Goal: Task Accomplishment & Management: Use online tool/utility

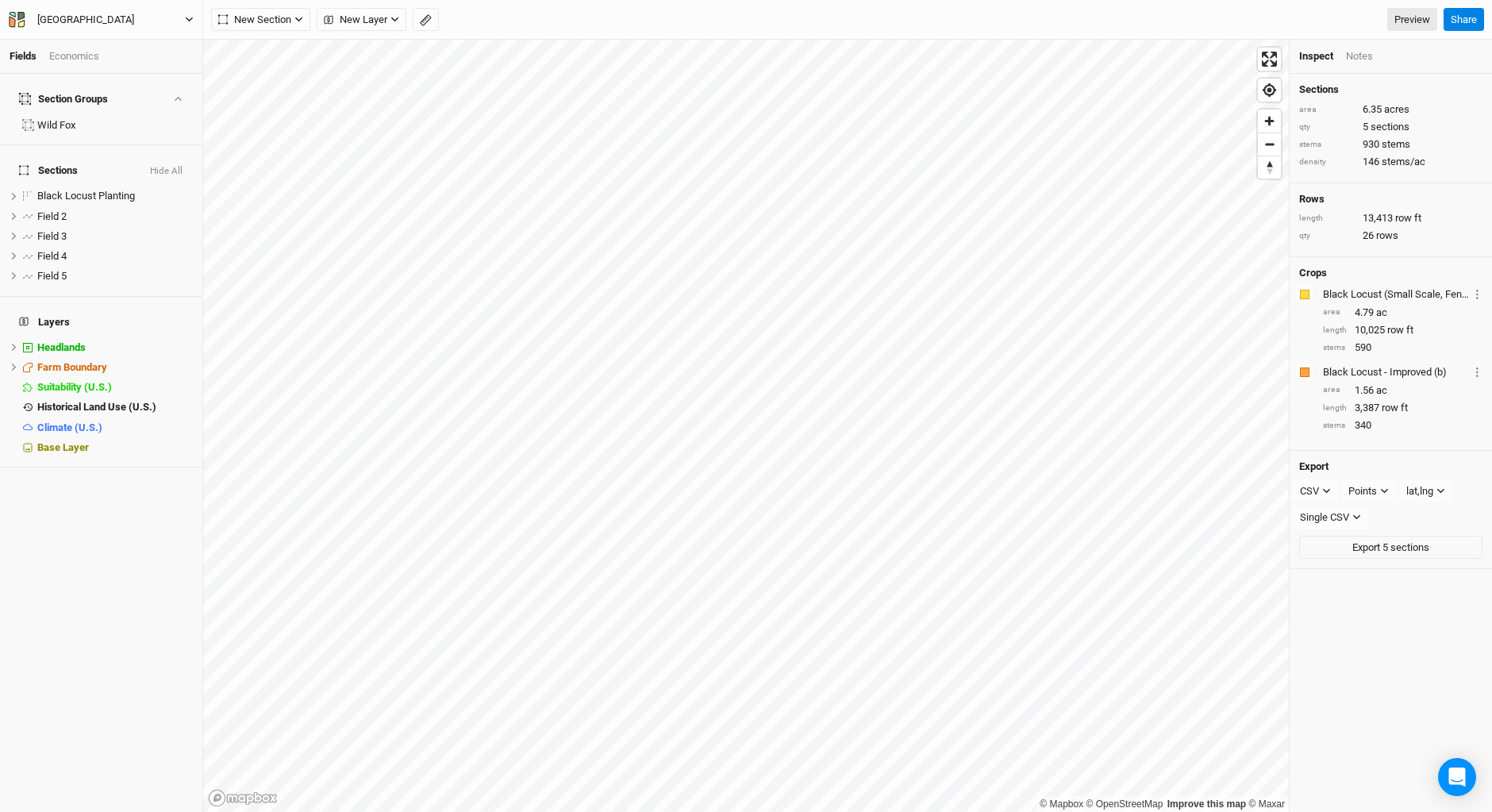
click at [22, 11] on button "[GEOGRAPHIC_DATA]" at bounding box center [100, 20] width 186 height 17
click at [137, 41] on button "Back" at bounding box center [131, 45] width 125 height 21
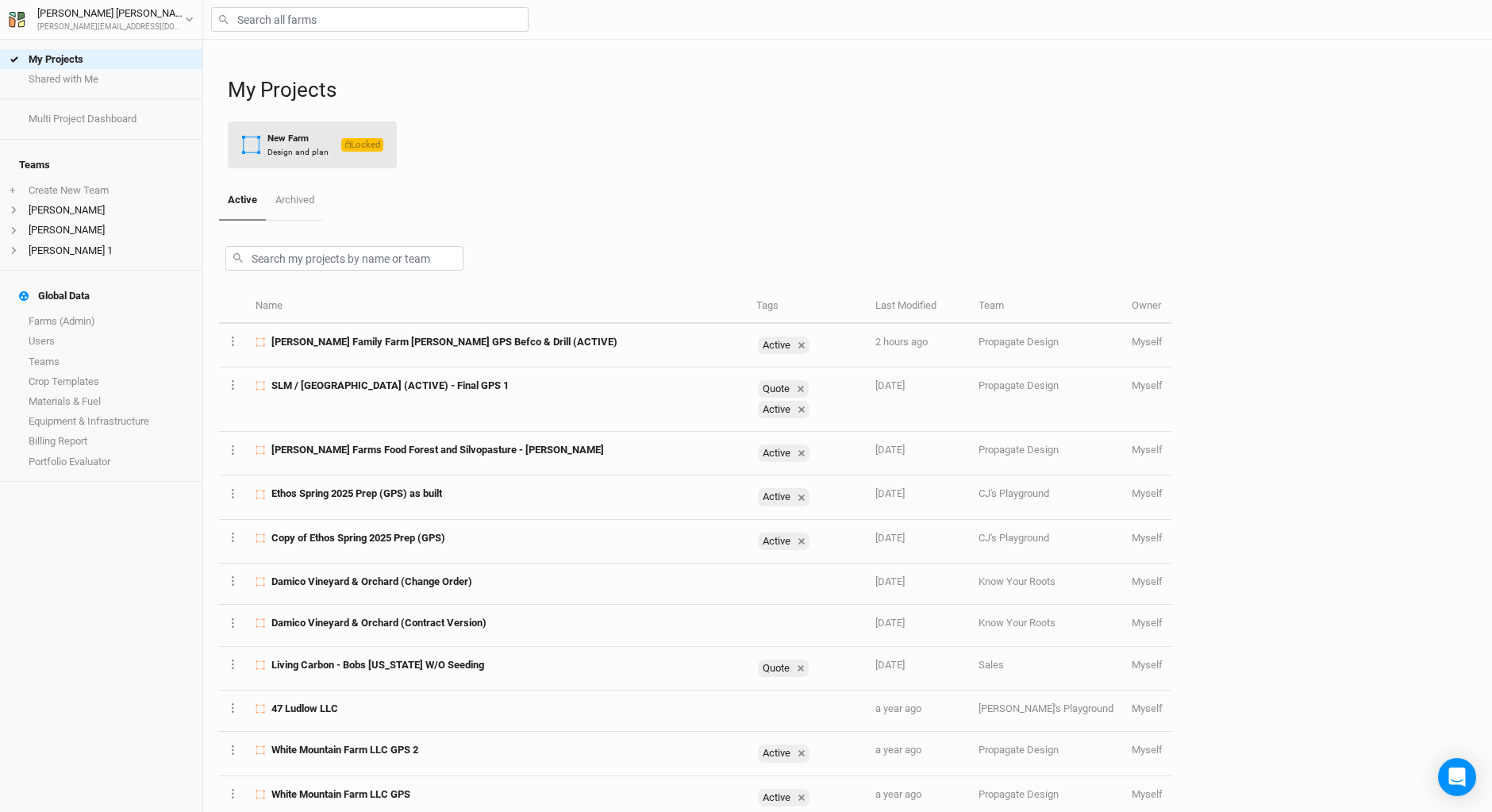
click at [318, 147] on div "Design and plan" at bounding box center [298, 152] width 61 height 11
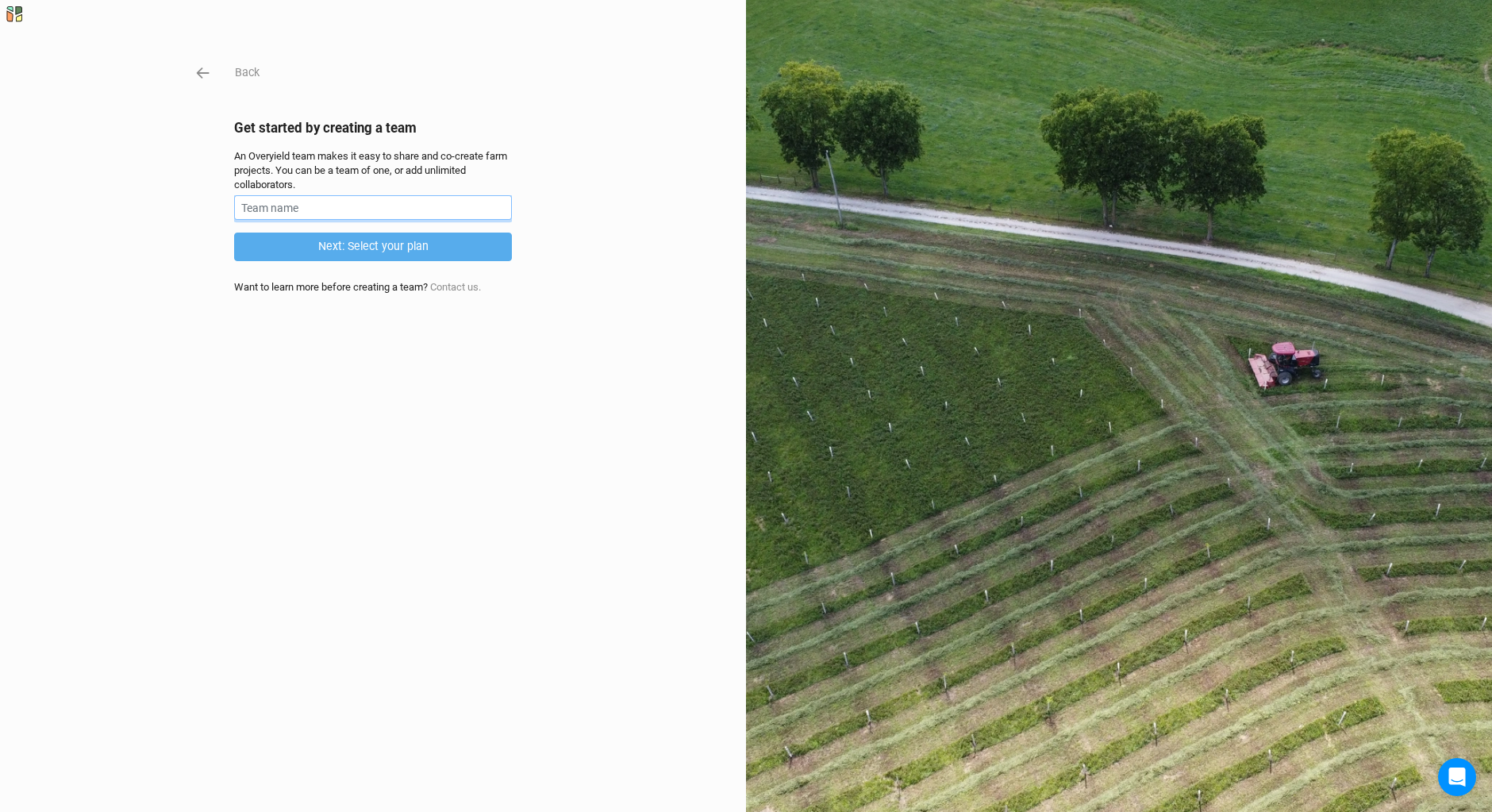
click at [356, 205] on input "text" at bounding box center [372, 208] width 278 height 25
type input "Bob Walker"
click at [368, 241] on button "Next: Select your plan" at bounding box center [372, 246] width 278 height 28
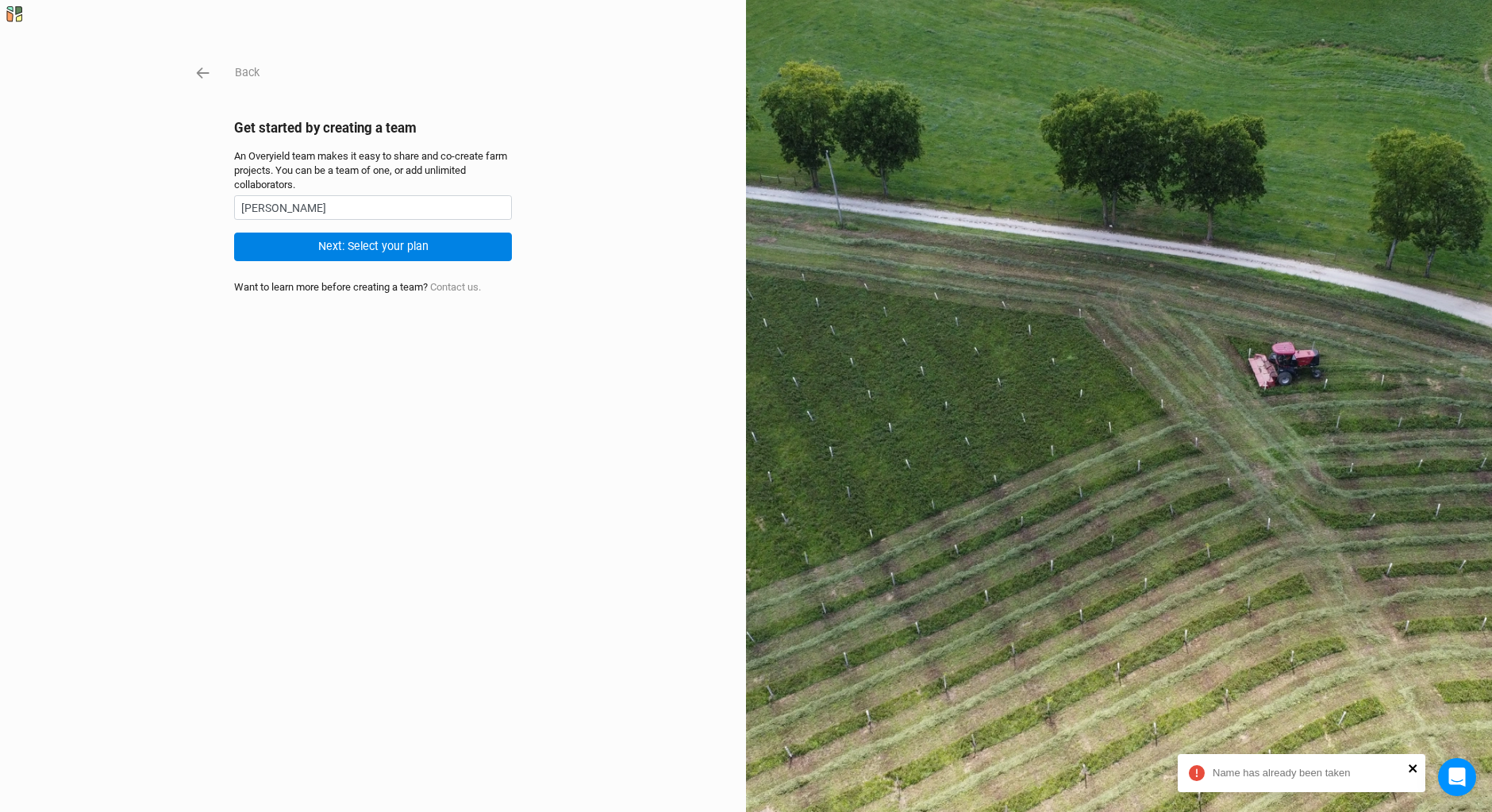
click at [1417, 768] on icon "close" at bounding box center [1414, 767] width 11 height 12
click at [195, 72] on icon "button" at bounding box center [203, 73] width 17 height 17
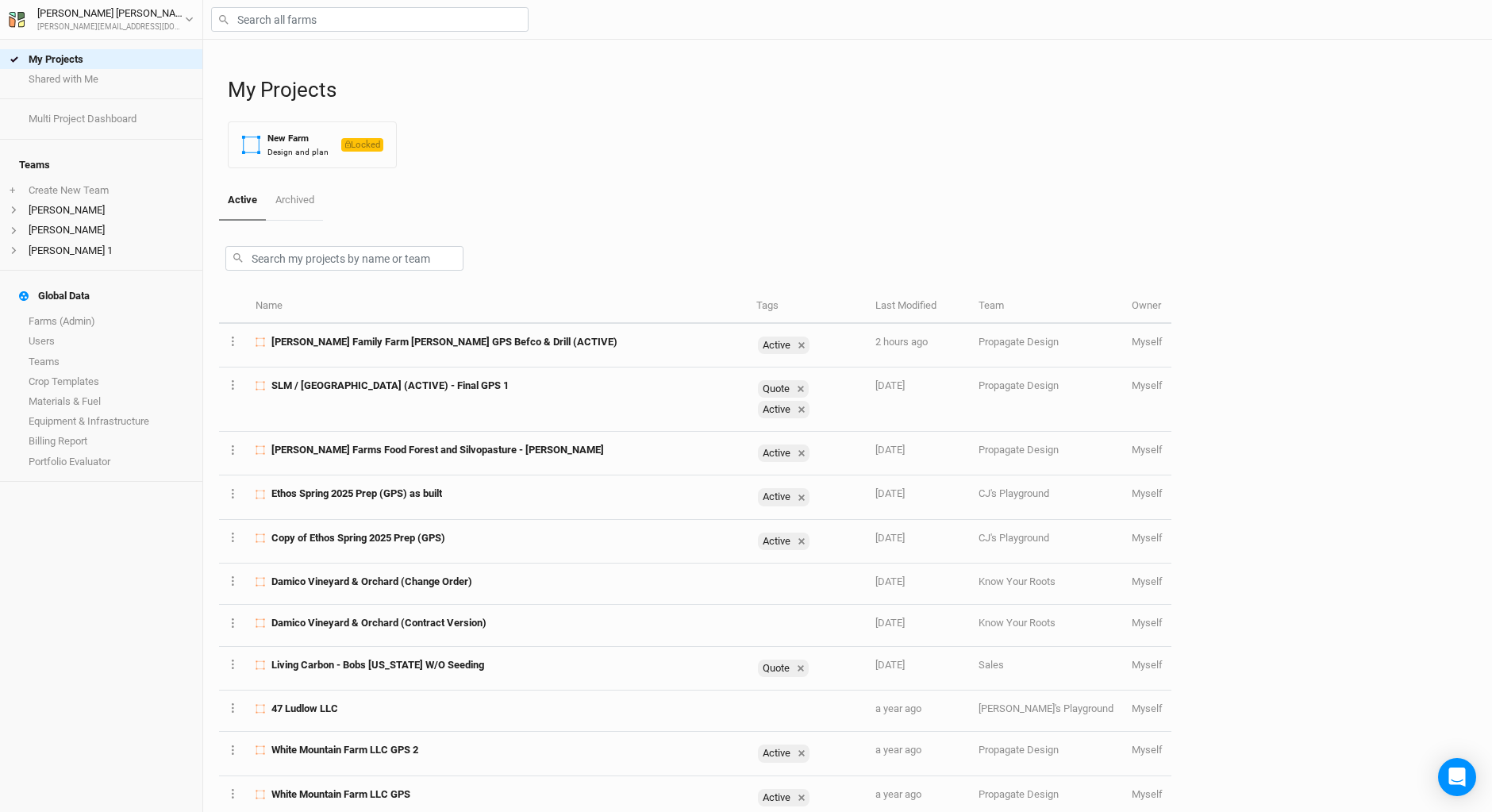
click at [79, 290] on h4 "Global Data" at bounding box center [101, 296] width 183 height 31
click at [89, 312] on link "Farms (Admin)" at bounding box center [101, 322] width 202 height 20
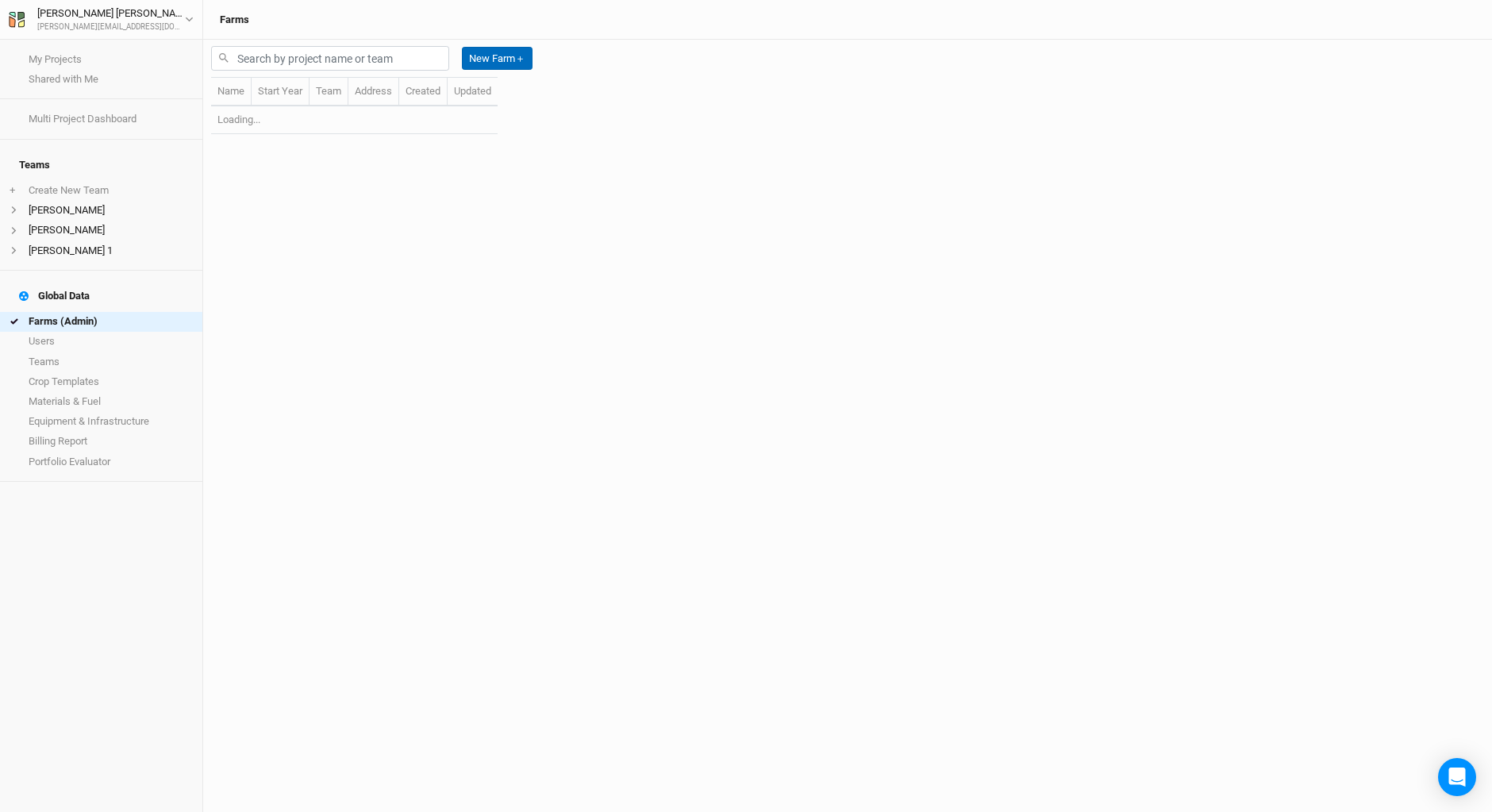
click at [494, 55] on button "New Farm ＋" at bounding box center [497, 58] width 71 height 24
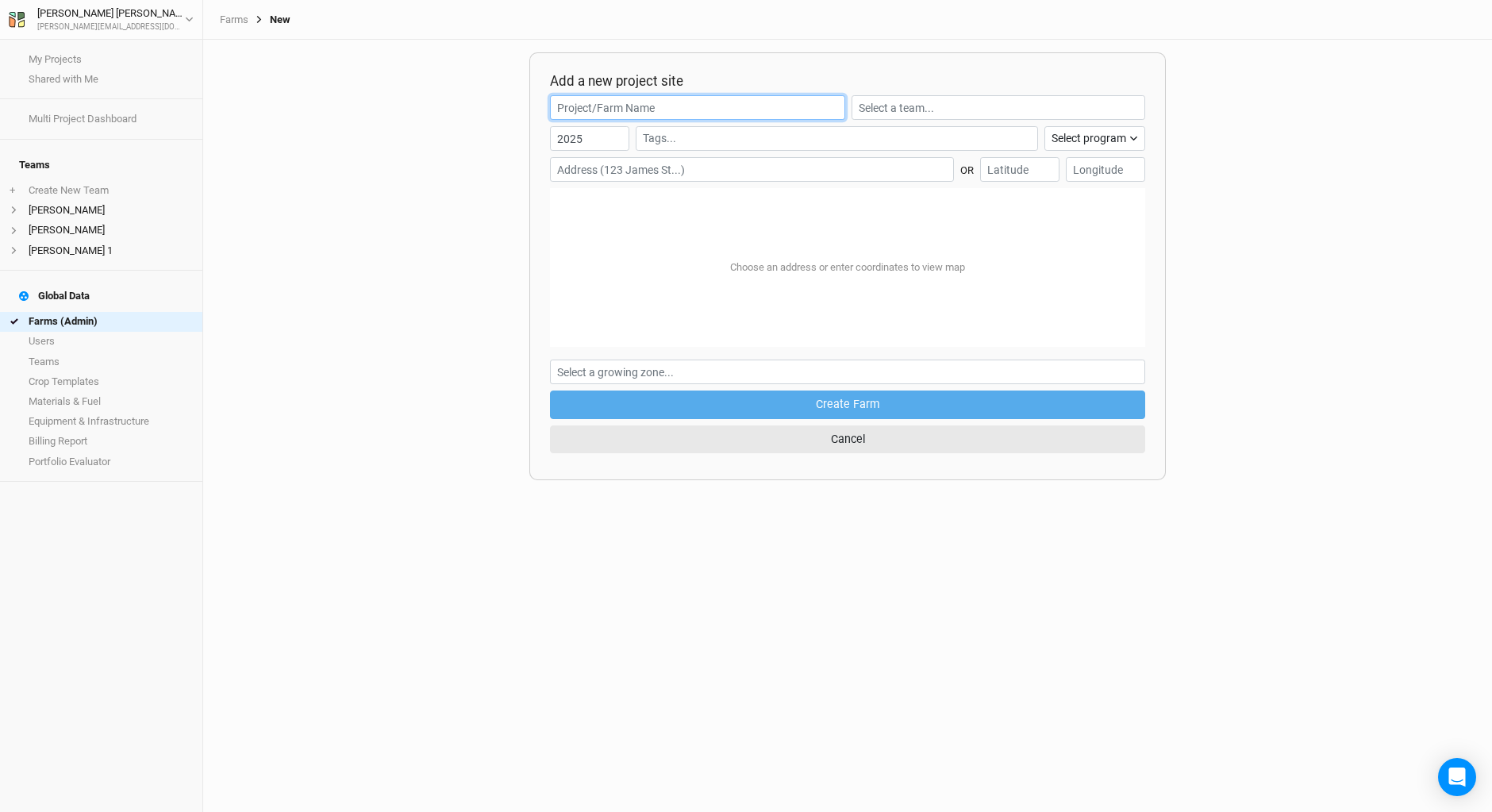
click at [612, 101] on input "text" at bounding box center [697, 108] width 295 height 25
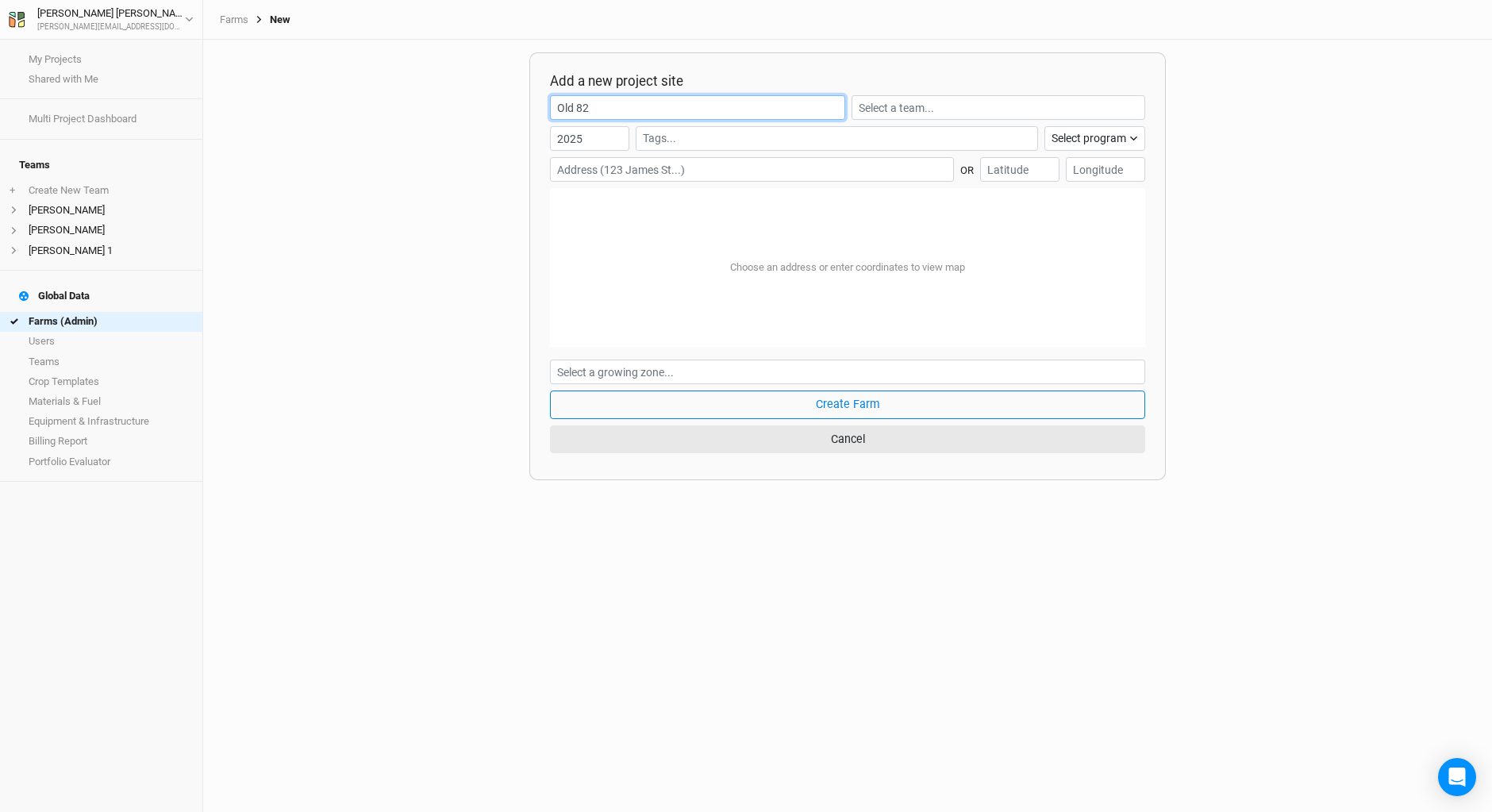
type input "Old 82"
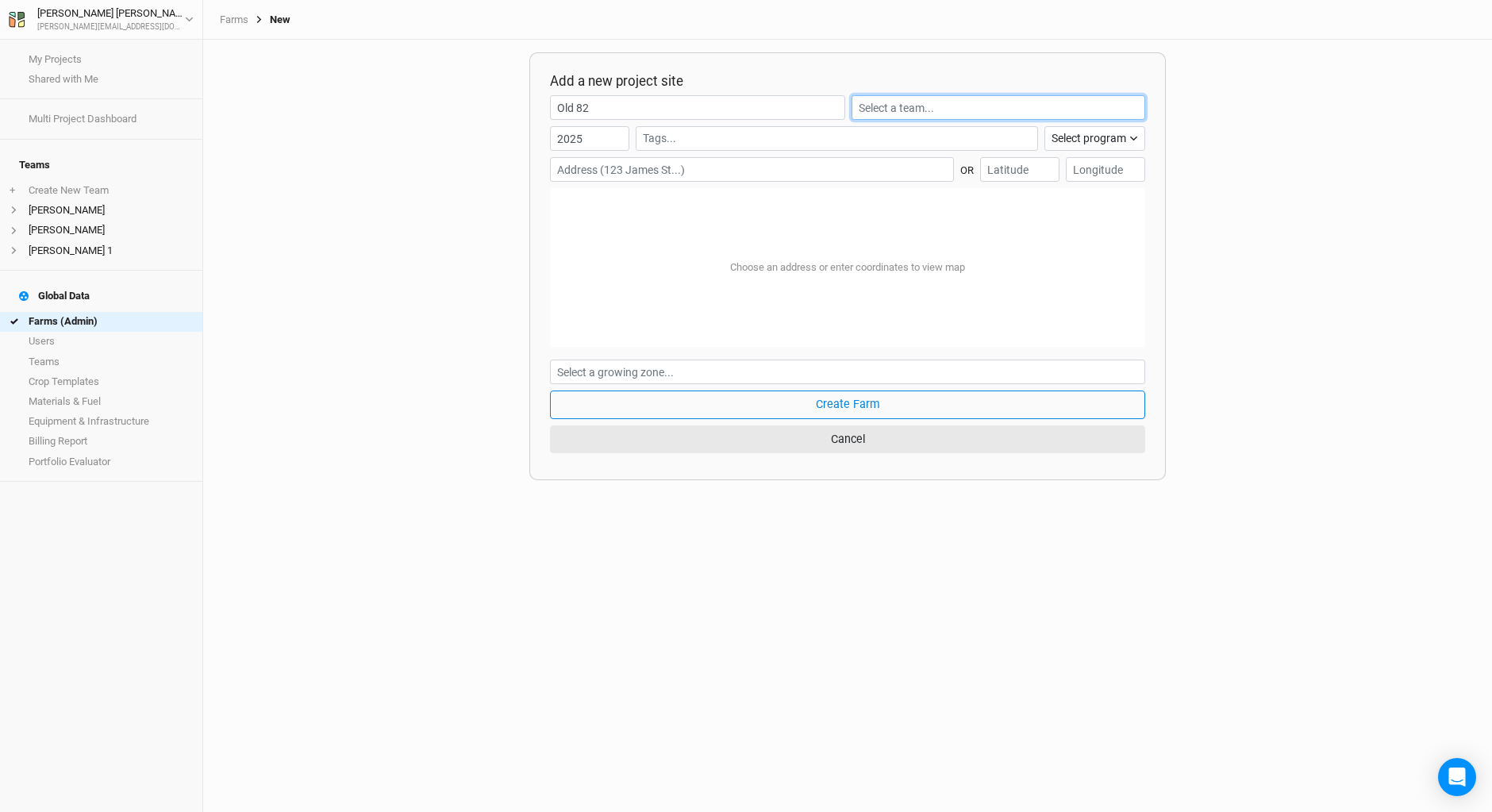
click at [900, 106] on input "text" at bounding box center [998, 108] width 294 height 25
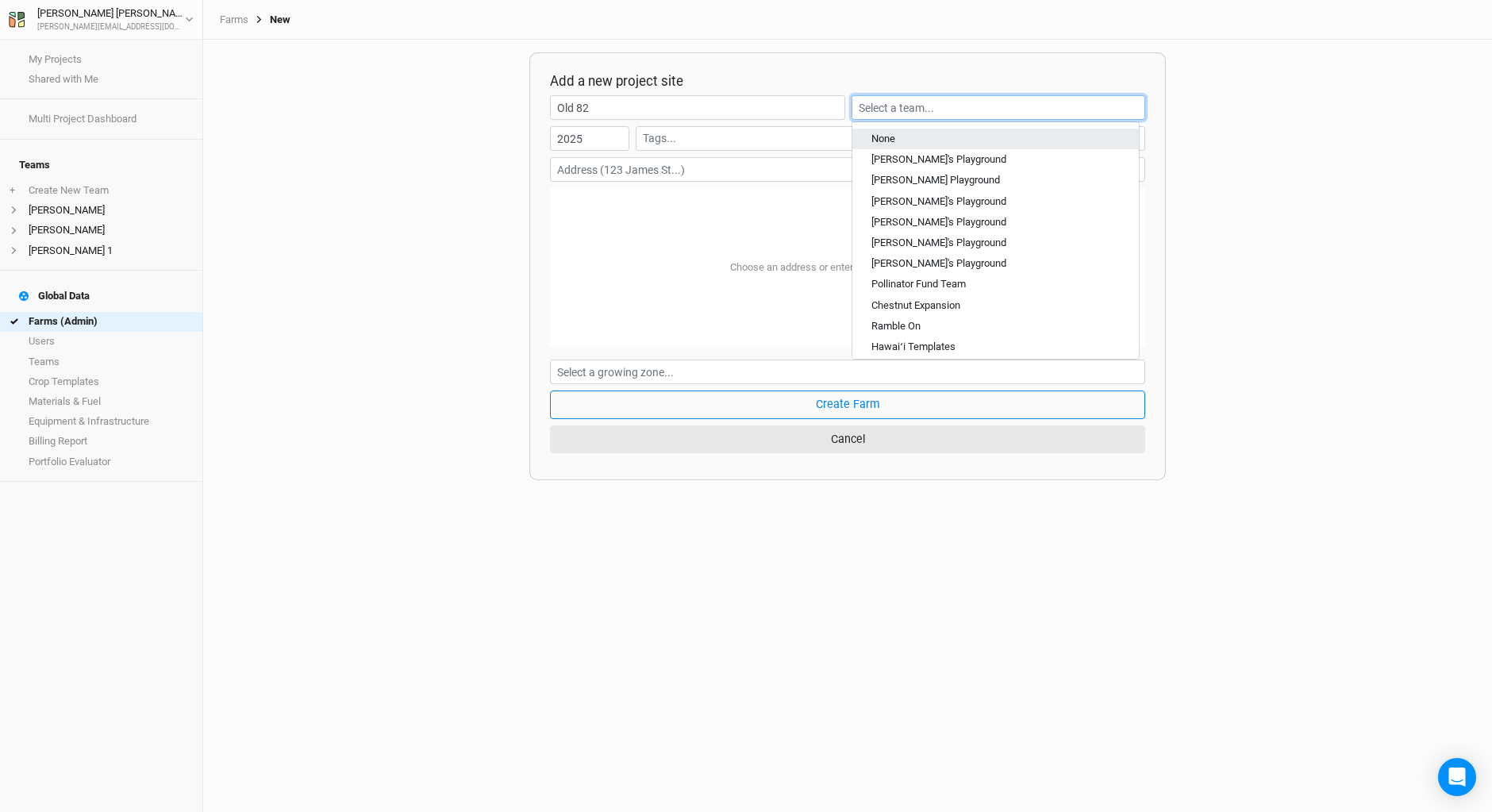
click at [908, 135] on div "None" at bounding box center [996, 138] width 248 height 14
type input "None"
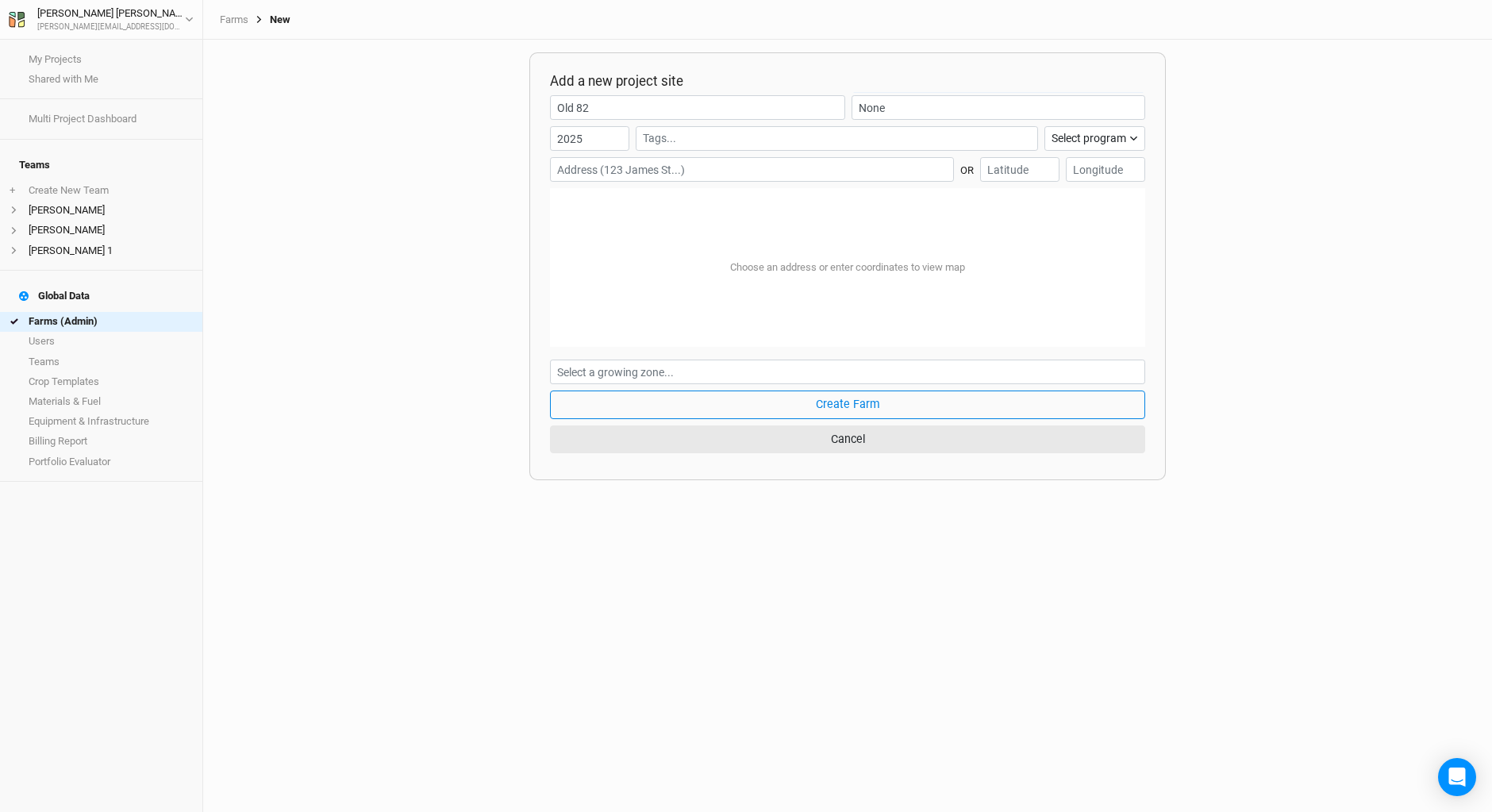
click at [590, 167] on input "text" at bounding box center [751, 170] width 404 height 25
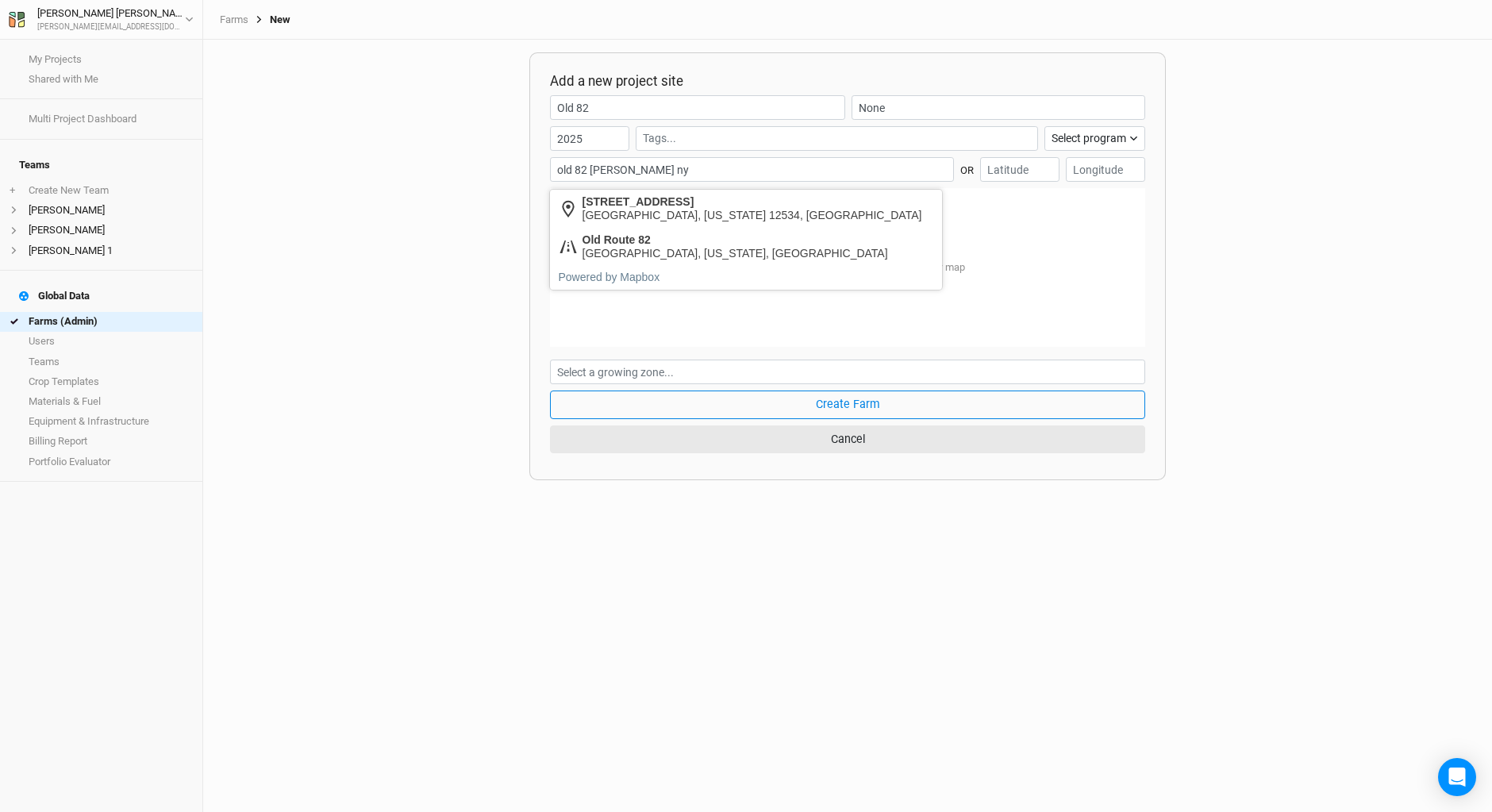
click at [558, 165] on input "old 82 hudson ny" at bounding box center [751, 170] width 404 height 25
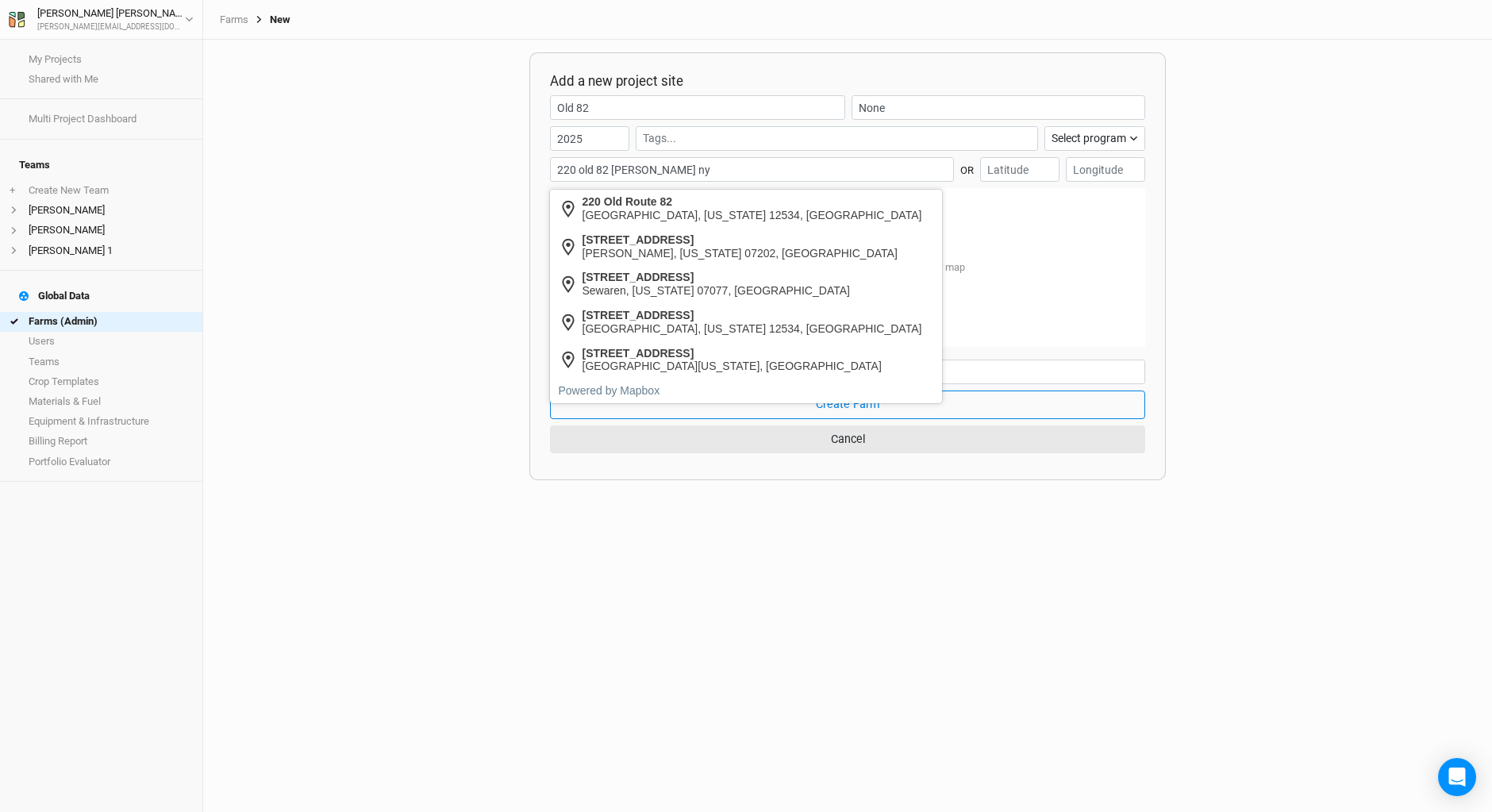
type input "220 old 82 hudson ny"
click at [1020, 248] on div "Choose an address or enter coordinates to view map" at bounding box center [848, 267] width 596 height 158
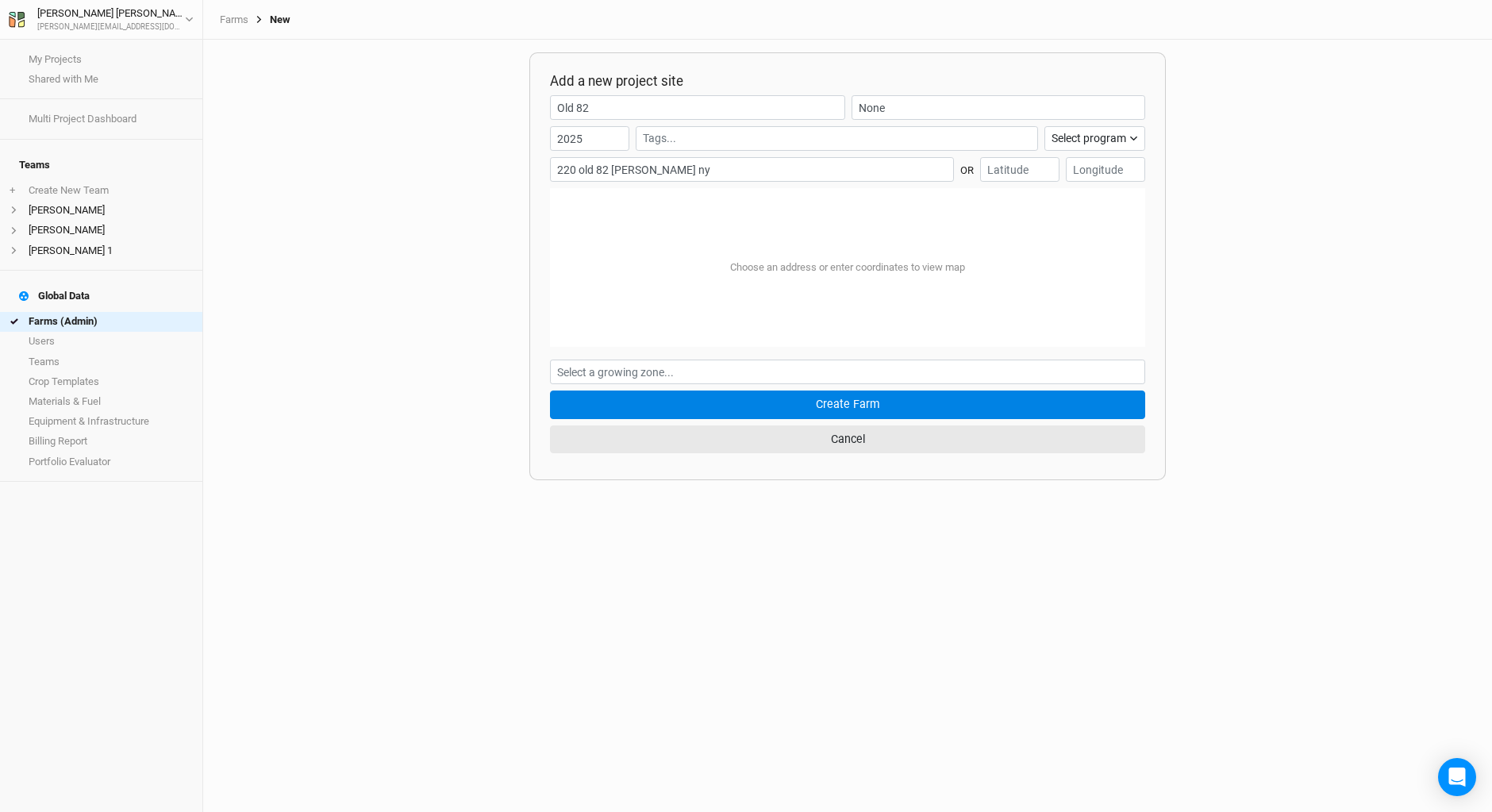
click at [854, 400] on button "Create Farm" at bounding box center [848, 404] width 596 height 28
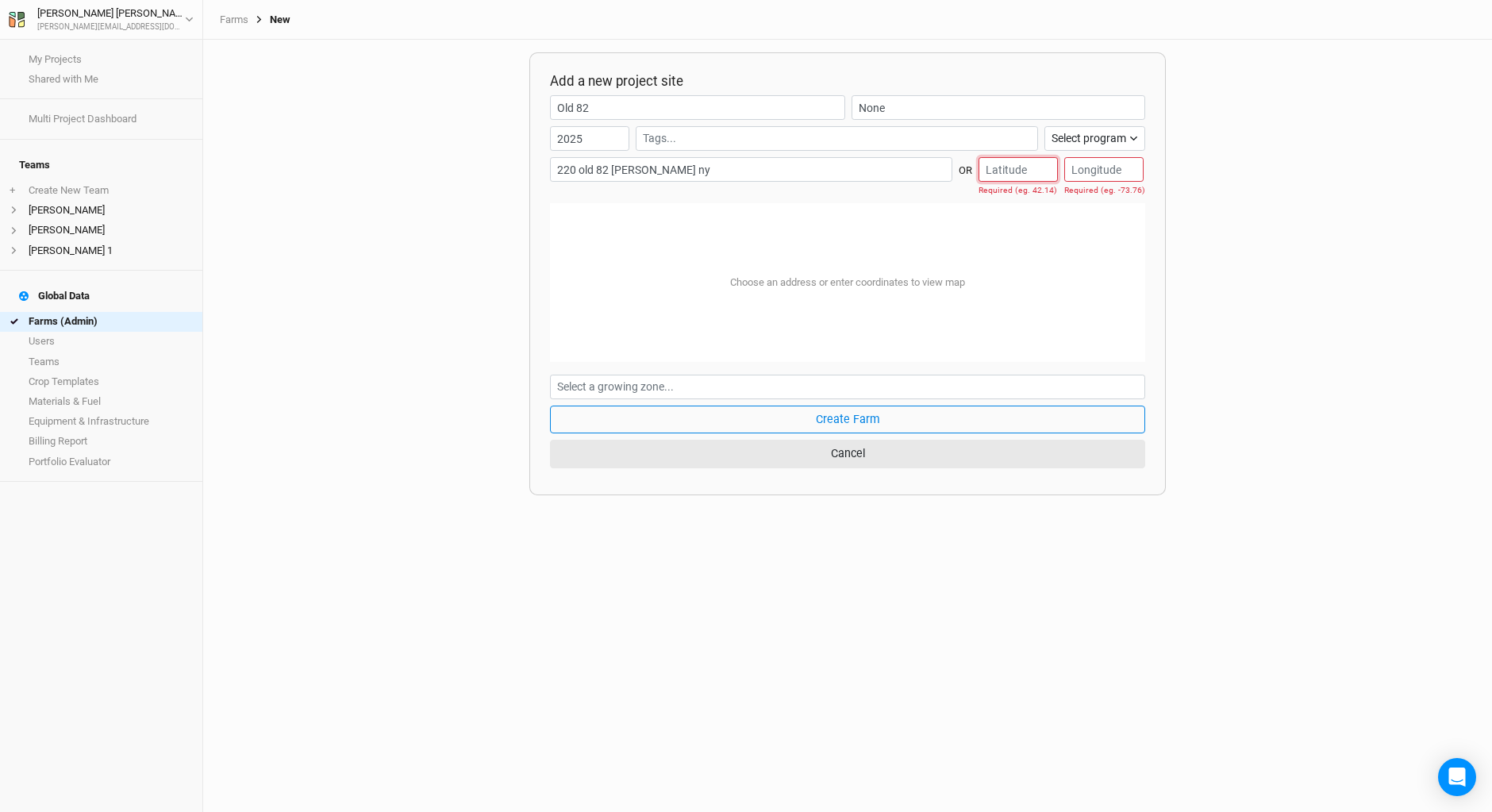
click at [999, 170] on input "number" at bounding box center [1018, 170] width 79 height 25
click at [980, 169] on input "number" at bounding box center [1018, 170] width 79 height 25
type input "42.146464"
click at [1078, 167] on input "number" at bounding box center [1103, 170] width 79 height 25
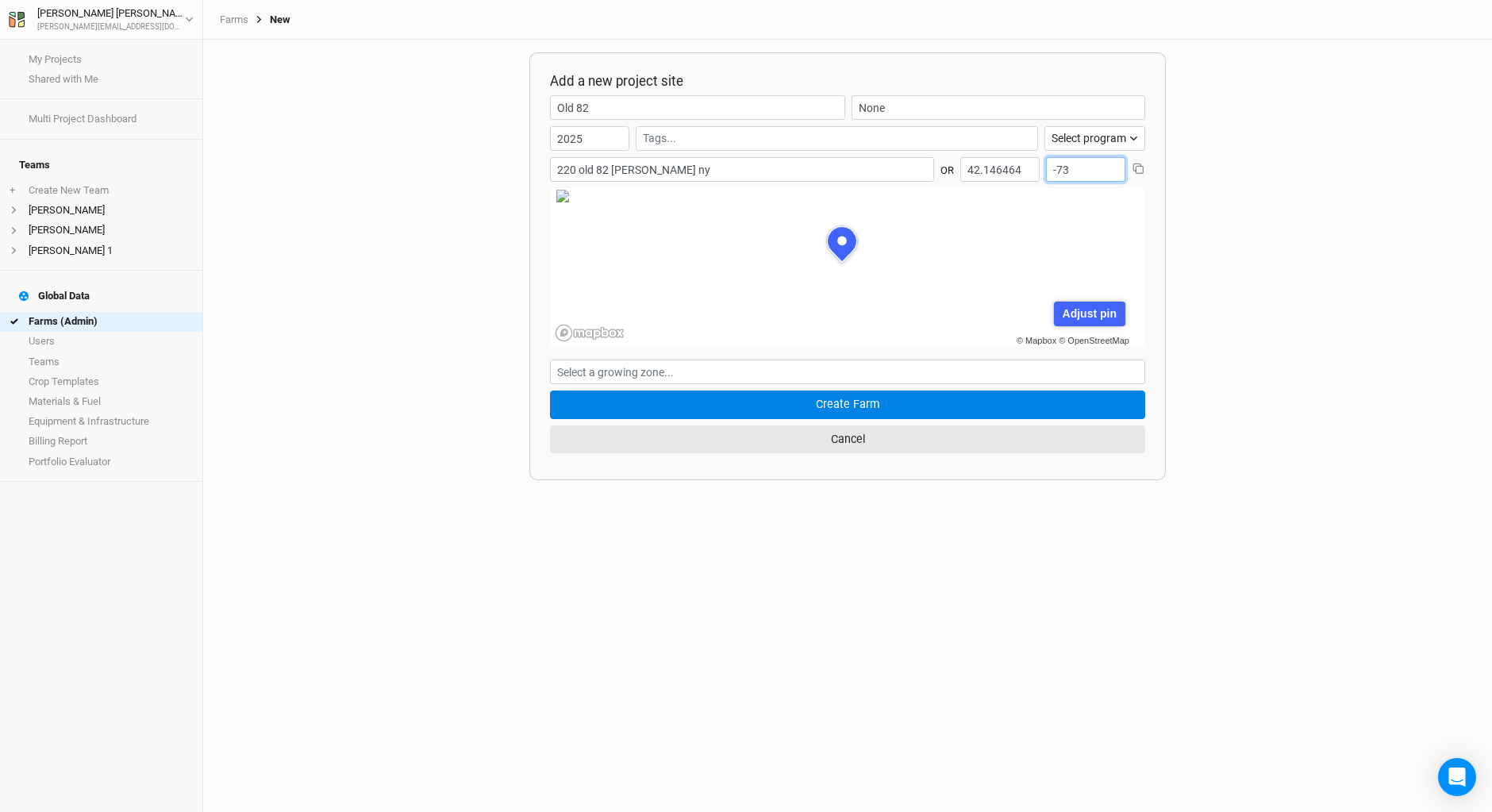
scroll to position [79, 217]
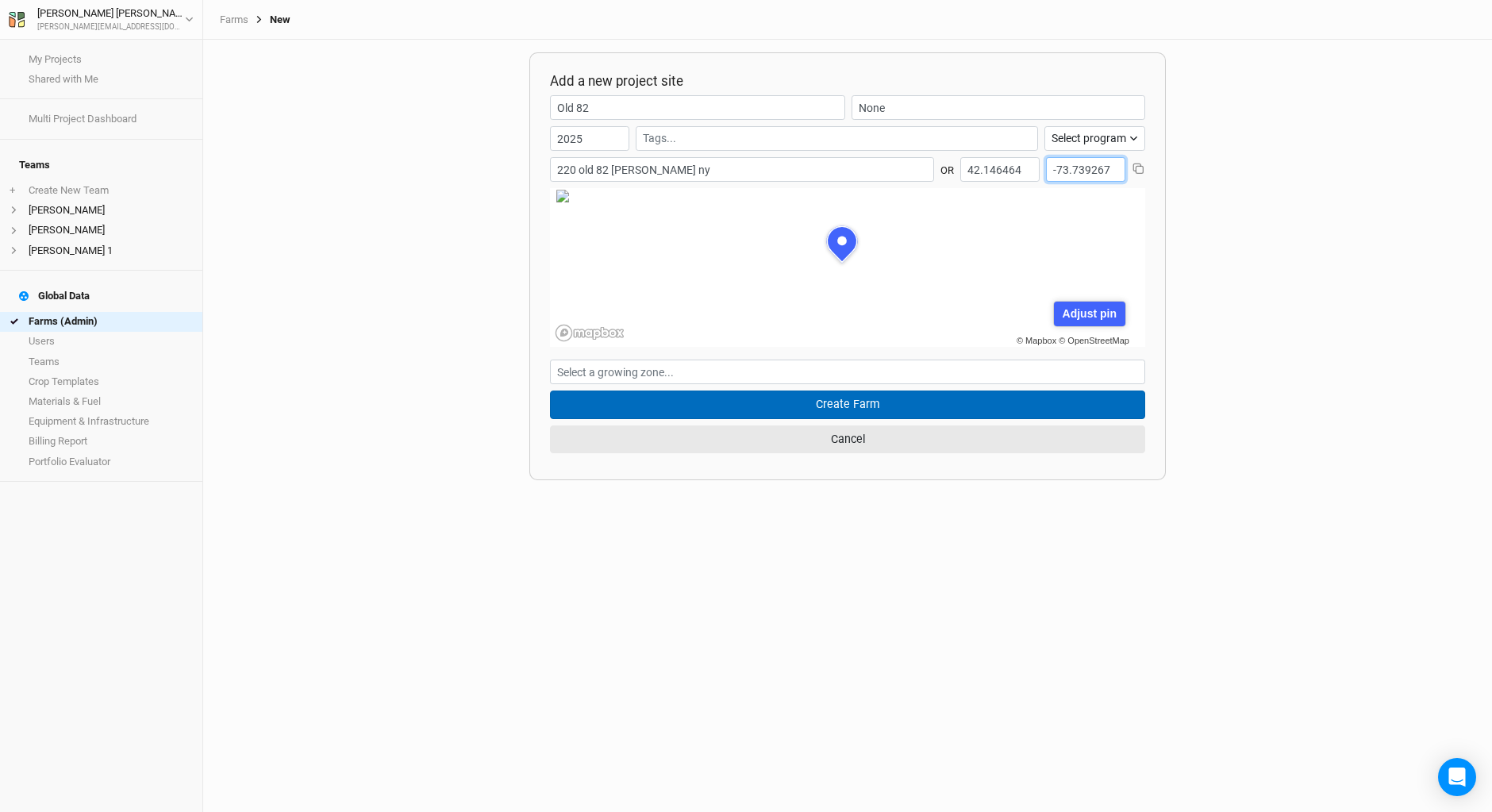
type input "-73.739267"
click at [810, 405] on button "Create Farm" at bounding box center [848, 404] width 596 height 28
click at [855, 399] on button "Create Farm" at bounding box center [848, 404] width 596 height 28
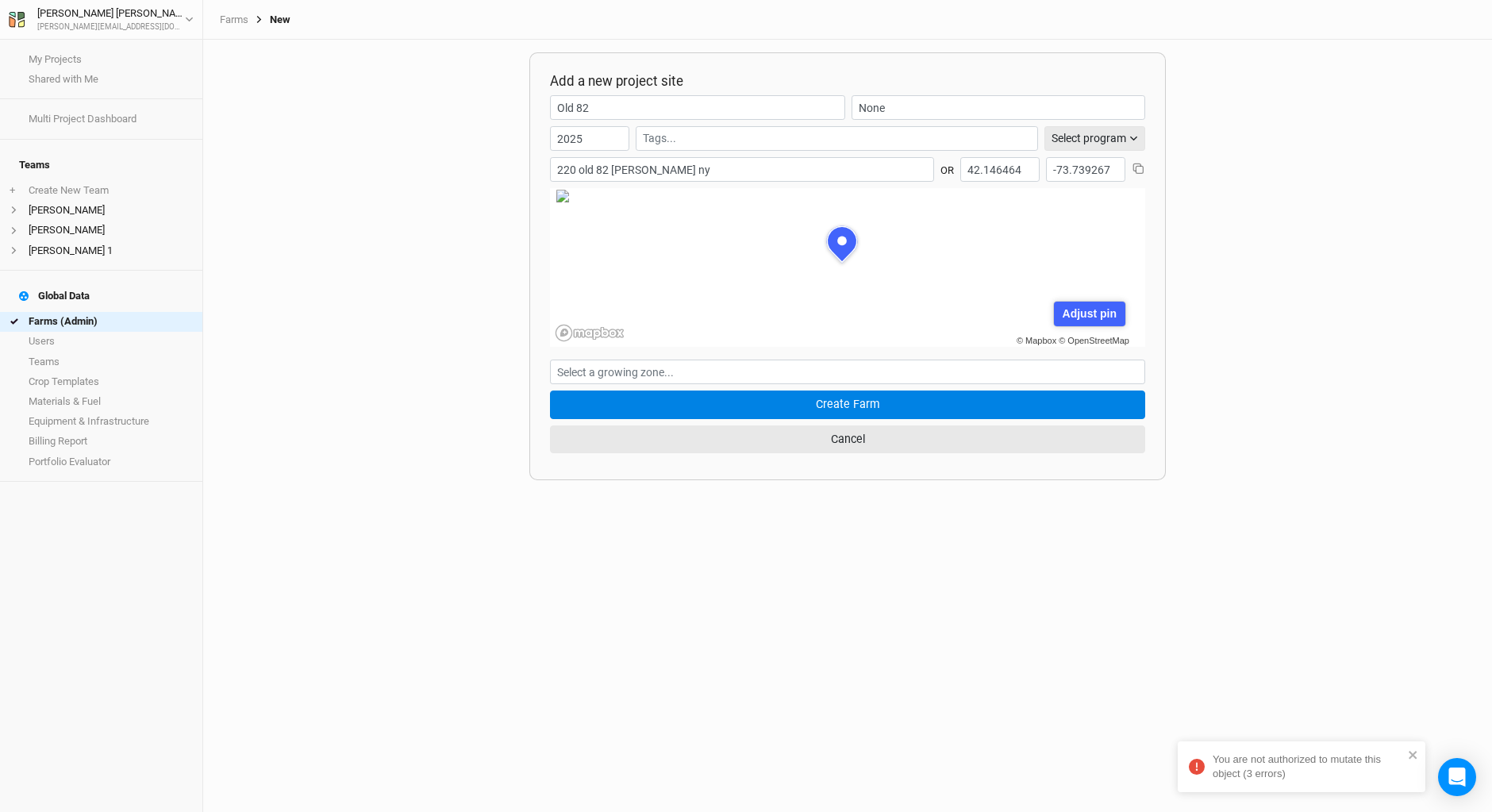
click at [1126, 135] on button "Select program" at bounding box center [1095, 138] width 101 height 25
click at [1063, 218] on span "None" at bounding box center [1067, 220] width 31 height 18
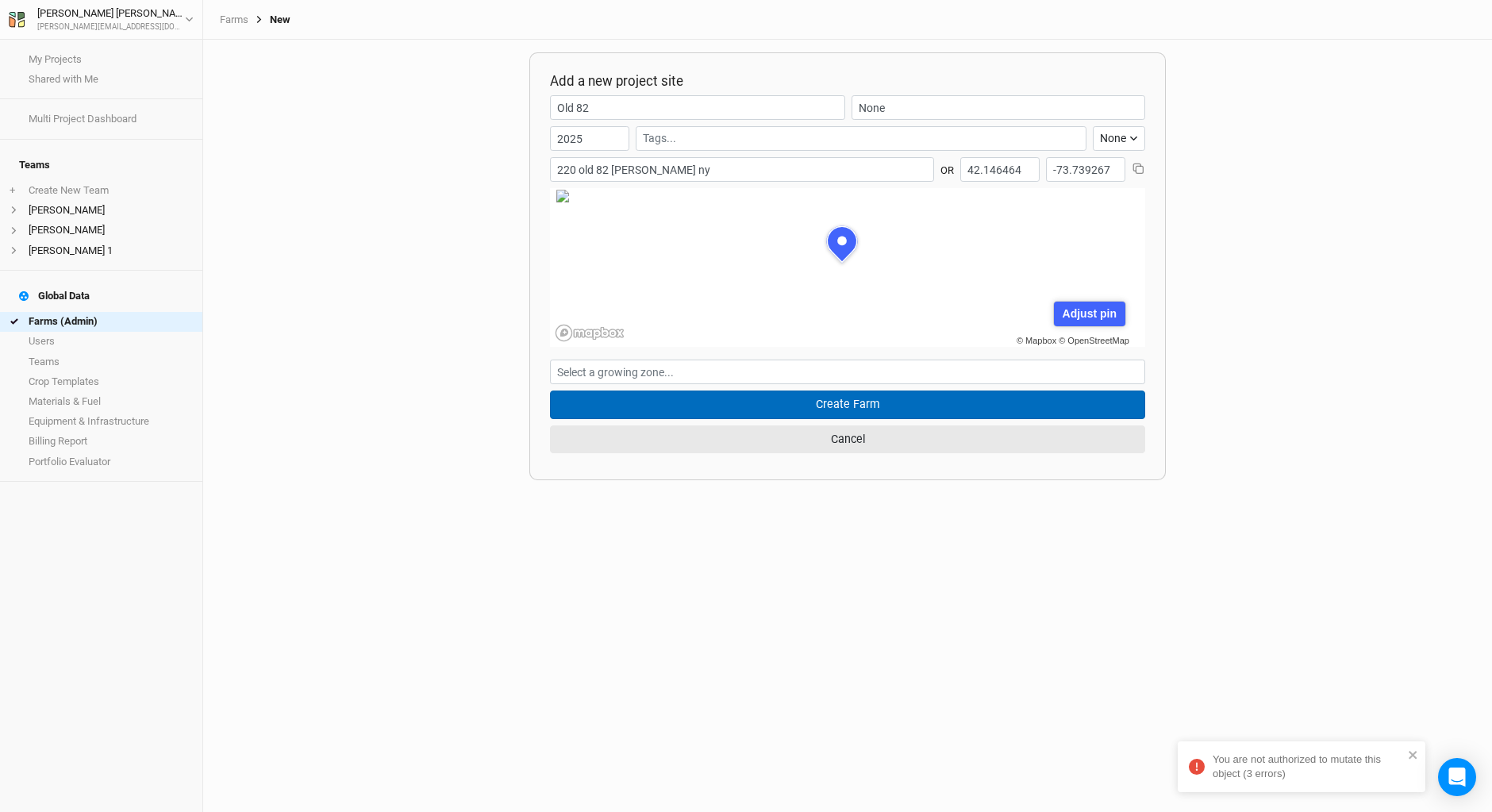
click at [790, 400] on button "Create Farm" at bounding box center [848, 404] width 596 height 28
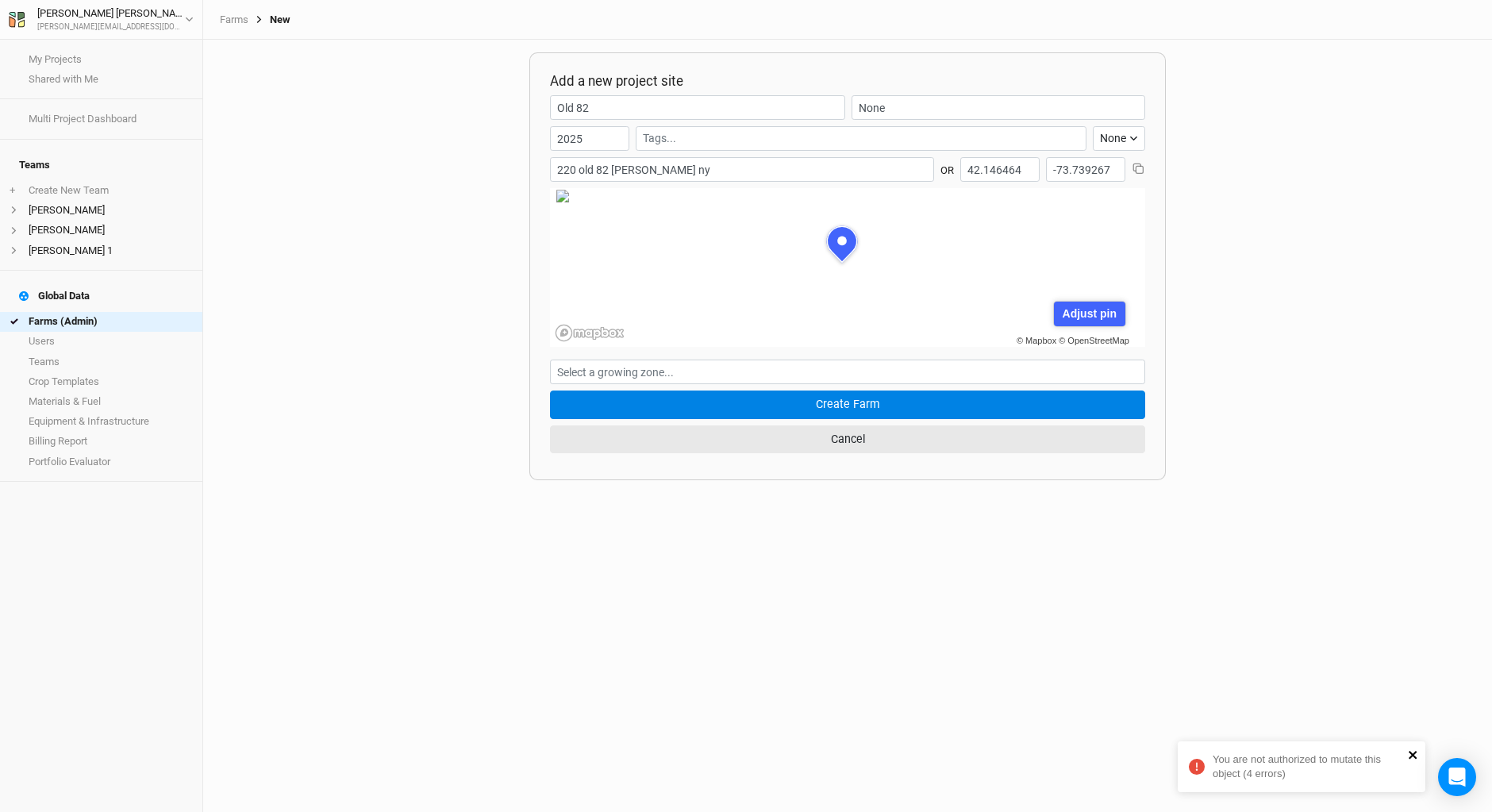
click at [1414, 754] on icon "close" at bounding box center [1413, 755] width 8 height 8
click at [822, 388] on form "Old 82 None 2025 None Climate Smart Commodities Agroforestry Partners None 220 …" at bounding box center [848, 278] width 596 height 364
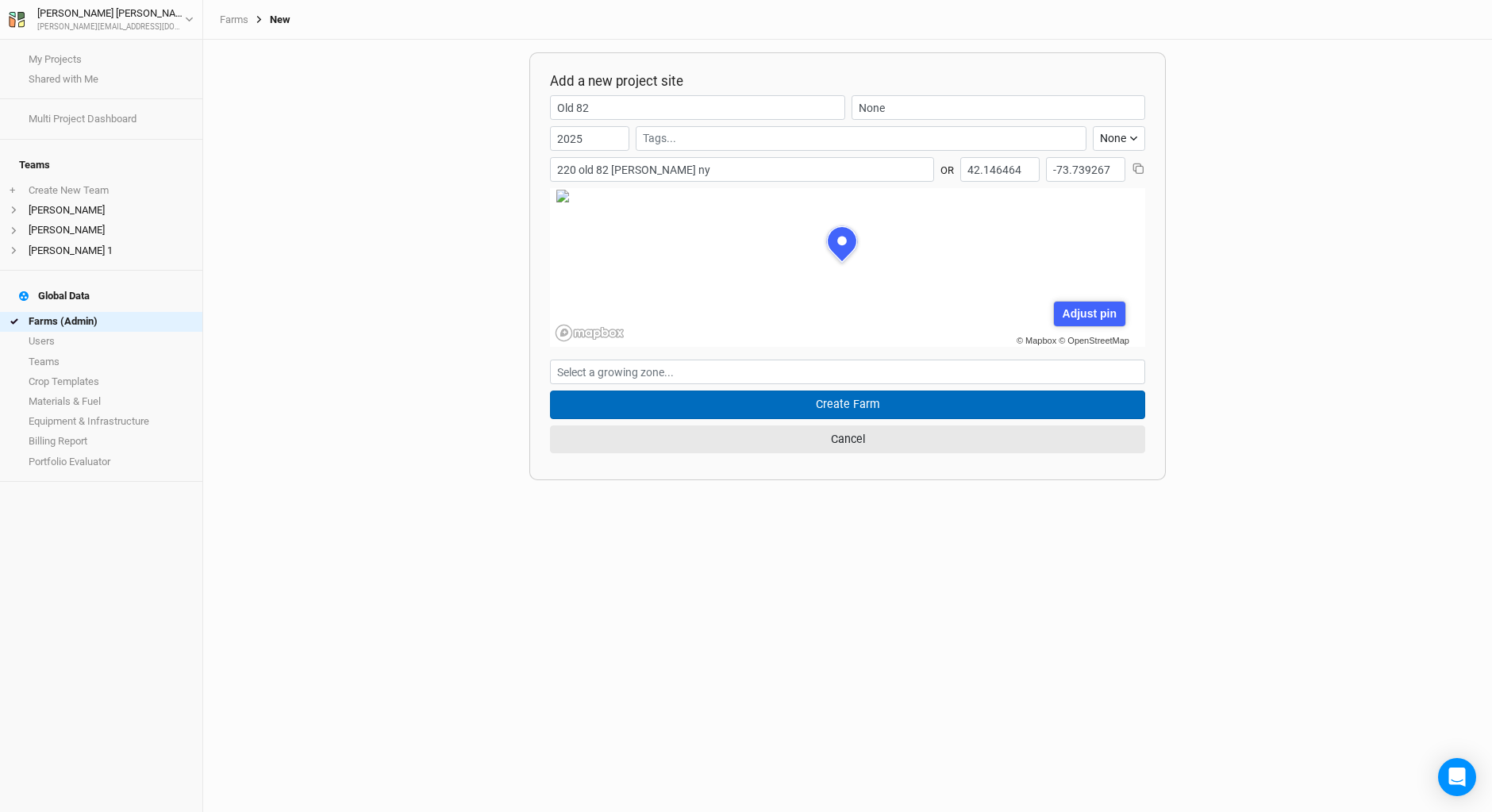
click at [819, 412] on button "Create Farm" at bounding box center [848, 404] width 596 height 28
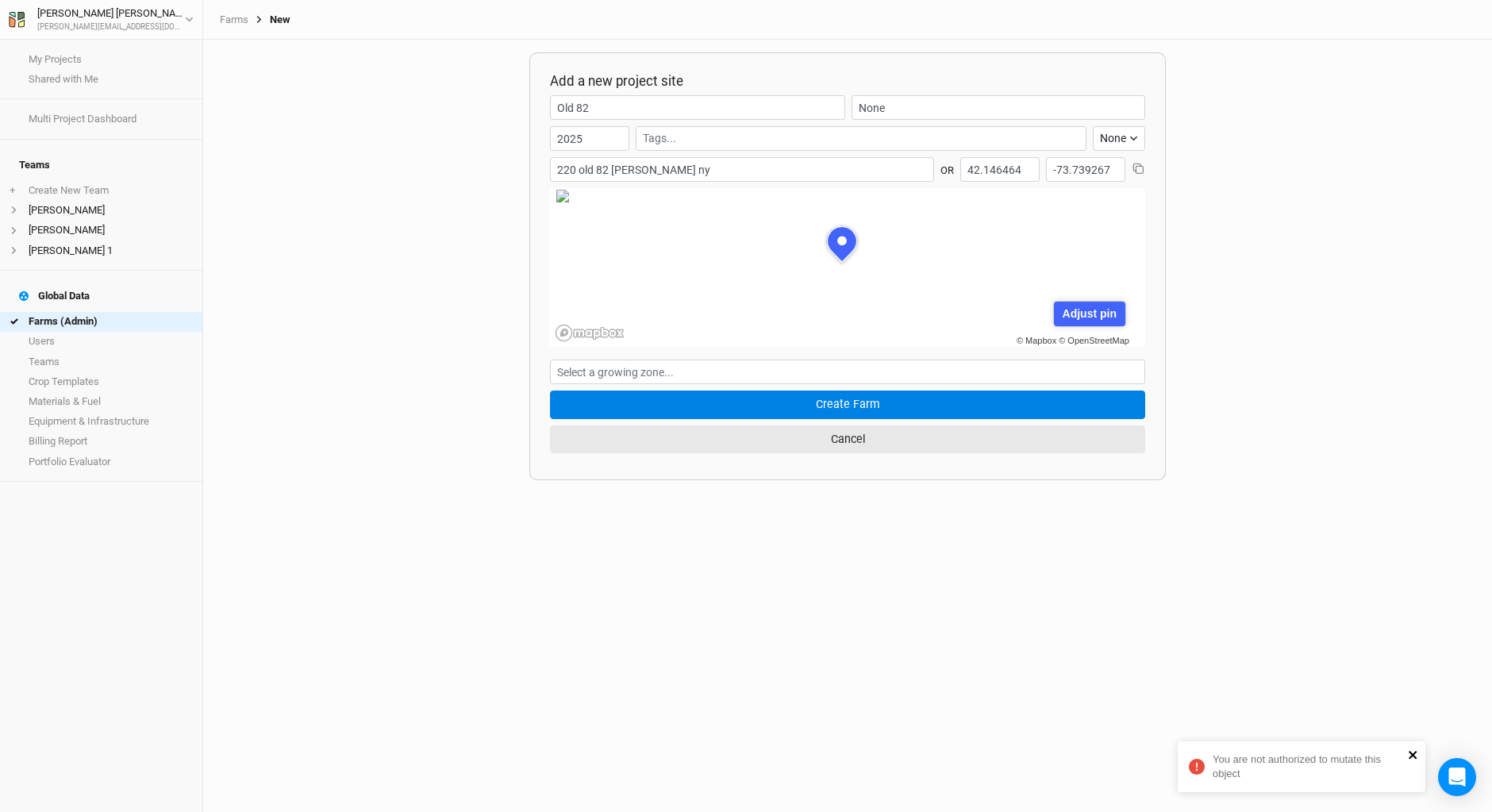
click at [1413, 748] on icon "close" at bounding box center [1414, 754] width 11 height 12
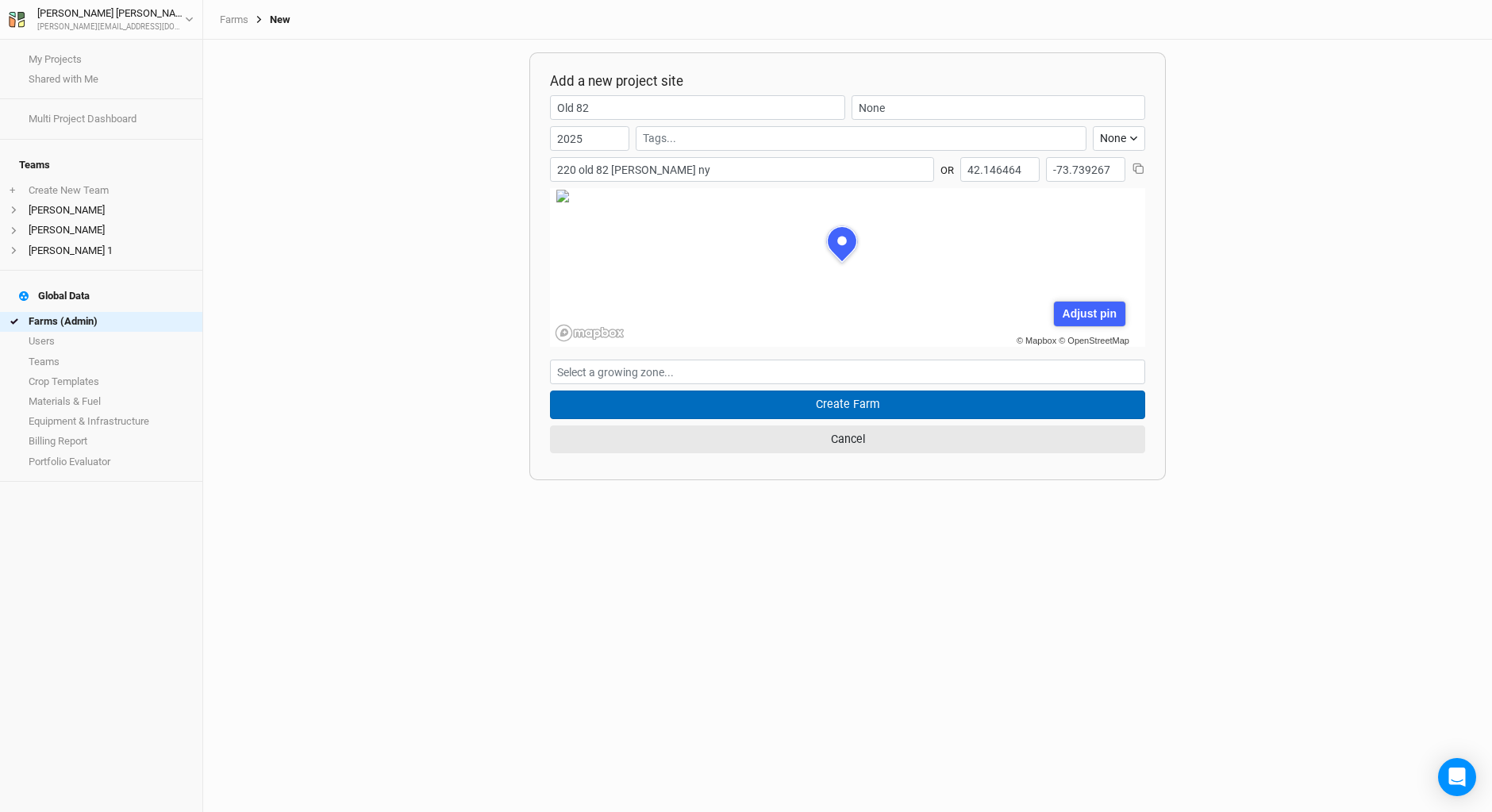
click at [850, 406] on button "Create Farm" at bounding box center [848, 404] width 596 height 28
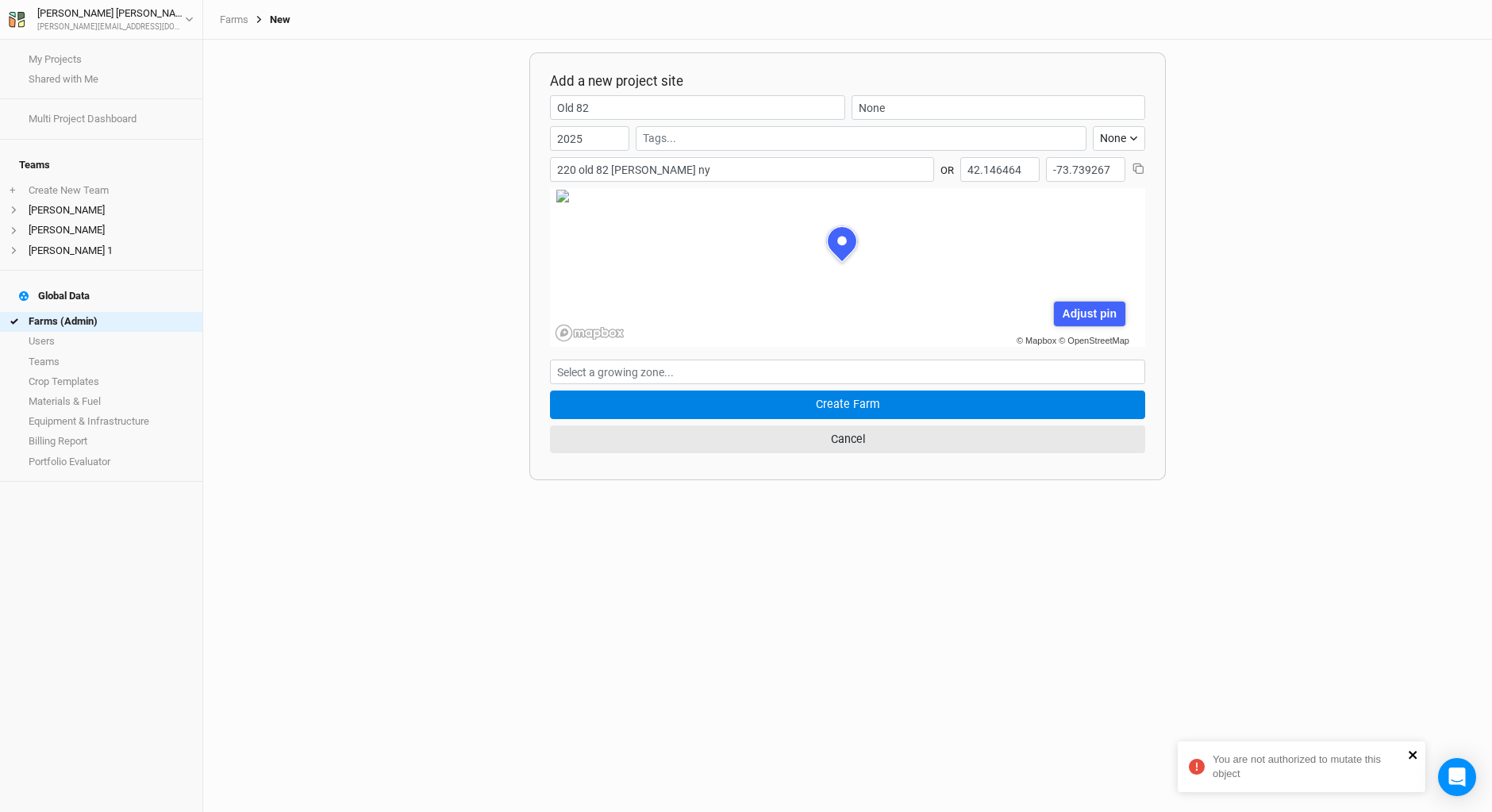
click at [1412, 750] on icon "close" at bounding box center [1414, 754] width 11 height 12
click at [911, 105] on input "None" at bounding box center [998, 108] width 294 height 25
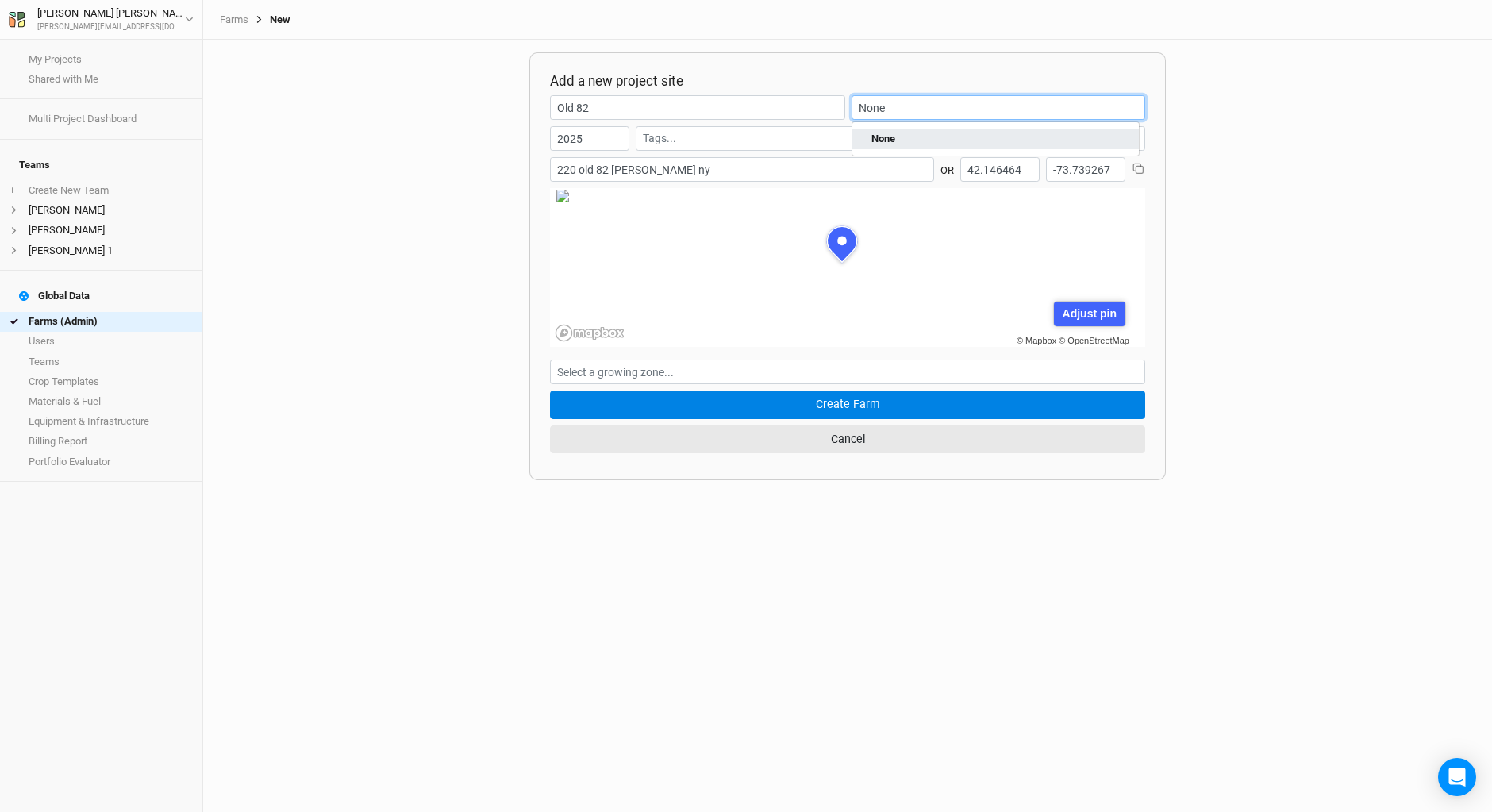
click at [889, 136] on mark "None" at bounding box center [883, 138] width 24 height 11
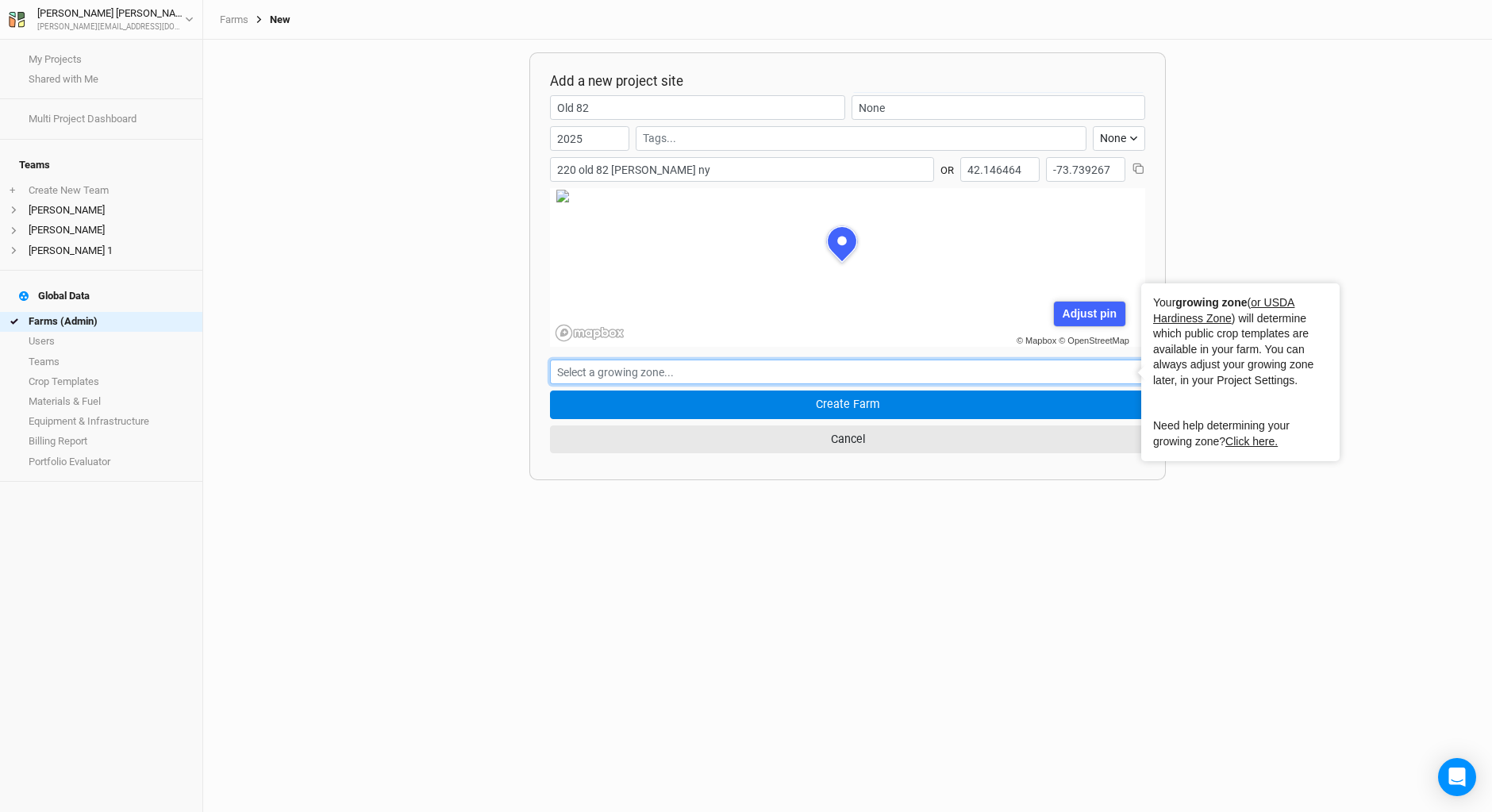
click at [615, 367] on input "text" at bounding box center [848, 372] width 596 height 25
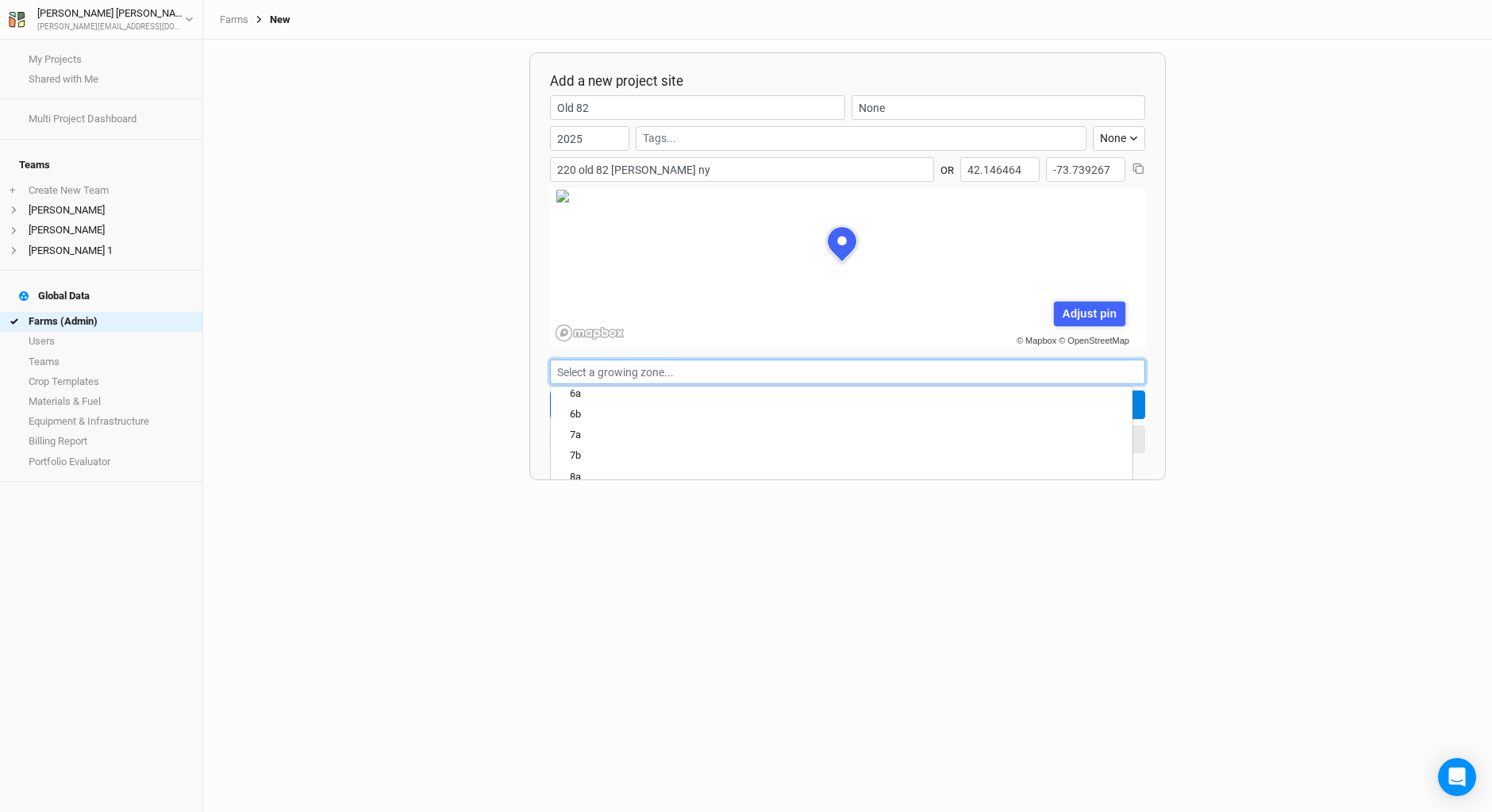
scroll to position [178, 0]
click at [614, 411] on div "5b" at bounding box center [842, 411] width 544 height 14
type input "5b"
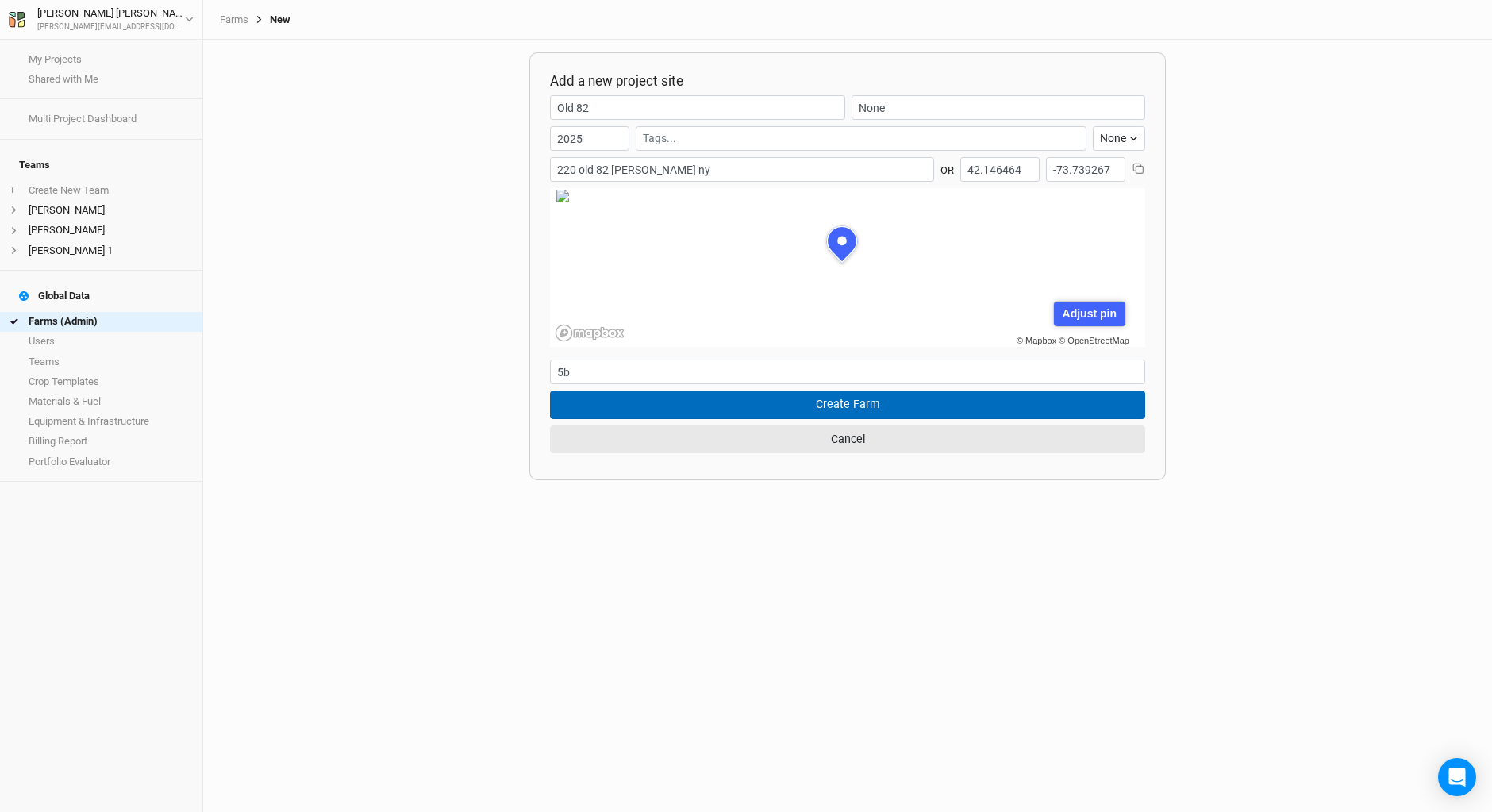
click at [811, 403] on button "Create Farm" at bounding box center [848, 404] width 596 height 28
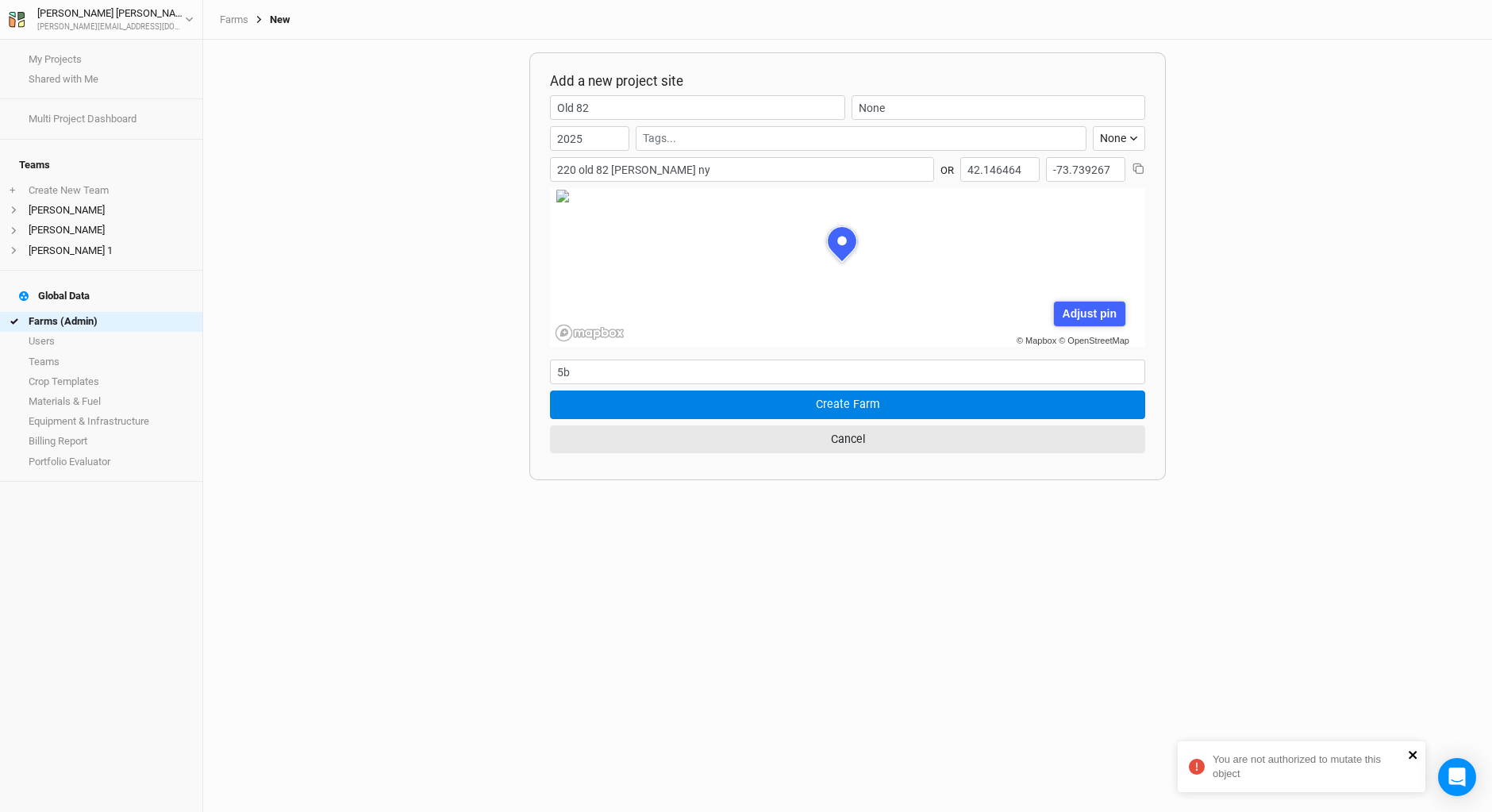
click at [1411, 753] on icon "close" at bounding box center [1413, 755] width 8 height 8
click at [447, 537] on div "Add a new project site Old 82 None 2025 None Climate Smart Commodities Agrofore…" at bounding box center [848, 426] width 1290 height 772
click at [73, 60] on link "My Projects" at bounding box center [101, 59] width 202 height 20
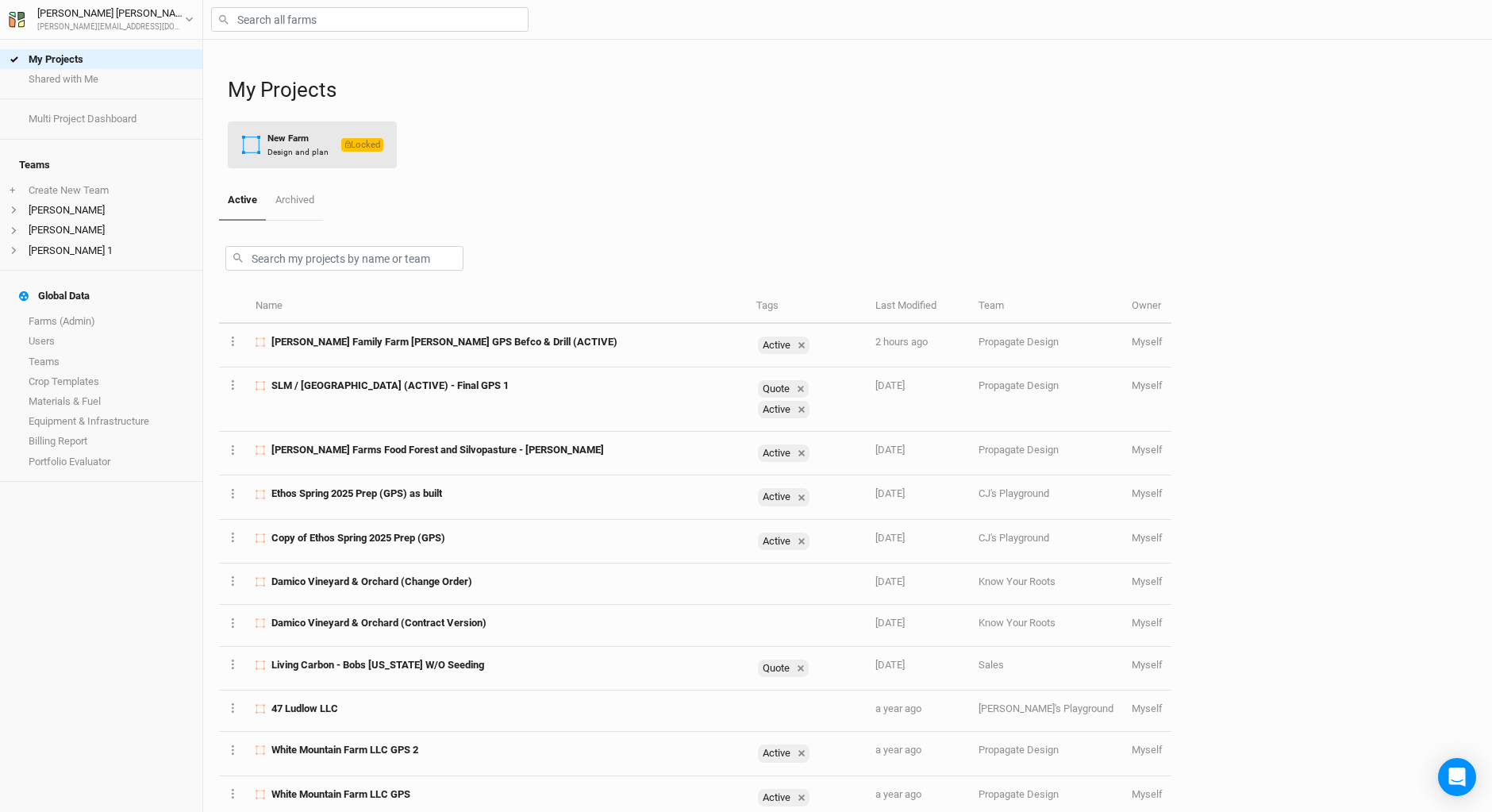
click at [308, 146] on div "Design and plan" at bounding box center [298, 152] width 61 height 11
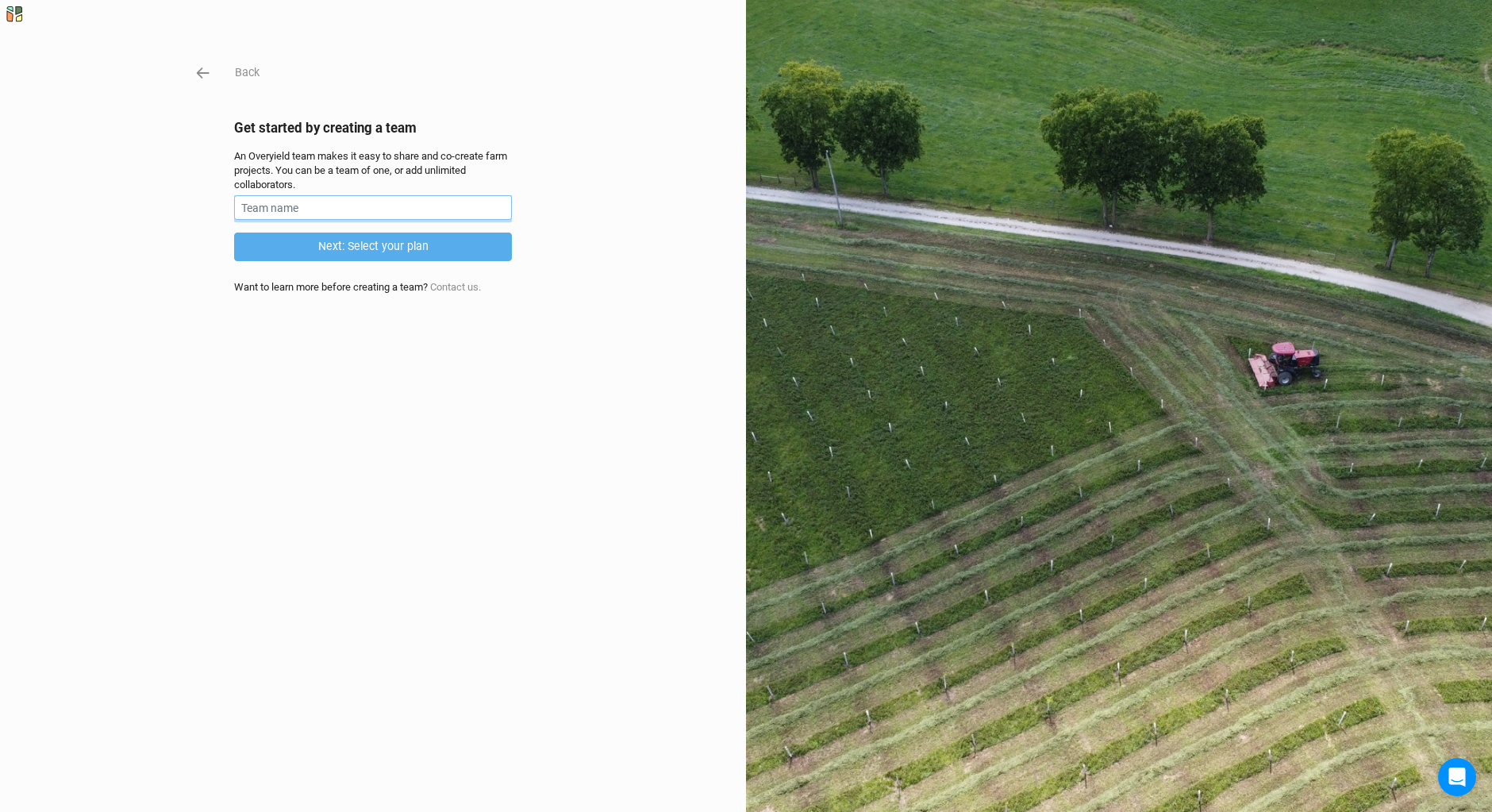
click at [476, 205] on input "text" at bounding box center [372, 208] width 278 height 25
type input "Bob Walker"
click at [441, 247] on button "Next: Select your plan" at bounding box center [372, 246] width 278 height 28
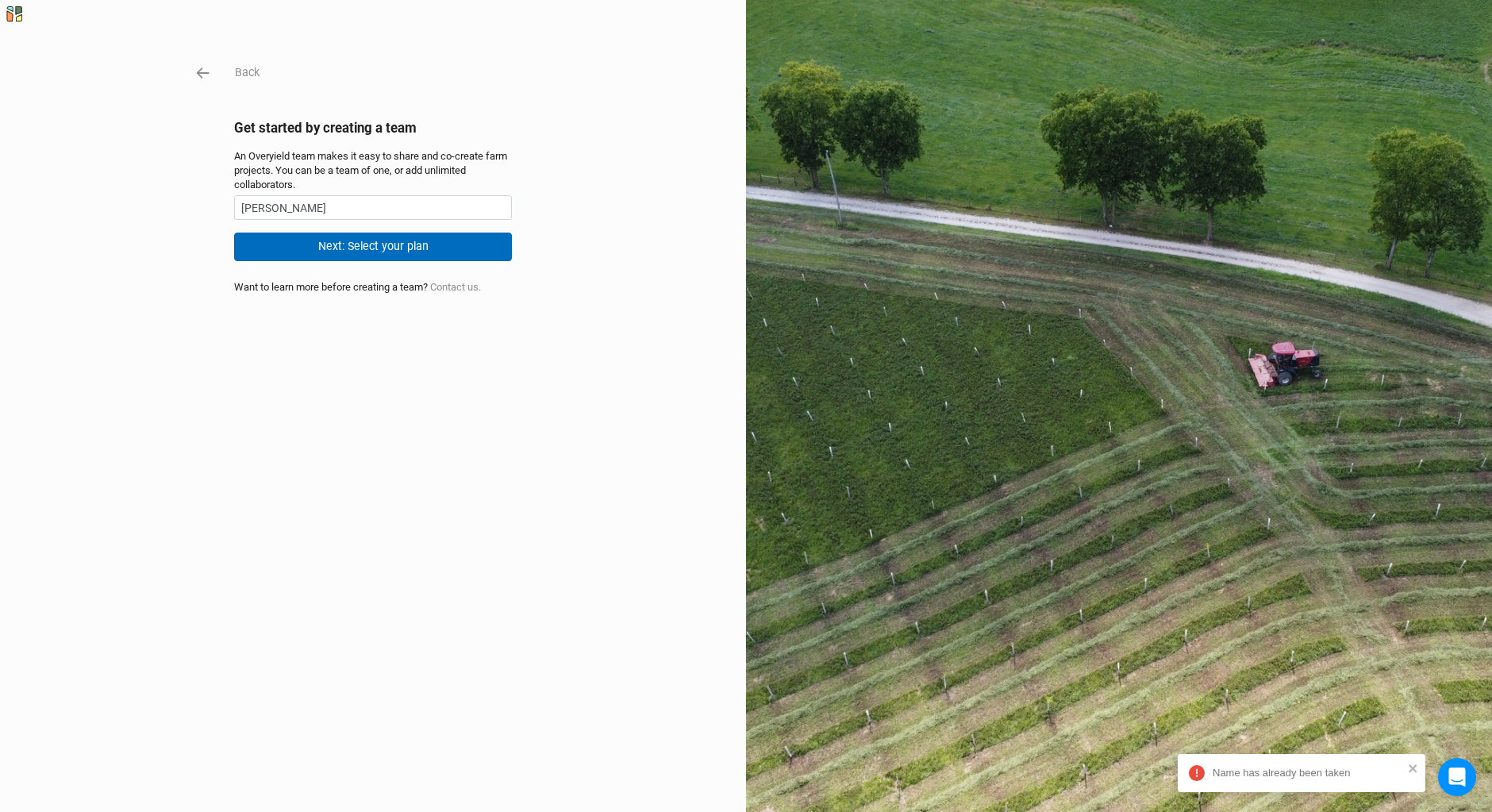
click at [422, 246] on button "Next: Select your plan" at bounding box center [372, 246] width 278 height 28
click at [1408, 768] on div "Name has already been taken (2 errors)" at bounding box center [1297, 773] width 224 height 26
click at [196, 75] on icon "button" at bounding box center [203, 73] width 17 height 17
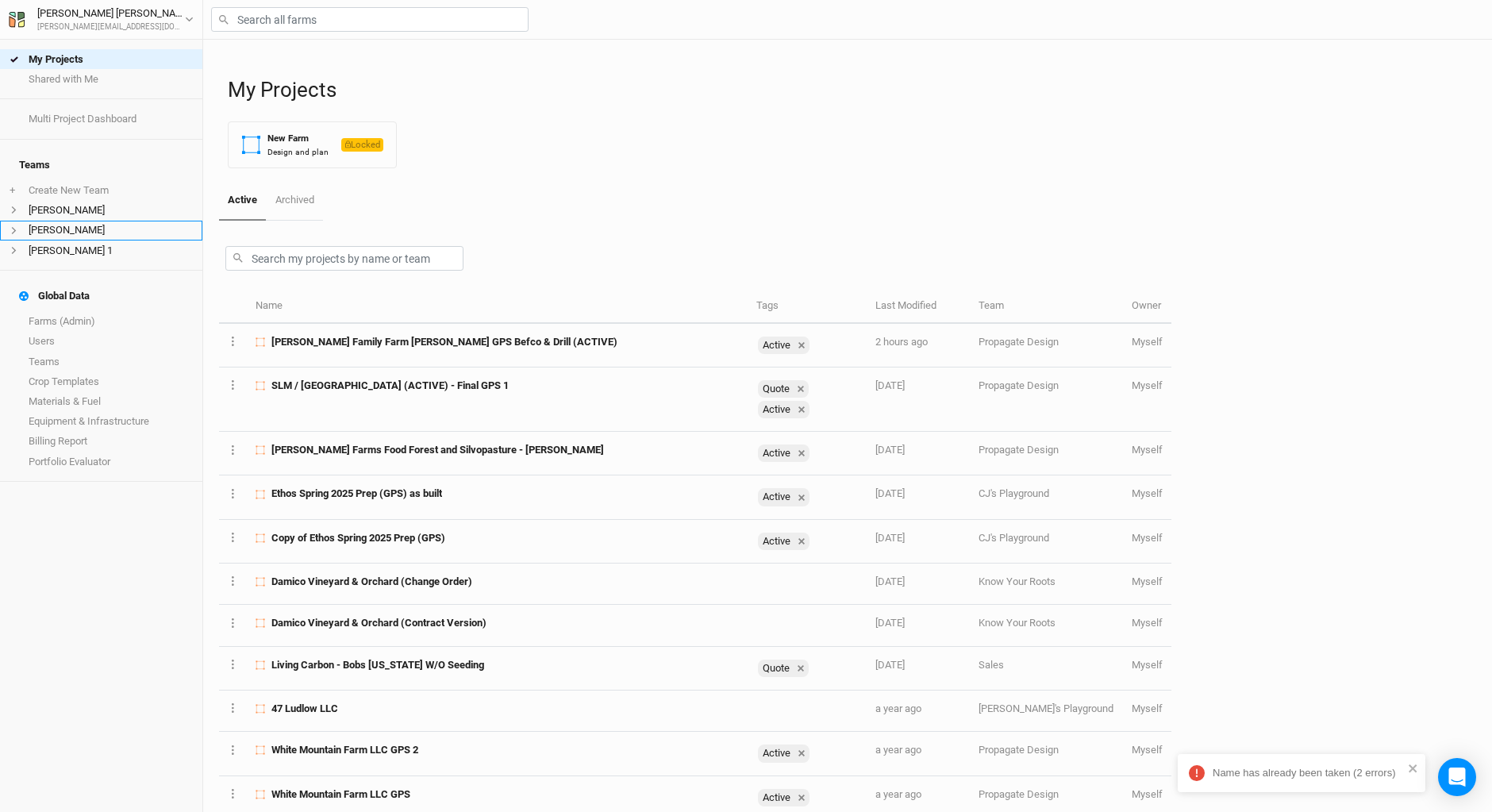
click at [104, 220] on li "Bob Walker" at bounding box center [101, 230] width 202 height 20
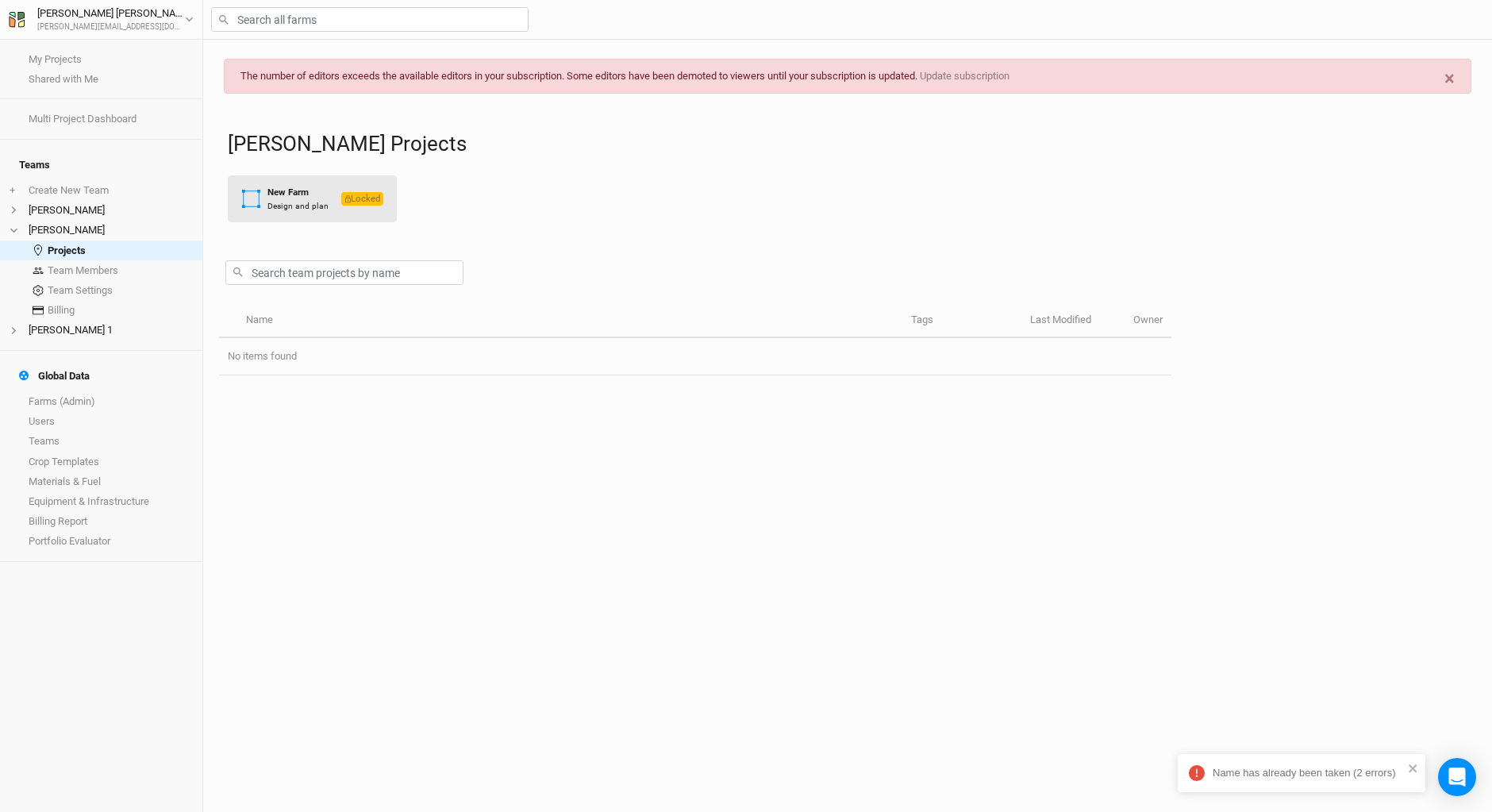
click at [301, 186] on div "New Farm" at bounding box center [298, 193] width 61 height 13
click at [95, 240] on link "Projects" at bounding box center [101, 250] width 202 height 20
click at [106, 260] on link "Team Members" at bounding box center [101, 270] width 202 height 20
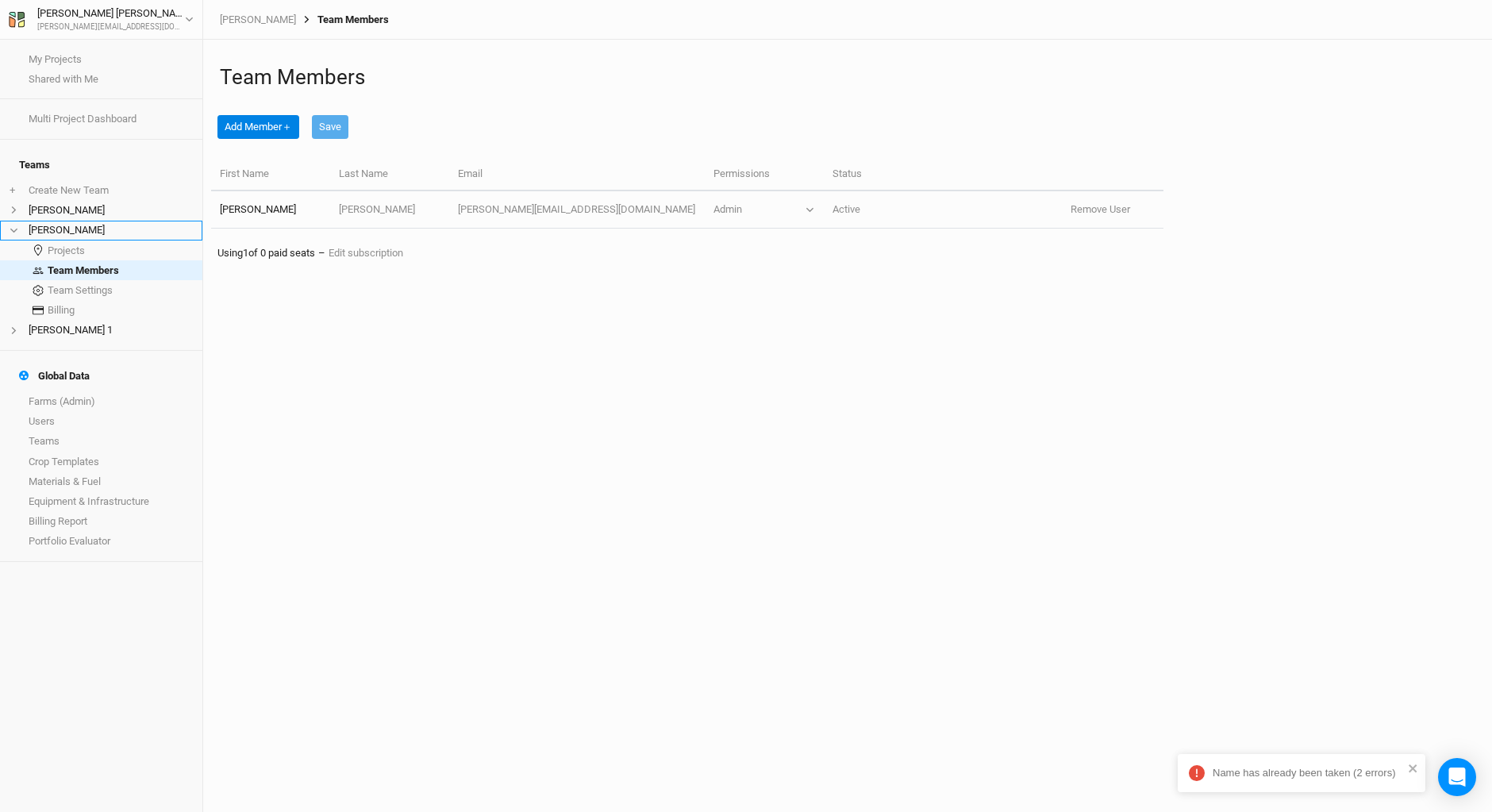
click at [76, 220] on li "Bob Walker" at bounding box center [101, 230] width 202 height 20
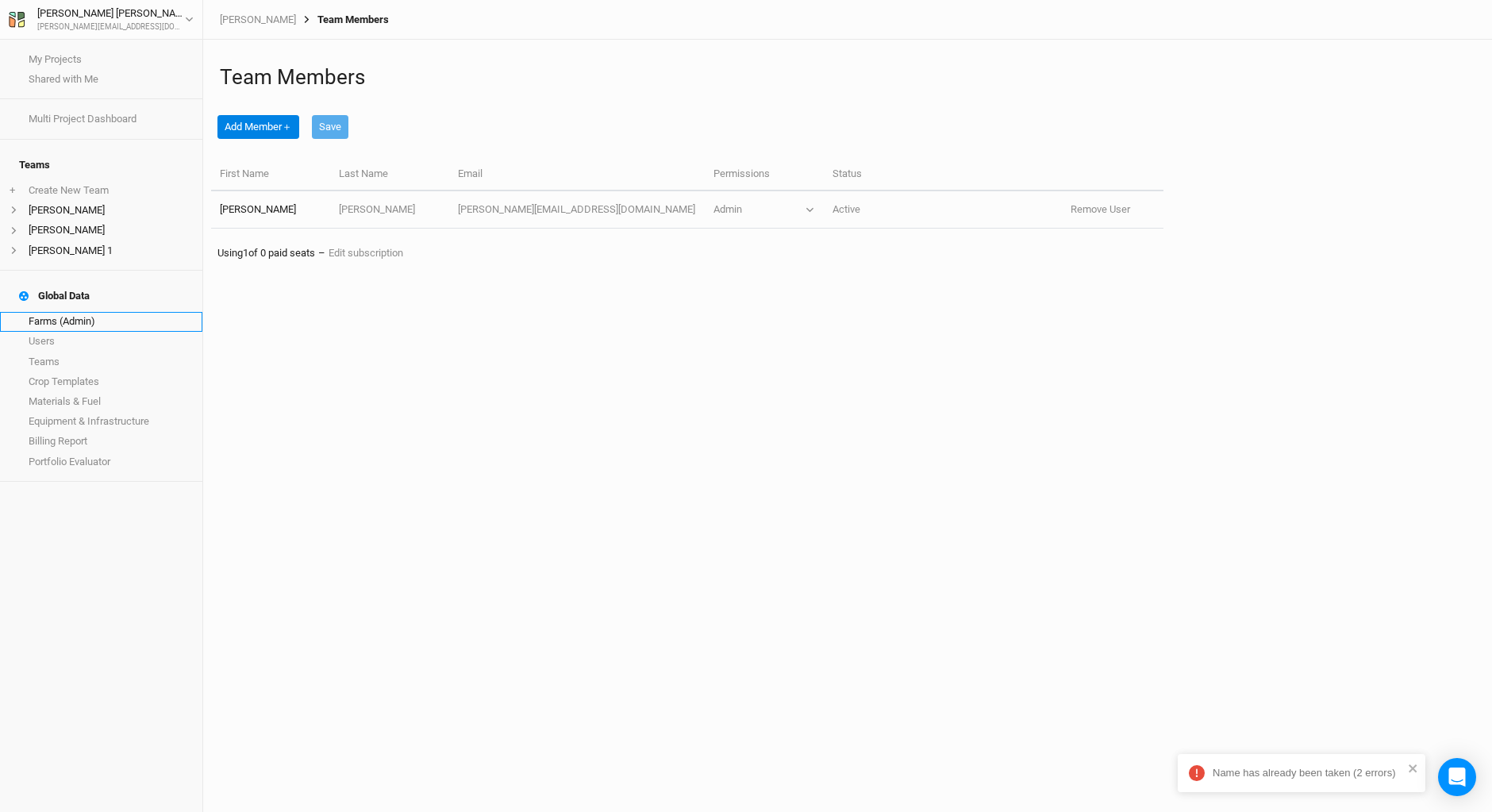
click at [87, 312] on link "Farms (Admin)" at bounding box center [101, 322] width 202 height 20
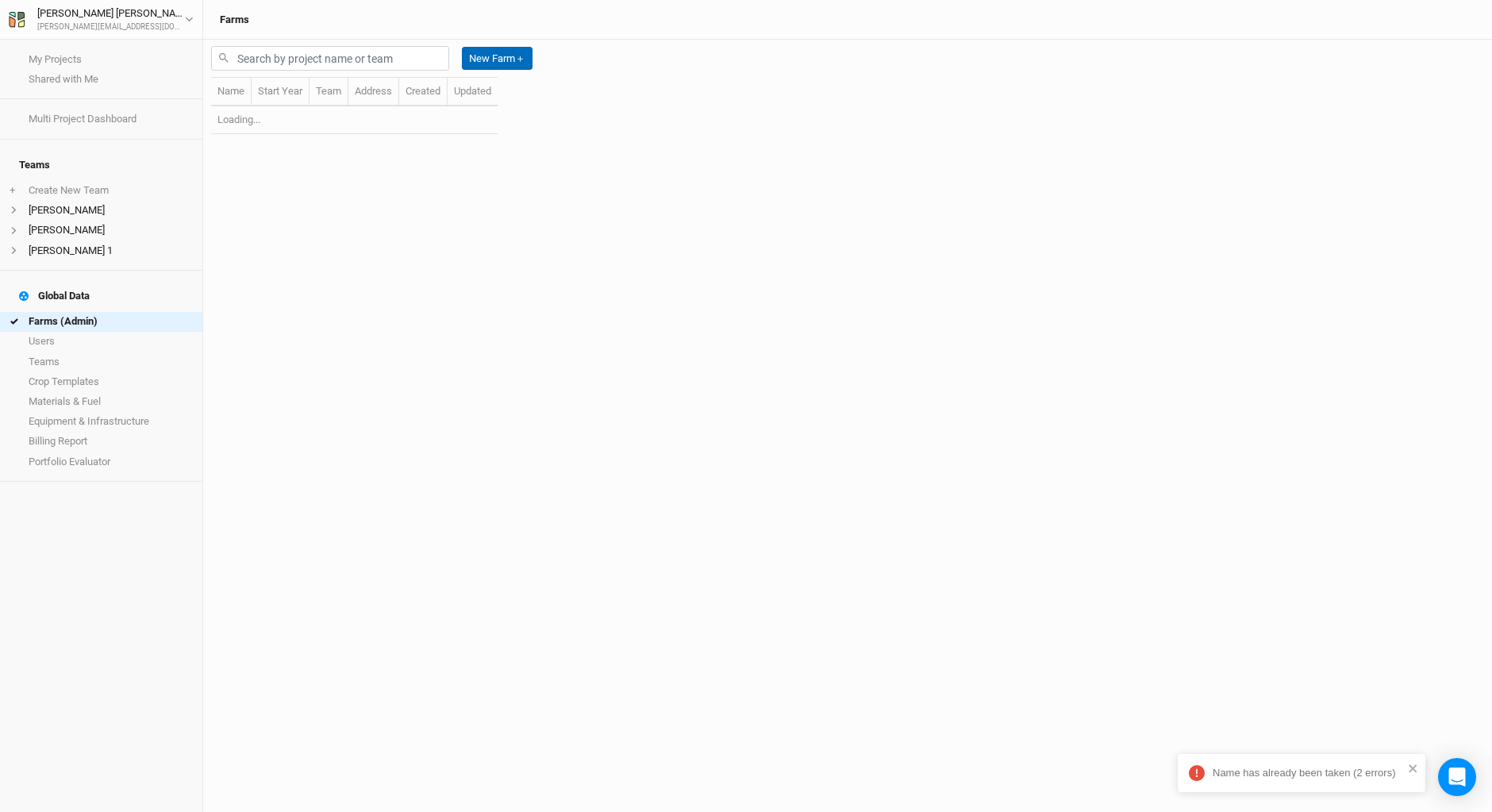
click at [495, 52] on button "New Farm ＋" at bounding box center [497, 58] width 71 height 24
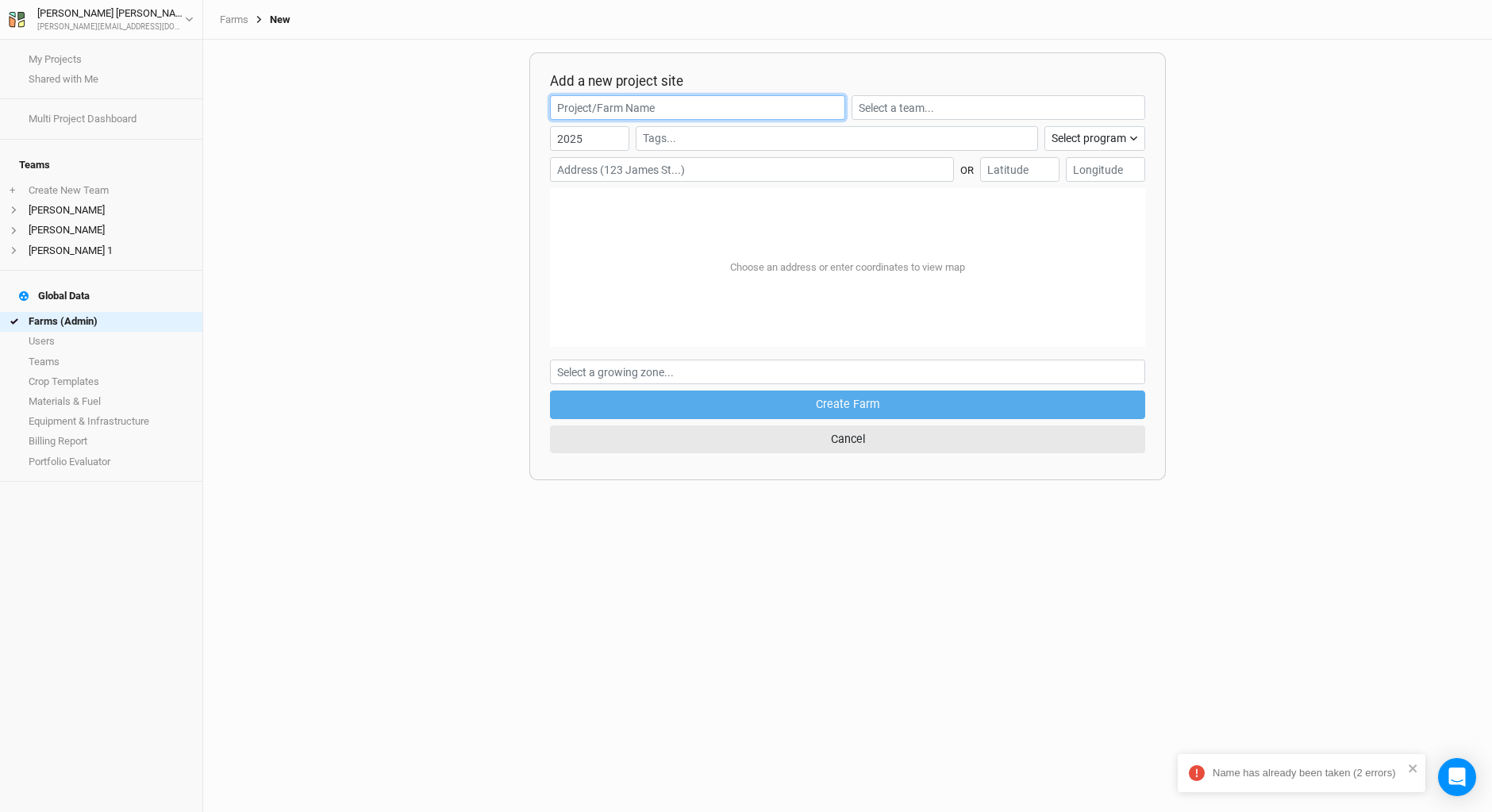
click at [594, 110] on input "text" at bounding box center [697, 108] width 295 height 25
click at [436, 180] on div "Add a new project site 2025 Select program Climate Smart Commodities Agroforest…" at bounding box center [848, 426] width 1290 height 772
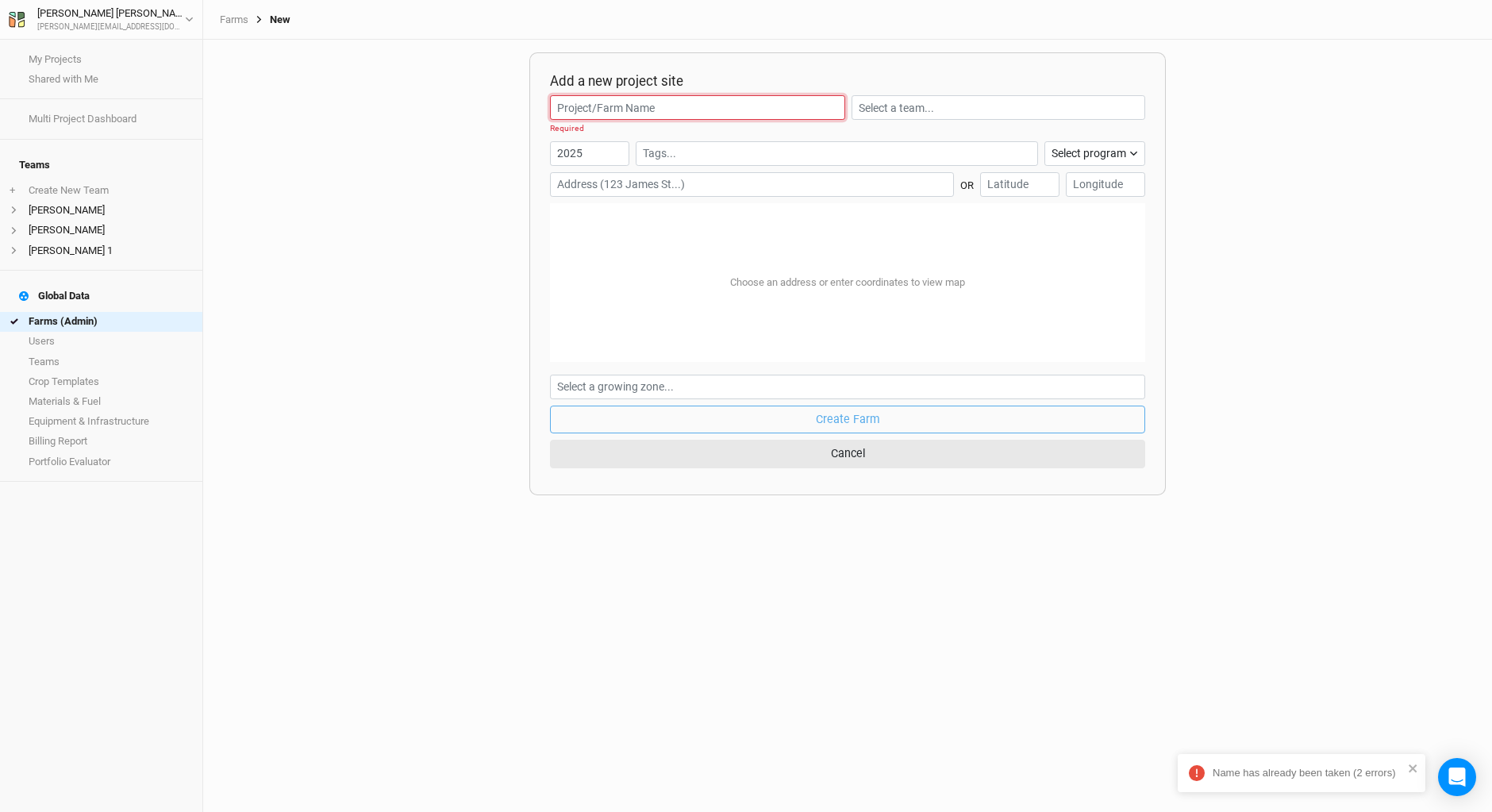
click at [620, 99] on input "text" at bounding box center [697, 108] width 295 height 25
click at [361, 271] on div "Add a new project site Required 2025 Select program Climate Smart Commodities A…" at bounding box center [848, 426] width 1290 height 772
click at [398, 249] on div "Add a new project site Required 2025 Select program Climate Smart Commodities A…" at bounding box center [848, 426] width 1290 height 772
click at [443, 198] on div "Add a new project site Required 2025 Select program Climate Smart Commodities A…" at bounding box center [848, 426] width 1290 height 772
click at [364, 314] on div "Add a new project site Required 2025 Select program Climate Smart Commodities A…" at bounding box center [848, 426] width 1290 height 772
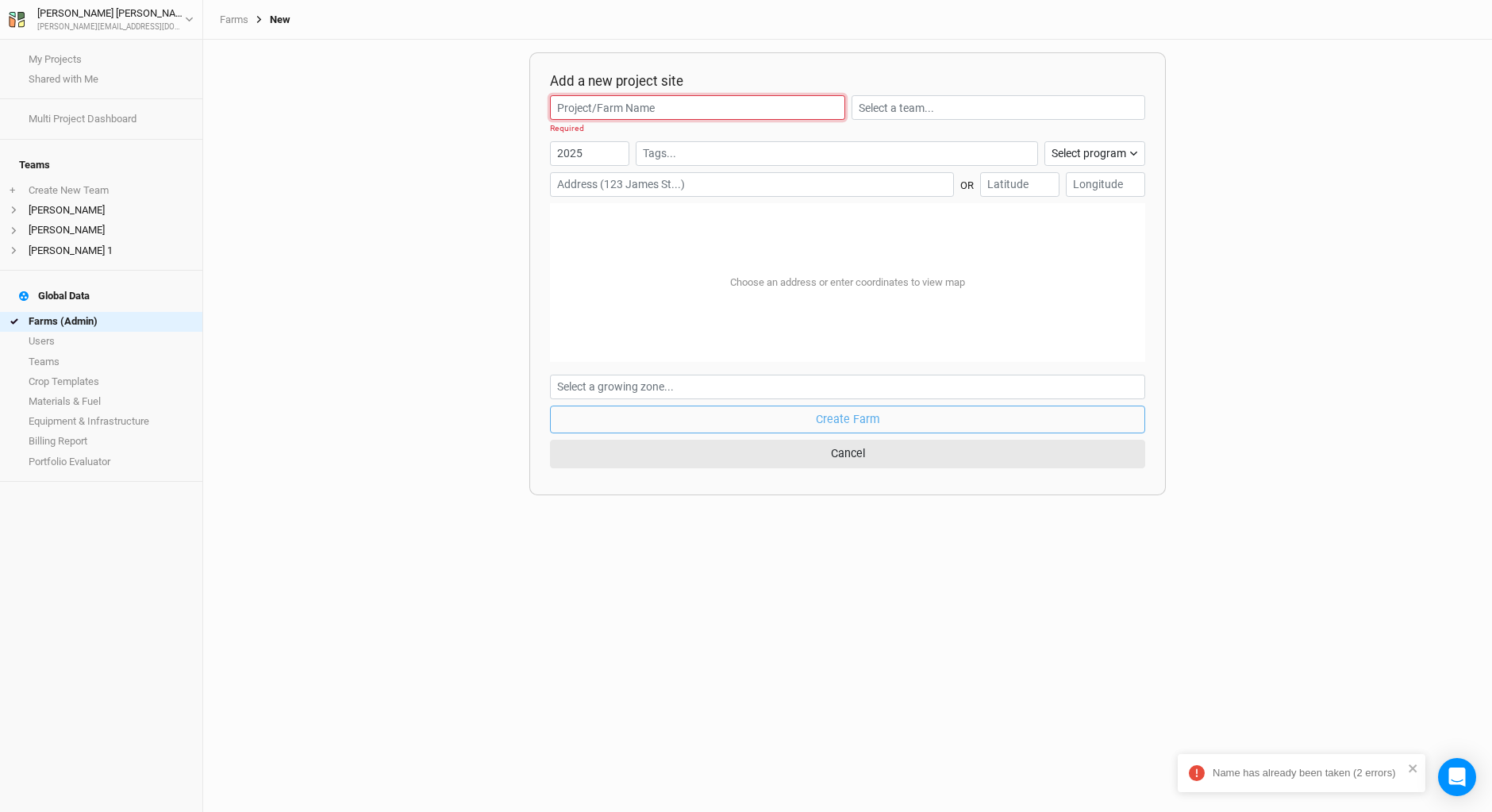
click at [617, 107] on input "text" at bounding box center [697, 108] width 295 height 25
click at [380, 181] on div "Add a new project site Required 2025 Select program Climate Smart Commodities A…" at bounding box center [848, 426] width 1290 height 772
click at [610, 104] on input "text" at bounding box center [697, 108] width 295 height 25
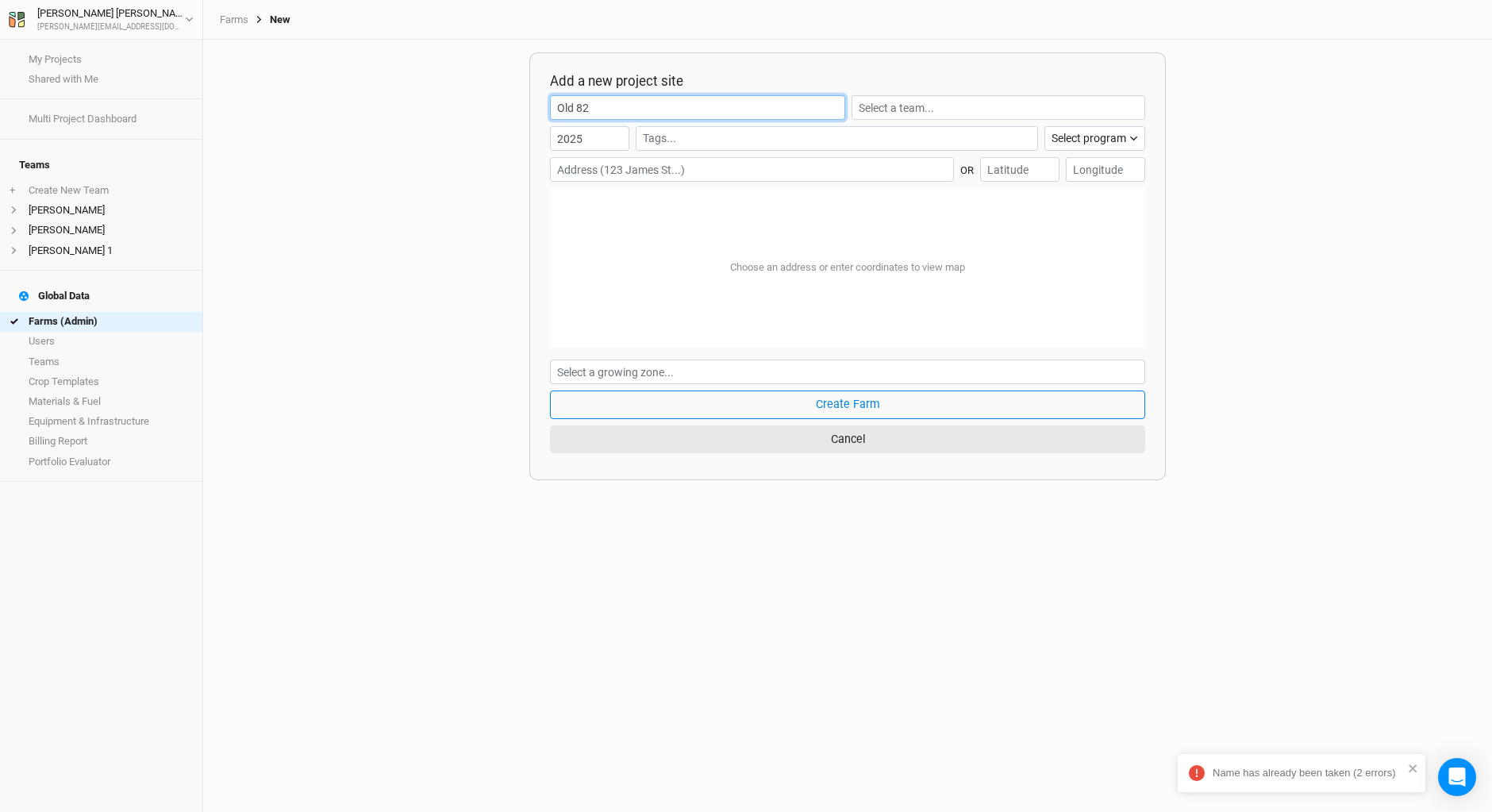
type input "Old 82"
click at [682, 167] on input "text" at bounding box center [751, 170] width 404 height 25
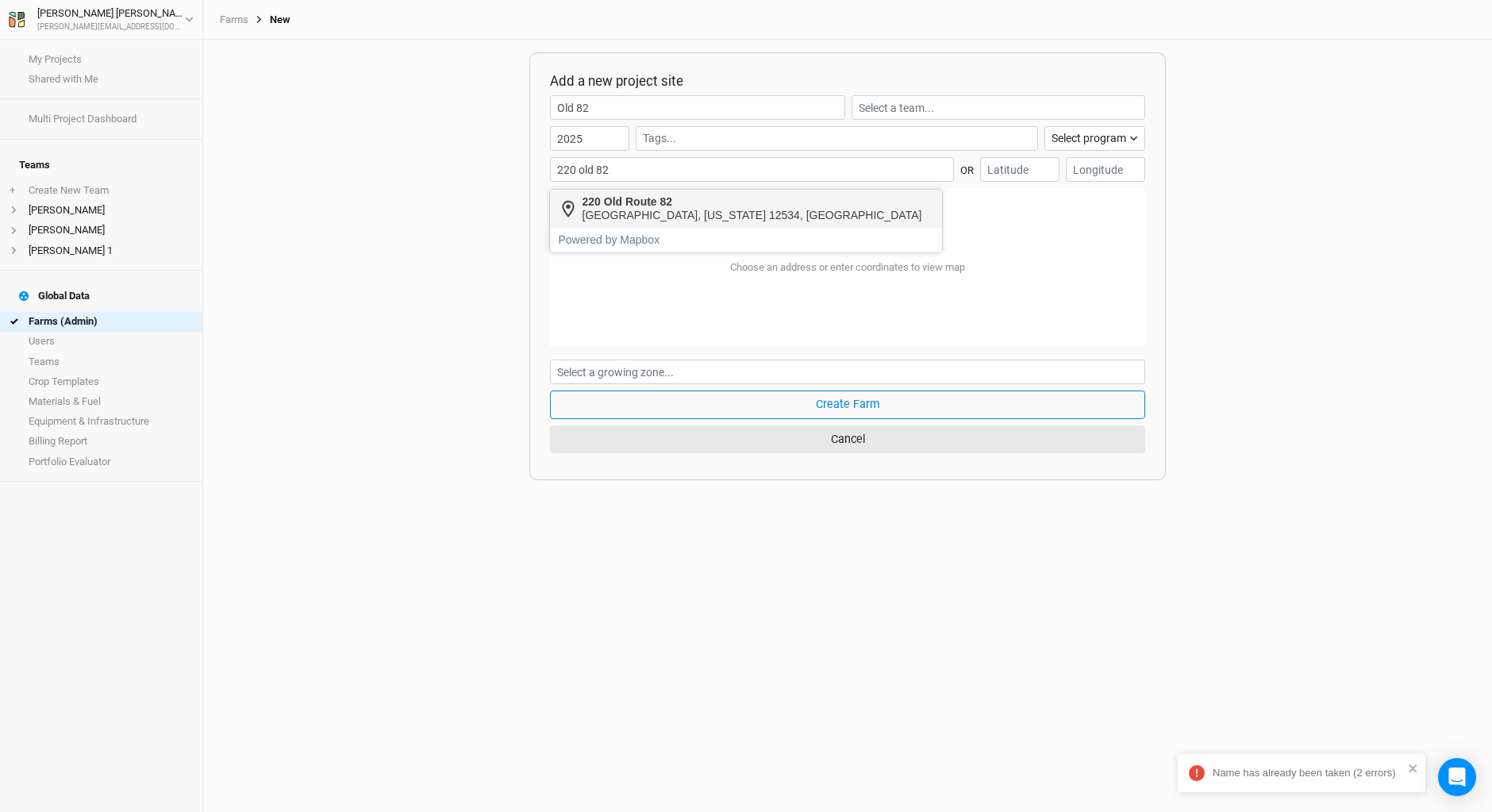
click at [593, 200] on div "220 Old Route 82" at bounding box center [752, 202] width 340 height 13
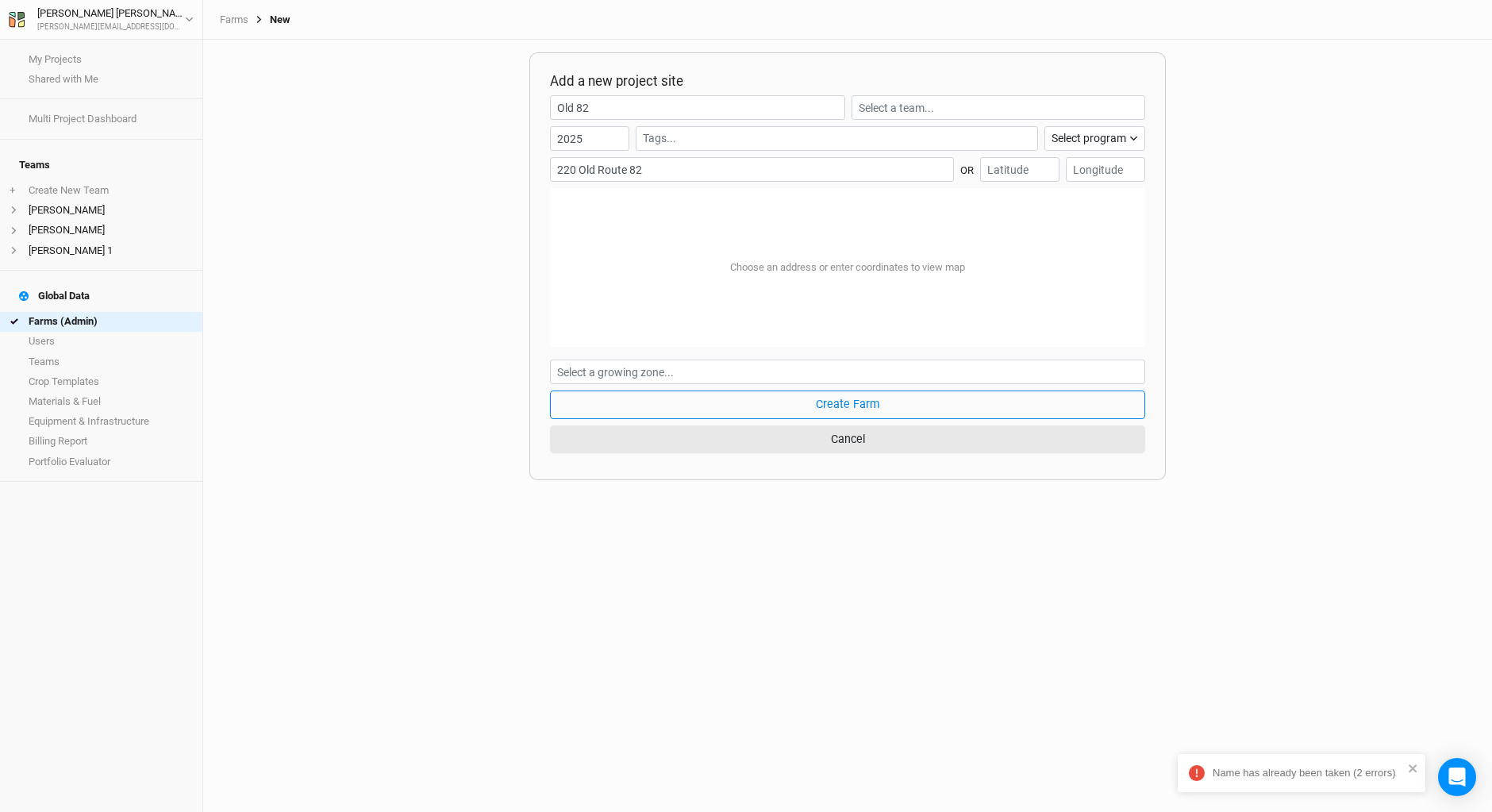
type input "220 Old Route 82, Hudson, New York 12534, United States"
type input "42.146604"
type input "-73.738161"
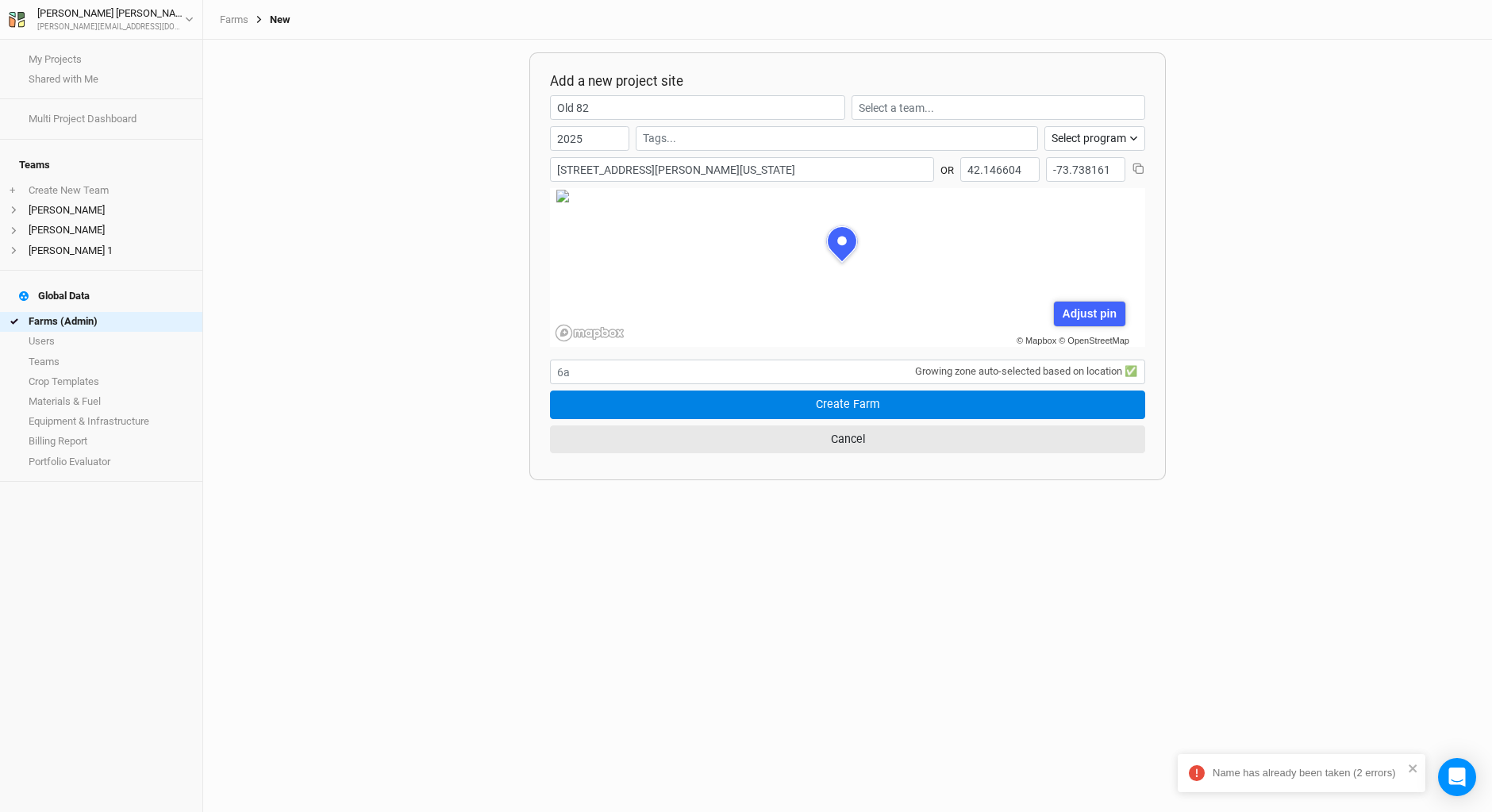
scroll to position [79, 217]
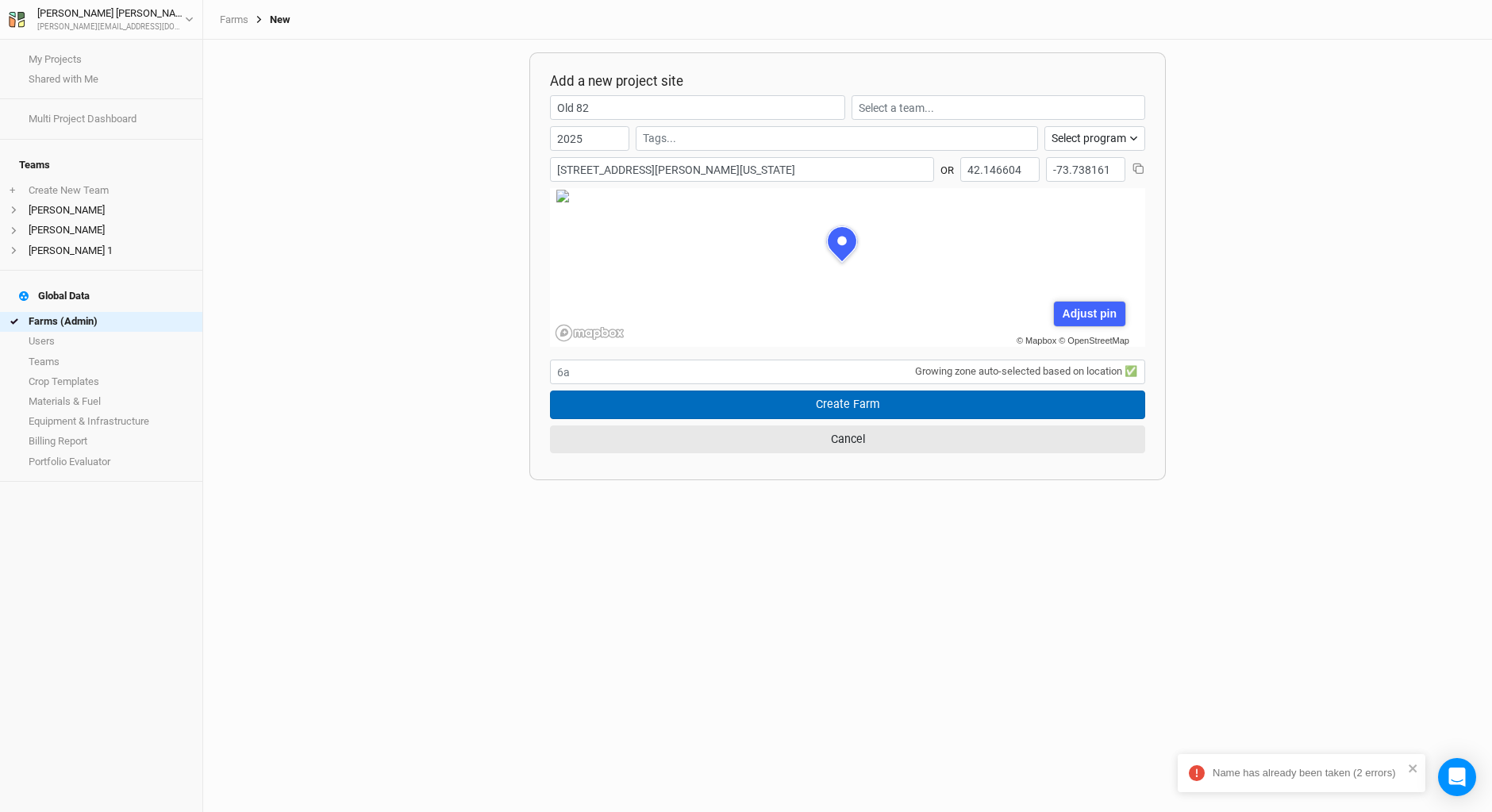
click at [809, 405] on button "Create Farm" at bounding box center [848, 404] width 596 height 28
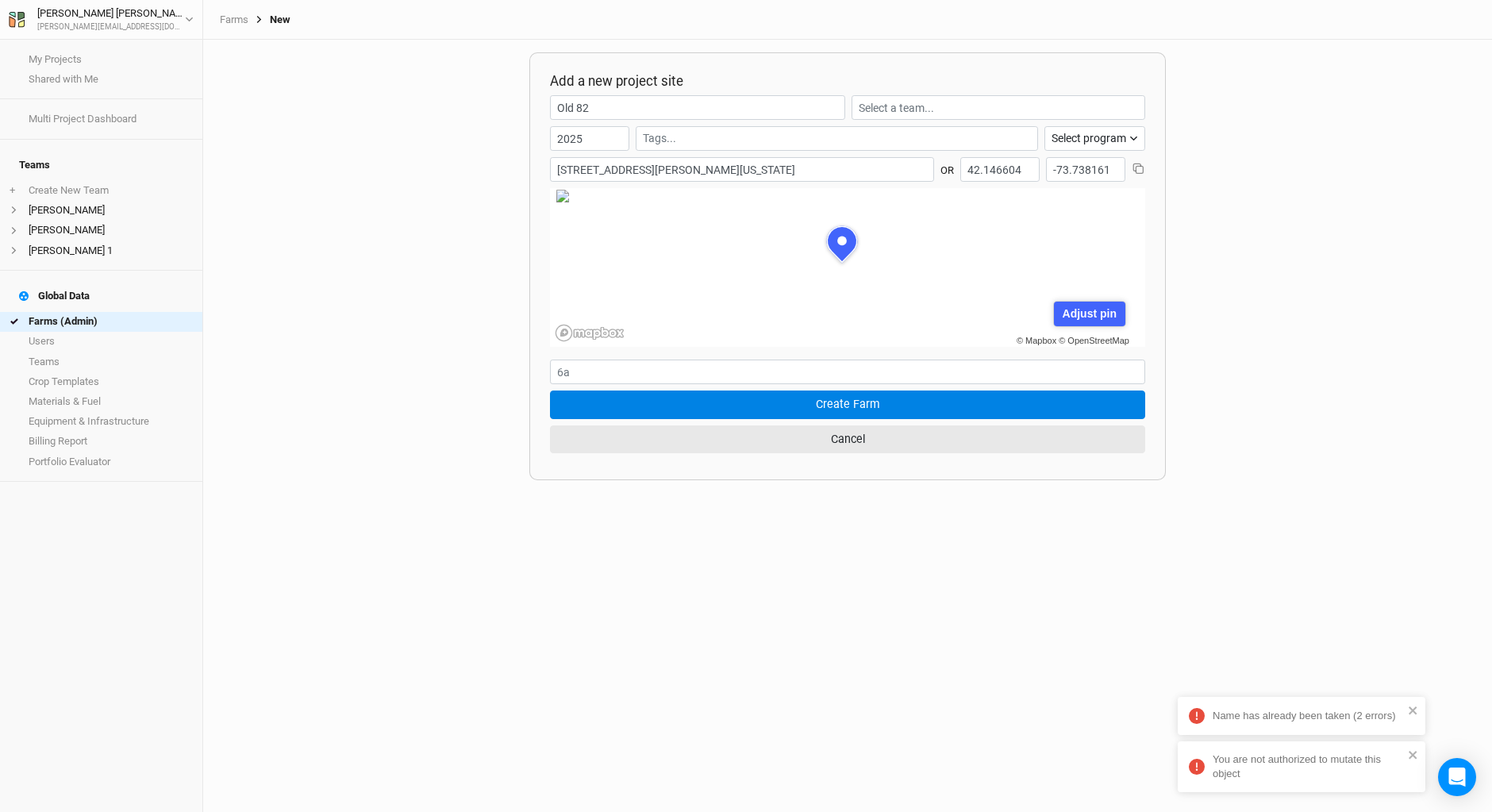
click at [1421, 711] on taken "Name has already been taken (2 errors)" at bounding box center [1301, 716] width 247 height 38
click at [629, 104] on input "Old 82" at bounding box center [697, 108] width 295 height 25
type input "Old 82 test"
click at [817, 385] on form "Old 82 test 2025 Select program Climate Smart Commodities Agroforestry Partners…" at bounding box center [848, 278] width 596 height 364
drag, startPoint x: 1257, startPoint y: 774, endPoint x: 808, endPoint y: 638, distance: 469.1
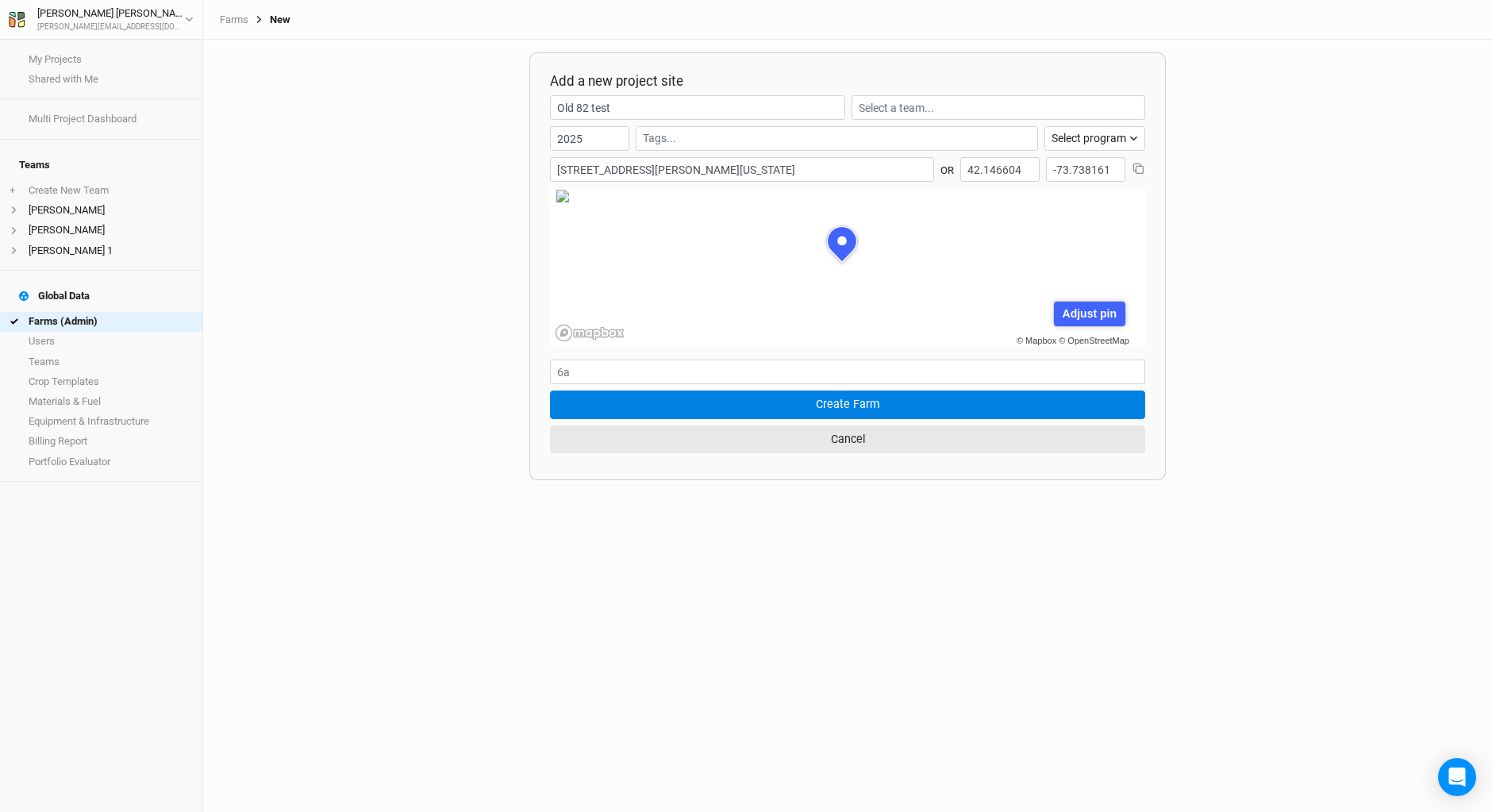
click at [808, 638] on div "You are not authorized to mutate this object My Projects Shared with Me Multi P…" at bounding box center [746, 406] width 1492 height 812
click at [866, 629] on div "Add a new project site Old 82 test 2025 Select program Climate Smart Commoditie…" at bounding box center [848, 426] width 1290 height 772
click at [1200, 522] on div "Add a new project site Old 82 test 2025 Select program Climate Smart Commoditie…" at bounding box center [848, 426] width 1290 height 772
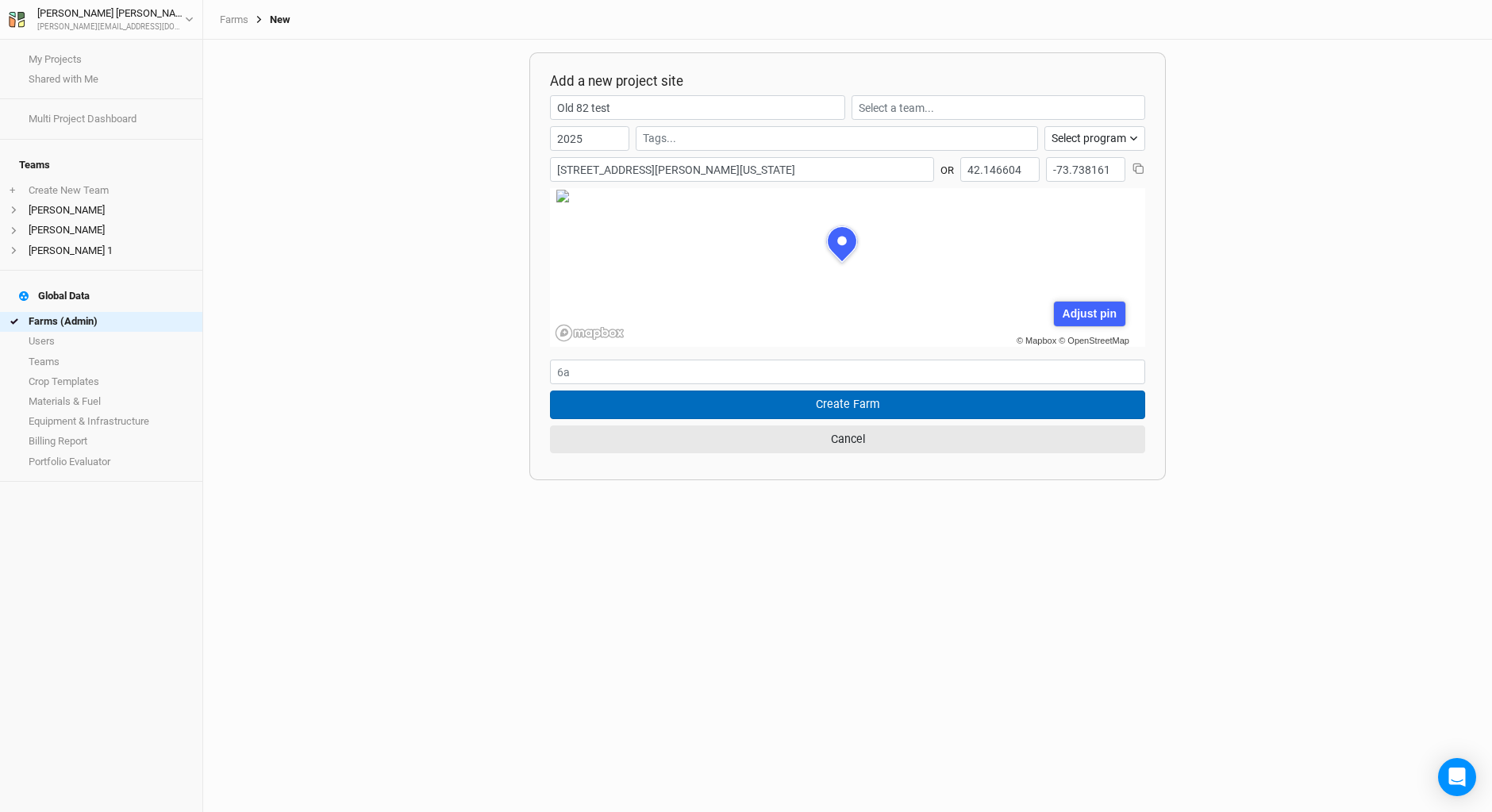
click at [899, 408] on button "Create Farm" at bounding box center [848, 404] width 596 height 28
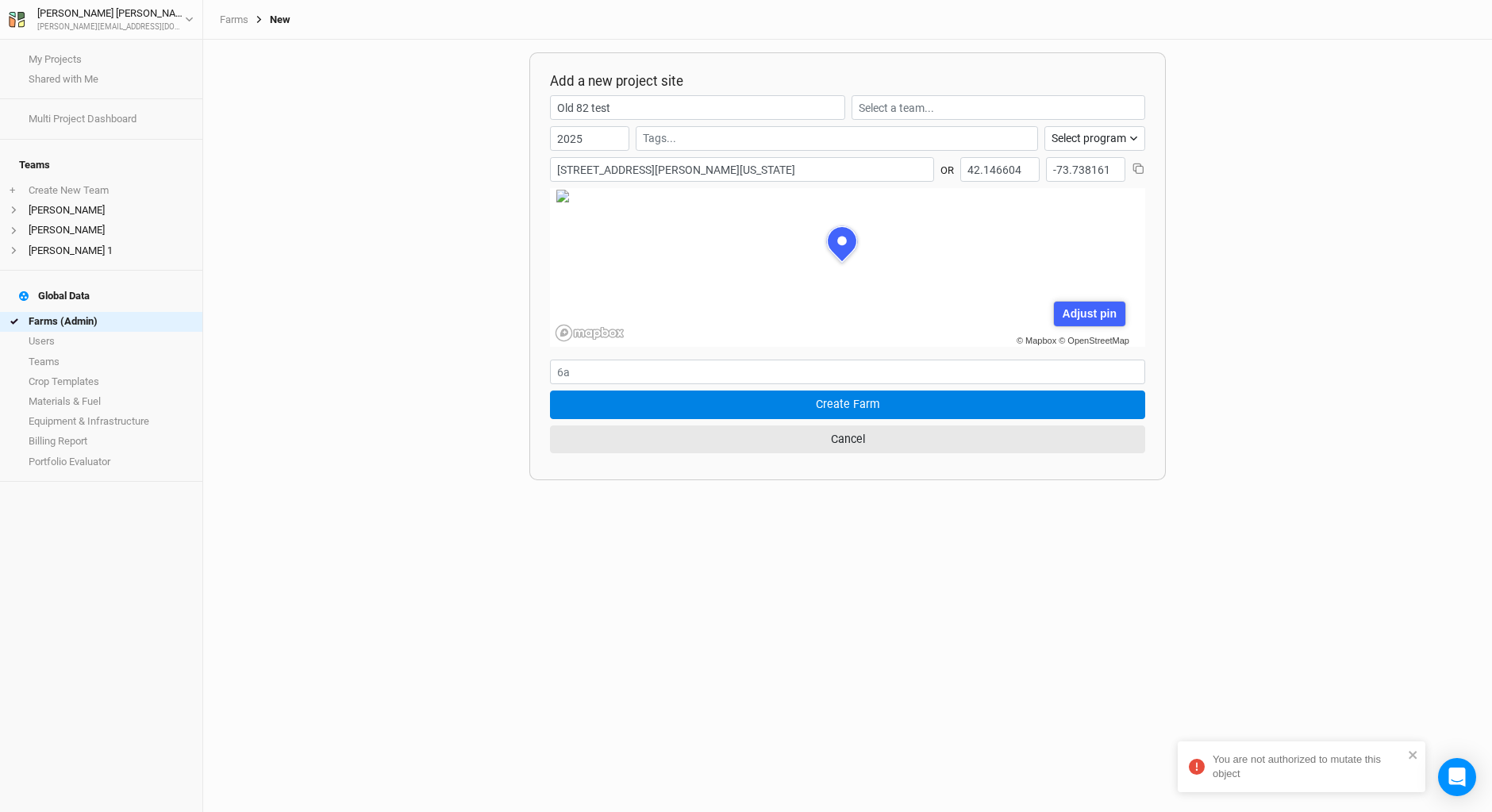
drag, startPoint x: 825, startPoint y: 558, endPoint x: 682, endPoint y: 674, distance: 184.1
click at [676, 673] on div "Add a new project site Old 82 test 2025 Select program Climate Smart Commoditie…" at bounding box center [848, 426] width 1290 height 772
click at [1259, 773] on div "You are not authorized to mutate this object" at bounding box center [1309, 766] width 191 height 29
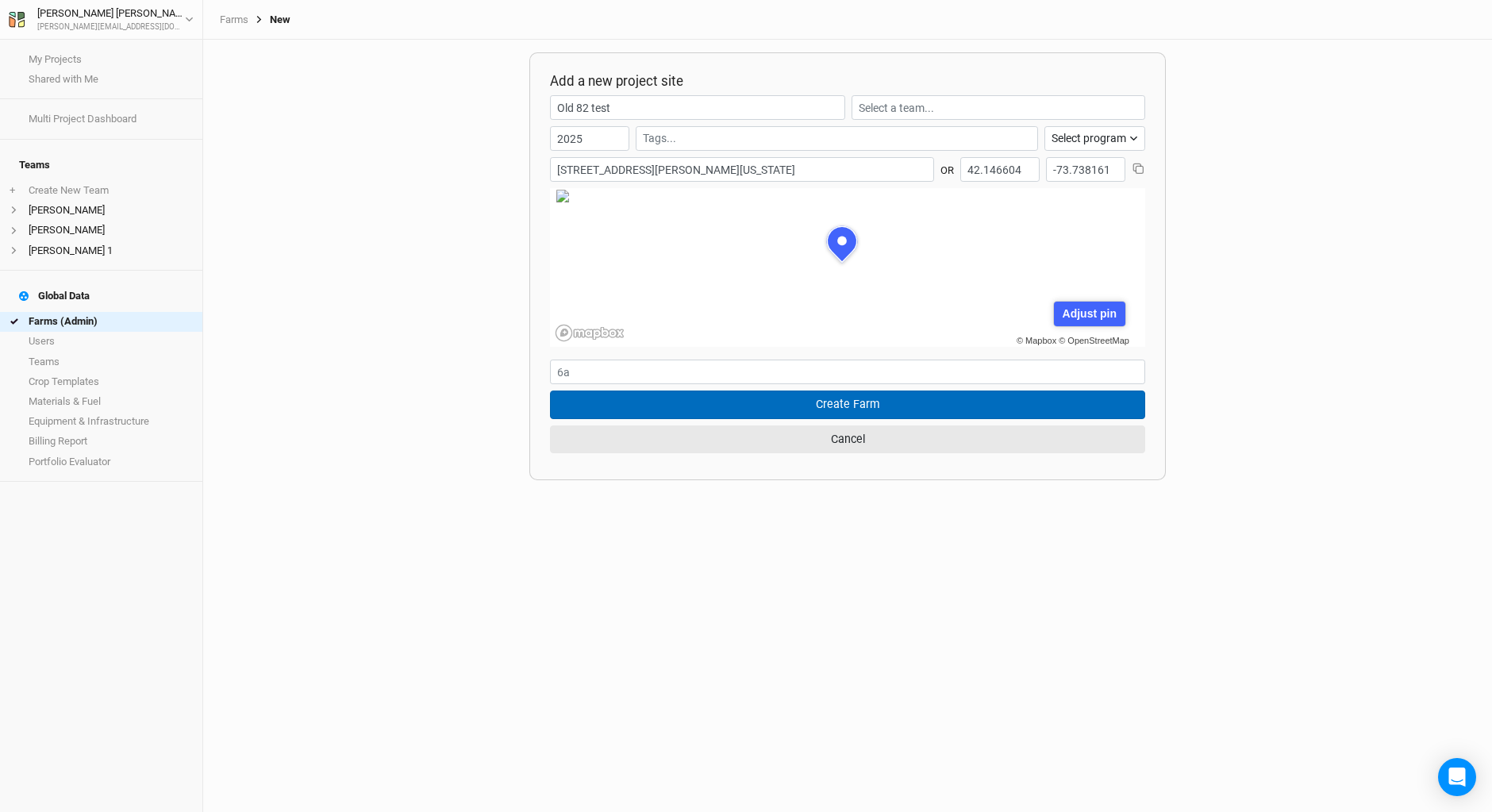
click at [788, 401] on button "Create Farm" at bounding box center [848, 404] width 596 height 28
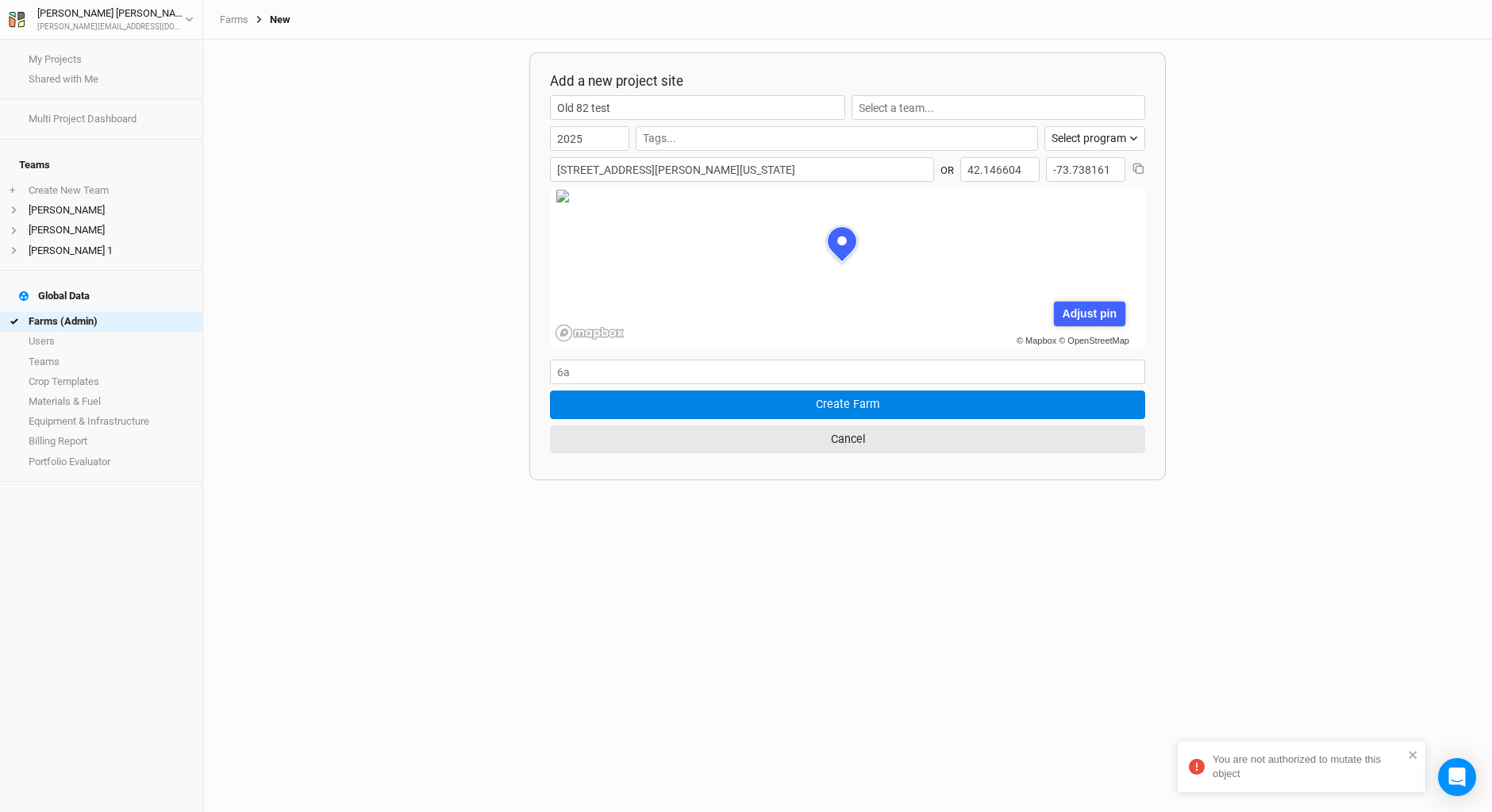
drag, startPoint x: 1250, startPoint y: 773, endPoint x: 1174, endPoint y: 583, distance: 204.6
click at [1174, 583] on div "Add a new project site Old 82 test 2025 Select program Climate Smart Commoditie…" at bounding box center [848, 426] width 1290 height 772
drag, startPoint x: 1243, startPoint y: 771, endPoint x: 1317, endPoint y: 719, distance: 90.4
click at [1317, 719] on div "You are not authorized to mutate this object My Projects Shared with Me Multi P…" at bounding box center [746, 406] width 1492 height 812
click at [1224, 676] on div "Add a new project site Old 82 test 2025 Select program Climate Smart Commoditie…" at bounding box center [848, 426] width 1290 height 772
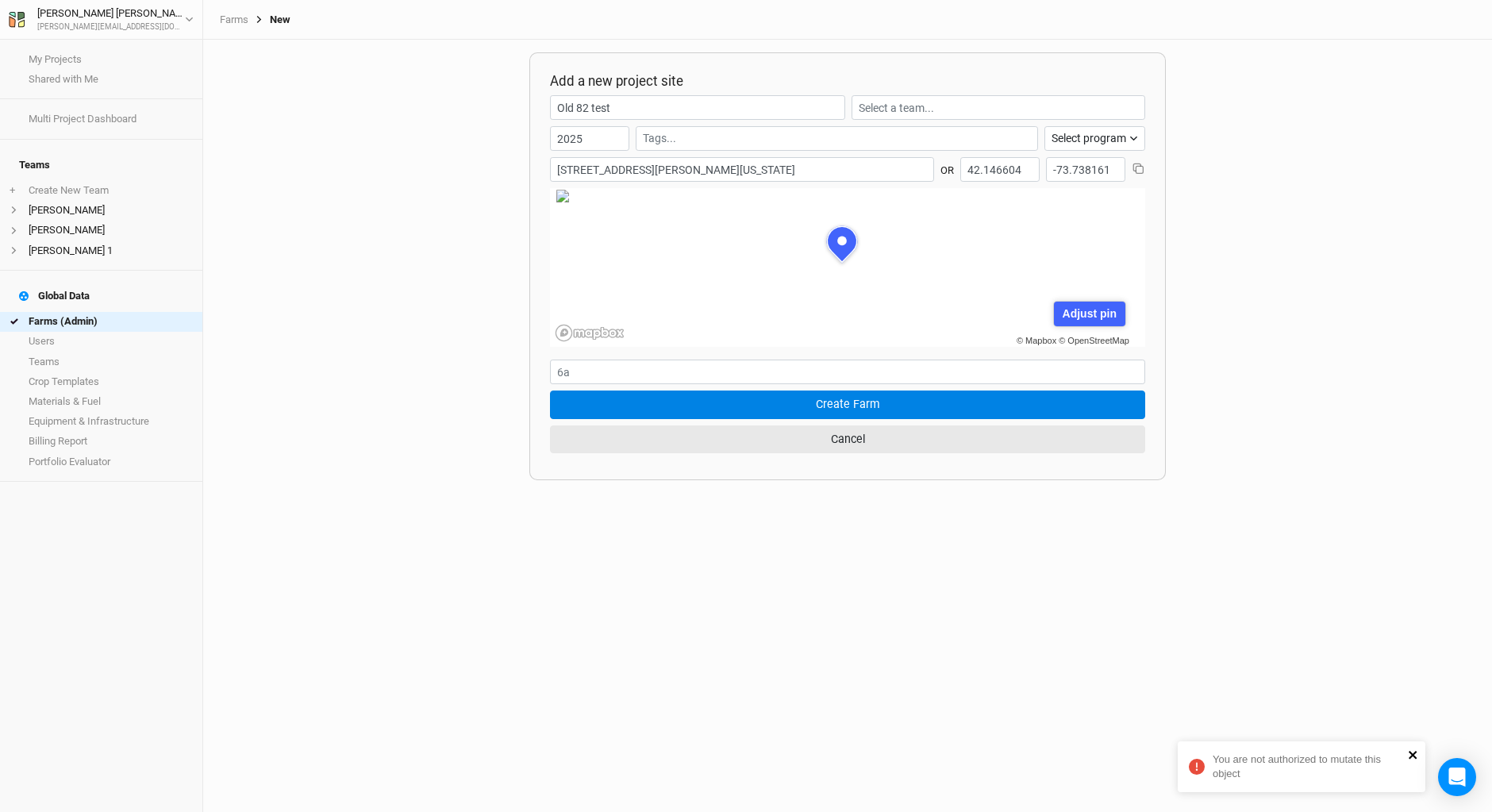
click at [1411, 751] on icon "close" at bounding box center [1414, 754] width 11 height 12
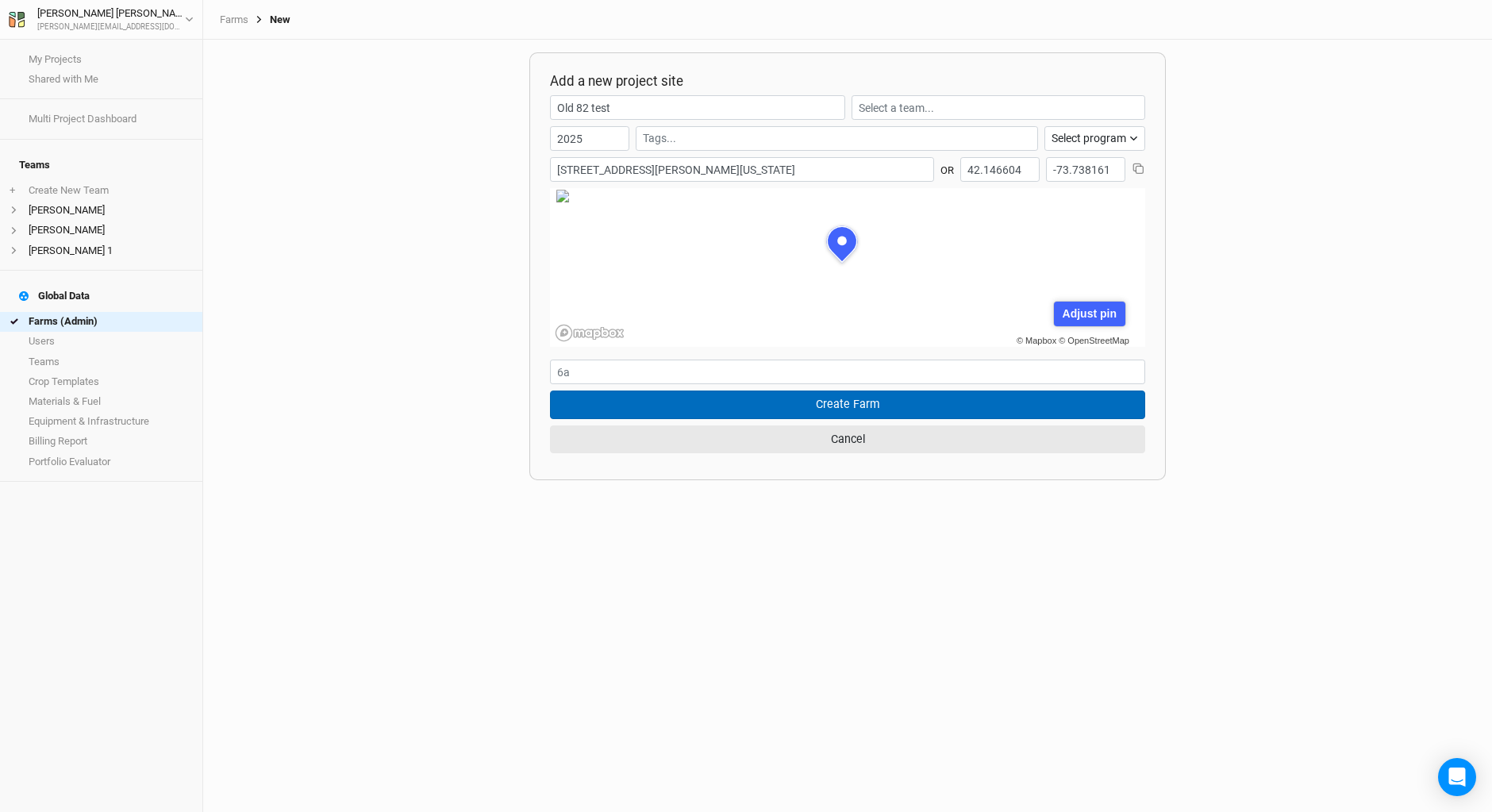
click at [837, 405] on button "Create Farm" at bounding box center [848, 404] width 596 height 28
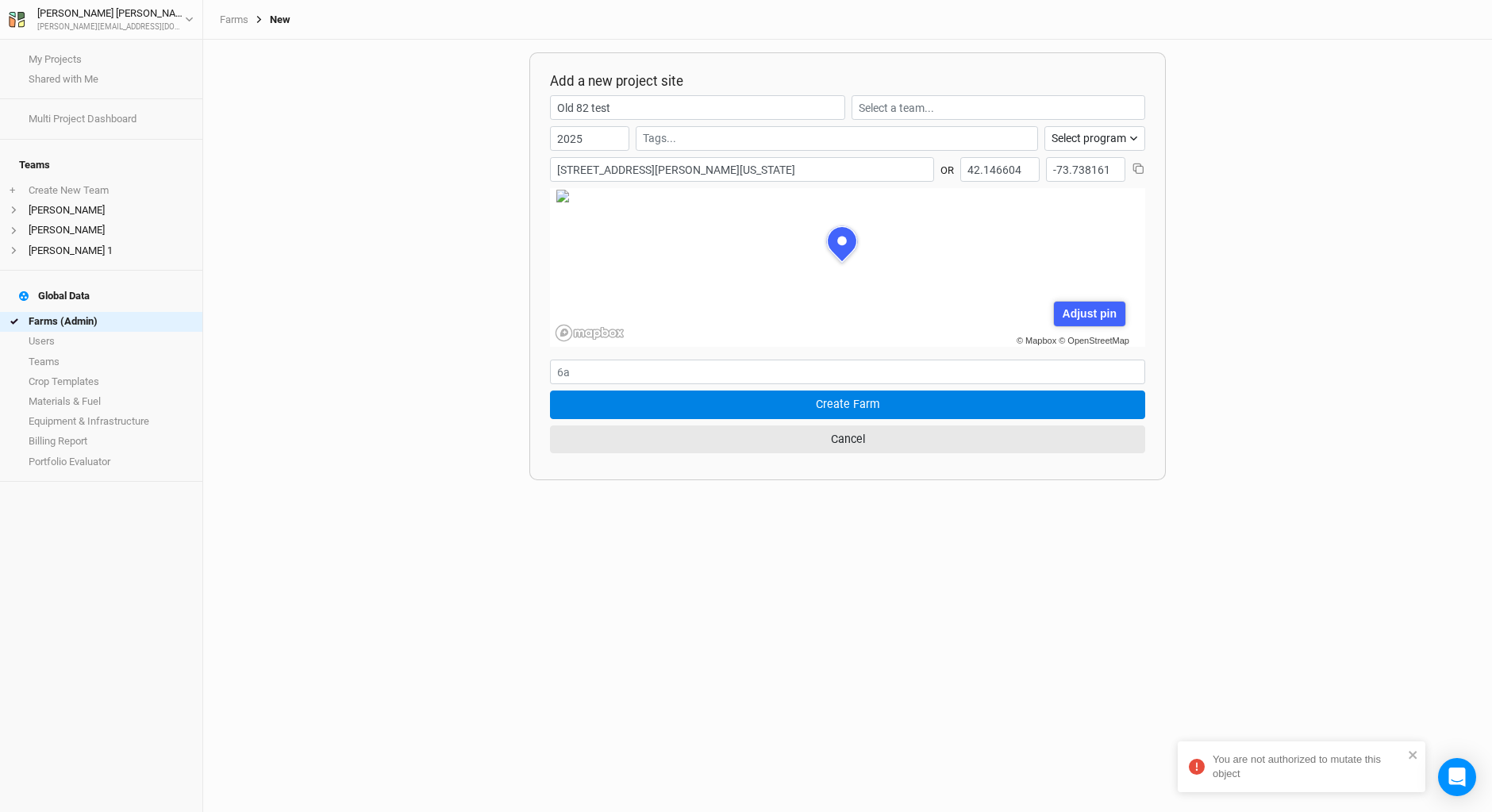
click at [1287, 247] on div "Add a new project site Old 82 test 2025 Select program Climate Smart Commoditie…" at bounding box center [848, 426] width 1290 height 772
click at [1095, 313] on div "Adjust pin" at bounding box center [1089, 314] width 71 height 25
click at [793, 263] on div "© Mapbox © OpenStreetMap Adjust pin Save Cancel" at bounding box center [841, 267] width 583 height 158
click at [1054, 311] on div "Save" at bounding box center [1041, 314] width 43 height 25
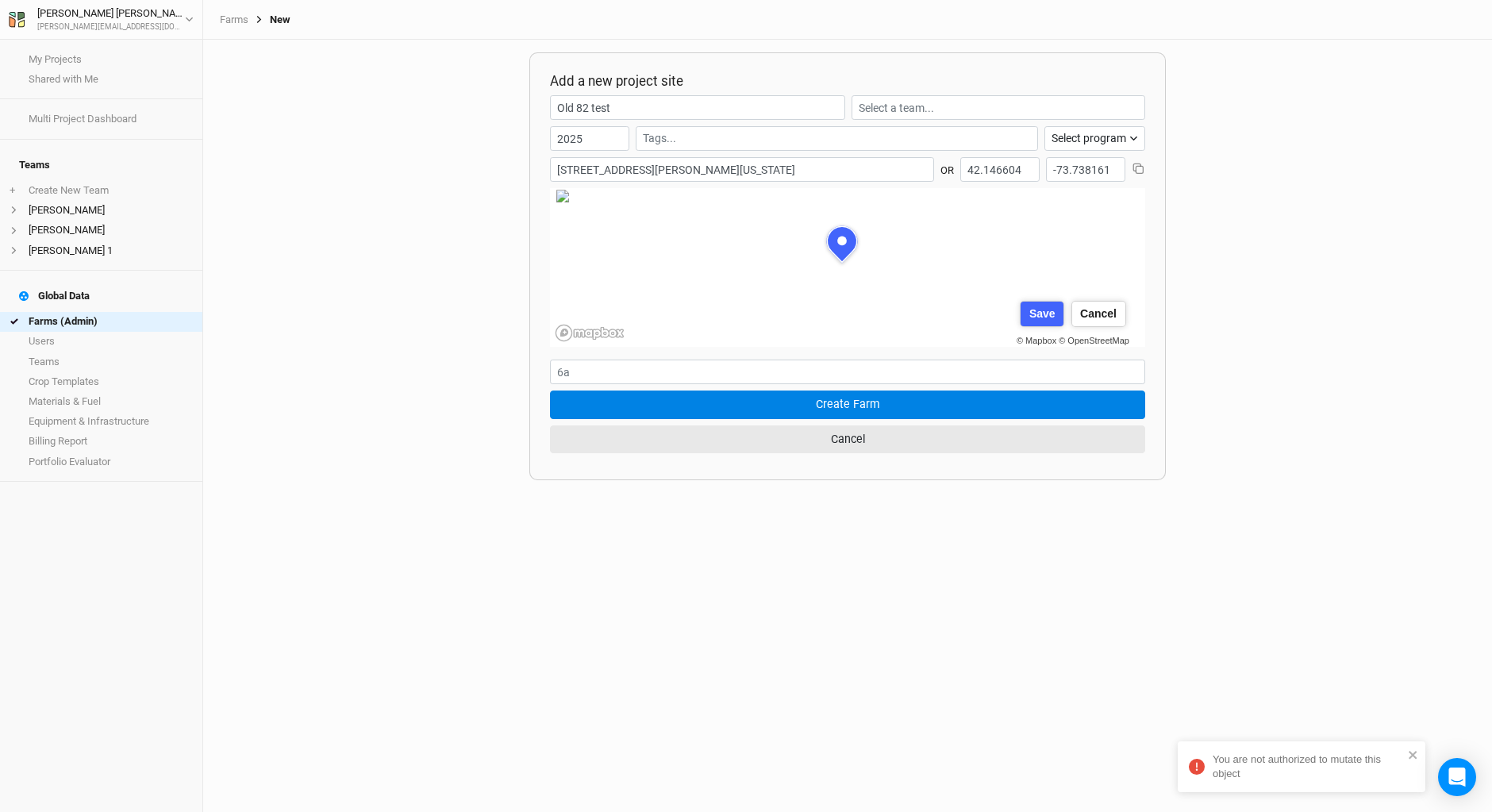
type input "42.146788"
type input "-73.737434"
click at [699, 135] on input "text" at bounding box center [837, 137] width 389 height 16
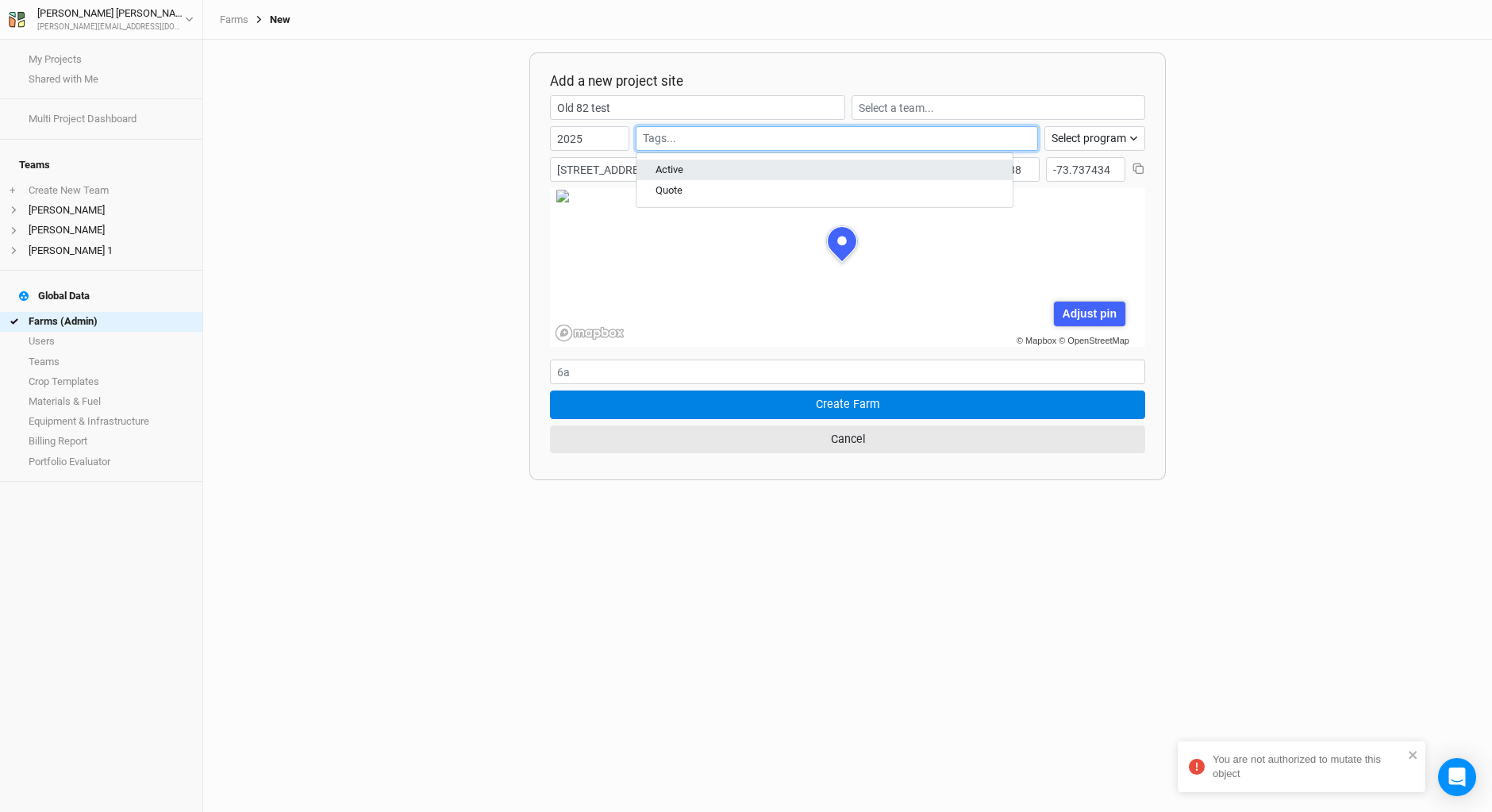
click at [673, 170] on div "Active" at bounding box center [669, 169] width 28 height 14
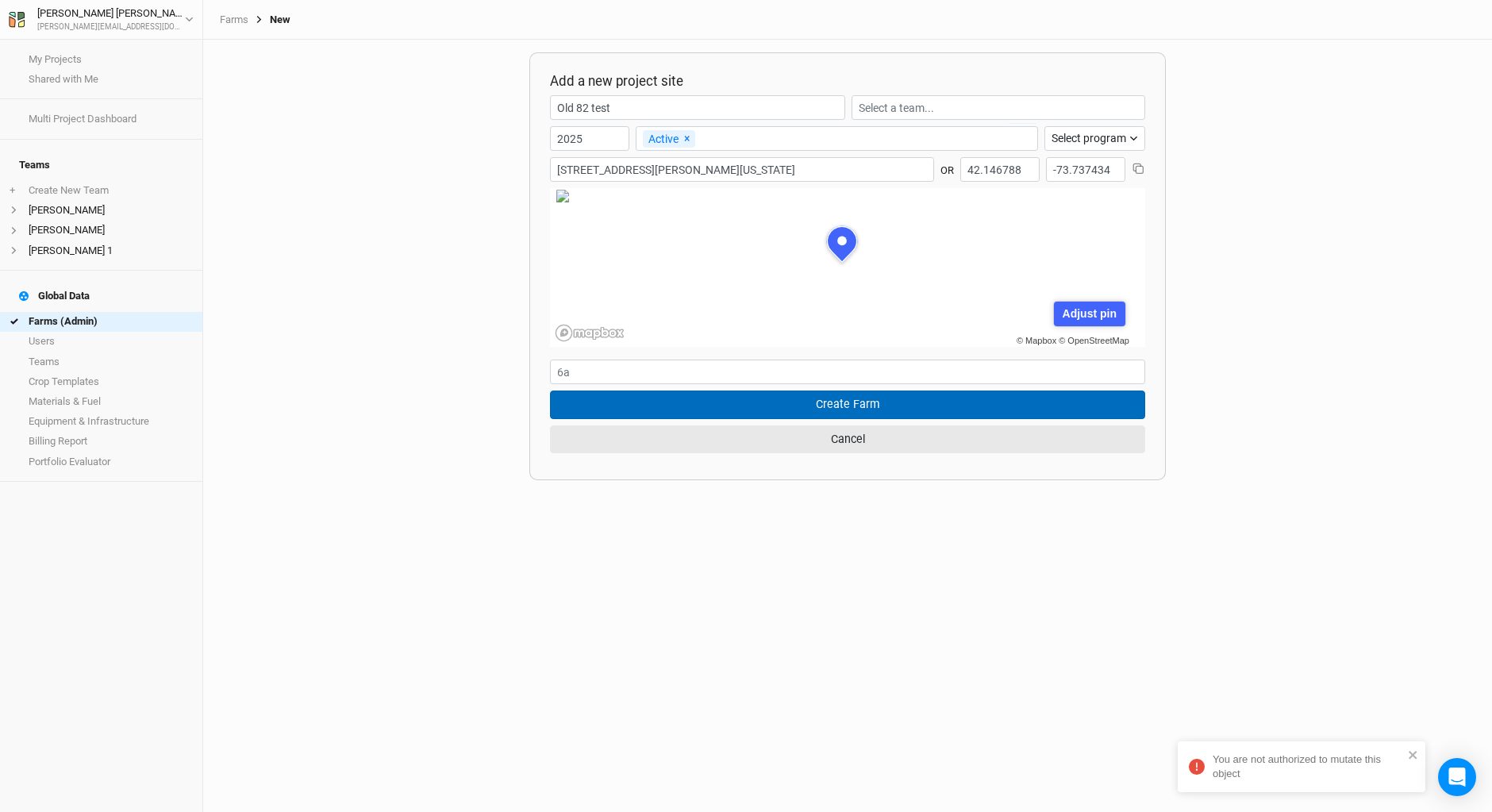
click at [796, 406] on button "Create Farm" at bounding box center [848, 404] width 596 height 28
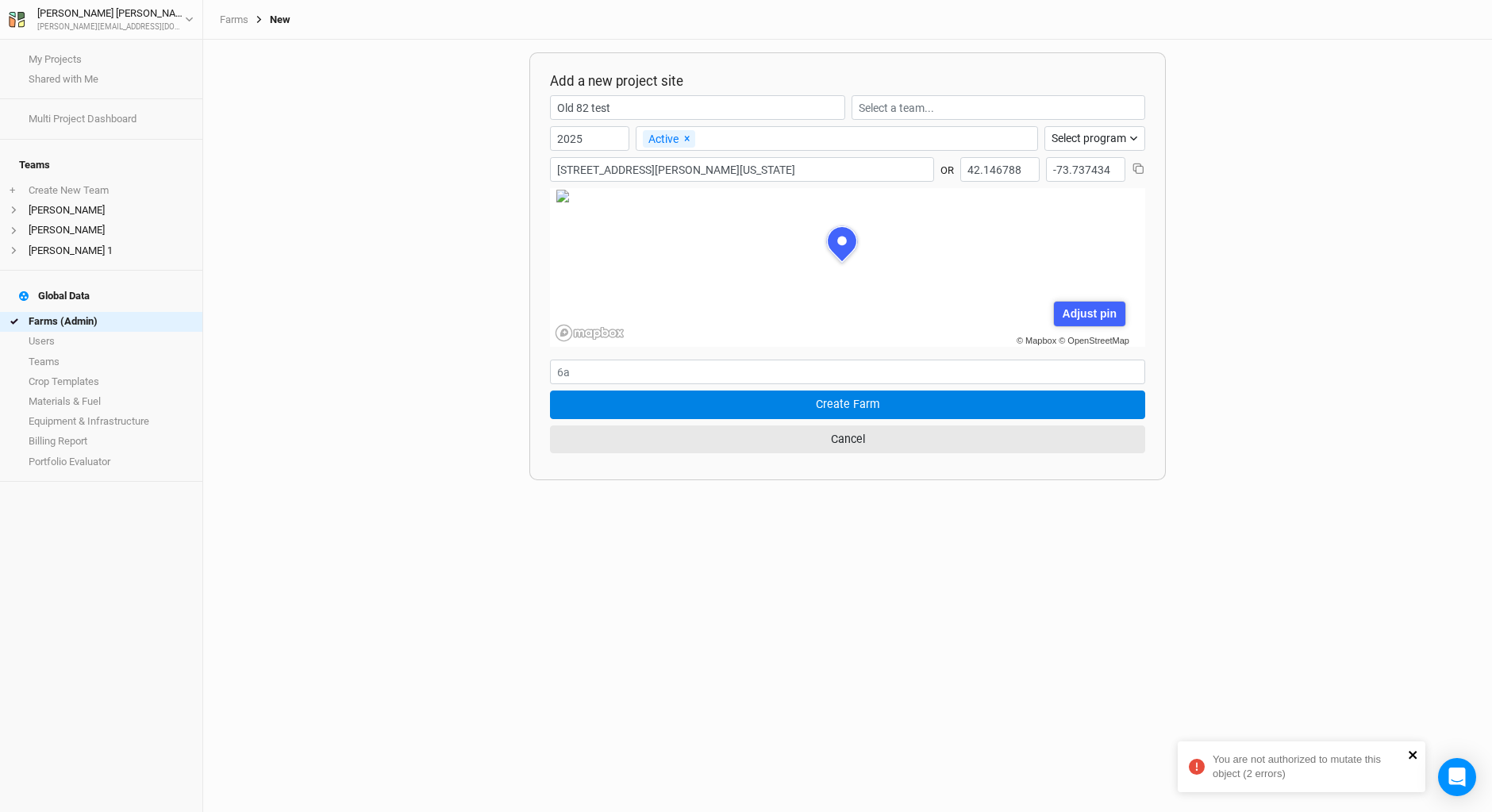
click at [1417, 752] on icon "close" at bounding box center [1413, 755] width 8 height 8
click at [1129, 135] on icon "button" at bounding box center [1133, 138] width 9 height 9
click at [1066, 224] on span "None" at bounding box center [1067, 220] width 31 height 18
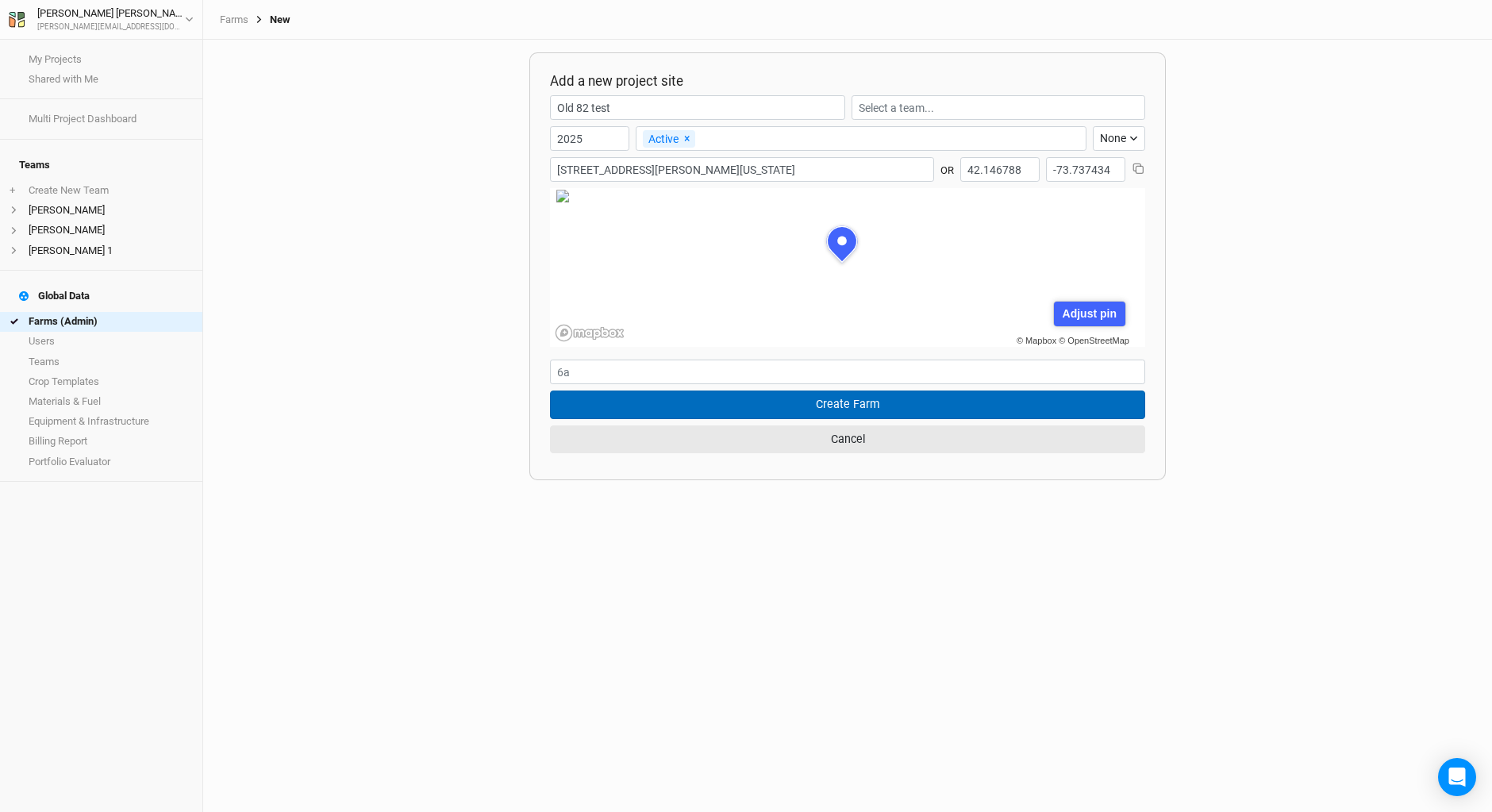
click at [836, 405] on button "Create Farm" at bounding box center [848, 404] width 596 height 28
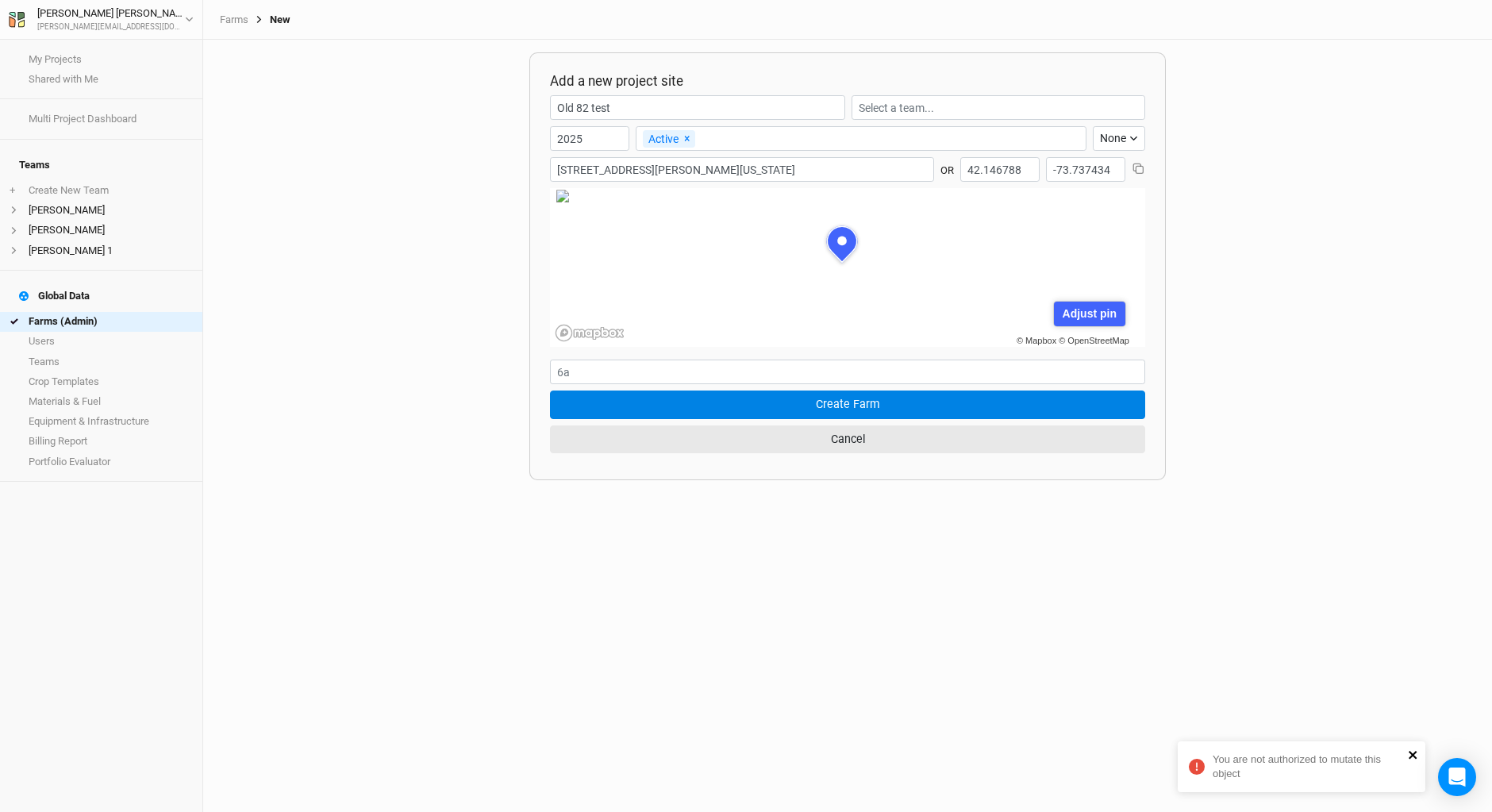
click at [1414, 755] on icon "close" at bounding box center [1413, 755] width 8 height 8
click at [906, 108] on input "text" at bounding box center [998, 108] width 294 height 25
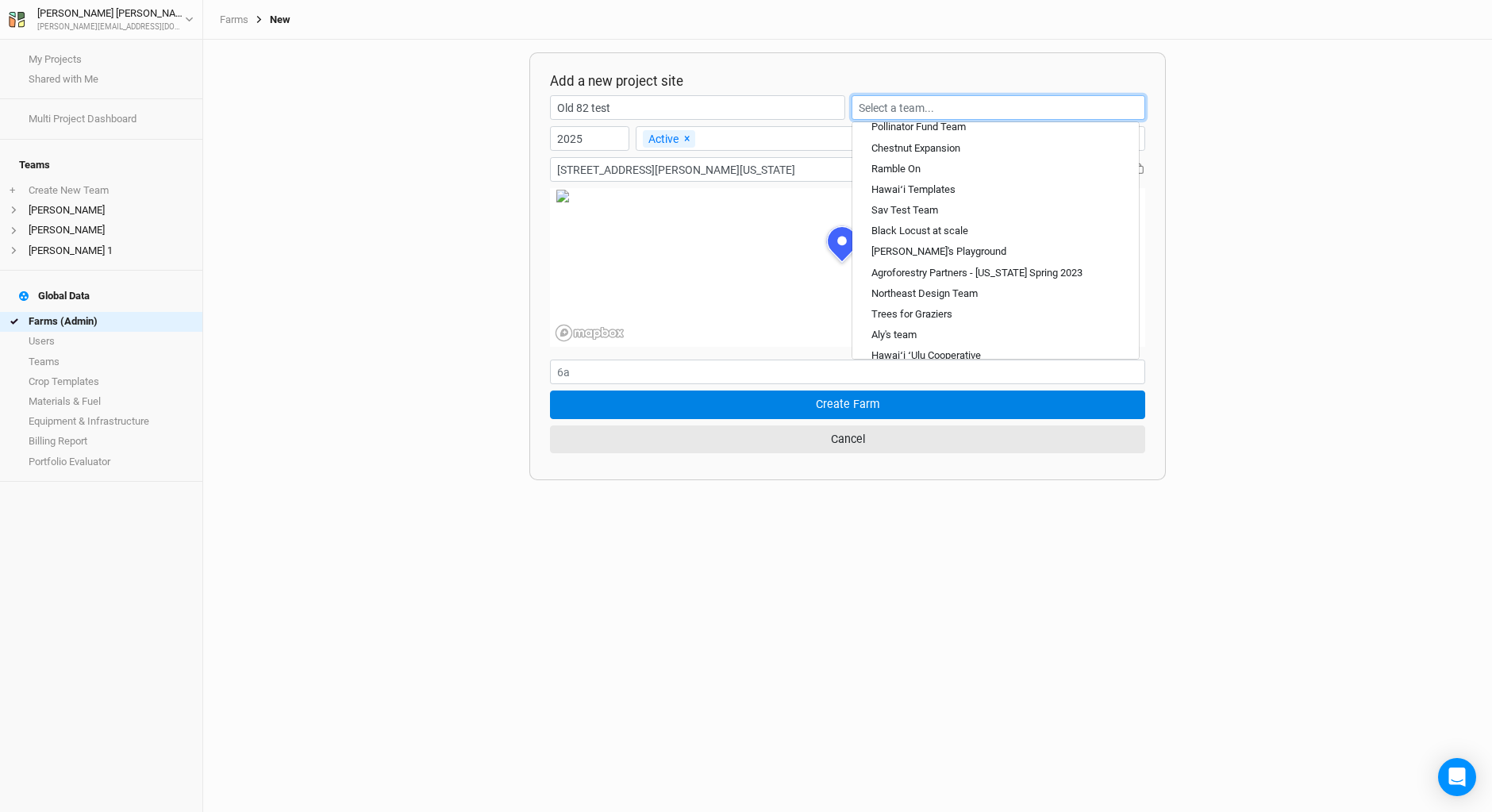
scroll to position [158, 0]
click at [893, 252] on div "Bob's Playground" at bounding box center [938, 250] width 135 height 14
type input "Bob's Playground"
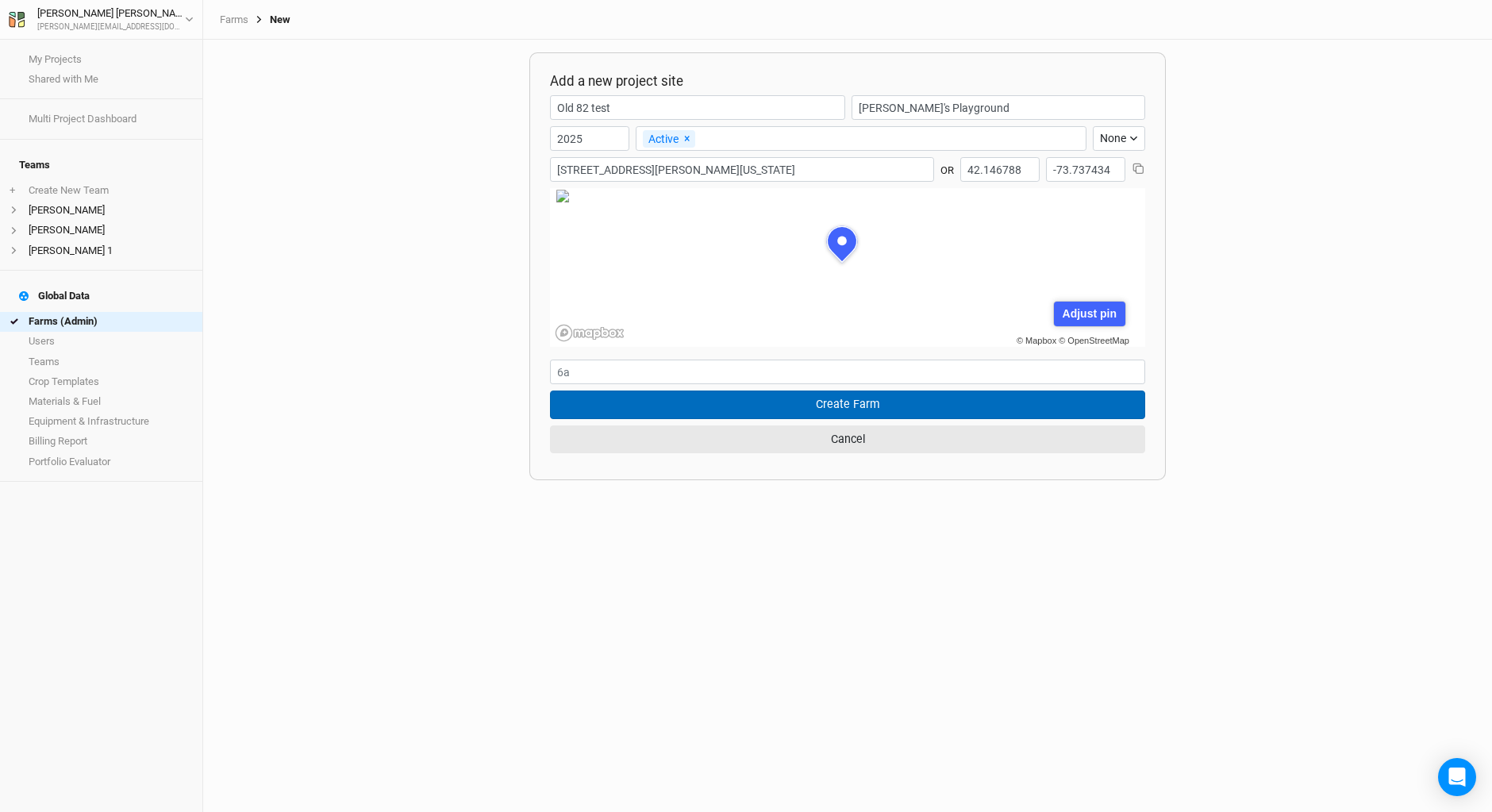
click at [804, 405] on button "Create Farm" at bounding box center [848, 404] width 596 height 28
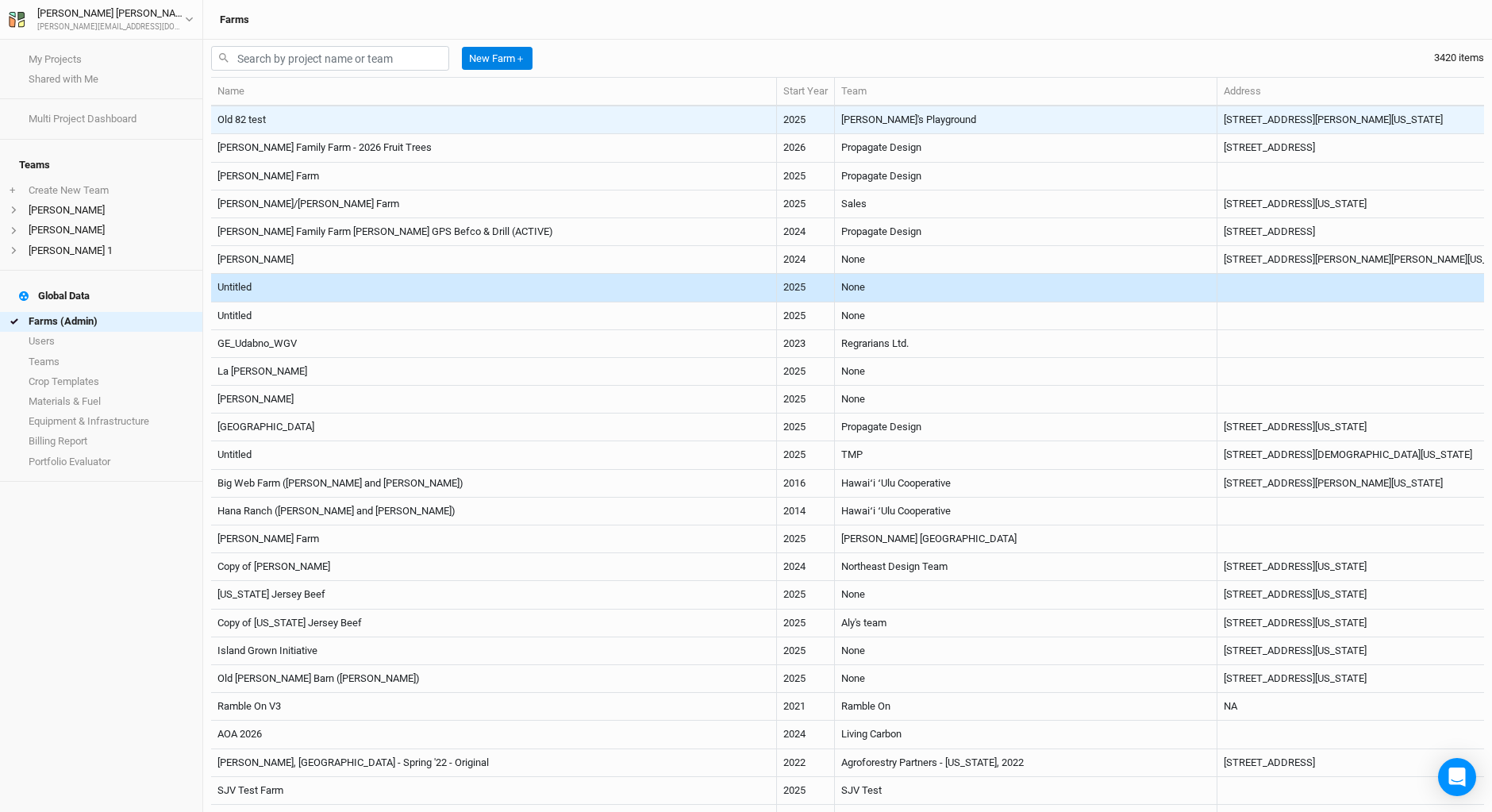
click at [466, 115] on td "Old 82 test" at bounding box center [494, 119] width 566 height 28
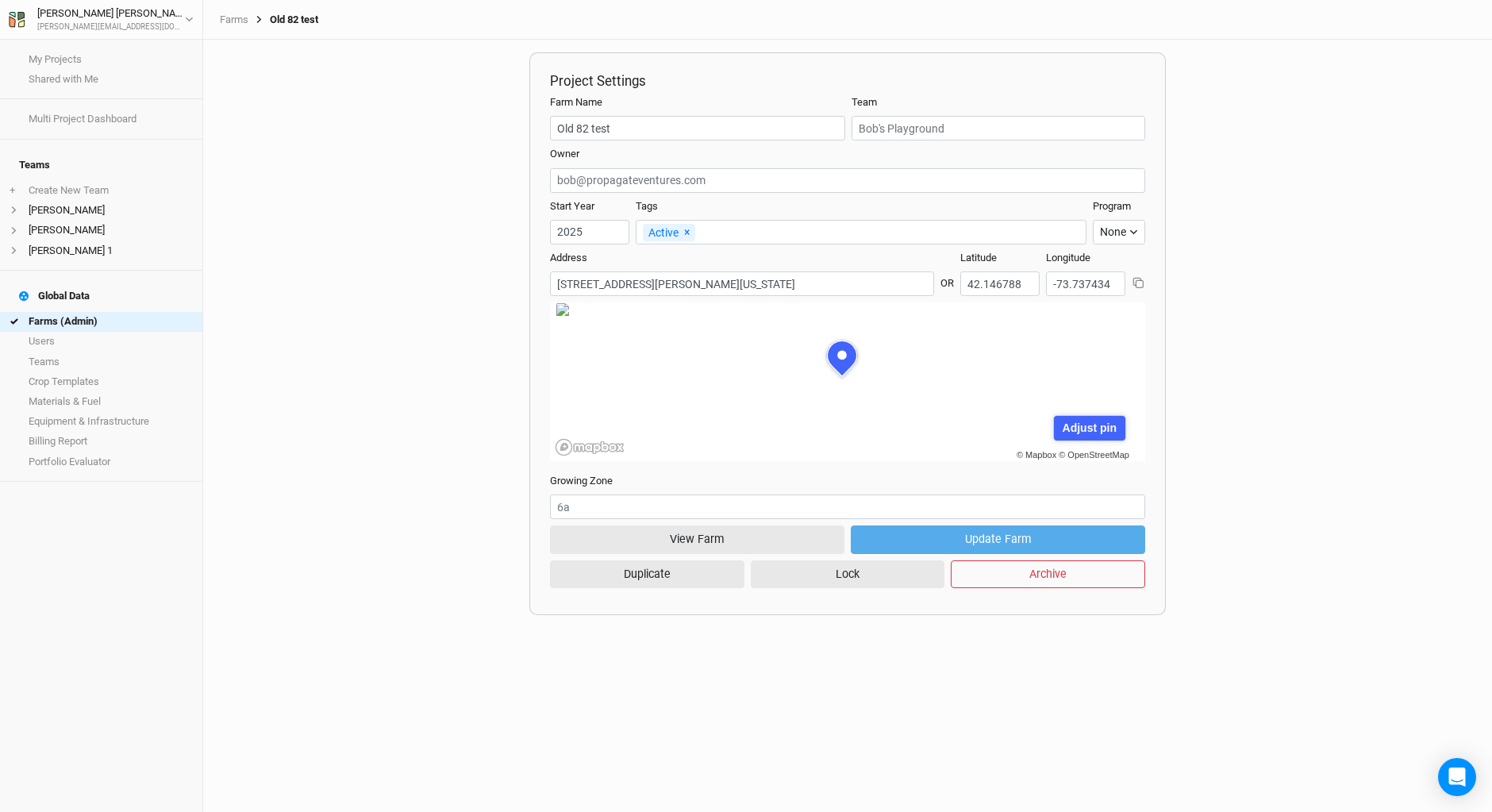
scroll to position [79, 217]
click at [714, 532] on button "View Farm" at bounding box center [697, 539] width 295 height 28
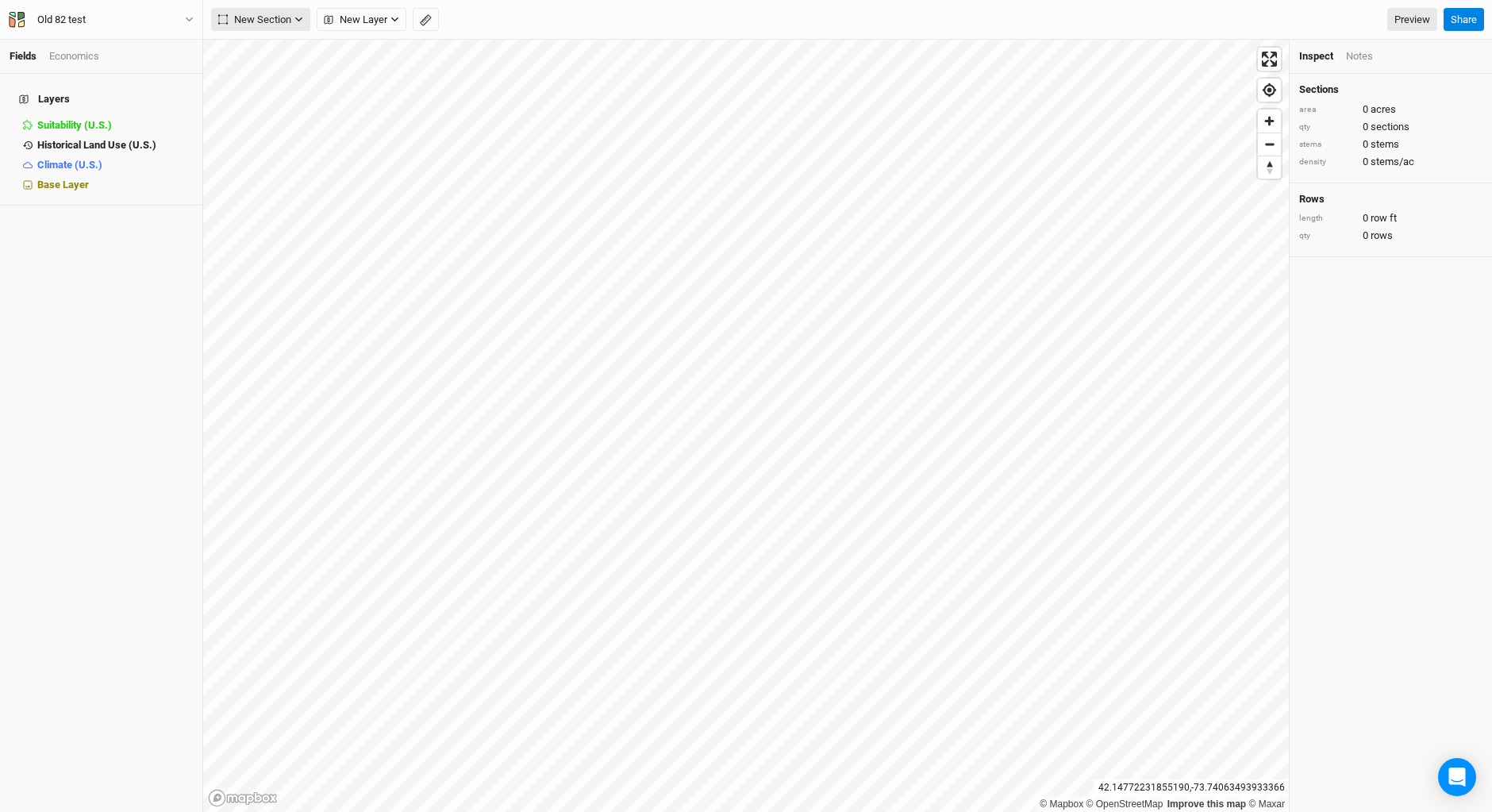
click at [274, 11] on span "New Section" at bounding box center [255, 19] width 74 height 16
click at [284, 48] on button "Grid" at bounding box center [274, 52] width 125 height 25
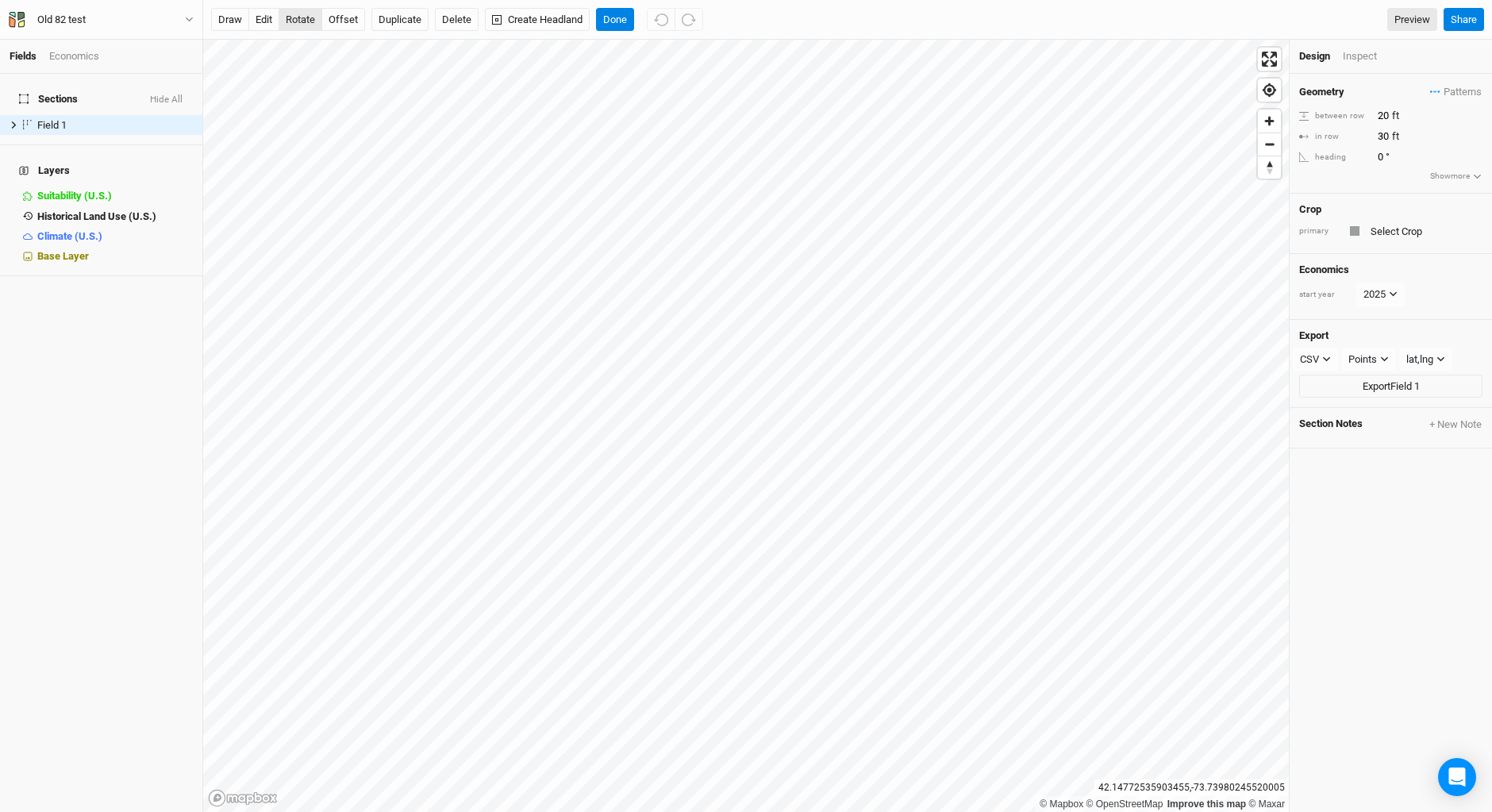
click at [291, 16] on button "rotate" at bounding box center [301, 19] width 44 height 24
type input "322.3"
click at [1401, 115] on input "20" at bounding box center [1442, 115] width 138 height 17
click at [1383, 114] on input "20" at bounding box center [1442, 115] width 138 height 17
type input "10"
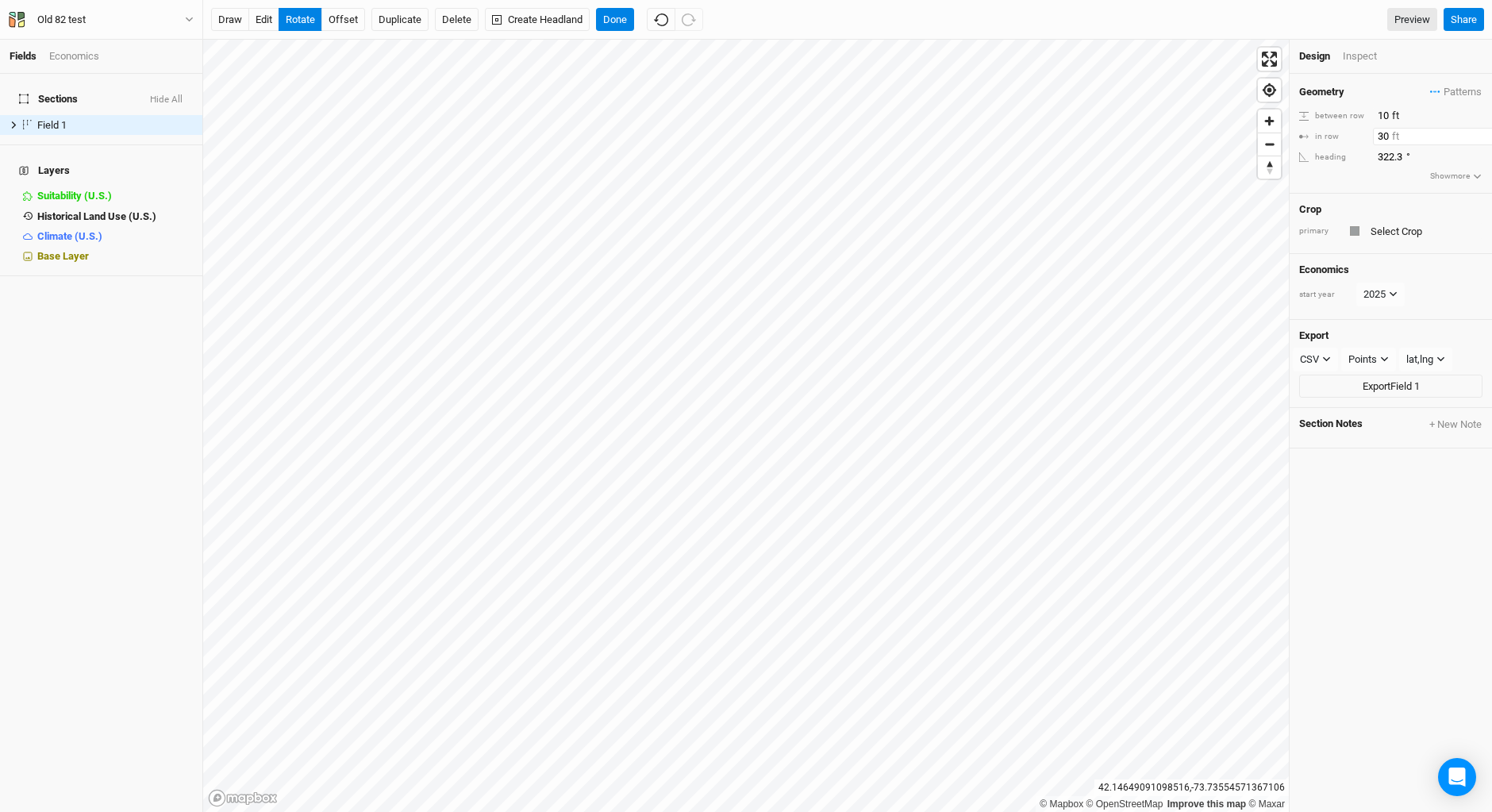
click at [1384, 133] on input "30" at bounding box center [1442, 136] width 138 height 17
type input "10"
click at [302, 16] on button "rotate" at bounding box center [301, 19] width 44 height 24
type input "321"
click at [609, 16] on button "Done" at bounding box center [616, 19] width 38 height 24
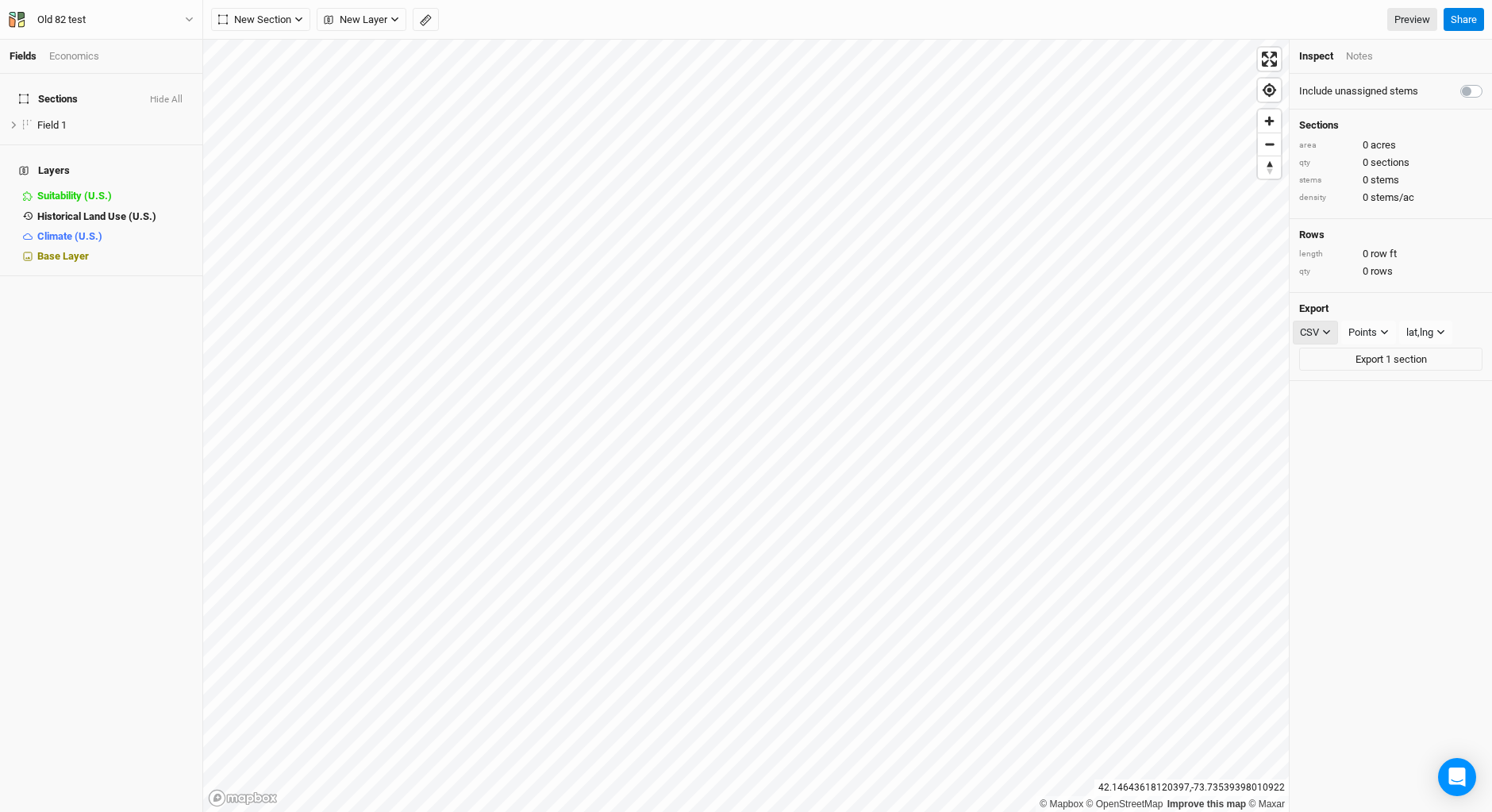
click at [1328, 328] on icon "button" at bounding box center [1326, 331] width 9 height 9
click at [1325, 462] on span "SHP" at bounding box center [1326, 463] width 26 height 18
click at [1388, 329] on icon "button" at bounding box center [1385, 331] width 9 height 9
click at [1389, 331] on icon "button" at bounding box center [1385, 332] width 7 height 5
click at [1383, 388] on span "Rows" at bounding box center [1377, 389] width 31 height 18
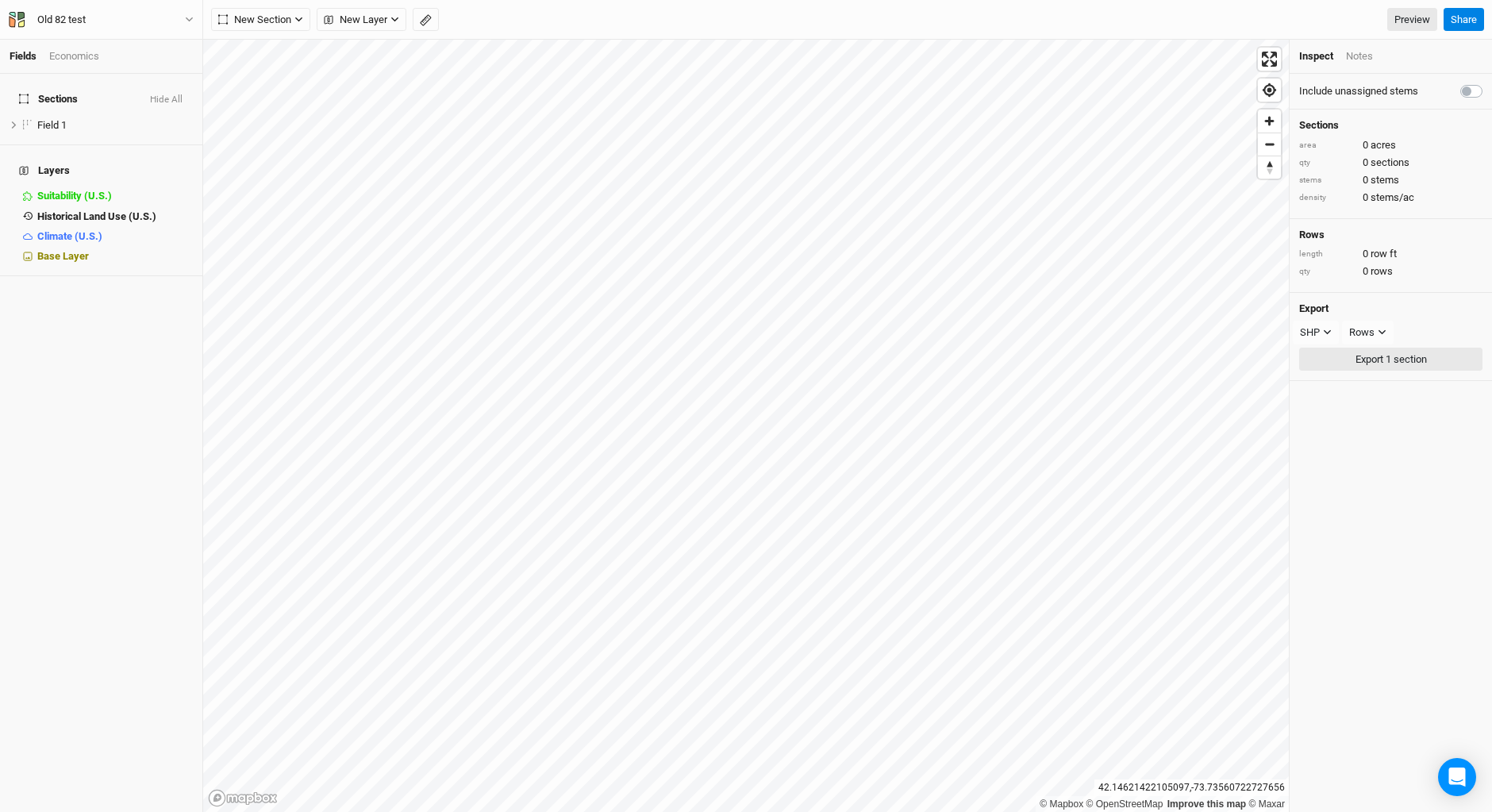
click at [1386, 359] on button "Export 1 section" at bounding box center [1391, 359] width 183 height 24
click at [1386, 330] on icon "button" at bounding box center [1382, 331] width 9 height 9
click at [1376, 434] on span "Landmark lines" at bounding box center [1406, 438] width 88 height 18
click at [1391, 362] on button "Export 1 section" at bounding box center [1391, 359] width 183 height 24
click at [1327, 329] on icon "button" at bounding box center [1327, 331] width 9 height 9
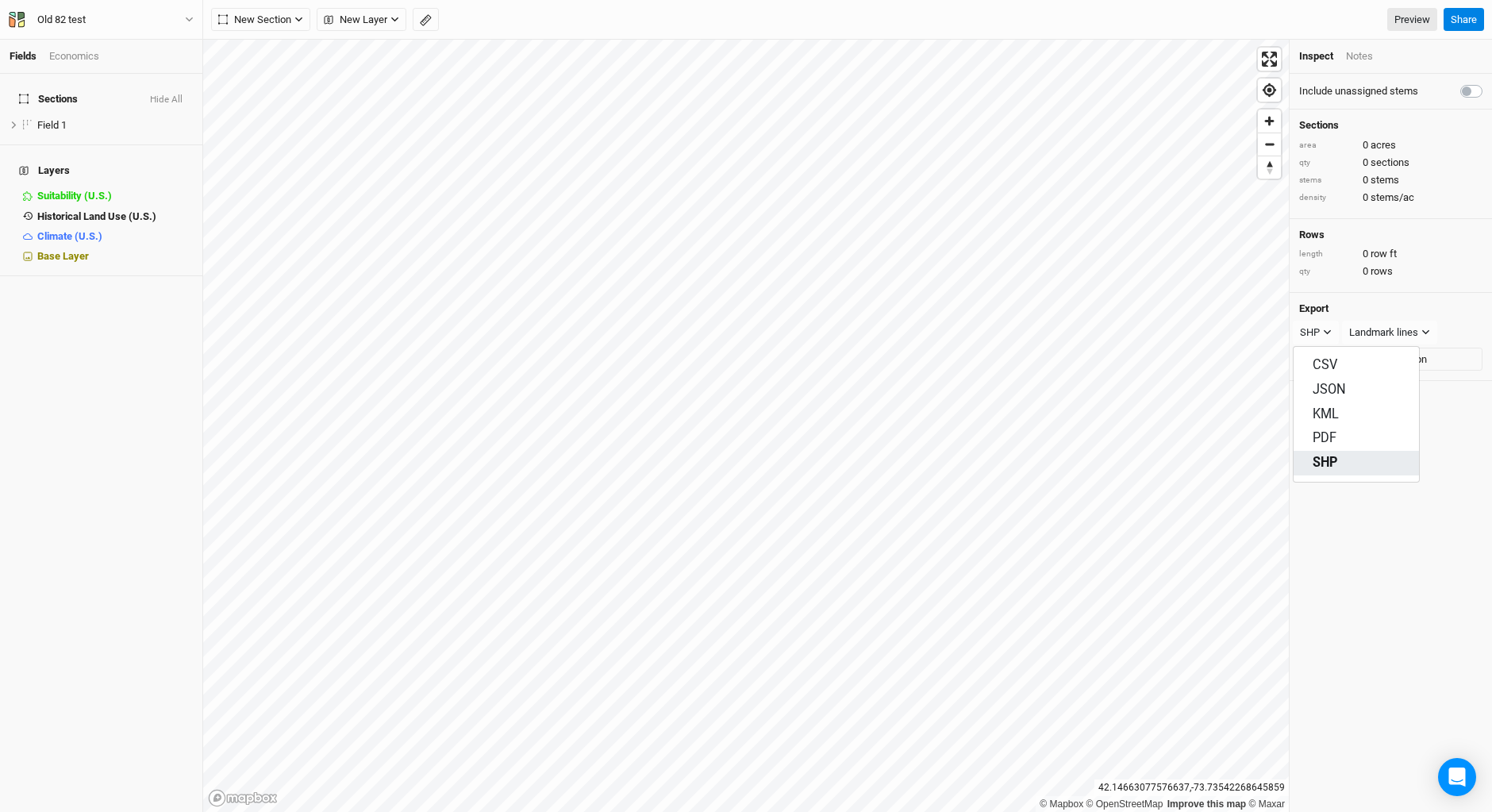
click at [1343, 468] on button "SHP" at bounding box center [1356, 463] width 125 height 25
click at [1405, 331] on div "Landmark lines" at bounding box center [1384, 332] width 69 height 16
click at [1397, 415] on span "Boundary" at bounding box center [1389, 414] width 54 height 18
click at [1369, 358] on button "Export 1 section" at bounding box center [1391, 359] width 183 height 24
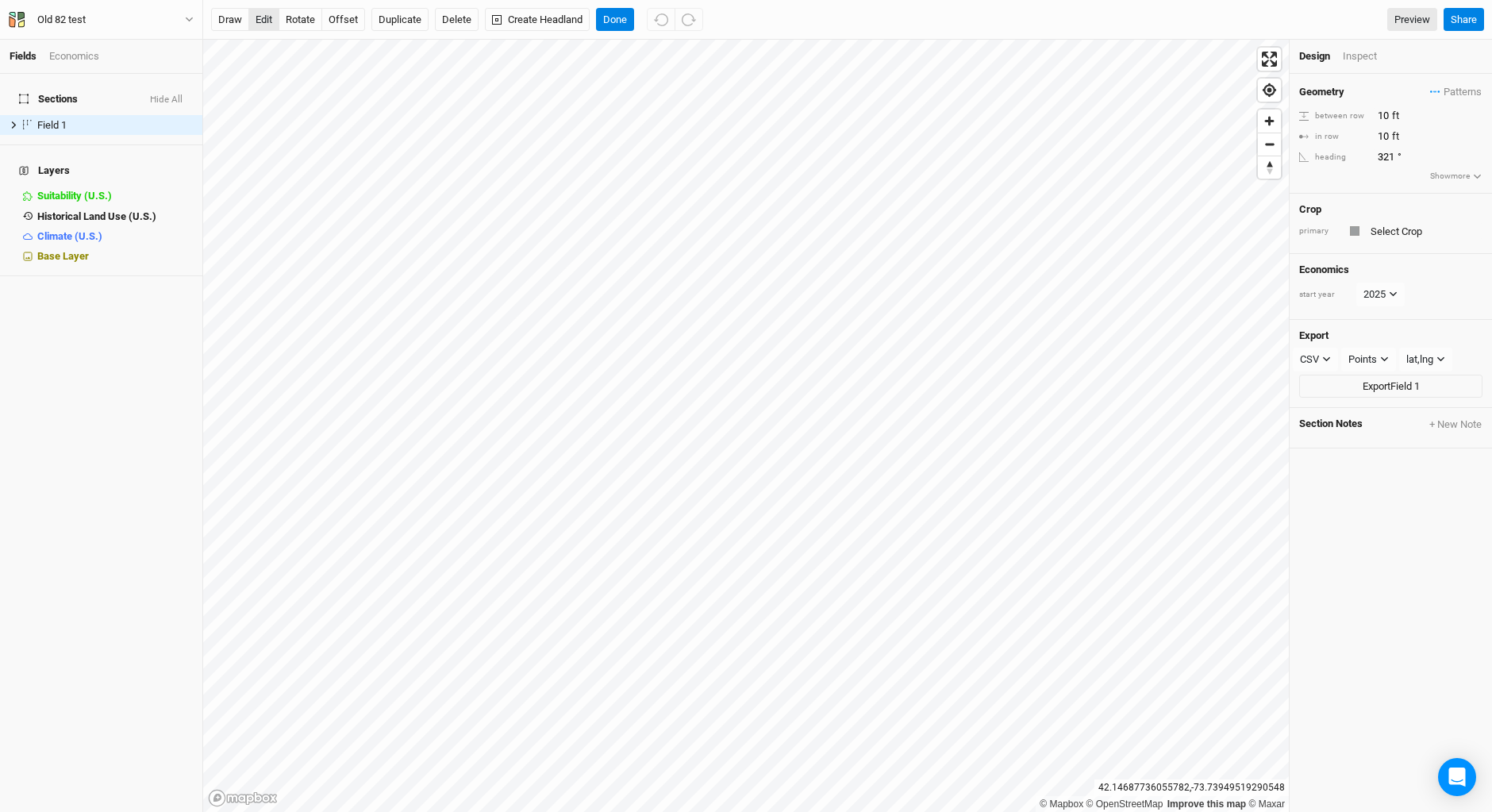
click at [262, 16] on button "edit" at bounding box center [263, 19] width 31 height 24
click at [617, 16] on button "Done" at bounding box center [616, 19] width 38 height 24
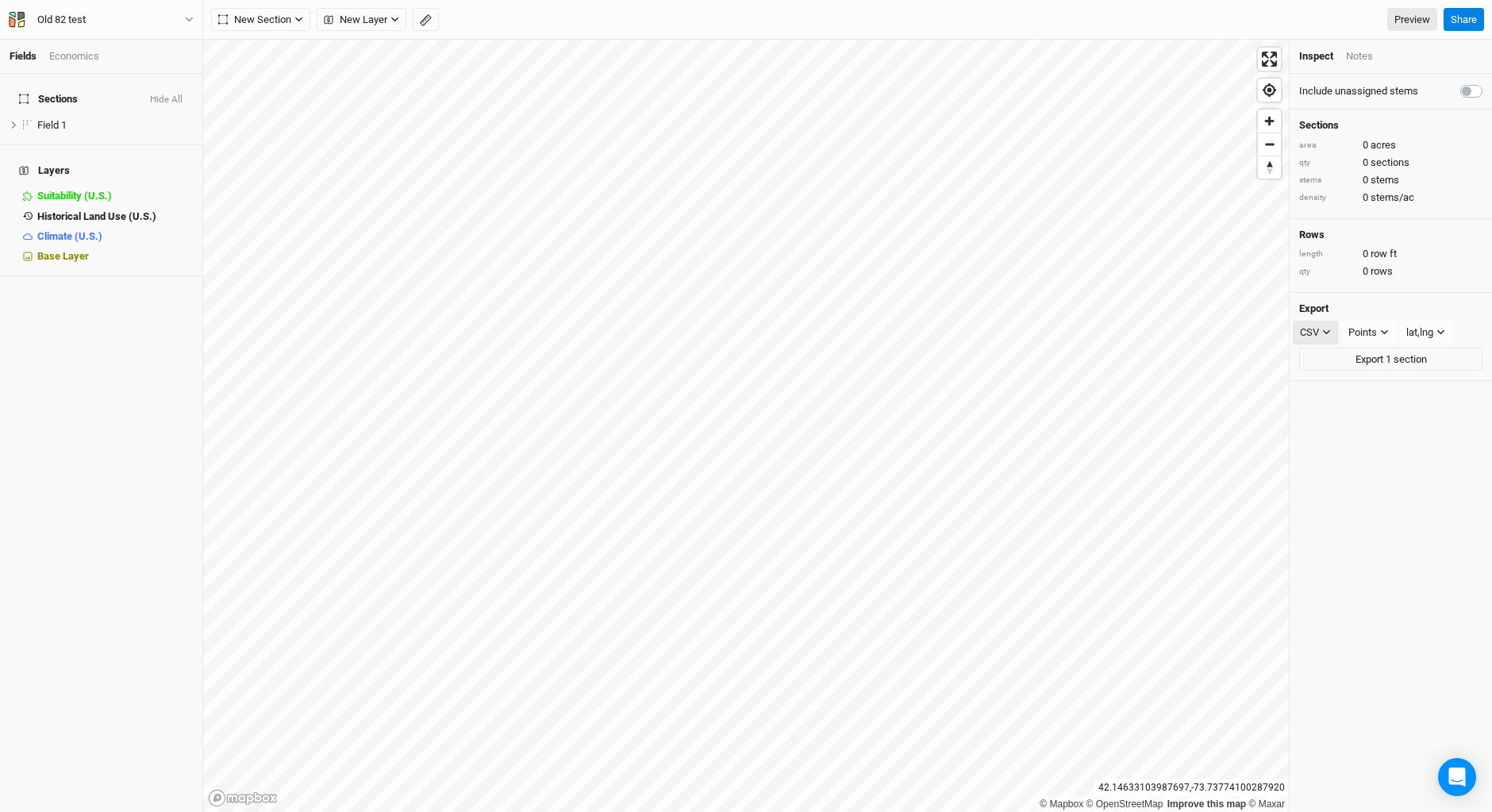
click at [1327, 332] on icon "button" at bounding box center [1326, 331] width 9 height 9
click at [1344, 468] on button "SHP" at bounding box center [1356, 463] width 125 height 25
click at [1383, 335] on icon "button" at bounding box center [1385, 331] width 9 height 9
click at [1384, 389] on span "Rows" at bounding box center [1377, 389] width 31 height 18
click at [1382, 352] on button "Export 1 section" at bounding box center [1391, 359] width 183 height 24
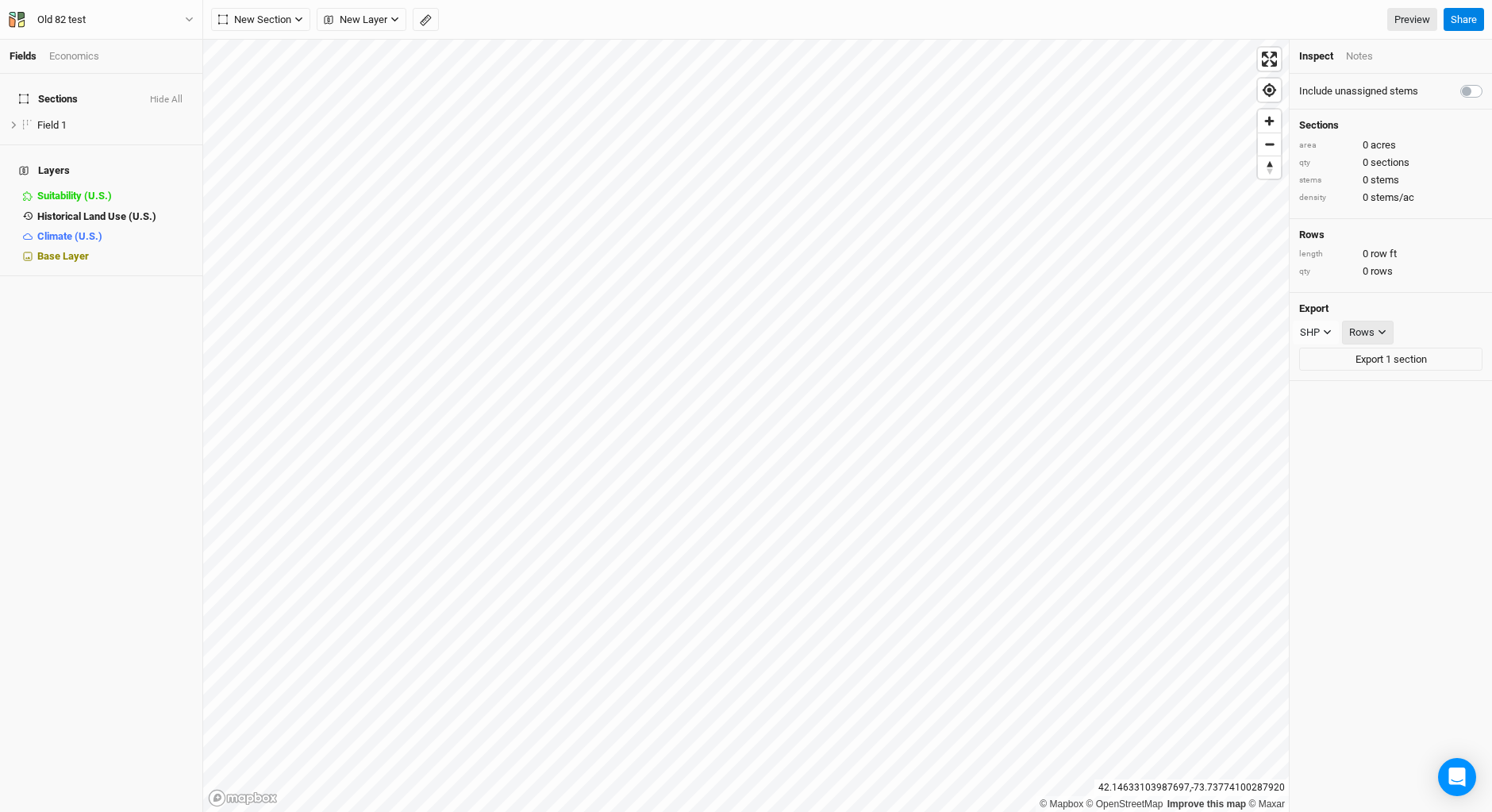
click at [1380, 334] on icon "button" at bounding box center [1382, 331] width 9 height 9
click at [1381, 437] on span "Landmark lines" at bounding box center [1406, 438] width 88 height 18
click at [1390, 363] on button "Export 1 section" at bounding box center [1391, 359] width 183 height 24
click at [1423, 329] on icon "button" at bounding box center [1425, 331] width 9 height 9
click at [1412, 411] on span "Boundary" at bounding box center [1389, 414] width 54 height 18
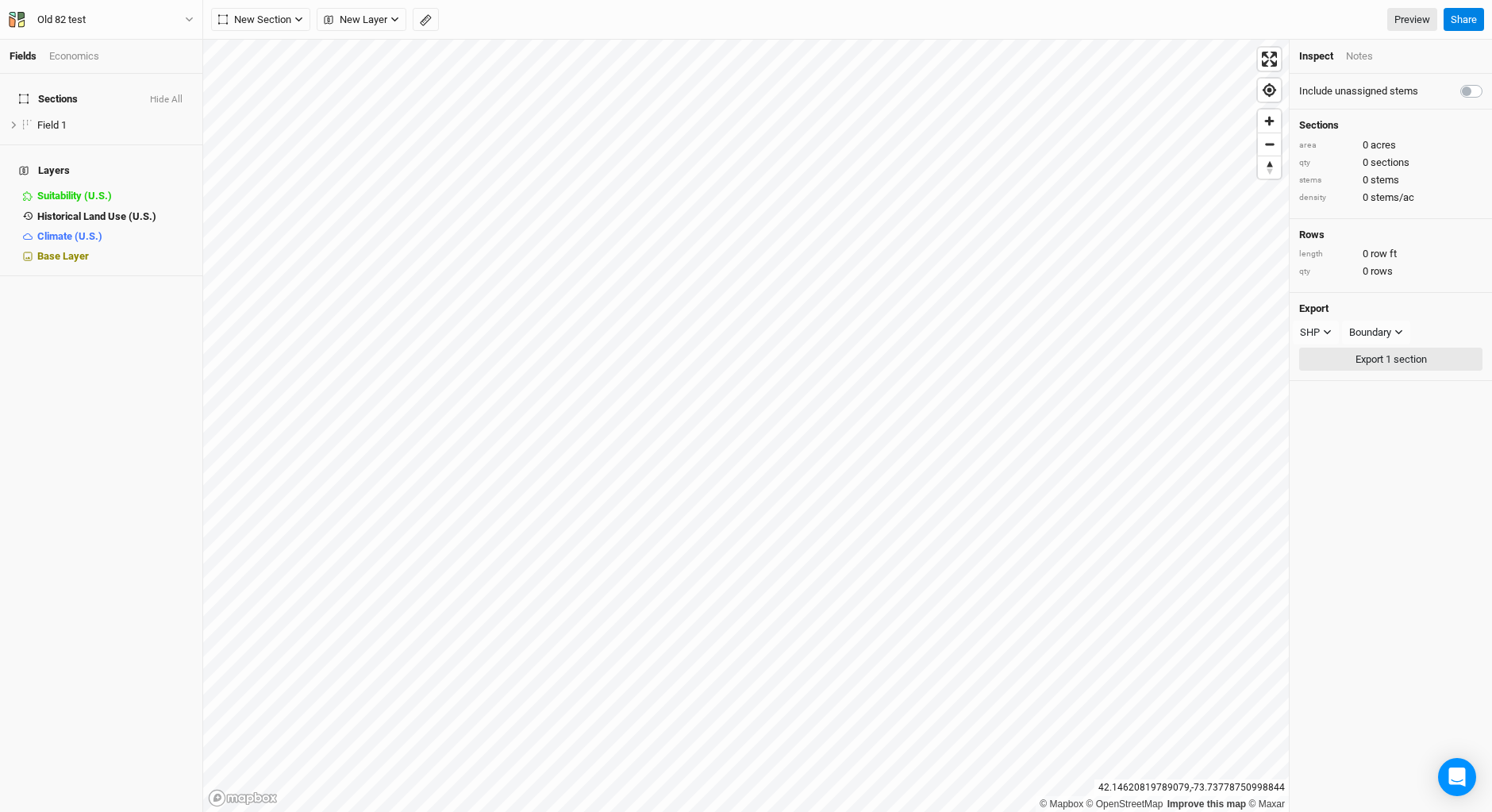
click at [1349, 358] on button "Export 1 section" at bounding box center [1391, 359] width 183 height 24
click at [247, 13] on span "New Section" at bounding box center [255, 19] width 74 height 16
click at [139, 120] on li "Field 1 hide" at bounding box center [101, 125] width 202 height 20
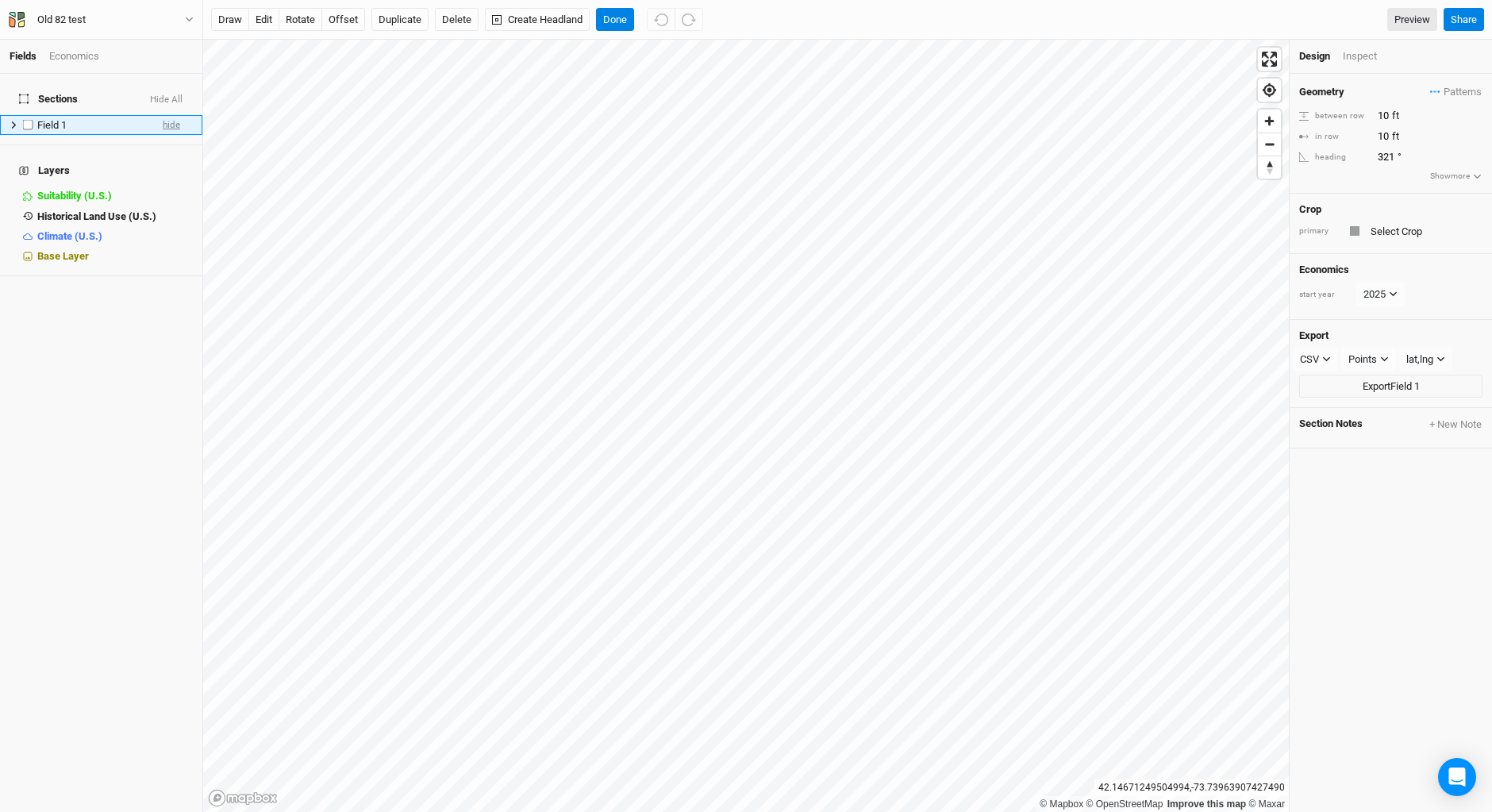
click at [165, 118] on span "hide" at bounding box center [171, 125] width 17 height 20
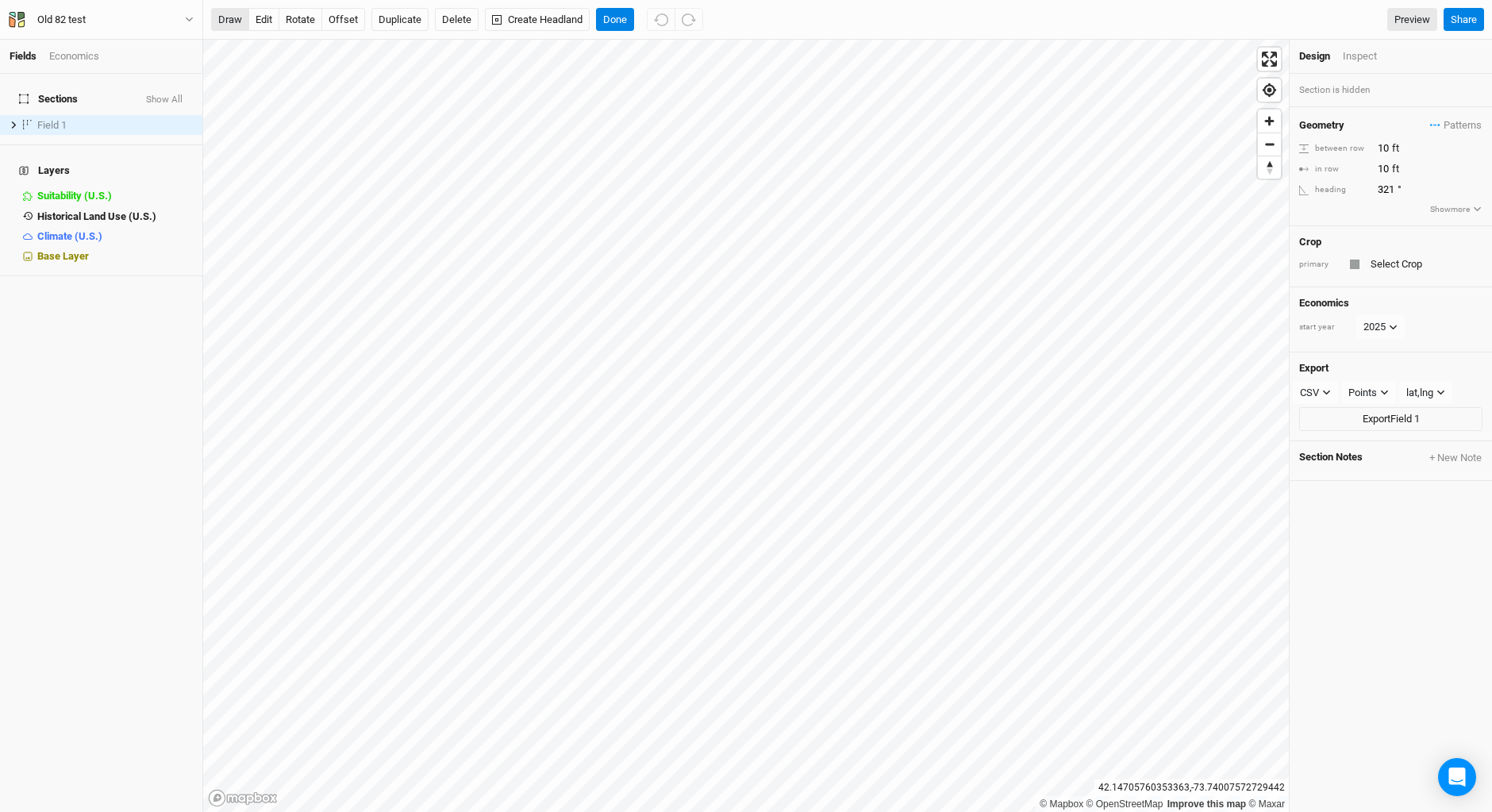
click at [229, 16] on button "draw" at bounding box center [230, 19] width 38 height 24
click at [628, 14] on button "Cancel" at bounding box center [619, 19] width 45 height 24
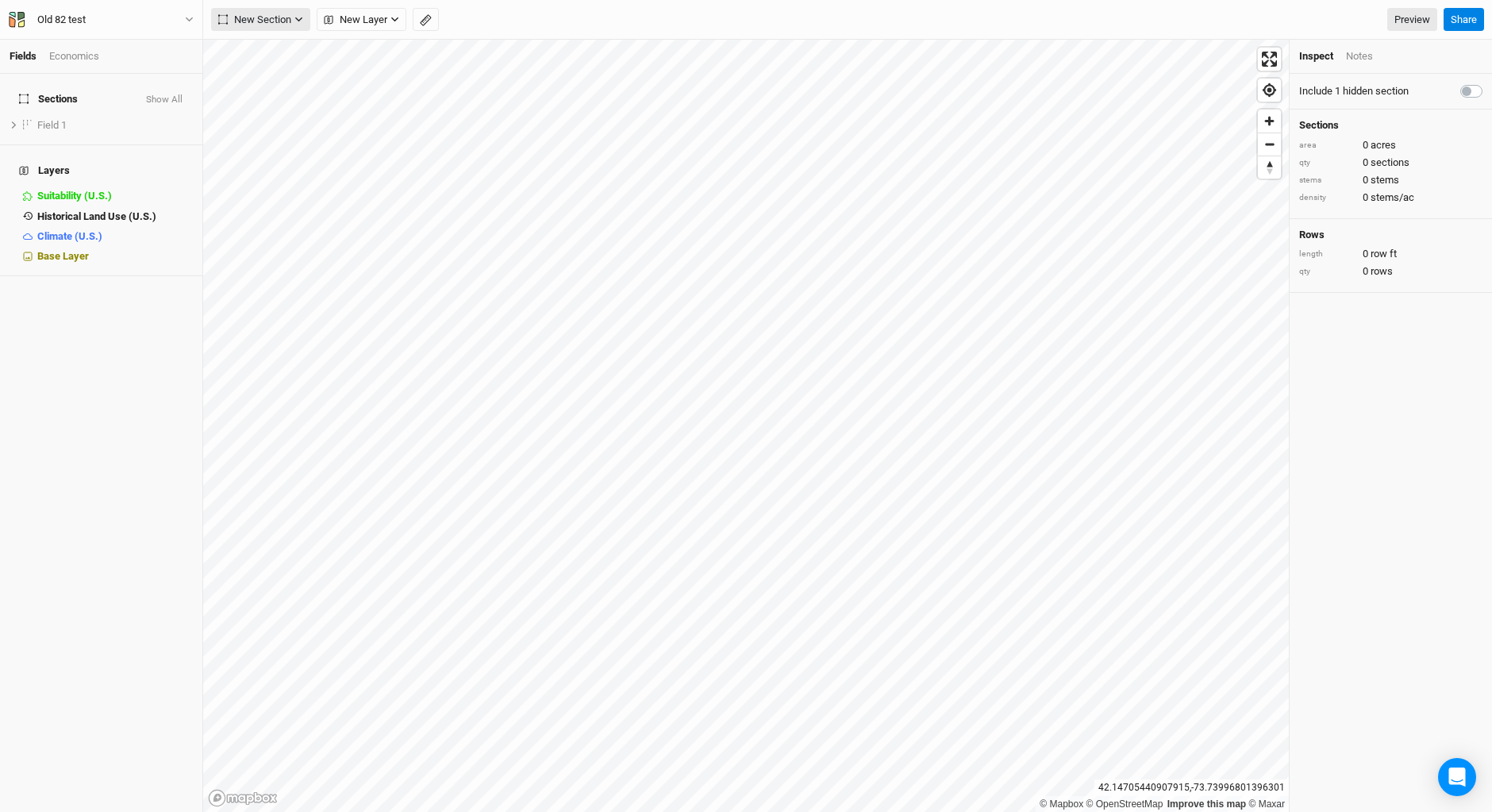
click at [262, 14] on span "New Section" at bounding box center [255, 19] width 74 height 16
click at [285, 50] on button "Grid" at bounding box center [274, 52] width 125 height 25
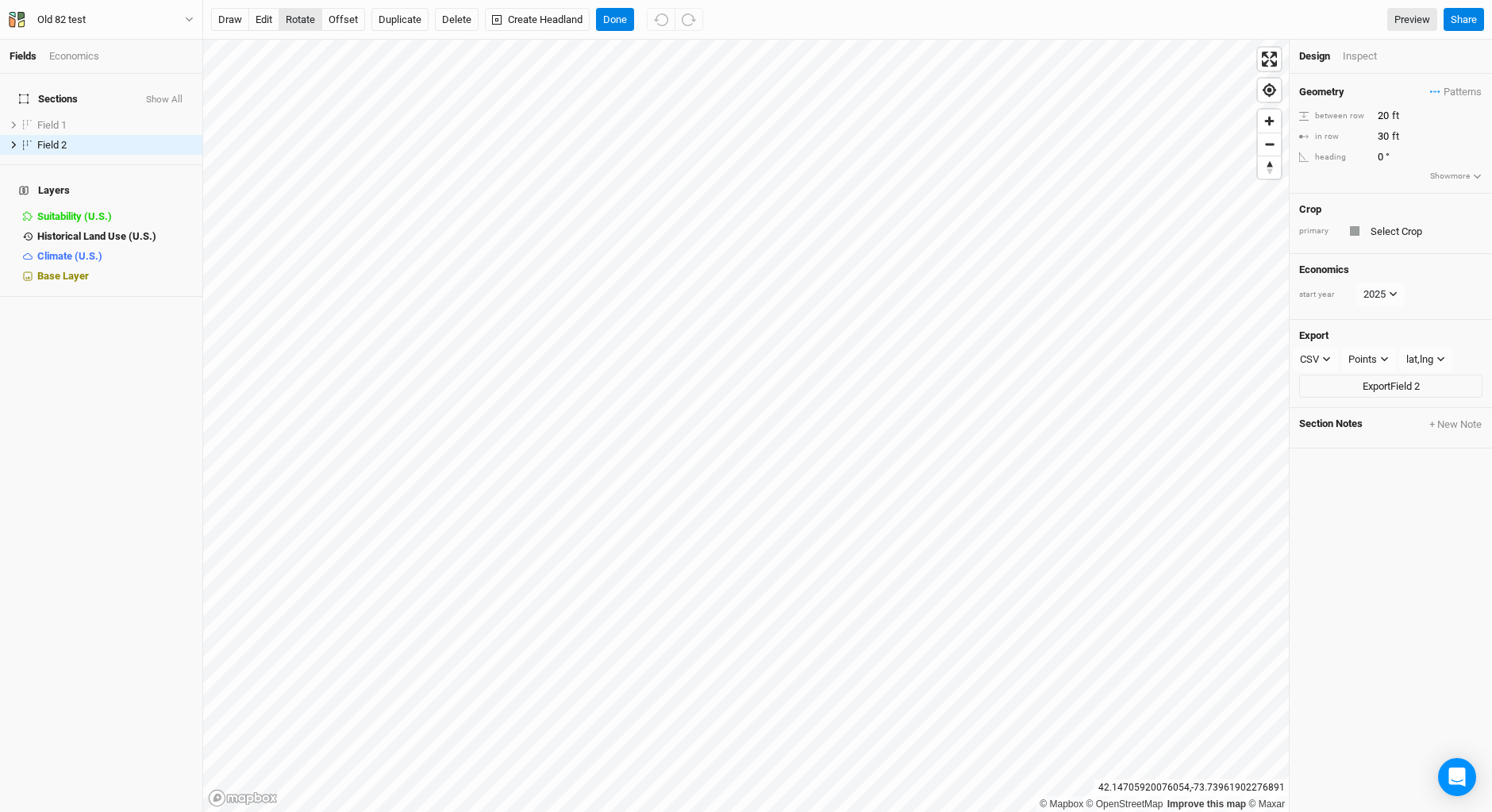
click at [290, 17] on button "rotate" at bounding box center [301, 19] width 44 height 24
type input "323.9"
click at [617, 21] on button "Done" at bounding box center [616, 19] width 38 height 24
click at [1384, 135] on input "30" at bounding box center [1442, 136] width 138 height 17
click at [1327, 361] on icon "button" at bounding box center [1326, 359] width 7 height 5
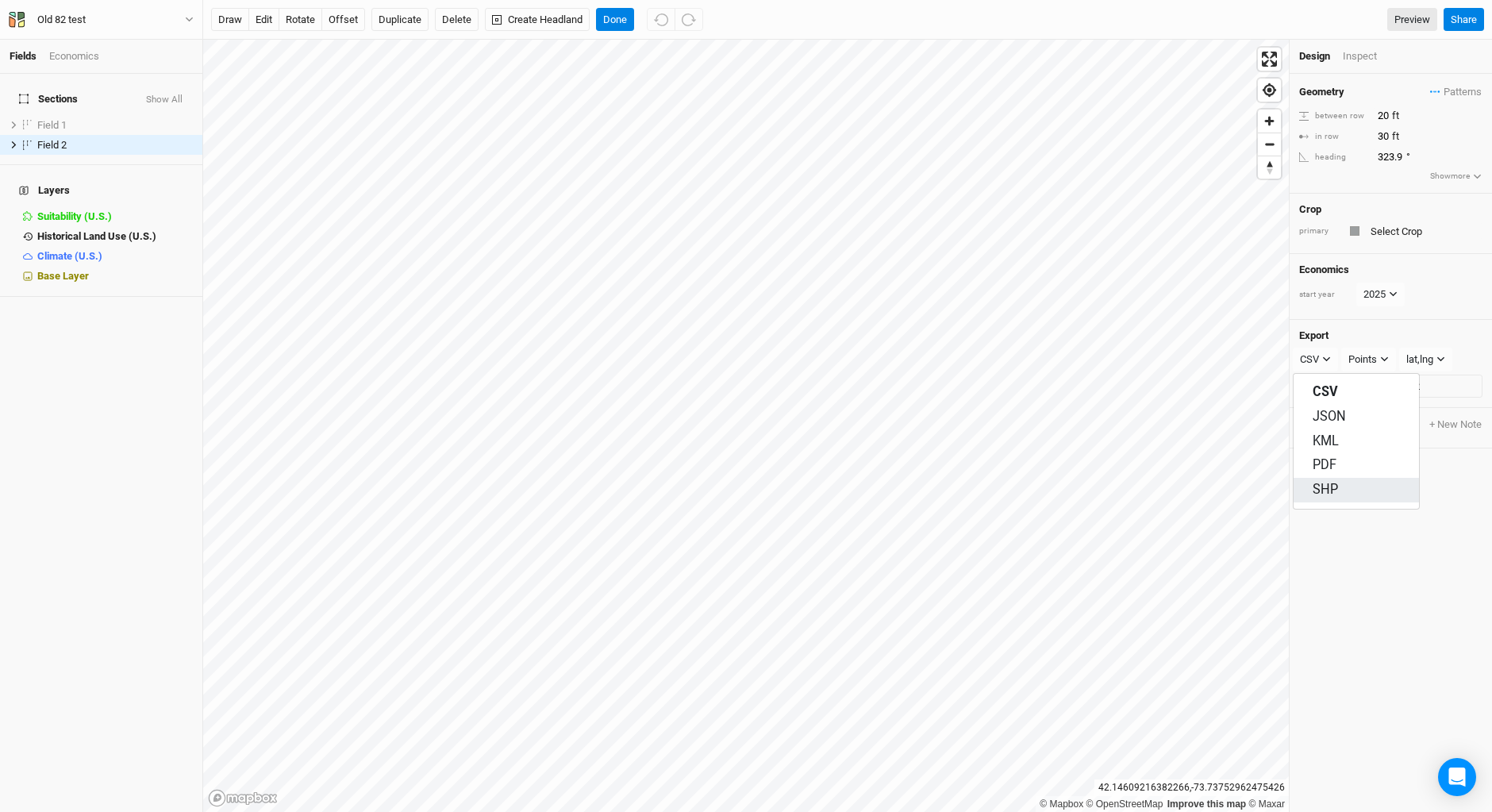
click at [1320, 487] on span "SHP" at bounding box center [1326, 489] width 26 height 18
click at [1398, 357] on div "SHP CSV JSON KML PDF SHP Points Points Rows Boundary Landmark lines" at bounding box center [1391, 359] width 183 height 24
click at [1392, 358] on button "Points" at bounding box center [1369, 359] width 54 height 24
click at [1398, 418] on button "Rows" at bounding box center [1406, 417] width 126 height 25
click at [1398, 387] on button "Export Field 2" at bounding box center [1391, 386] width 183 height 24
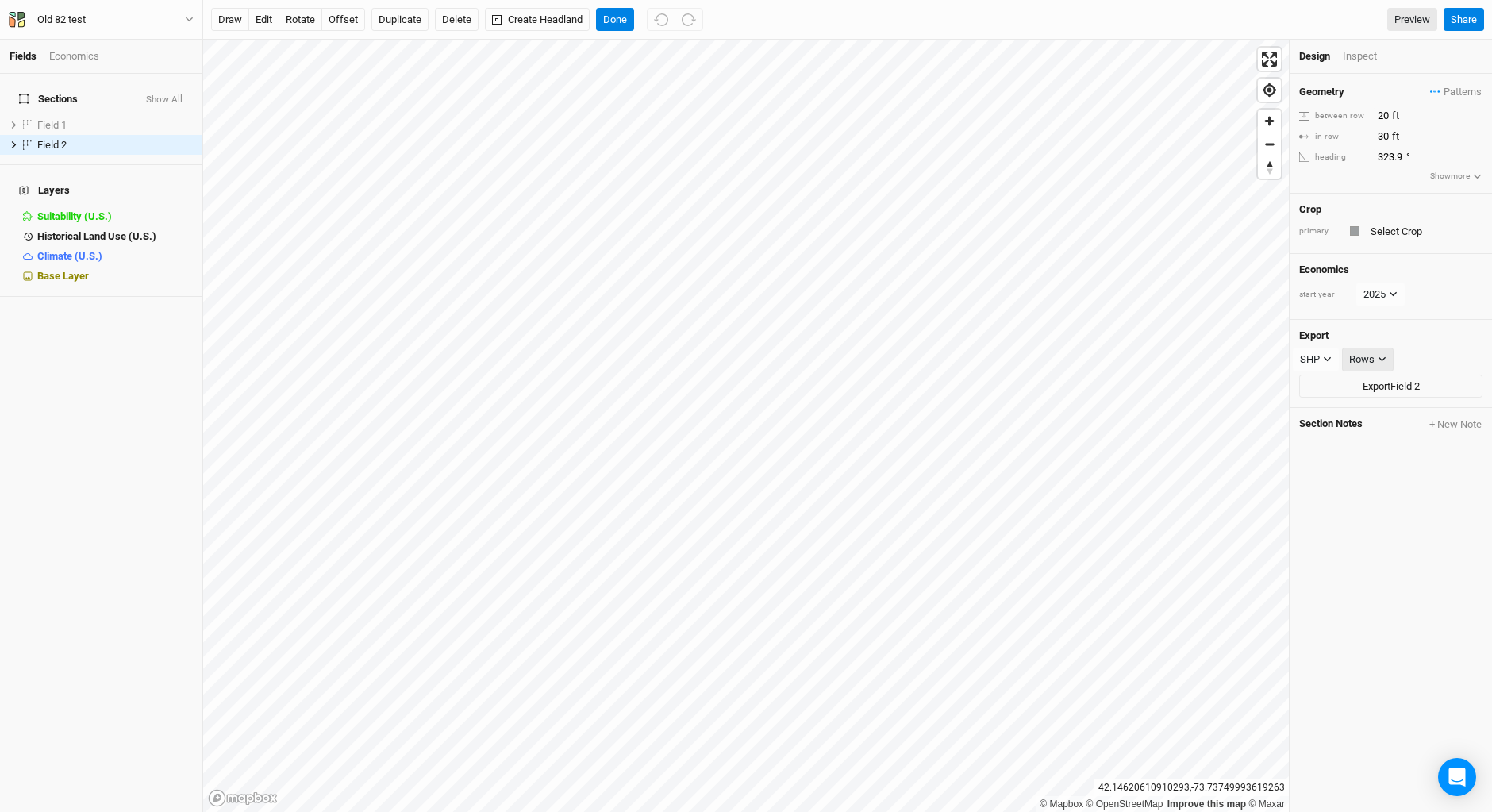
click at [1370, 361] on div "Rows" at bounding box center [1362, 359] width 26 height 16
click at [1393, 468] on span "Landmark lines" at bounding box center [1406, 465] width 88 height 18
click at [1382, 386] on button "Export Field 2" at bounding box center [1391, 386] width 183 height 24
click at [613, 26] on button "Done" at bounding box center [616, 19] width 38 height 24
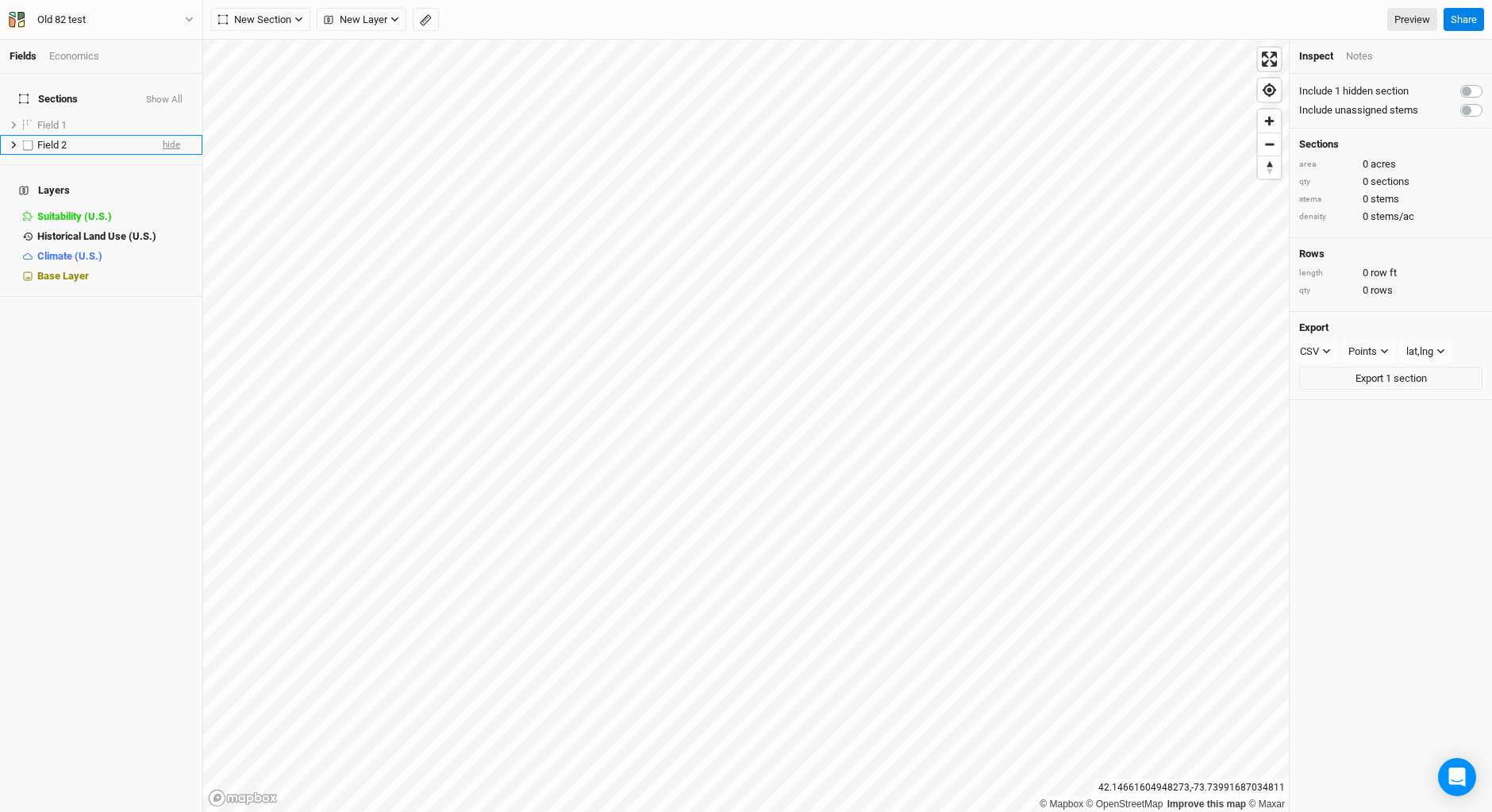
click at [162, 135] on span "hide" at bounding box center [171, 144] width 17 height 20
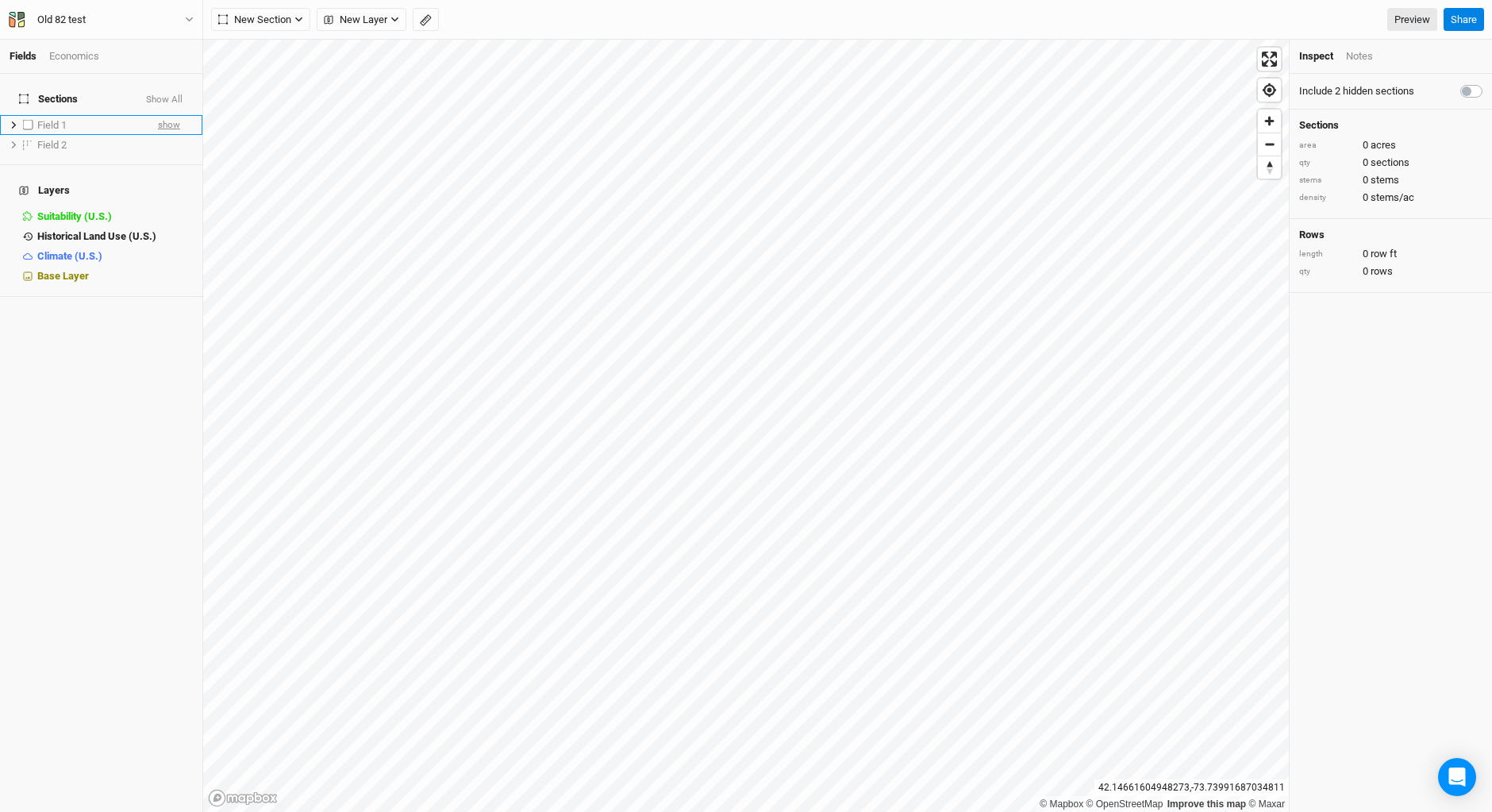
click at [158, 115] on span "show" at bounding box center [168, 125] width 22 height 20
click at [162, 115] on span "hide" at bounding box center [171, 125] width 17 height 20
click at [159, 135] on span "show" at bounding box center [168, 144] width 22 height 20
click at [159, 115] on span "show" at bounding box center [168, 125] width 22 height 20
click at [83, 119] on div "Field 1" at bounding box center [94, 125] width 113 height 12
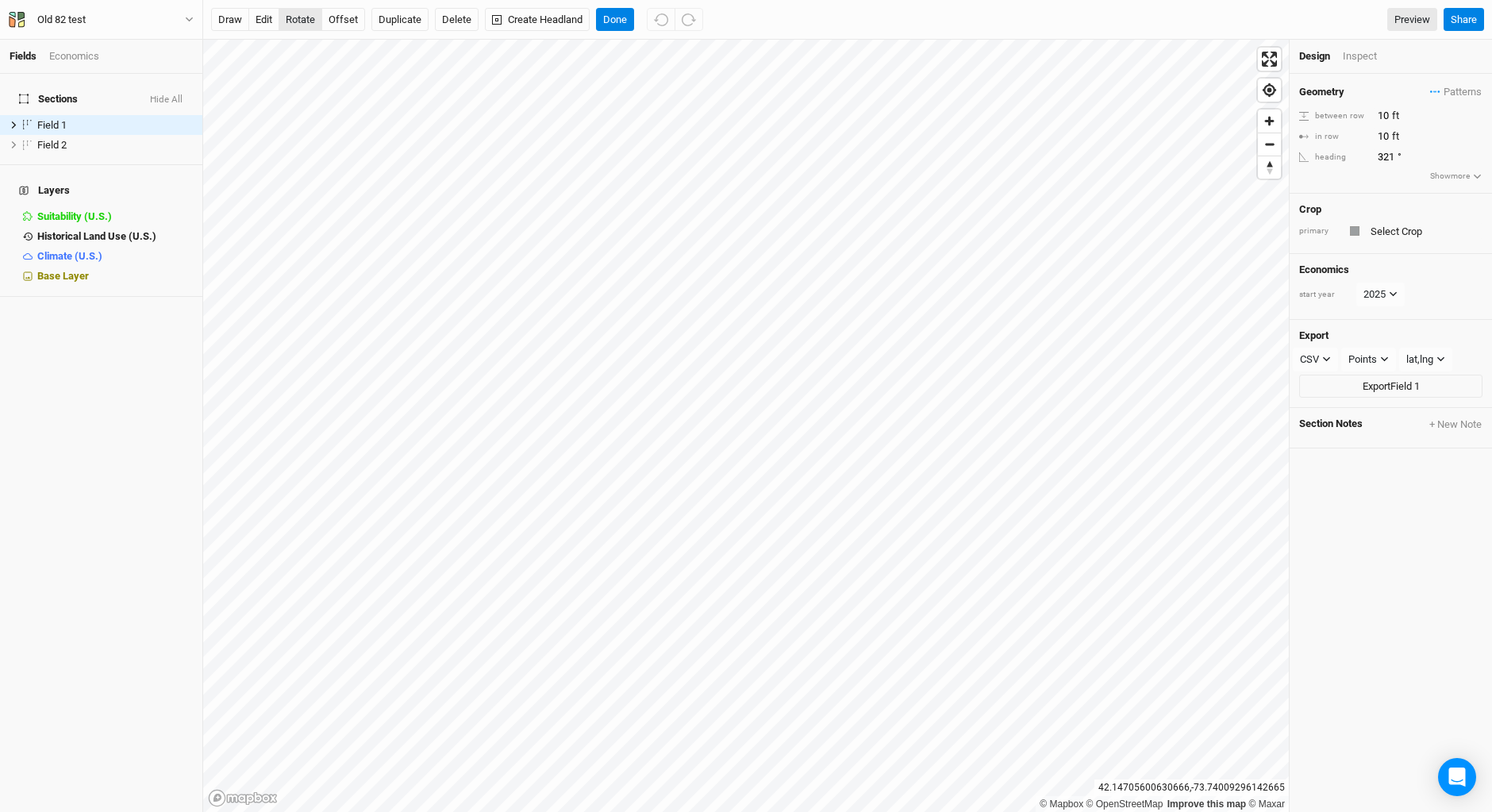
click at [297, 24] on button "rotate" at bounding box center [301, 19] width 44 height 24
type input "325"
click at [615, 18] on button "Done" at bounding box center [616, 19] width 38 height 24
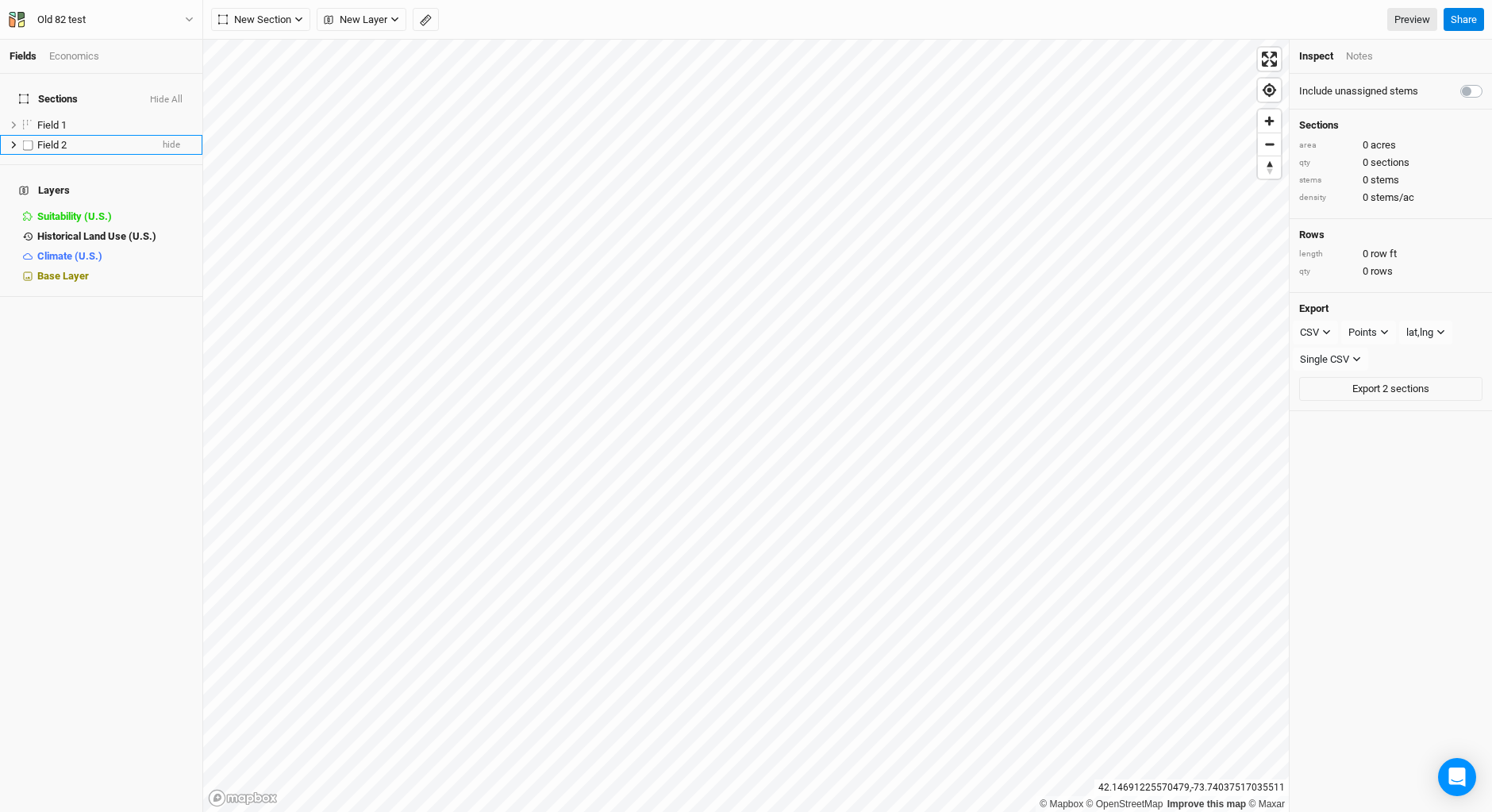
click at [123, 140] on div "Field 2" at bounding box center [94, 145] width 113 height 12
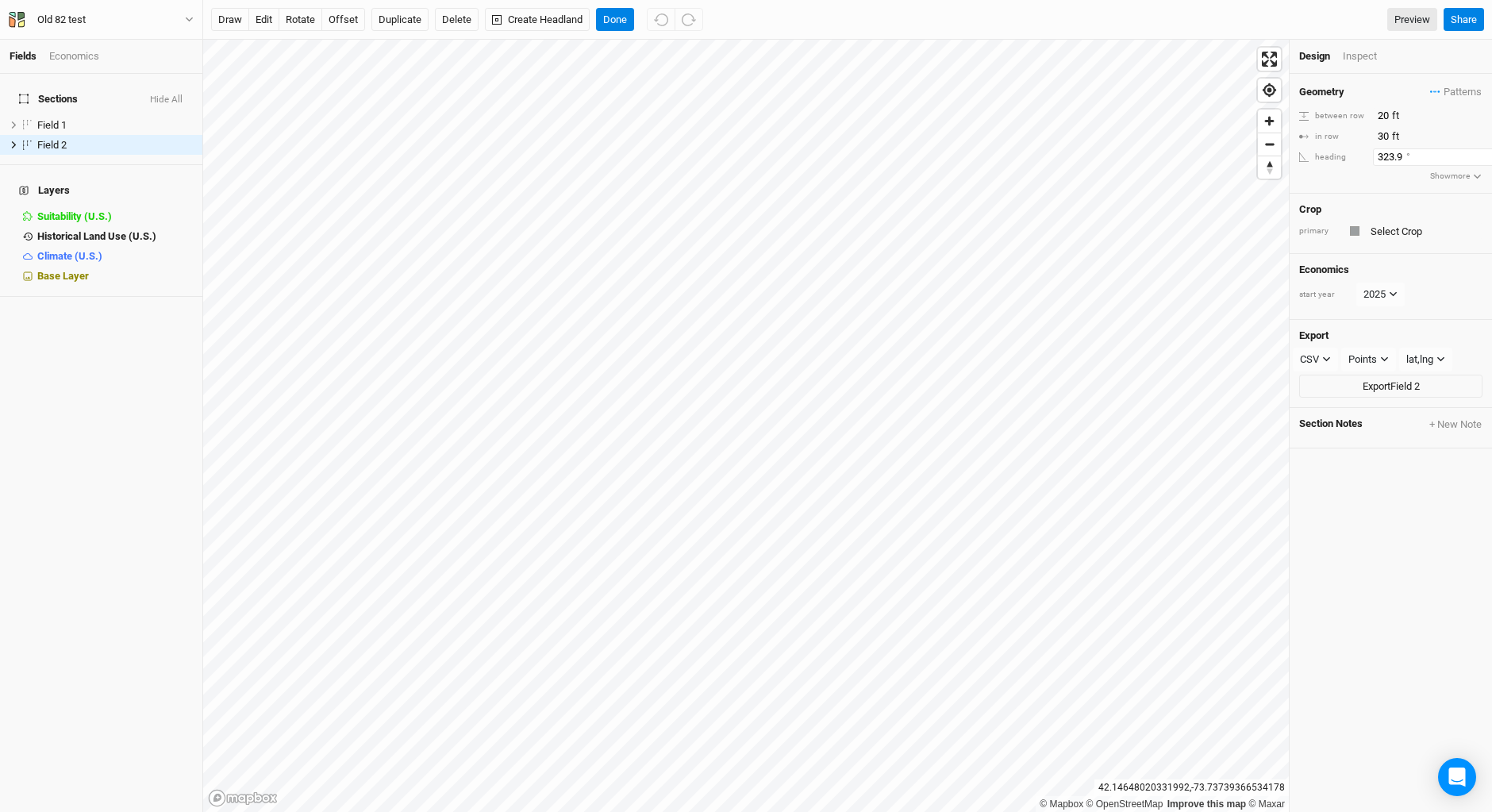
click at [1394, 156] on input "323.9" at bounding box center [1442, 157] width 138 height 17
click at [1408, 153] on input "323.9" at bounding box center [1442, 157] width 138 height 17
type input "325"
click at [344, 18] on button "offset" at bounding box center [344, 19] width 44 height 24
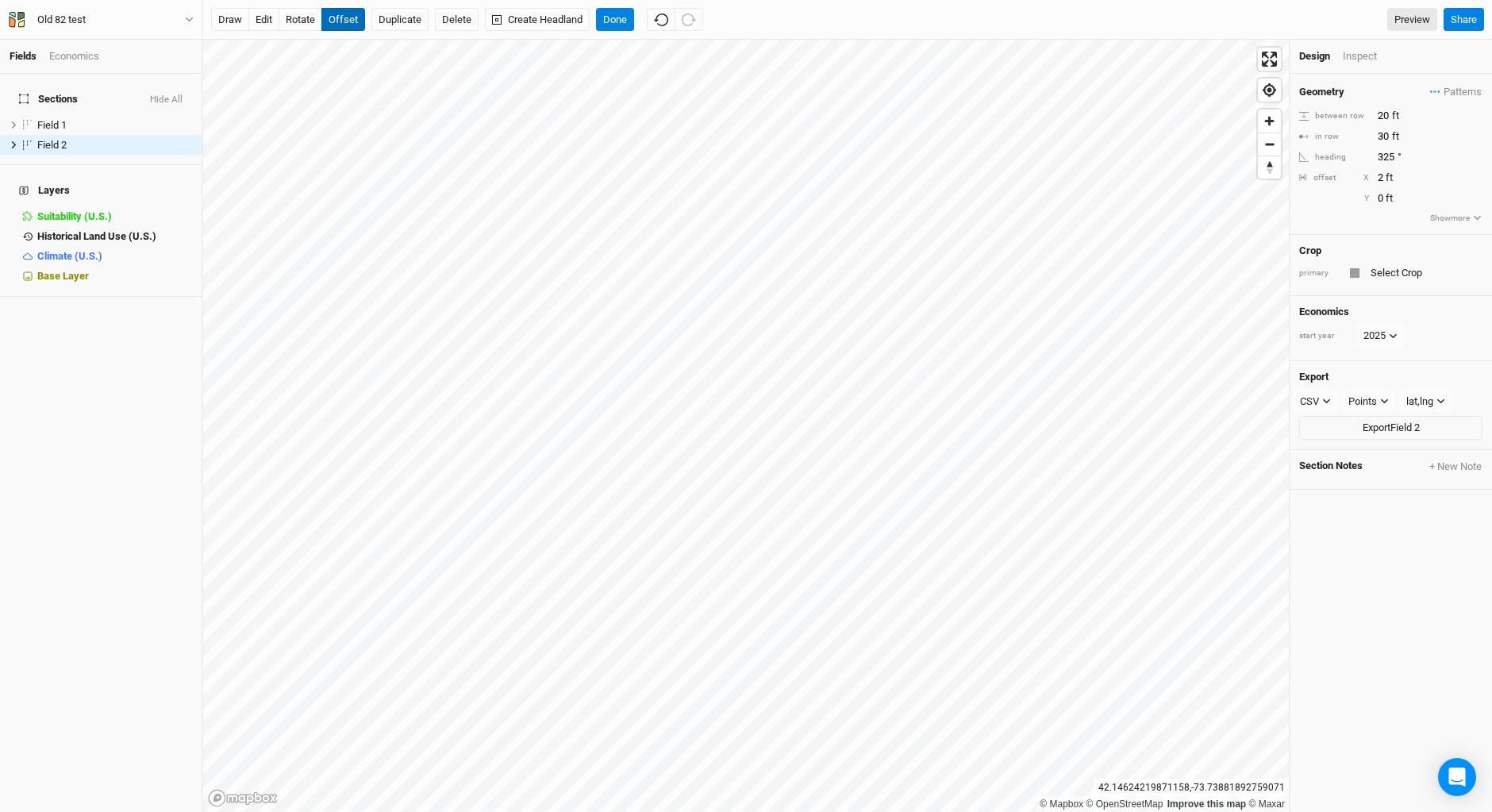
type input "1"
type input "7"
type input "-3"
type input "6"
type input "-3"
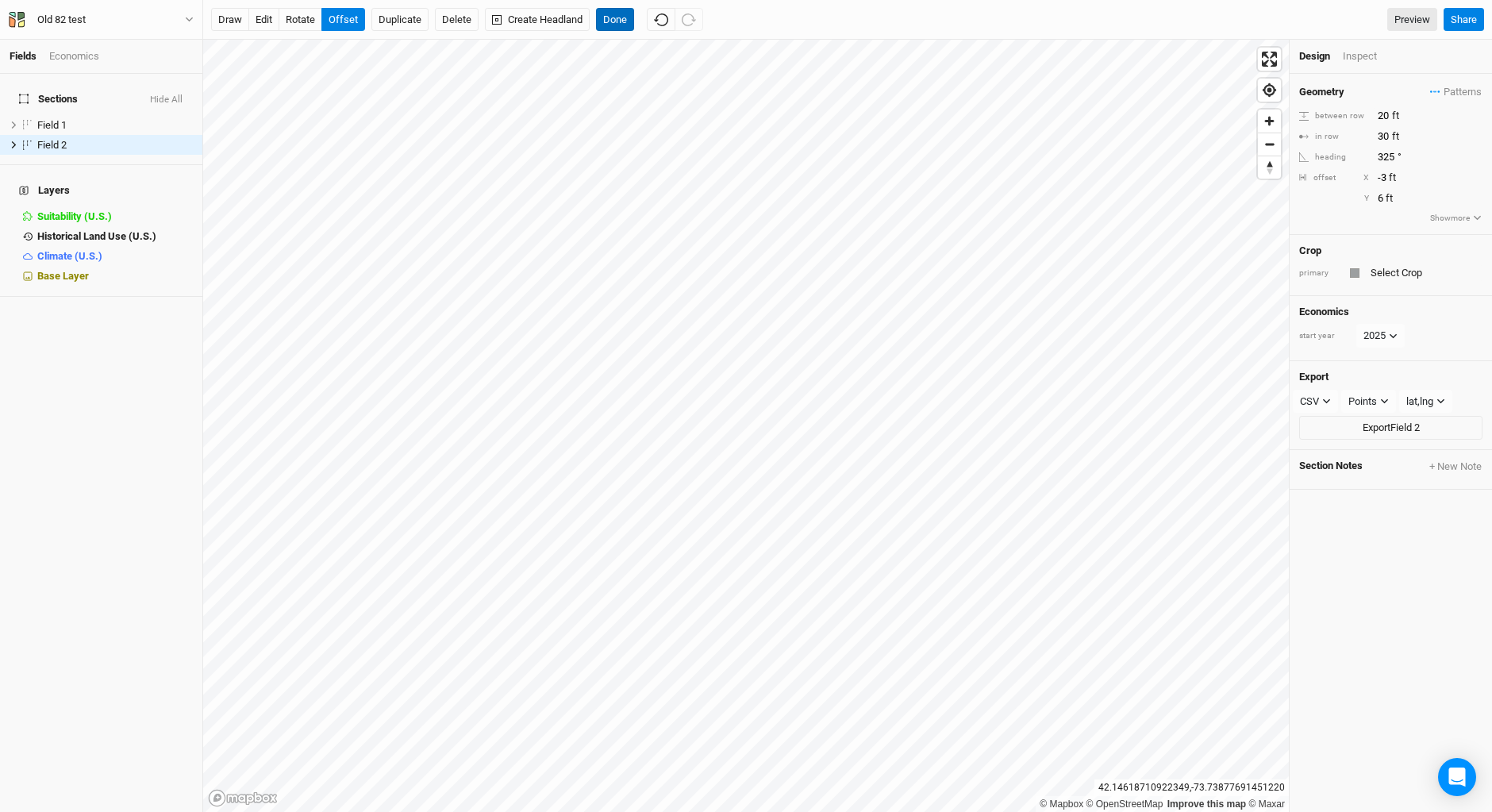
click at [615, 17] on button "Done" at bounding box center [616, 19] width 38 height 24
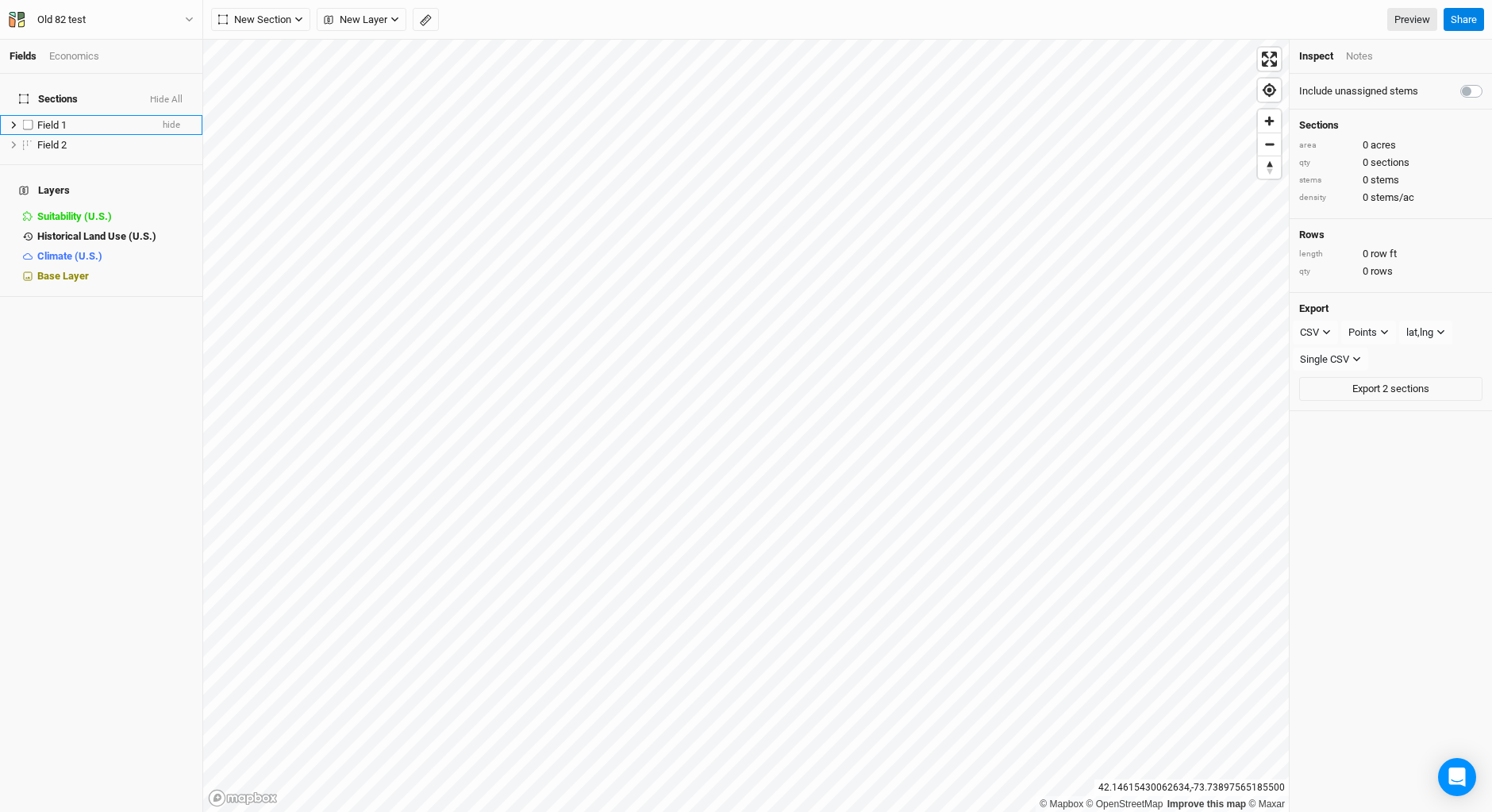
click at [76, 119] on div "Field 1" at bounding box center [94, 125] width 113 height 12
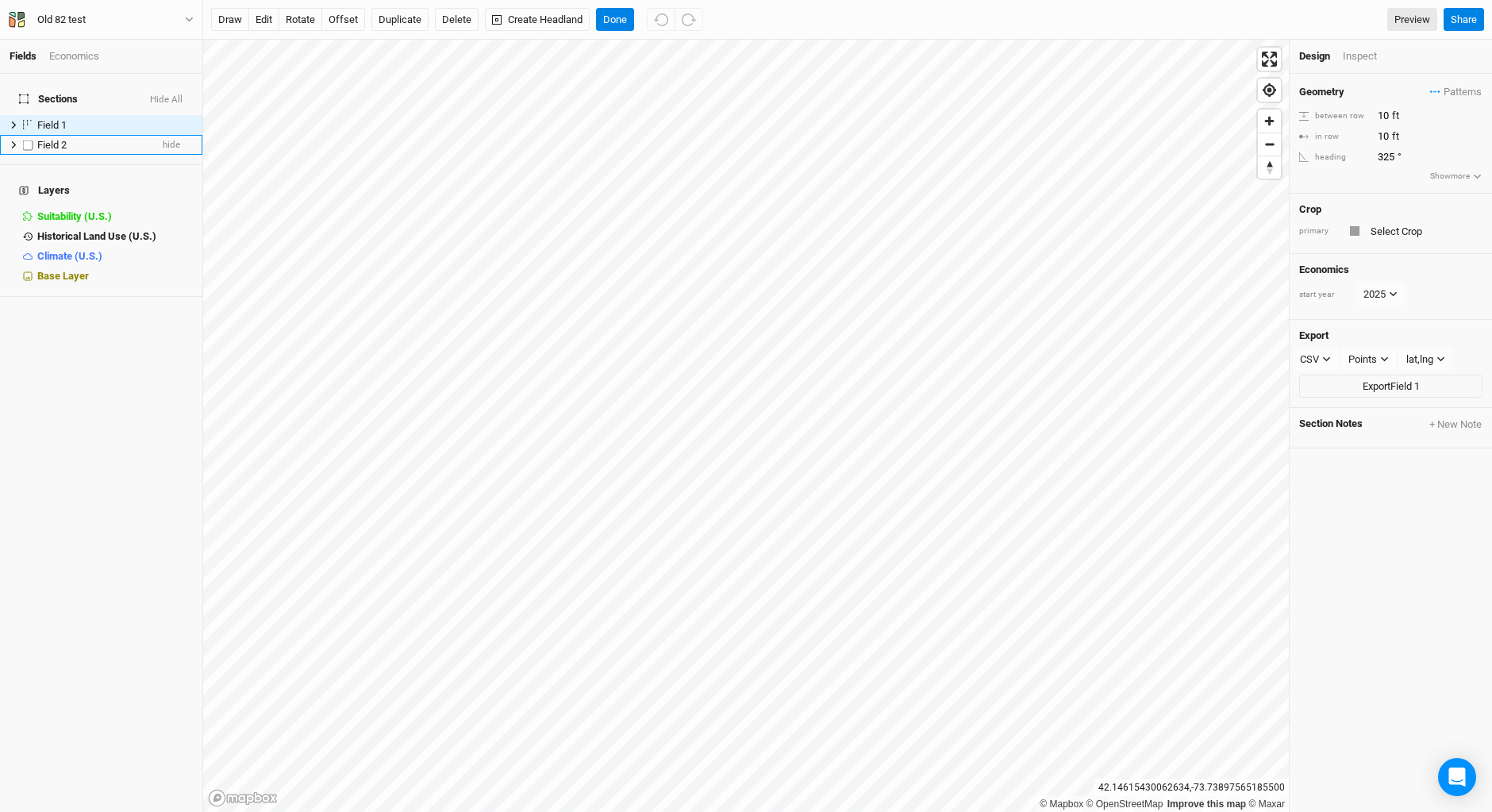
click at [77, 139] on div "Field 2" at bounding box center [94, 145] width 113 height 12
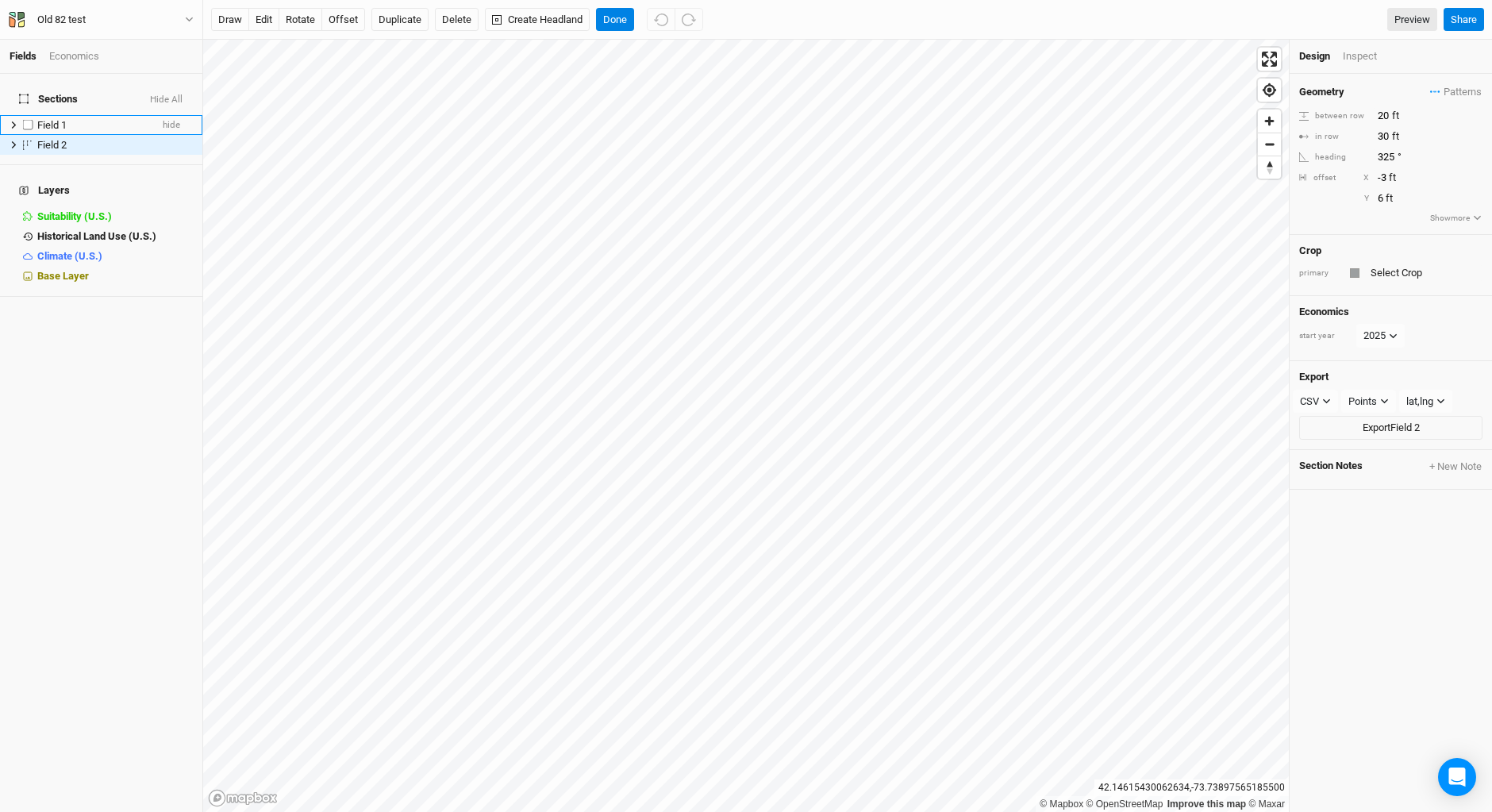
click at [108, 119] on div "Field 1" at bounding box center [94, 125] width 113 height 12
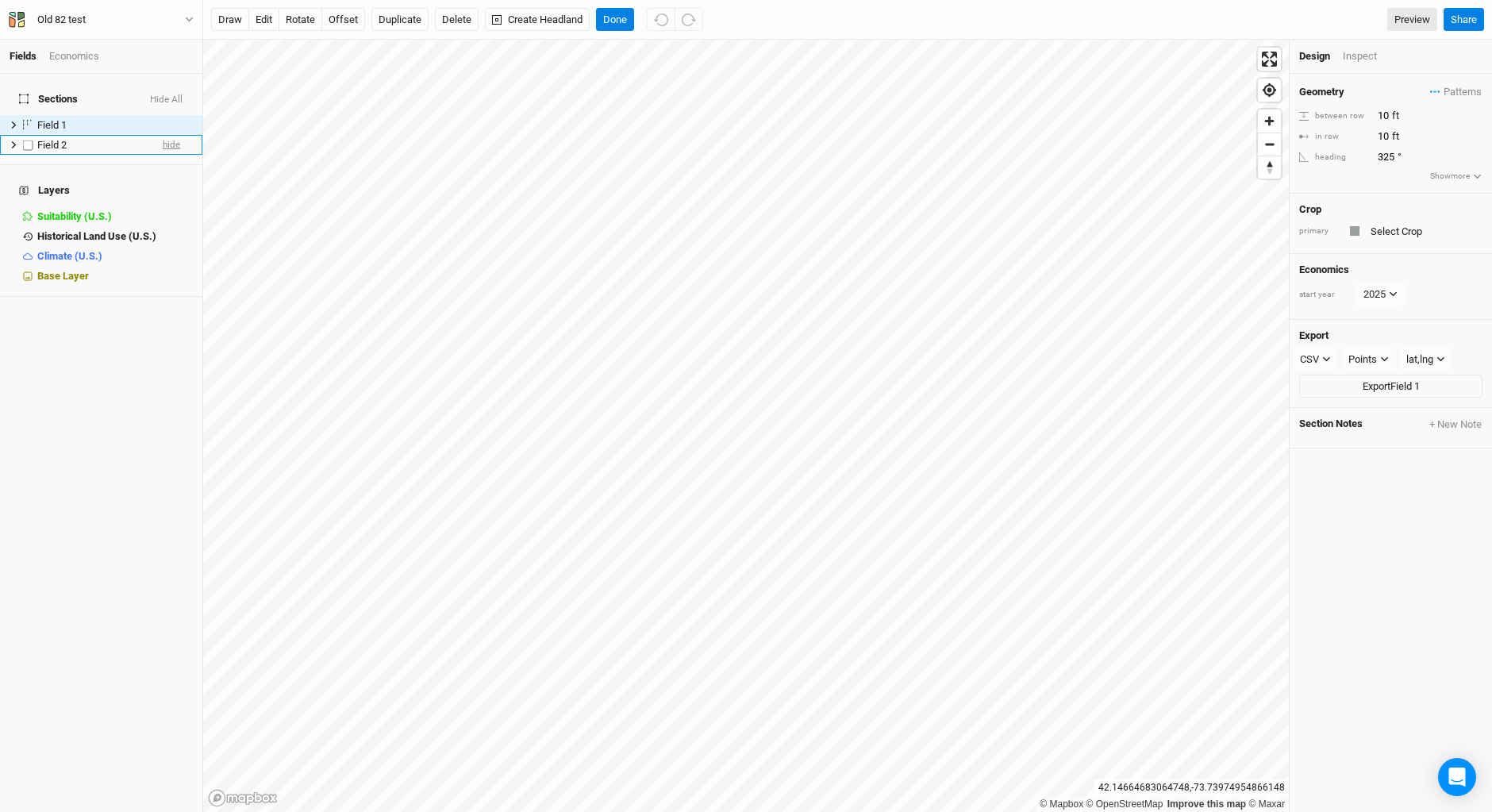
click at [165, 138] on span "hide" at bounding box center [171, 144] width 17 height 20
click at [165, 138] on span "show" at bounding box center [168, 144] width 22 height 20
click at [265, 16] on button "edit" at bounding box center [263, 19] width 31 height 24
click at [609, 17] on button "Done" at bounding box center [616, 19] width 38 height 24
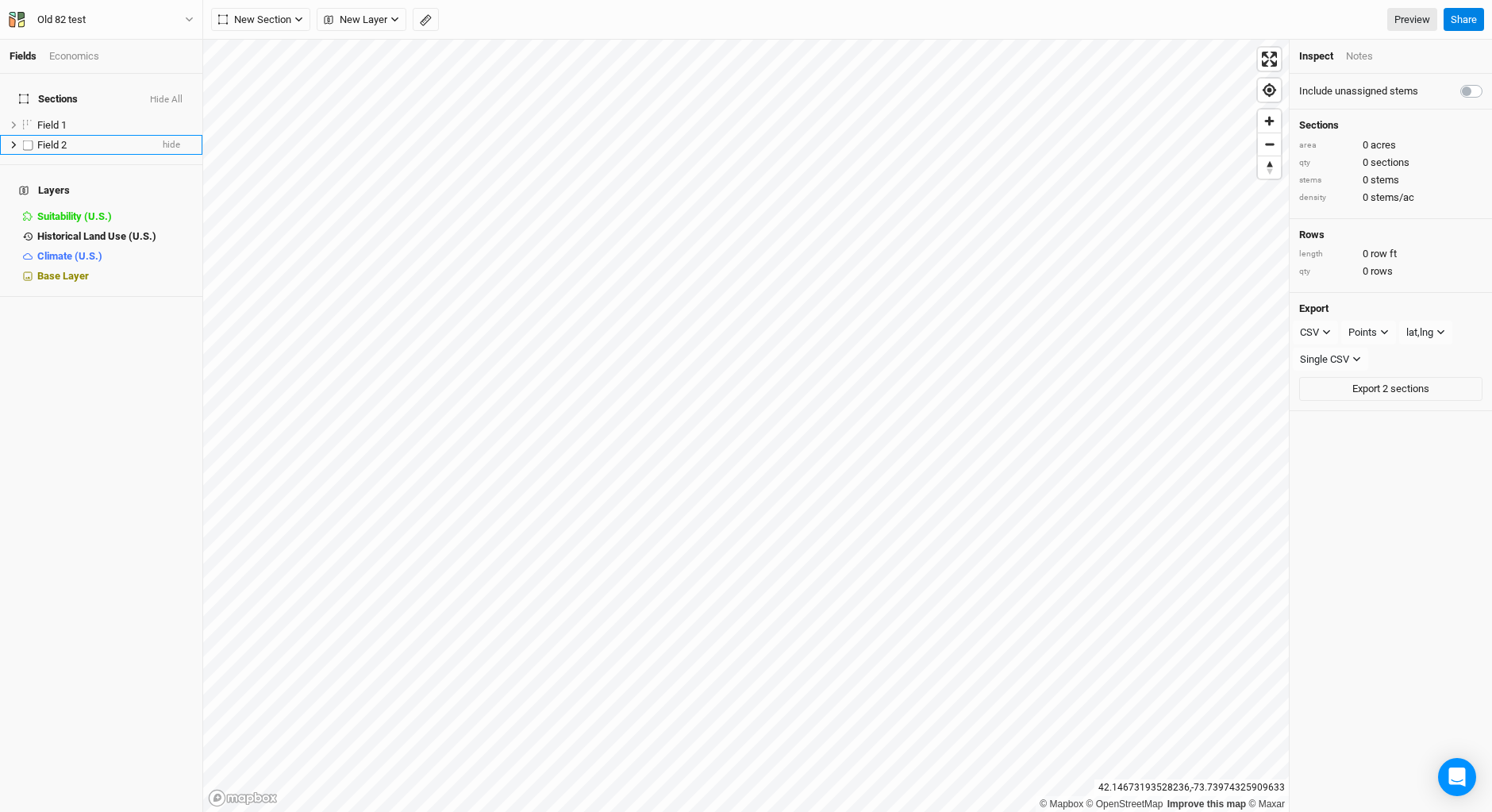
click at [144, 135] on li "Field 2 hide" at bounding box center [101, 144] width 202 height 20
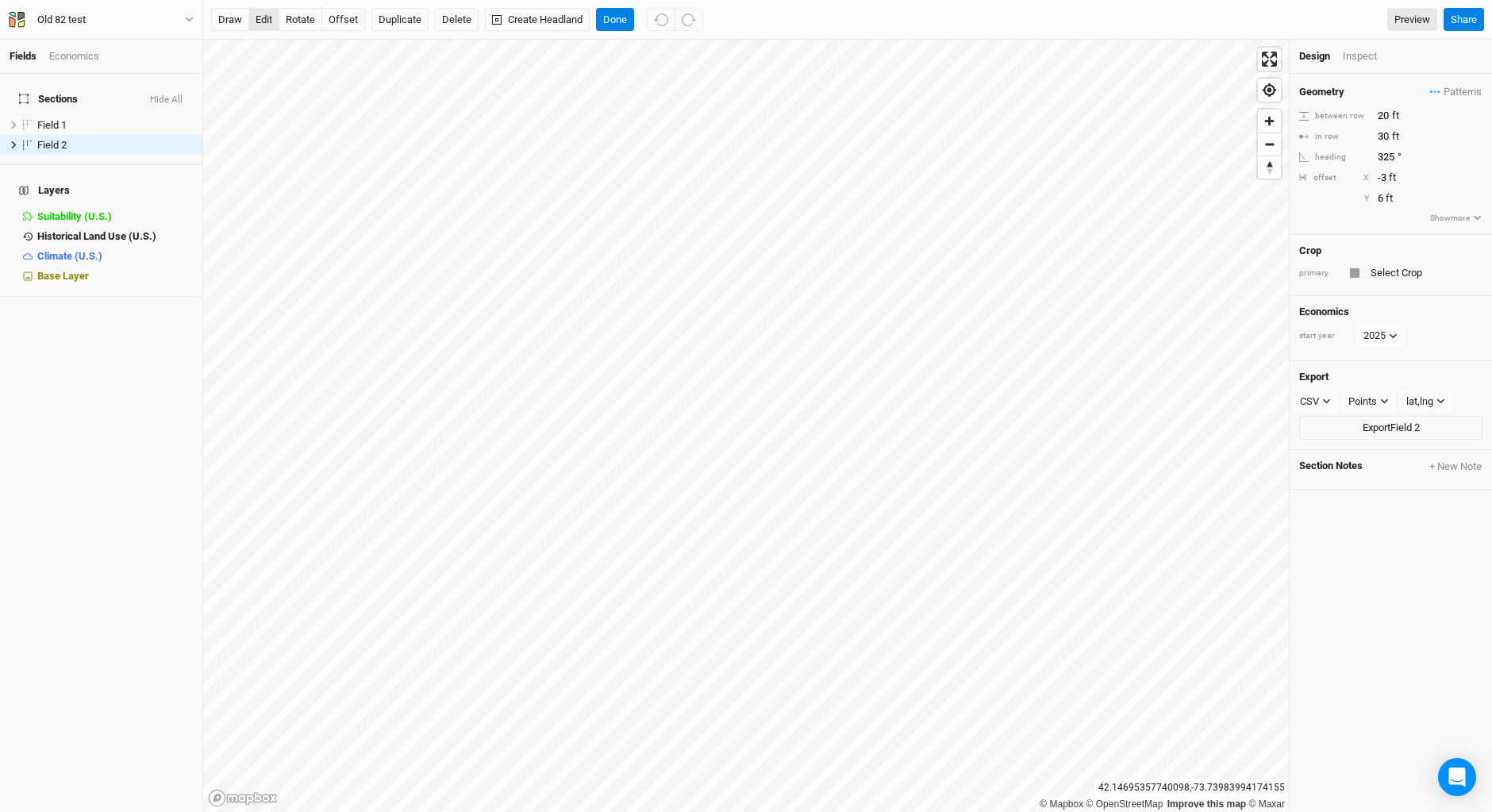
click at [261, 16] on button "edit" at bounding box center [263, 19] width 31 height 24
click at [613, 11] on button "Done" at bounding box center [616, 19] width 38 height 24
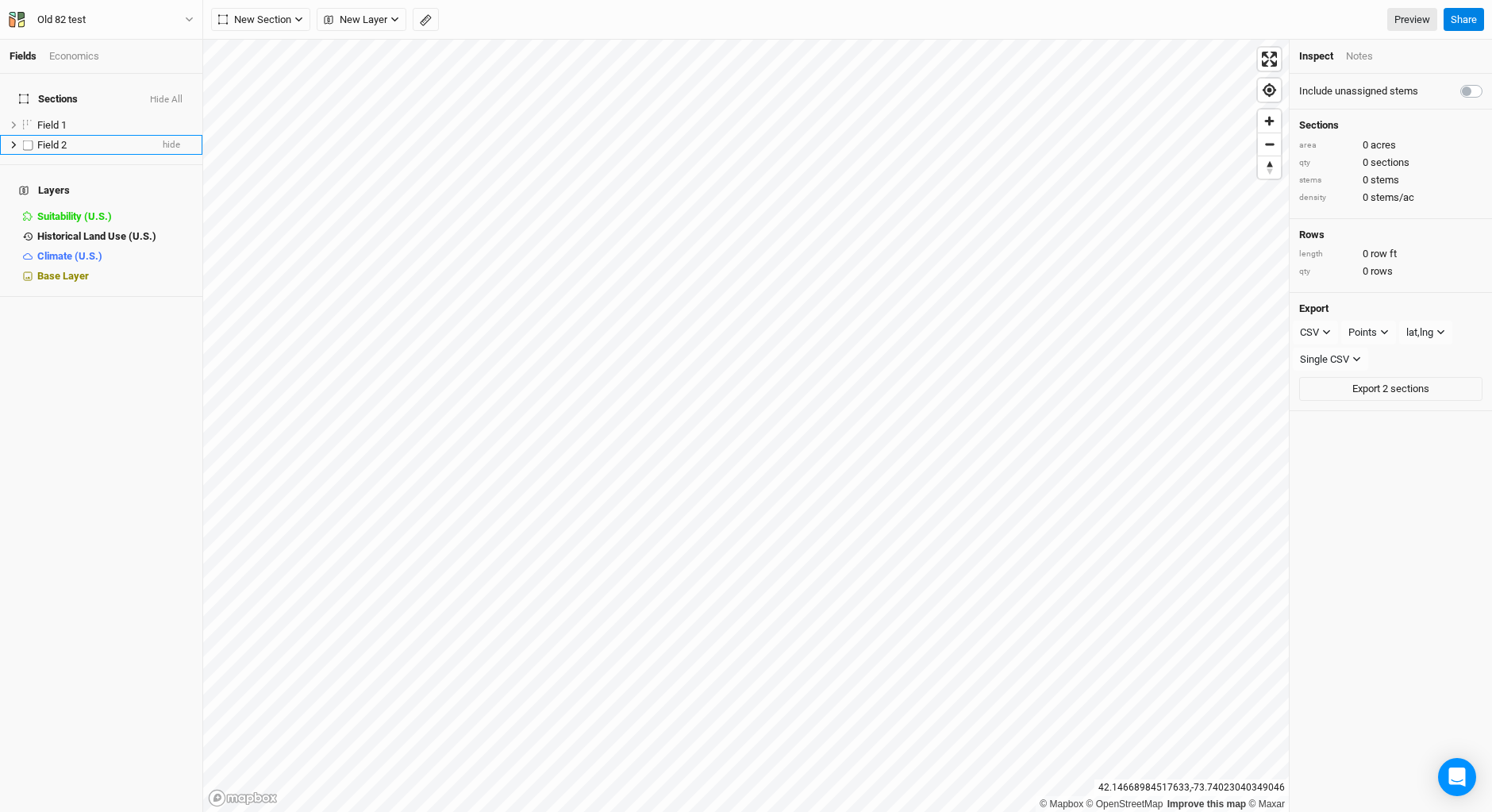
click at [109, 135] on li "Field 2 hide" at bounding box center [101, 144] width 202 height 20
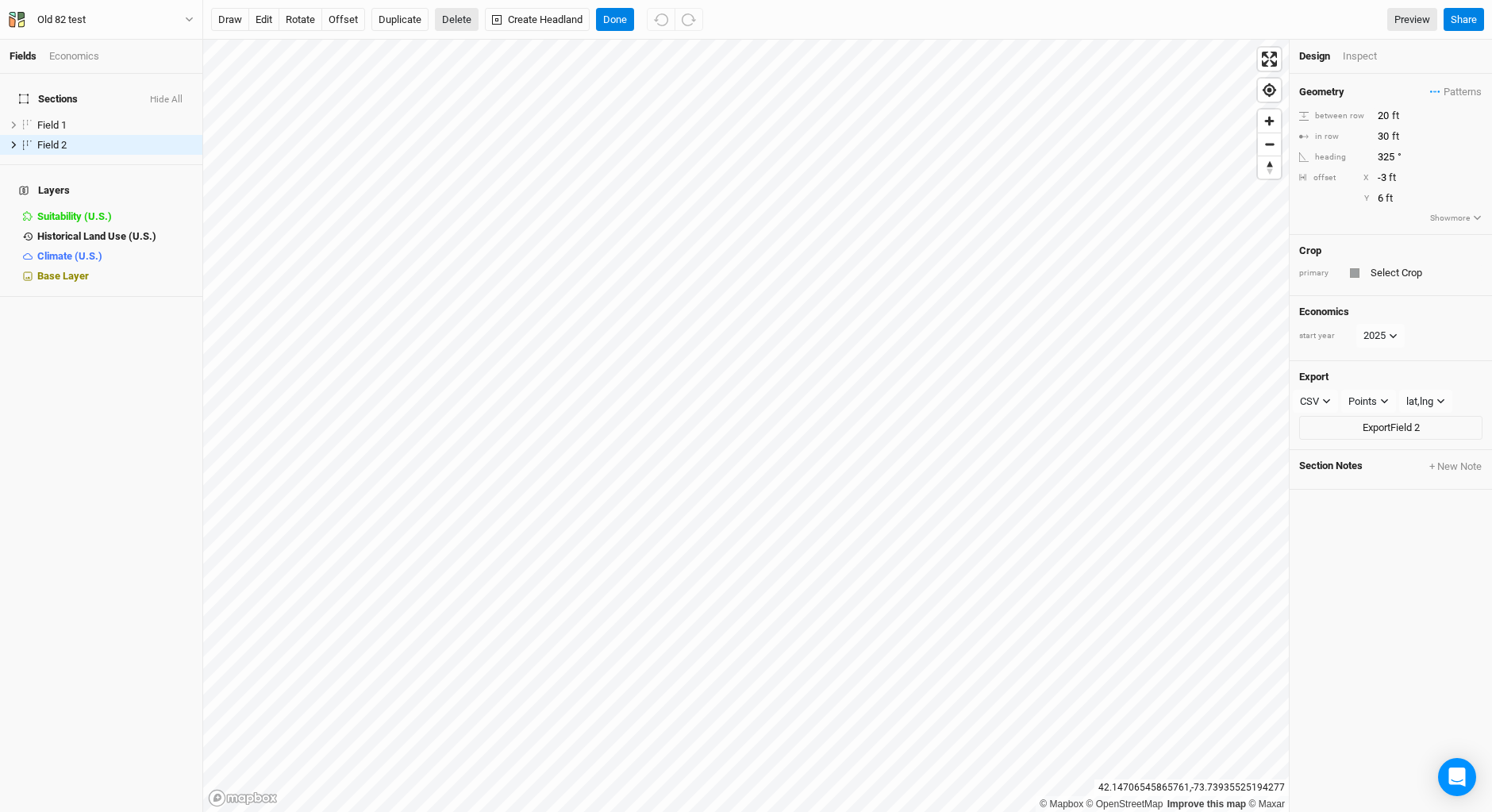
click at [455, 16] on button "Delete" at bounding box center [457, 19] width 44 height 24
click at [487, 15] on button "Confirm" at bounding box center [468, 19] width 50 height 24
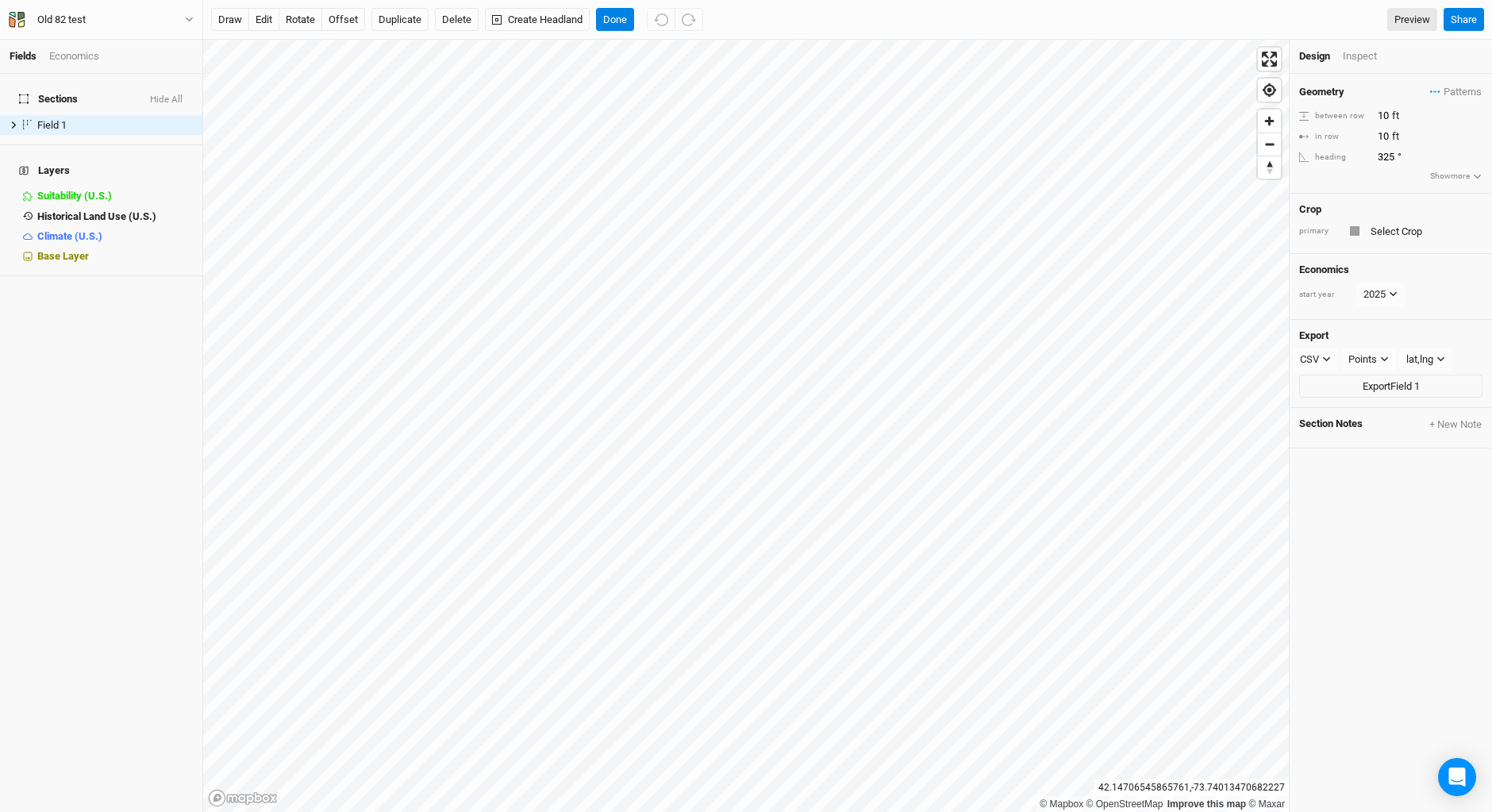
drag, startPoint x: 301, startPoint y: 23, endPoint x: 304, endPoint y: 35, distance: 12.4
click at [301, 22] on button "rotate" at bounding box center [301, 19] width 44 height 24
type input "324"
click at [618, 16] on button "Done" at bounding box center [616, 19] width 38 height 24
click at [404, 18] on button "Duplicate" at bounding box center [400, 19] width 57 height 24
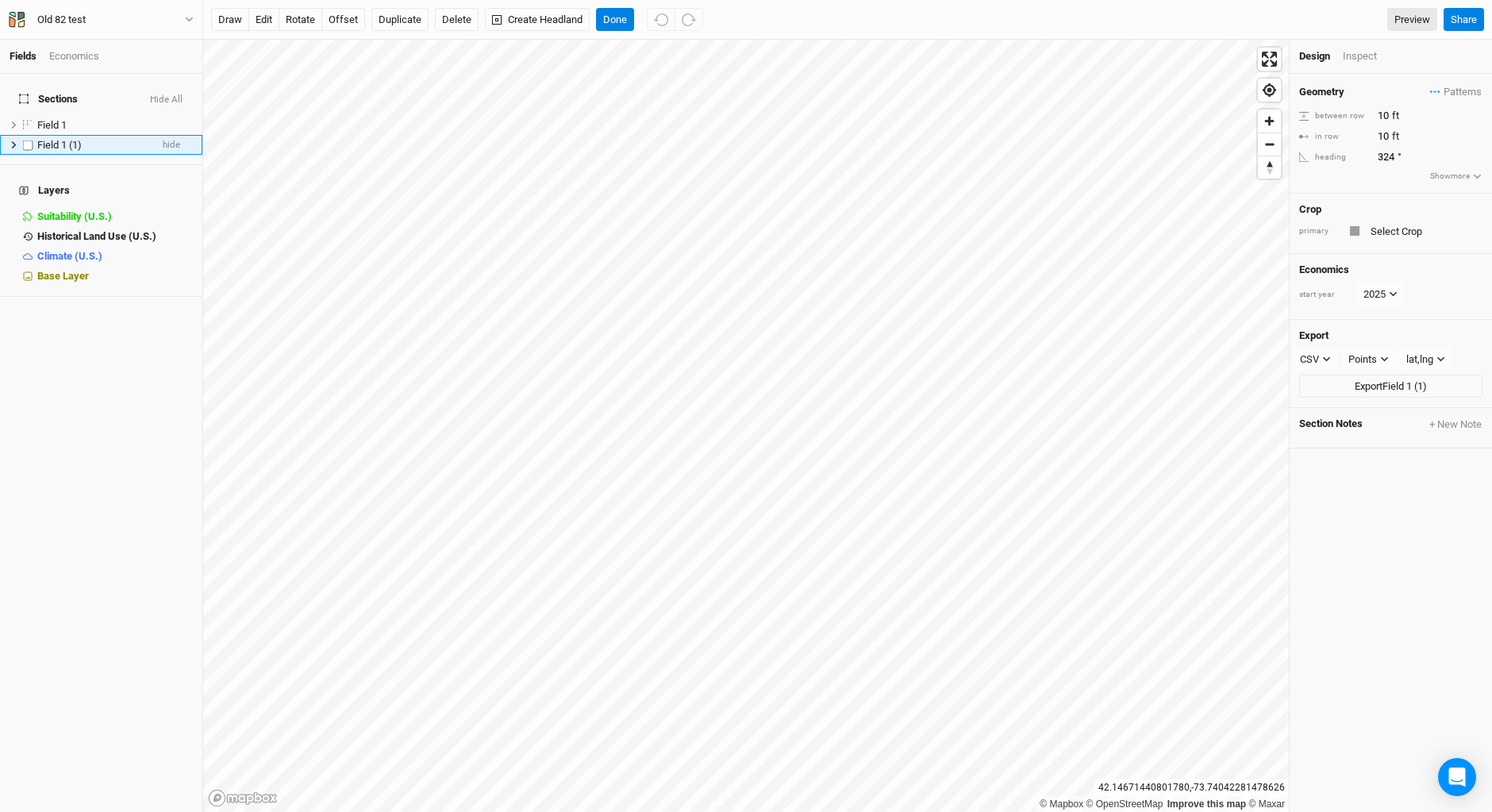
click at [114, 135] on li "Field 1 (1) hide" at bounding box center [101, 144] width 202 height 20
click at [1383, 112] on input "10" at bounding box center [1442, 115] width 138 height 17
type input "30"
click at [1382, 135] on input "10" at bounding box center [1442, 136] width 138 height 17
type input "30"
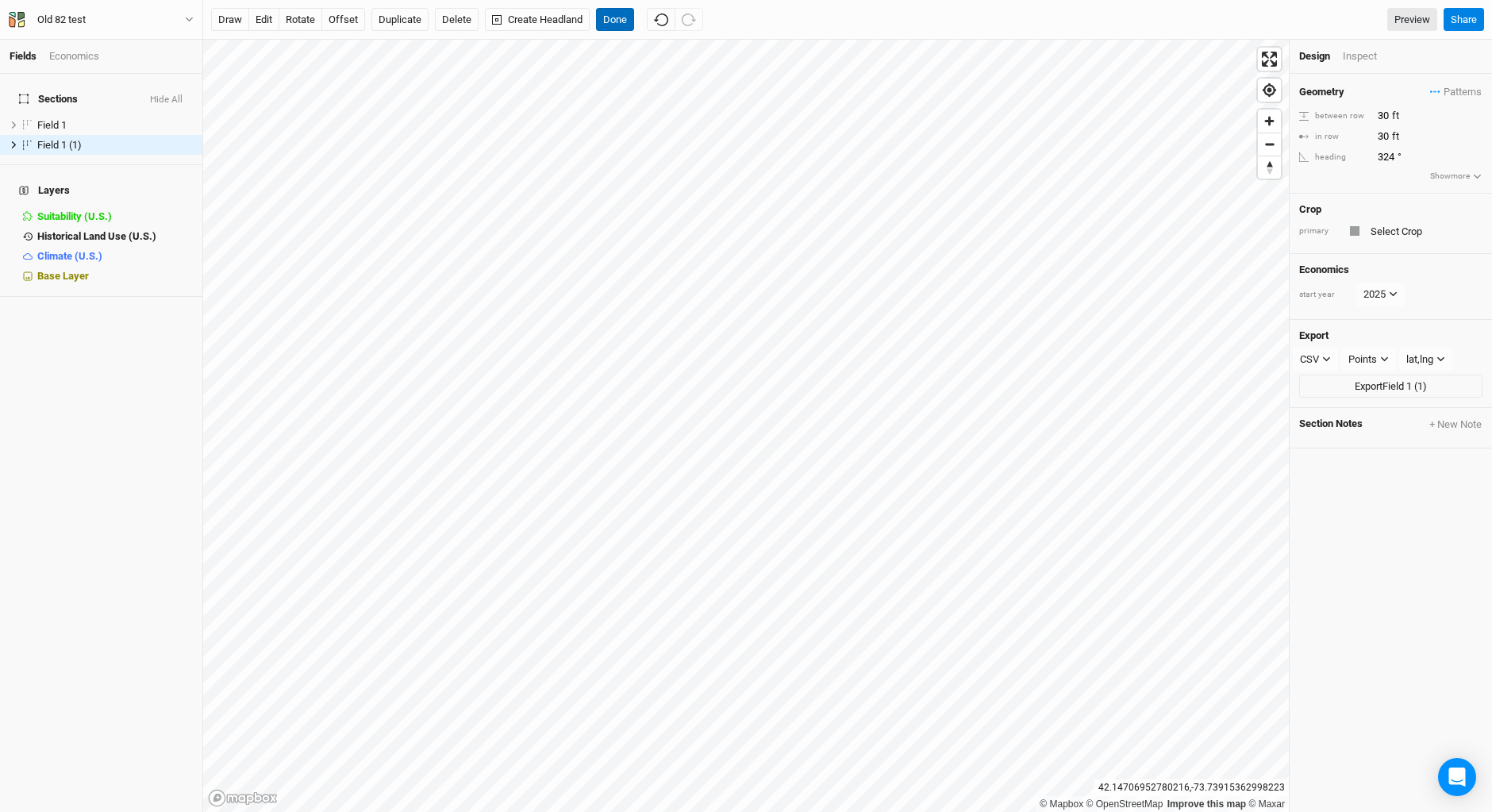
click at [617, 11] on button "Done" at bounding box center [616, 19] width 38 height 24
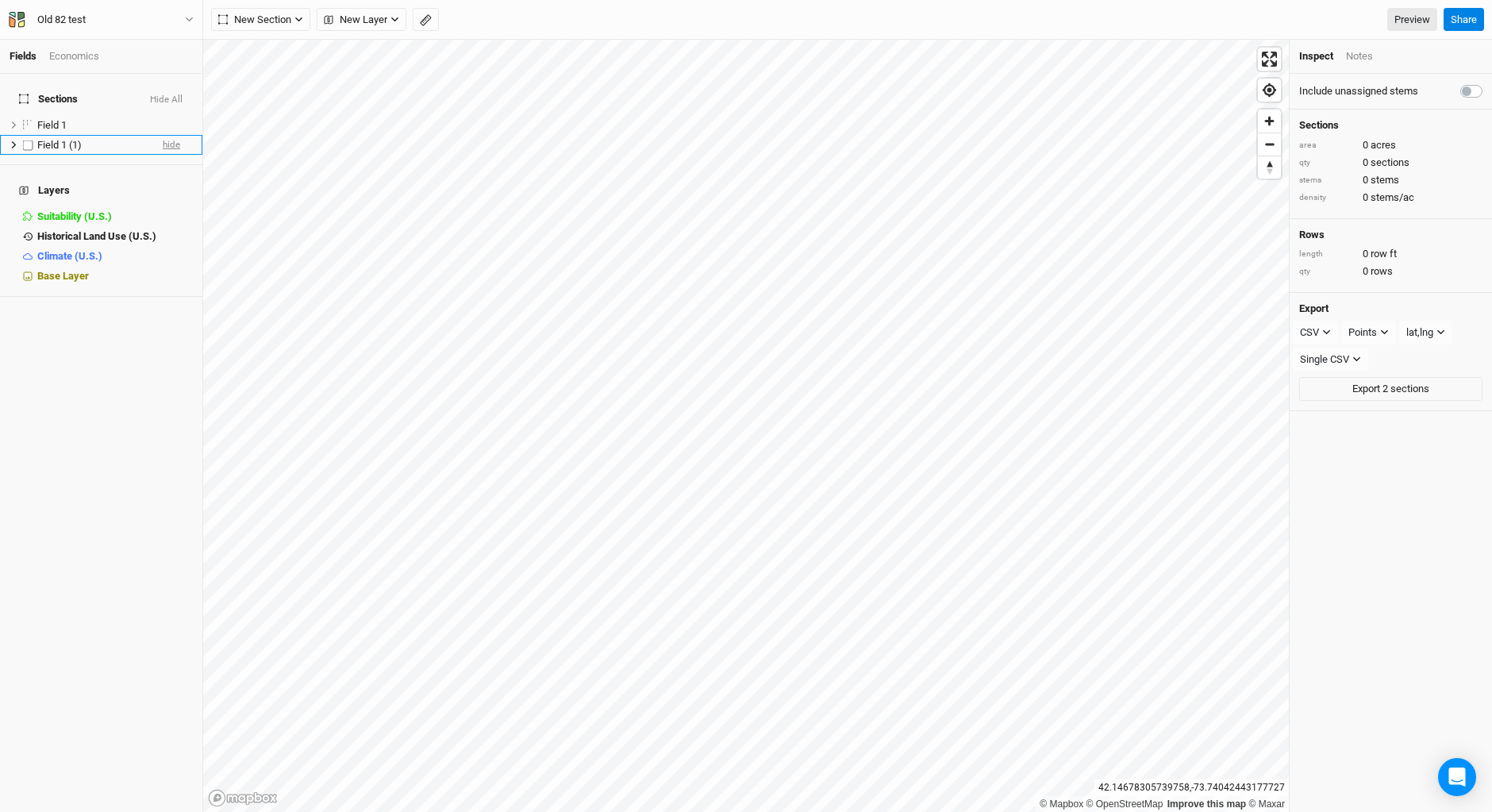
click at [162, 135] on span "hide" at bounding box center [171, 144] width 17 height 20
click at [158, 135] on span "show" at bounding box center [168, 144] width 22 height 20
click at [45, 139] on span "Field 1 (1)" at bounding box center [59, 145] width 45 height 11
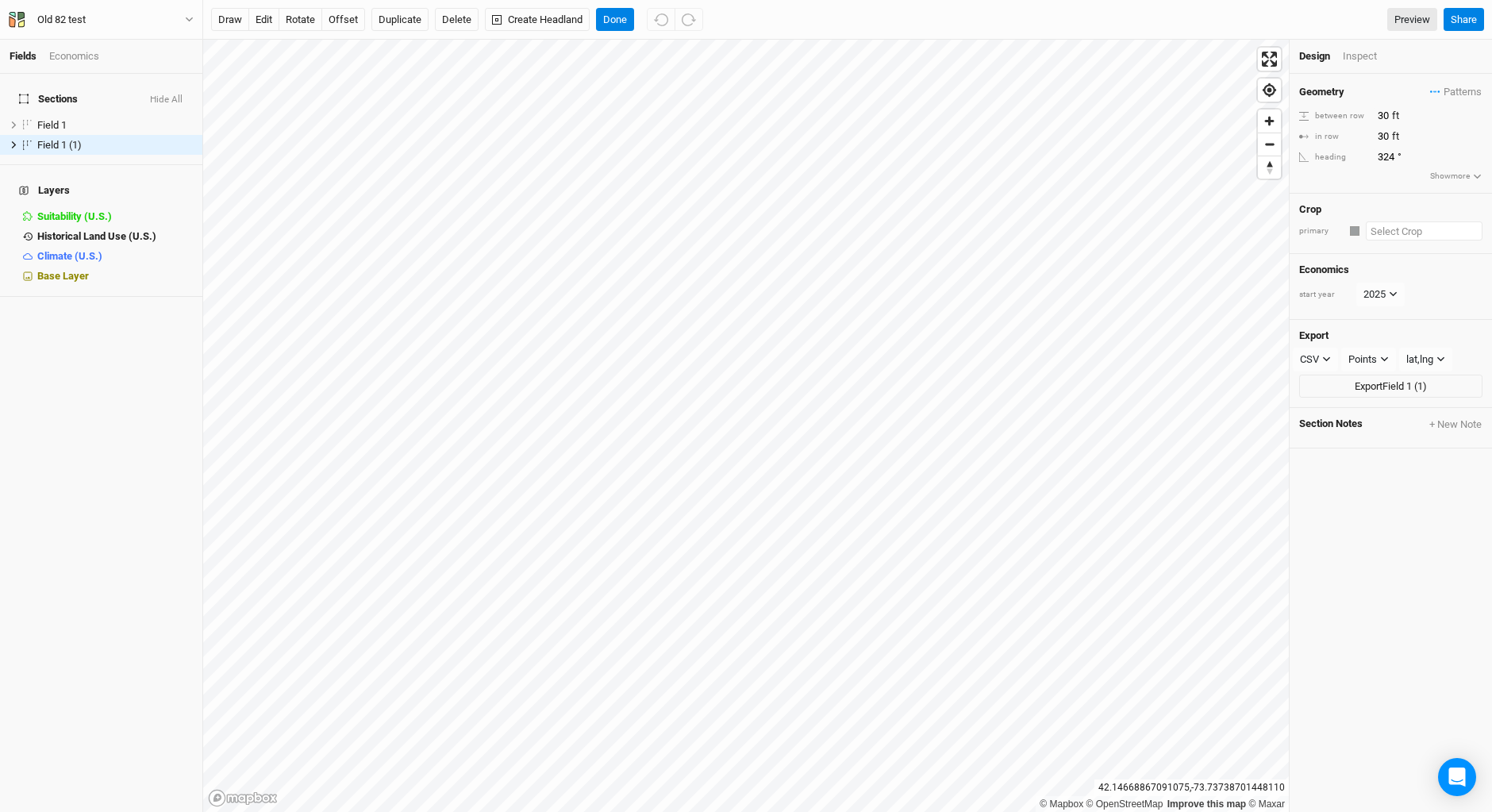
click at [1406, 228] on input "text" at bounding box center [1424, 231] width 116 height 19
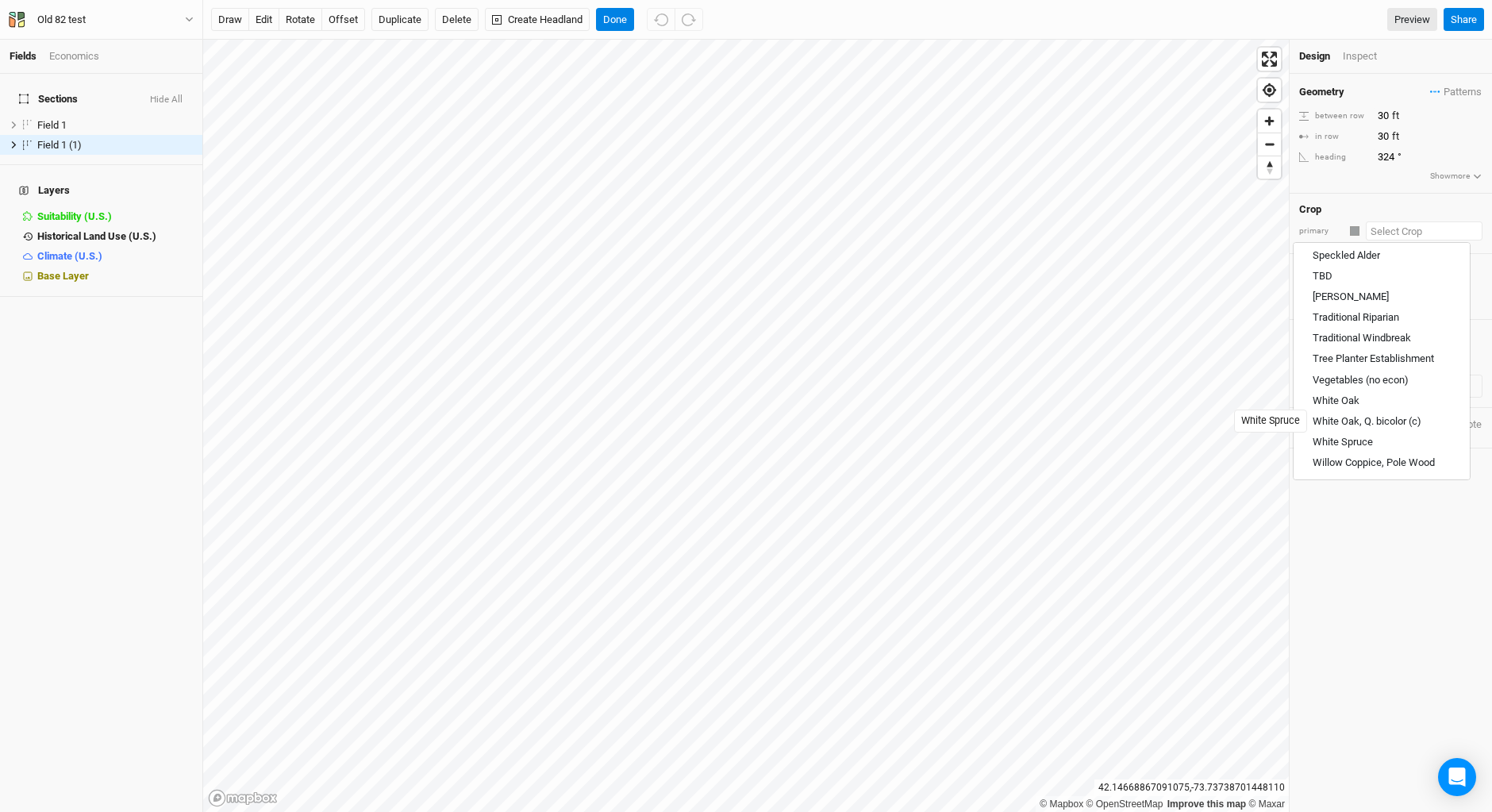
scroll to position [1836, 0]
click at [1345, 354] on div "Vegetables (no econ)" at bounding box center [1361, 358] width 96 height 14
type input "Vegetables (no econ)"
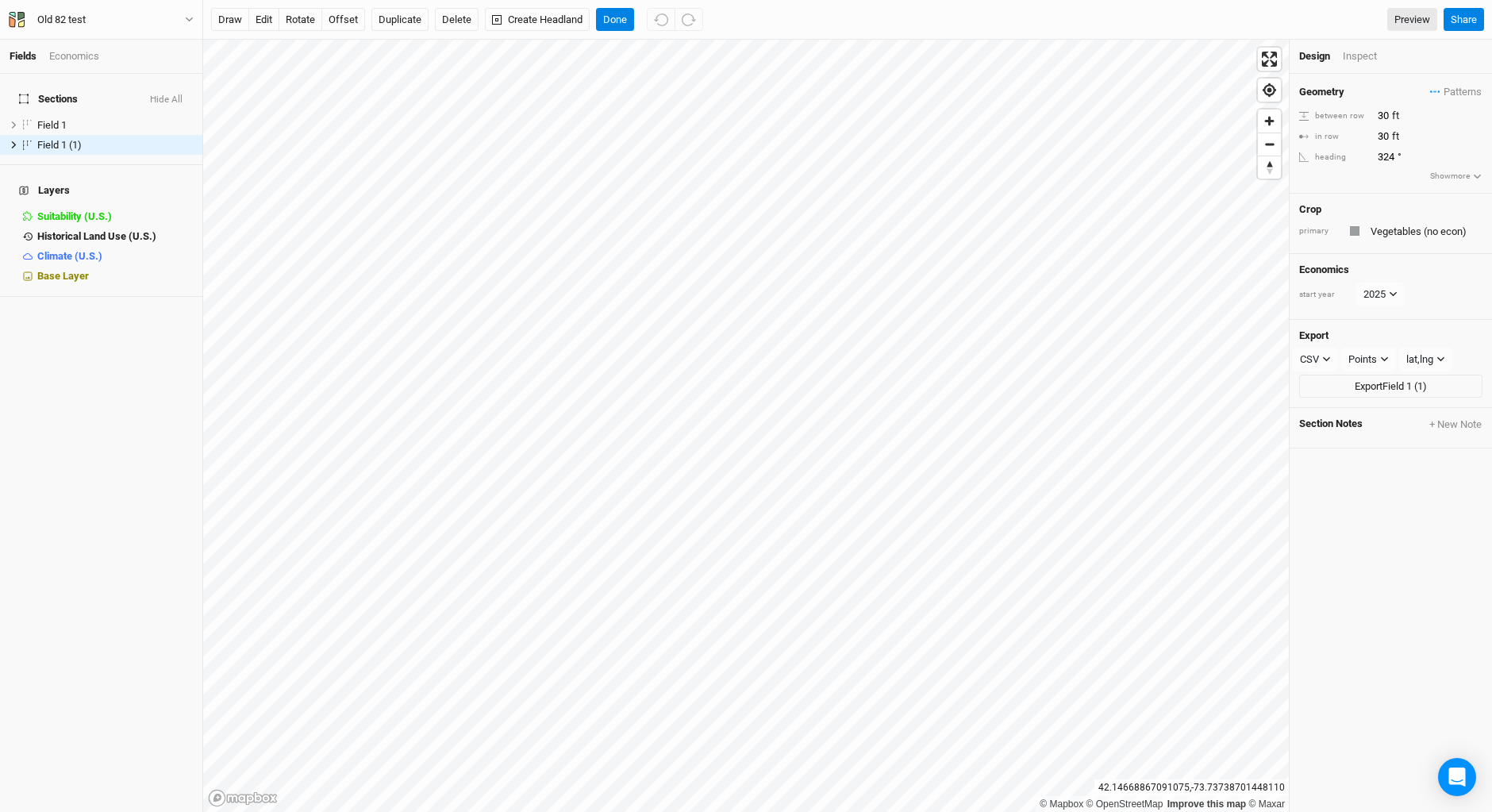
type input "5"
click at [1382, 112] on input "5" at bounding box center [1442, 115] width 138 height 17
type input "30"
click at [1383, 135] on input "5" at bounding box center [1442, 136] width 138 height 17
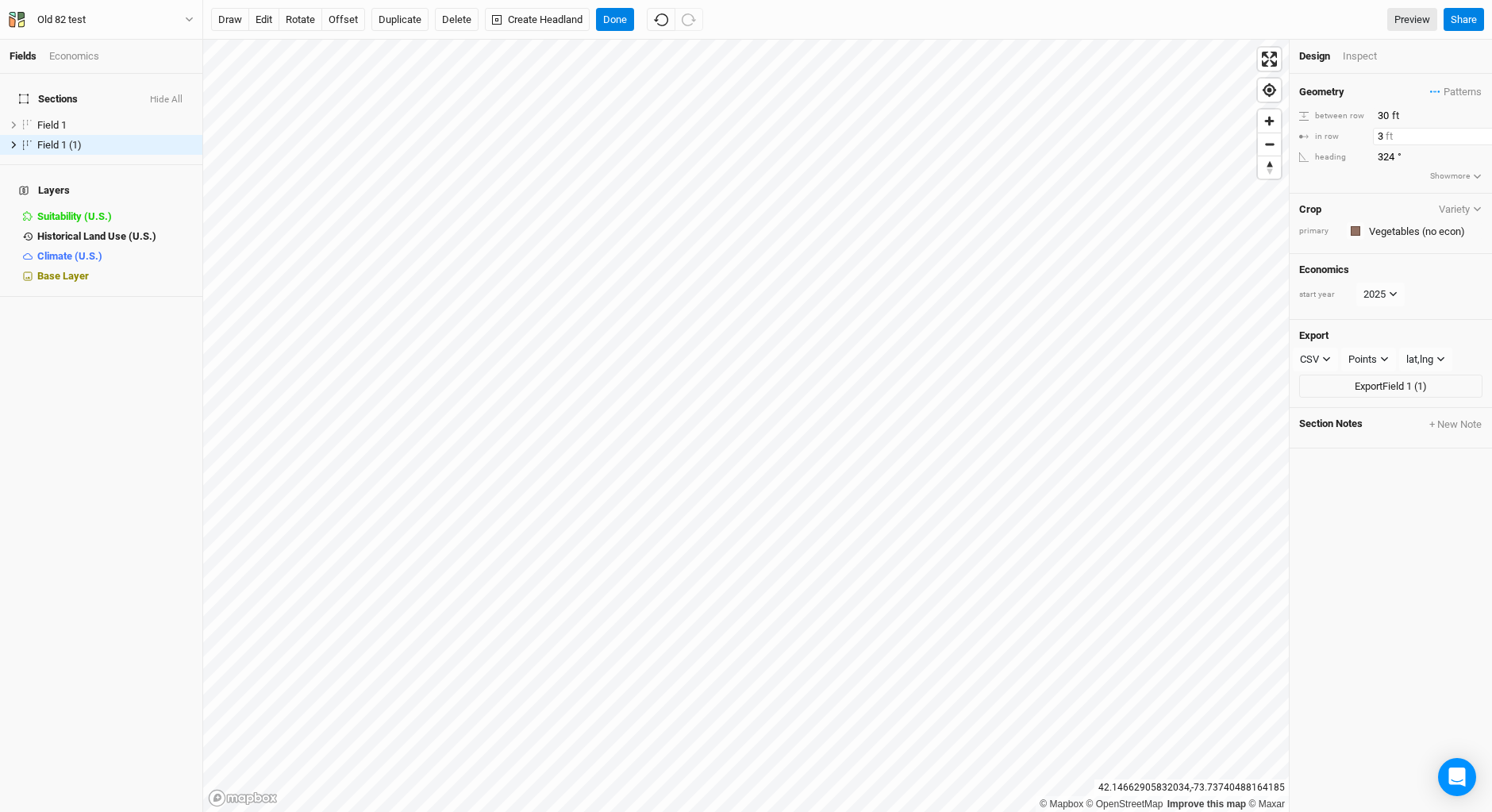
type input "30"
click at [610, 10] on button "Done" at bounding box center [616, 19] width 38 height 24
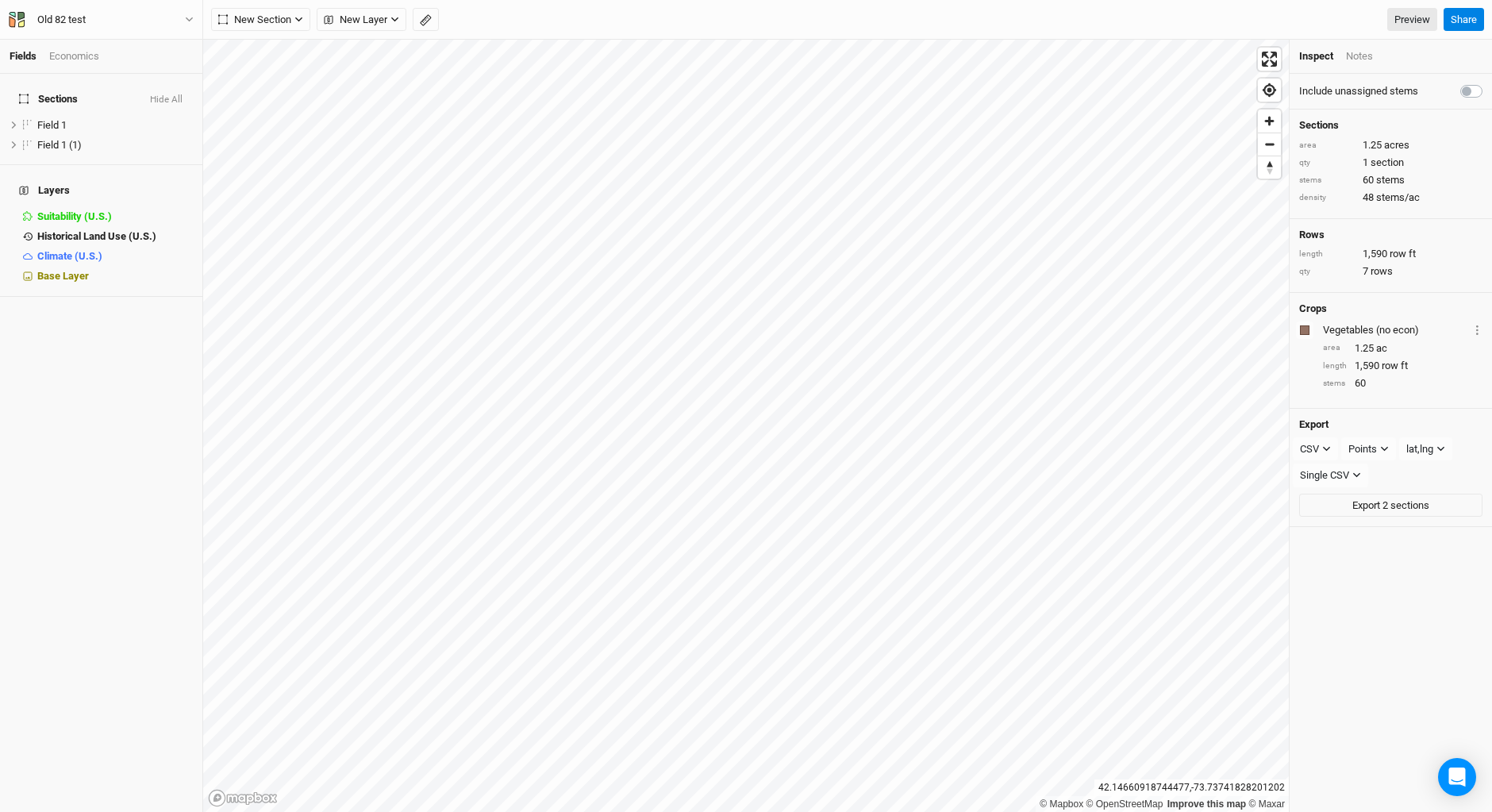
click at [1363, 56] on div "Notes" at bounding box center [1359, 56] width 27 height 14
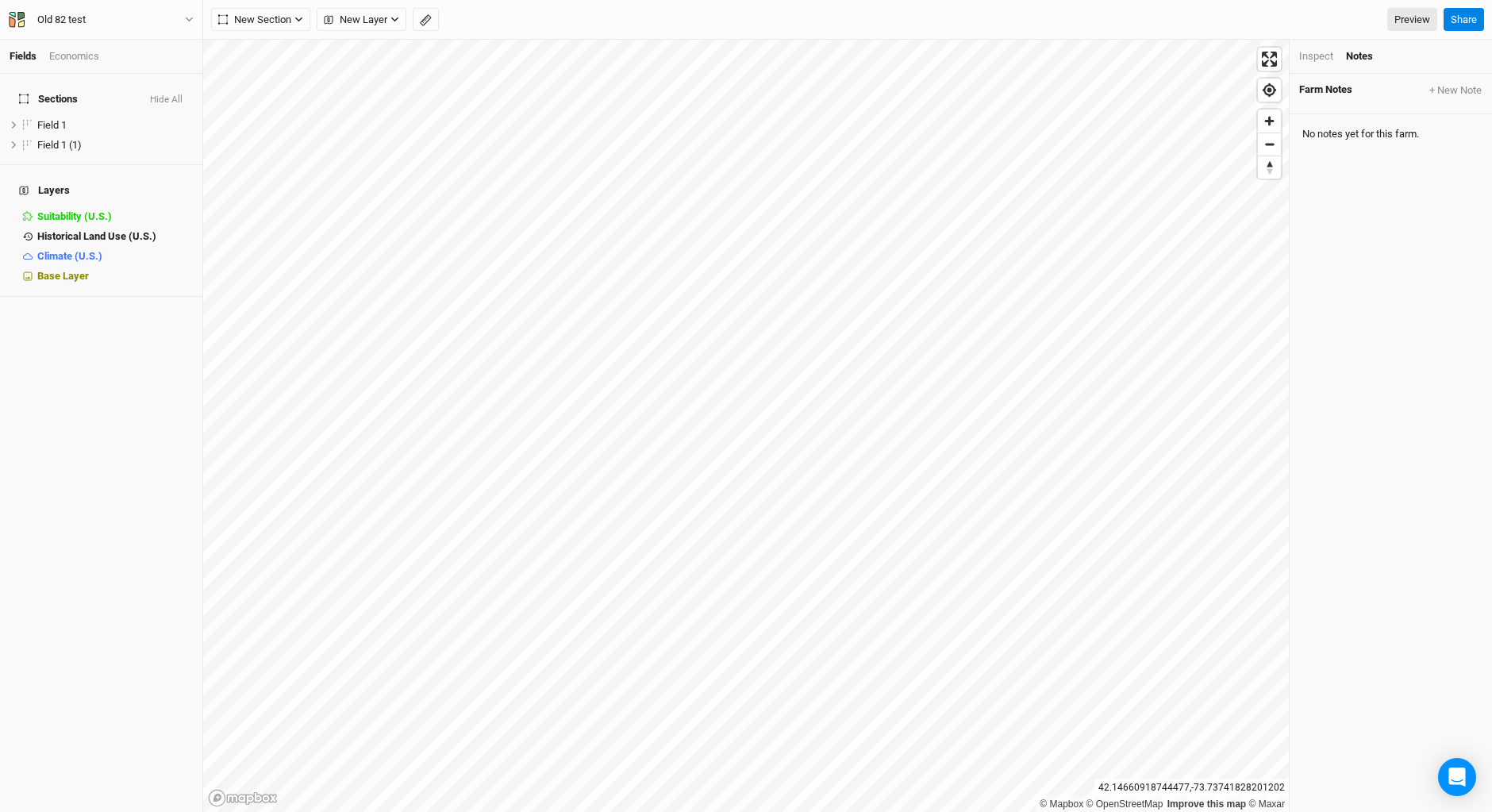
click at [1363, 56] on div "Notes" at bounding box center [1359, 56] width 27 height 14
click at [1309, 54] on div "Inspect" at bounding box center [1316, 56] width 34 height 14
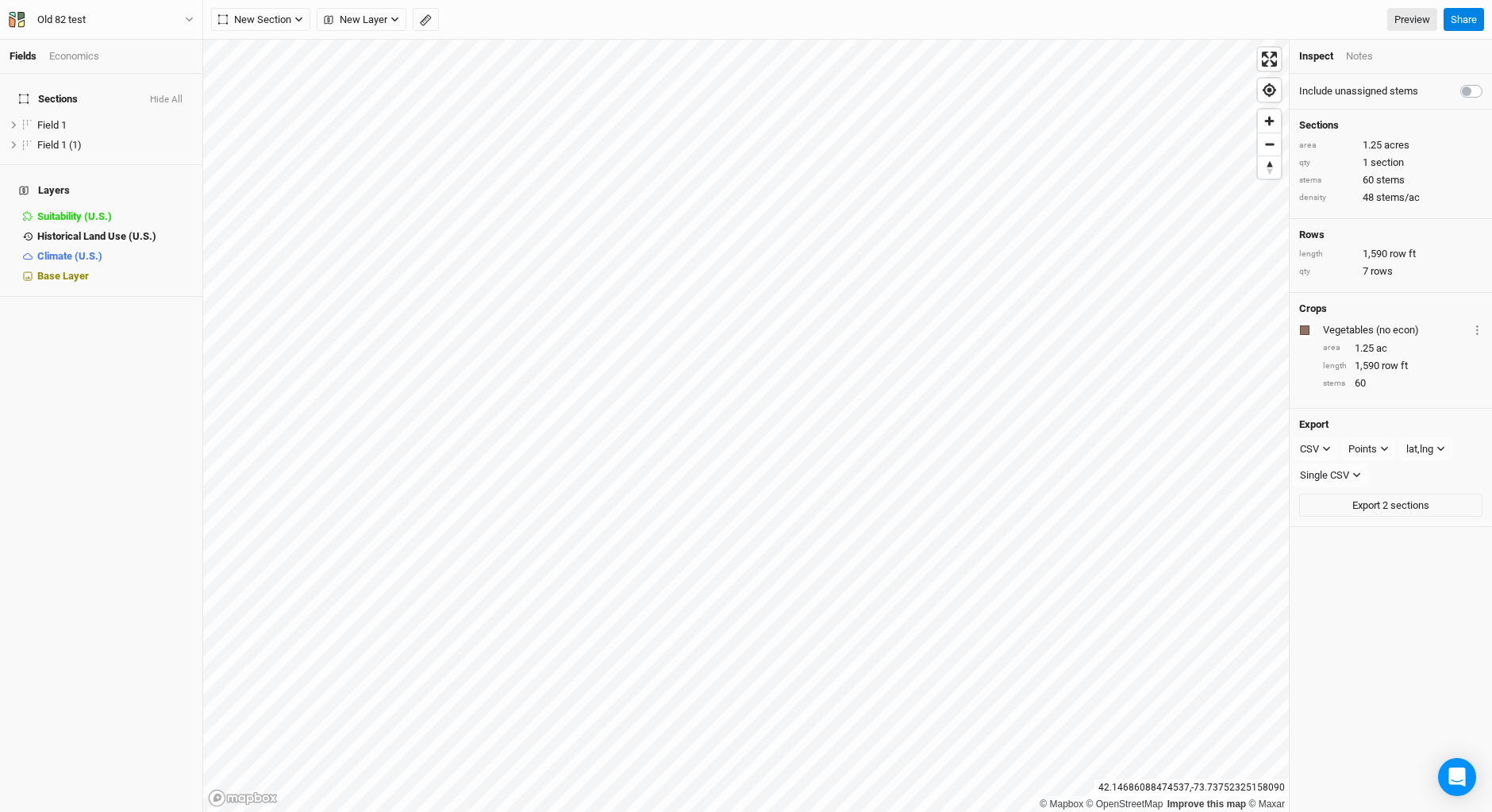
click at [1361, 52] on div "Notes" at bounding box center [1359, 56] width 27 height 14
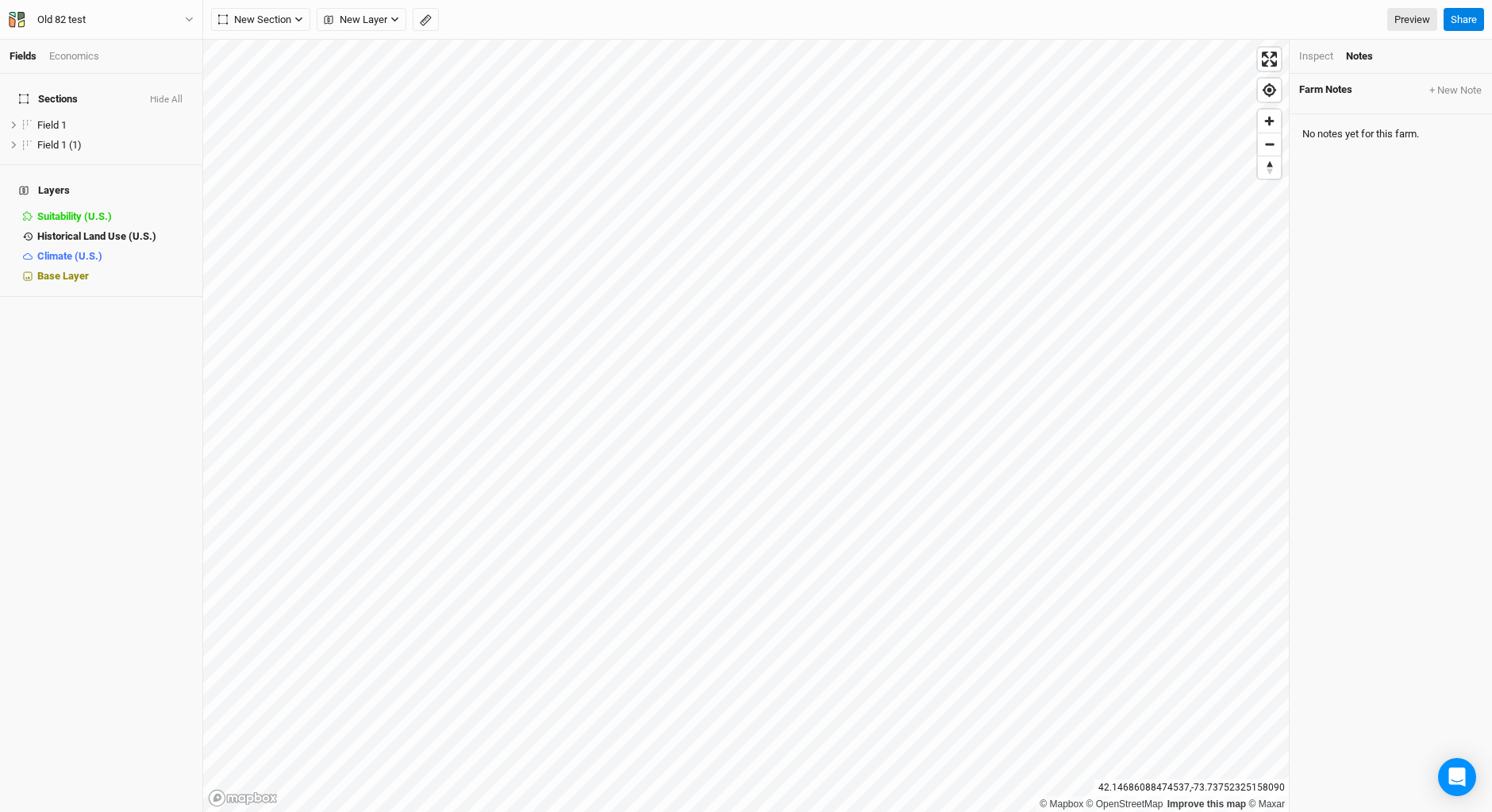
click at [1316, 49] on div "Inspect Notes" at bounding box center [1391, 57] width 202 height 34
click at [1313, 59] on div "Inspect" at bounding box center [1316, 56] width 34 height 14
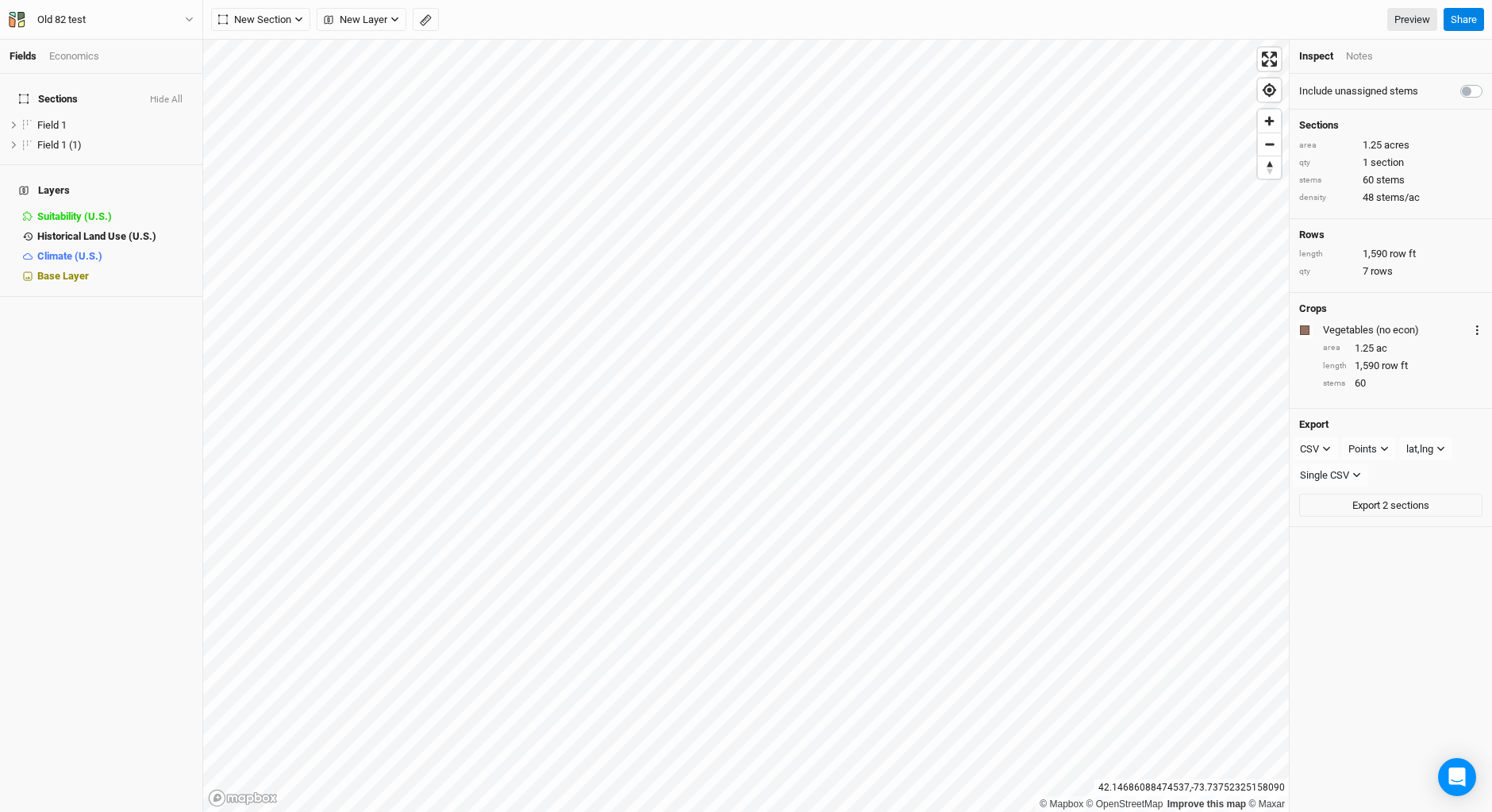
click at [1477, 328] on icon "Layer 1" at bounding box center [1478, 330] width 2 height 10
click at [1351, 327] on div "Vegetables (no econ)" at bounding box center [1396, 329] width 146 height 14
click at [56, 139] on span "Field 1 (1)" at bounding box center [59, 145] width 45 height 11
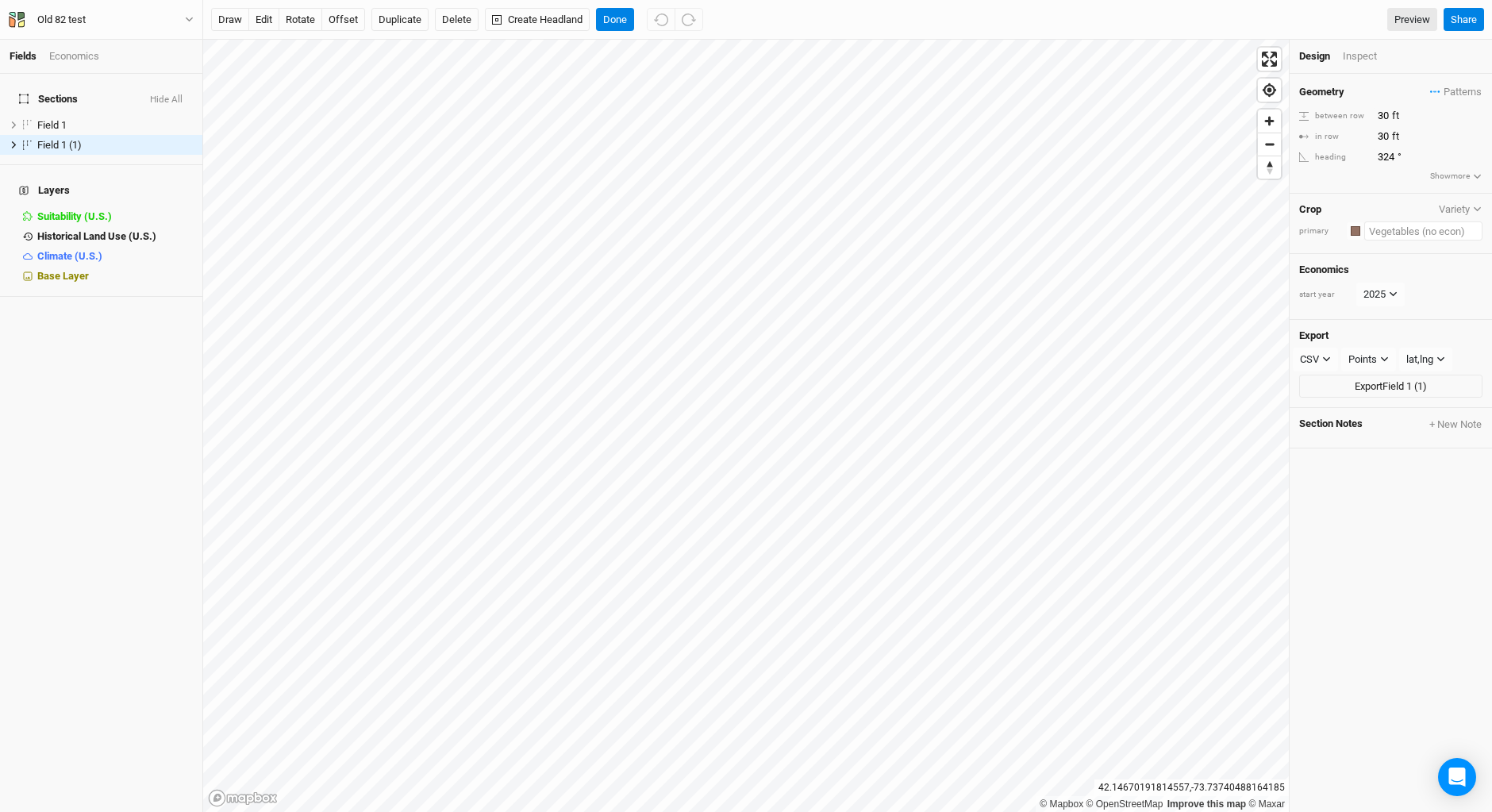
click at [1375, 232] on input "text" at bounding box center [1424, 231] width 118 height 19
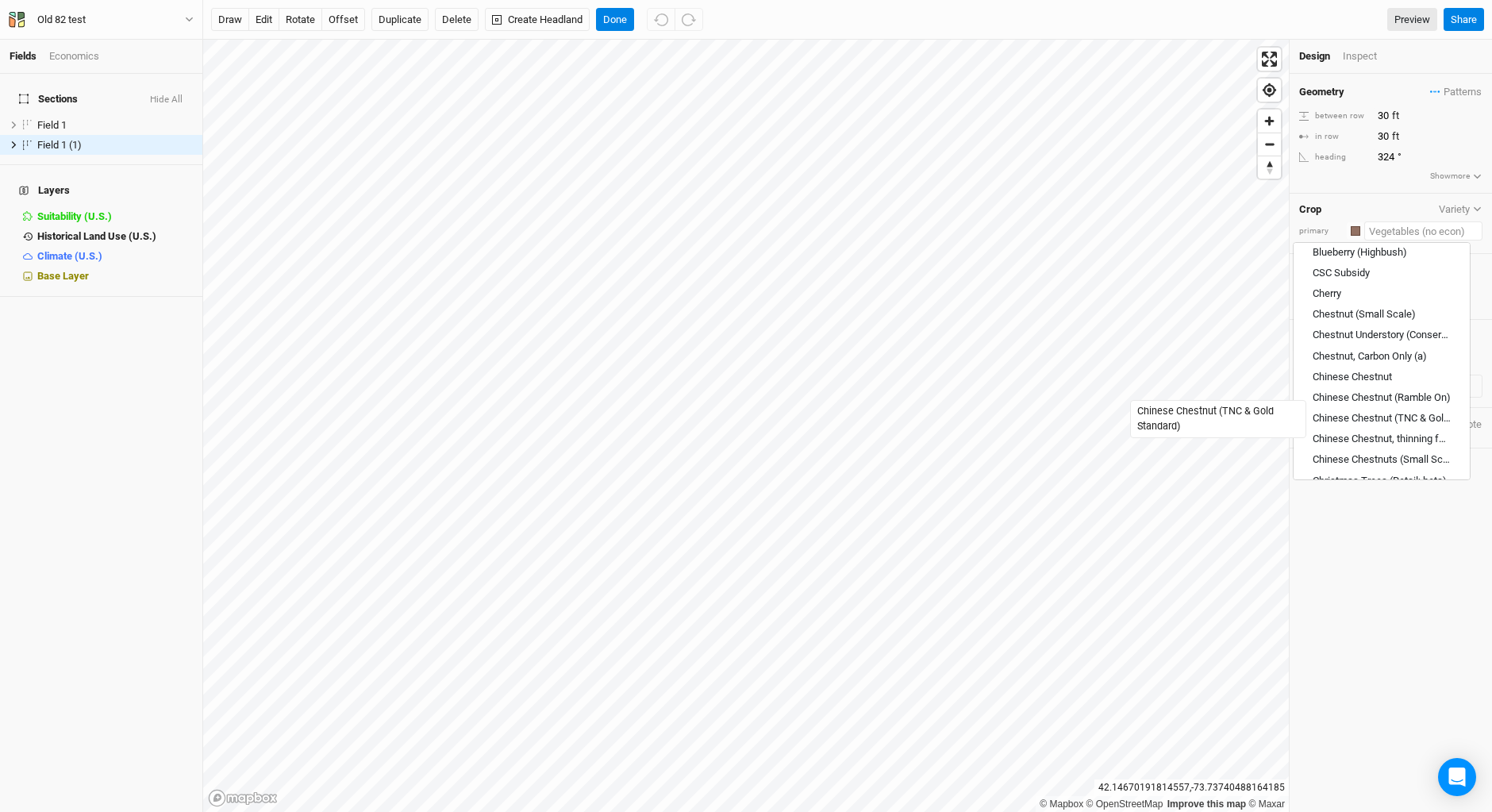
scroll to position [635, 0]
click at [1332, 375] on div "Cherry" at bounding box center [1328, 372] width 29 height 14
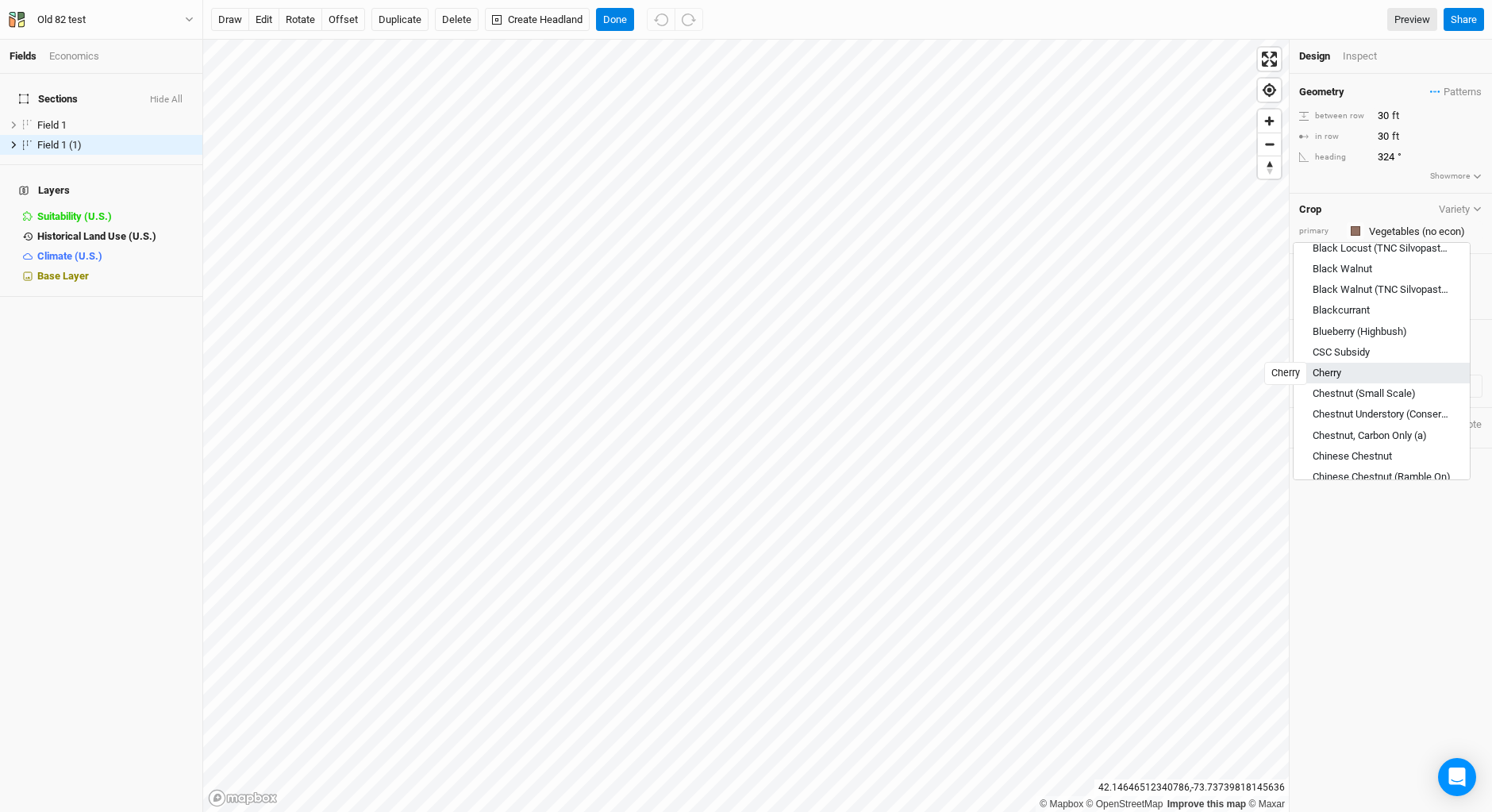
type input "Cherry"
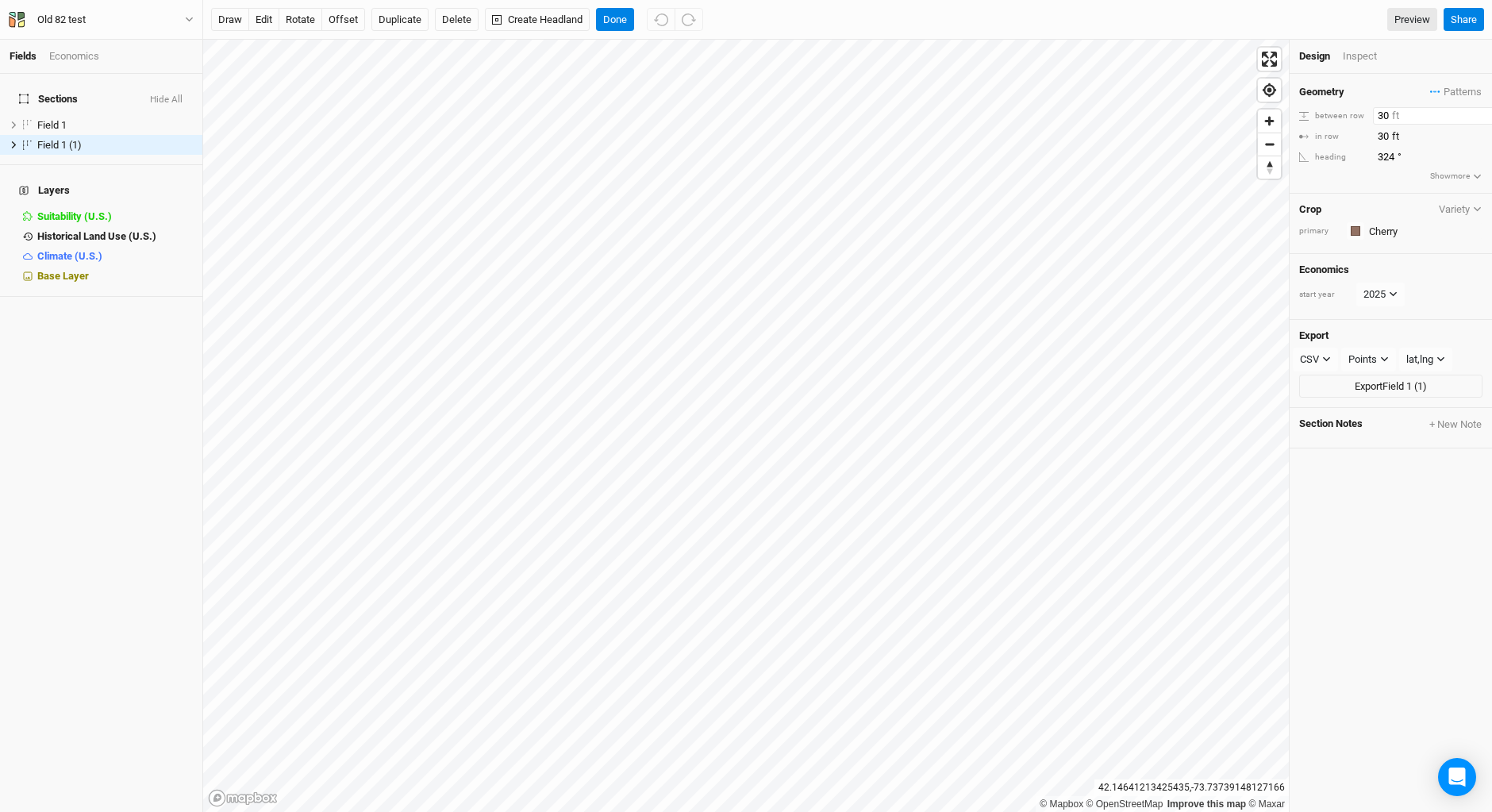
type input "20"
type input "16"
click at [1391, 133] on input "16" at bounding box center [1442, 136] width 138 height 17
type input "1"
type input "30"
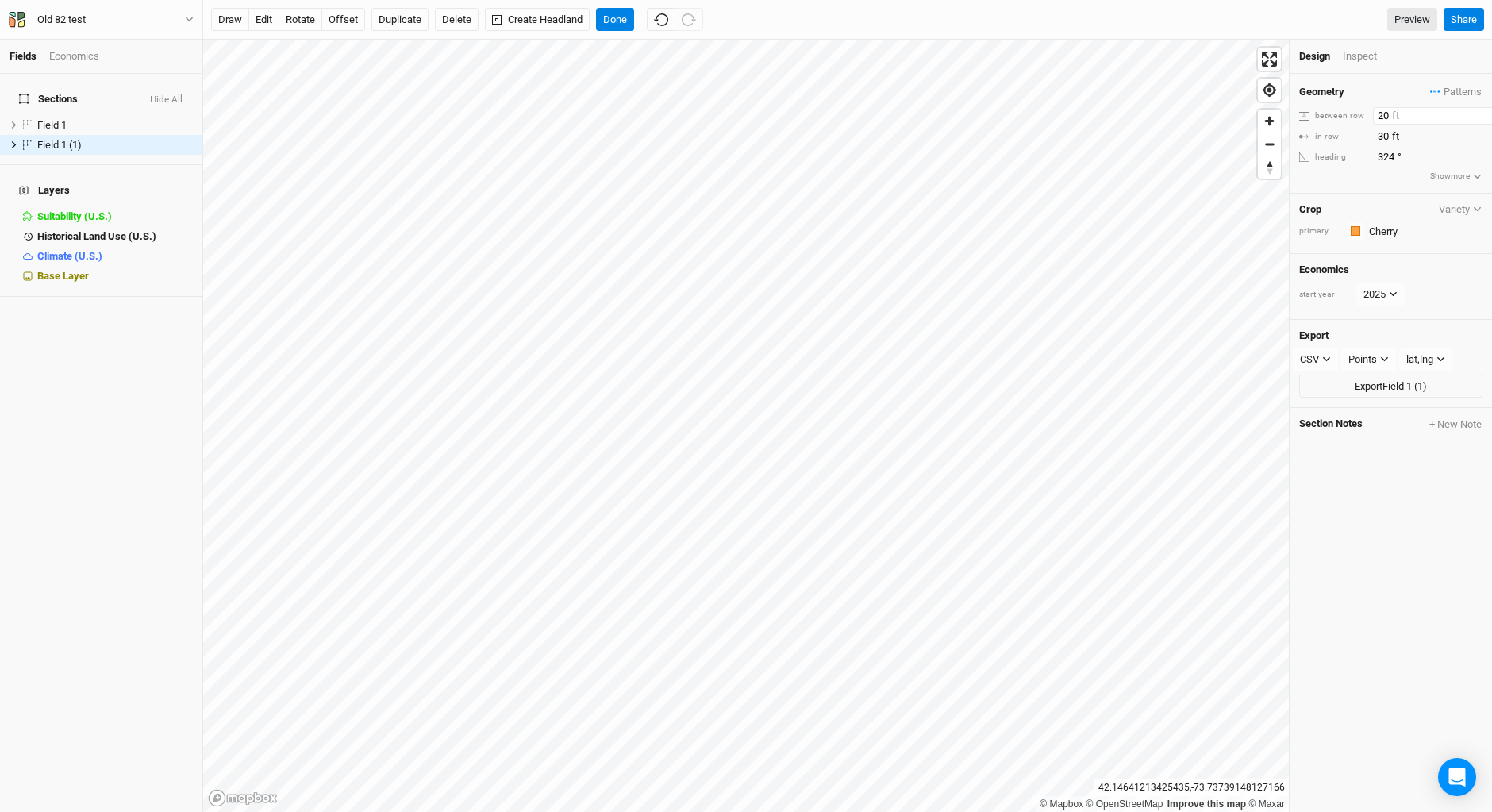
click at [1384, 111] on input "20" at bounding box center [1442, 115] width 138 height 17
type input "30"
click at [81, 119] on div "Field 1" at bounding box center [94, 125] width 113 height 12
click at [122, 139] on div "Field 1 (1)" at bounding box center [94, 145] width 113 height 12
click at [344, 21] on button "offset" at bounding box center [344, 19] width 44 height 24
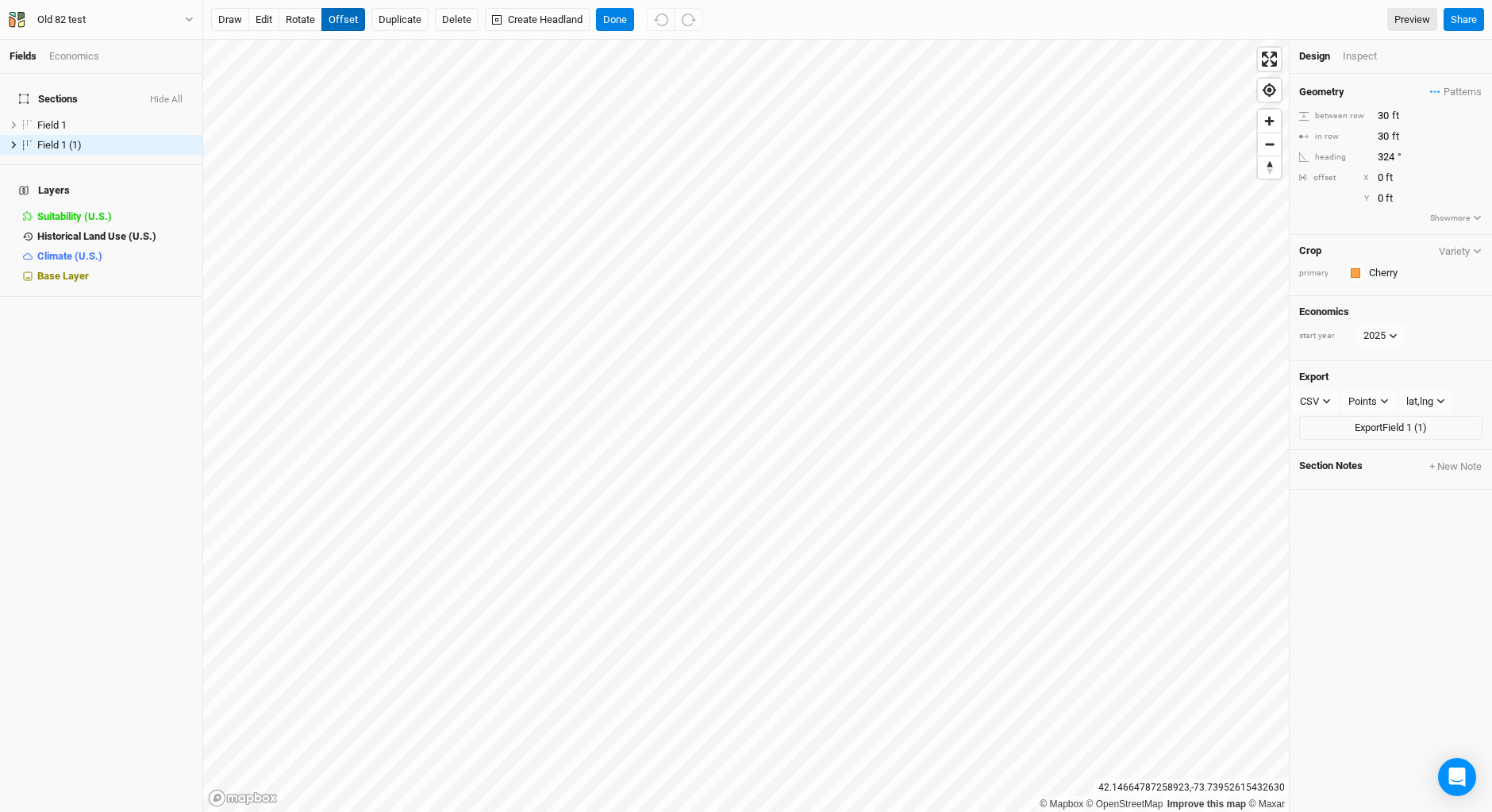
type input "1"
type input "-1"
type input "5"
type input "-4"
type input "4"
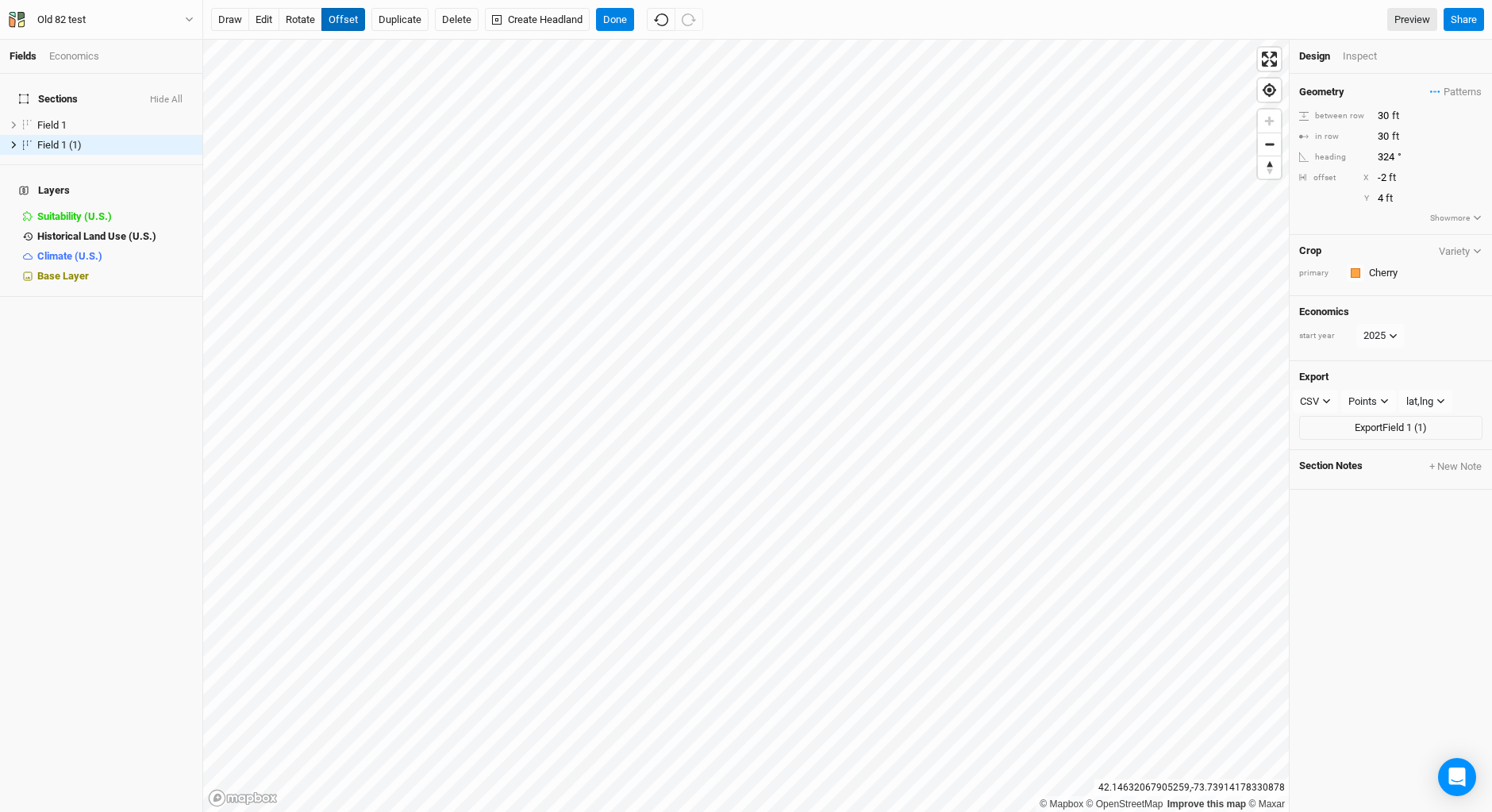
type input "-3"
type input "4"
type input "-3"
click at [456, 17] on button "Delete" at bounding box center [457, 19] width 44 height 24
click at [492, 16] on button "Confirm" at bounding box center [484, 19] width 50 height 24
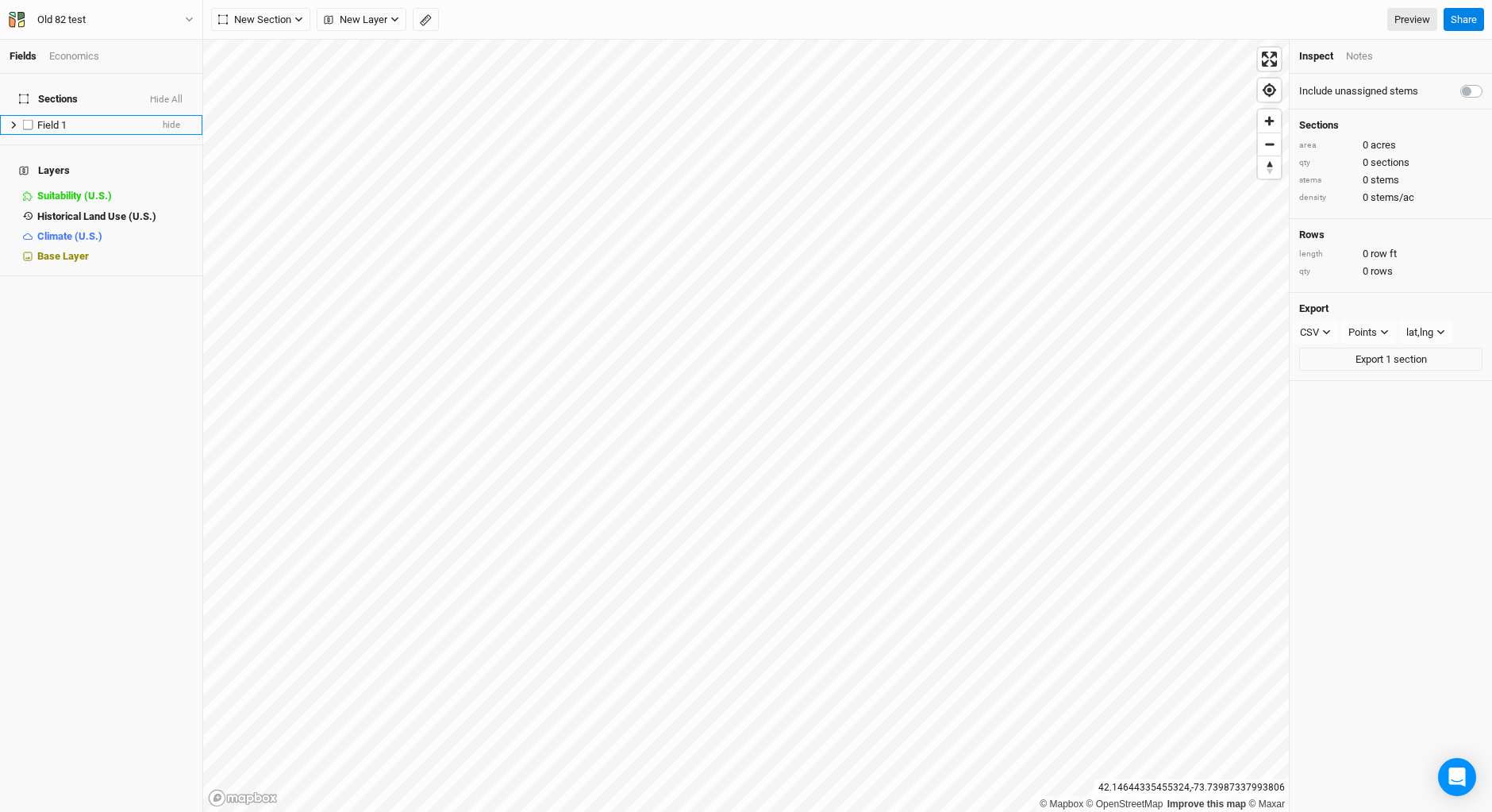
click at [131, 119] on div "Field 1" at bounding box center [94, 125] width 113 height 12
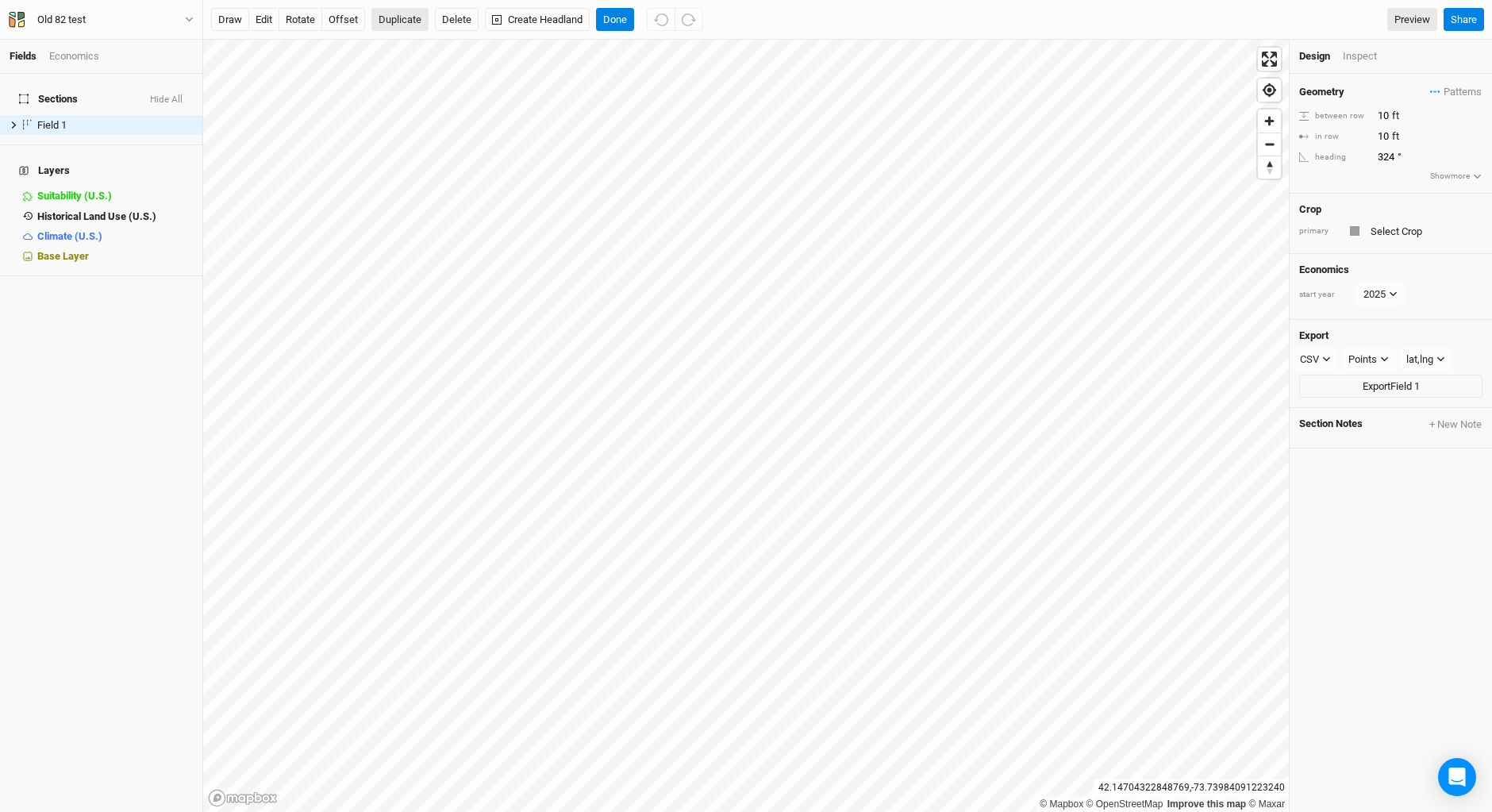
click at [401, 20] on button "Duplicate" at bounding box center [400, 19] width 57 height 24
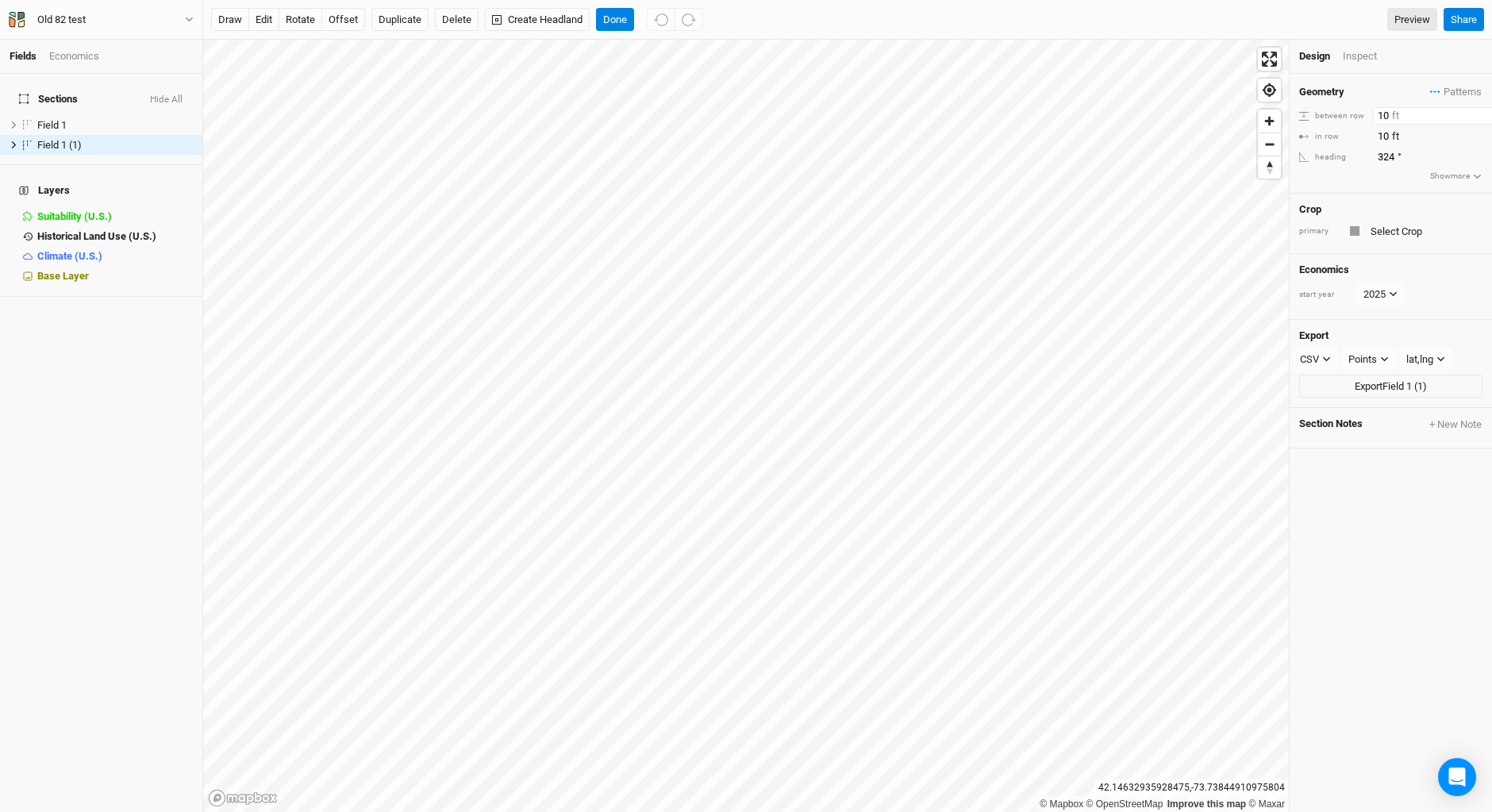
click at [1384, 113] on input "10" at bounding box center [1442, 115] width 138 height 17
type input "30"
click at [1391, 238] on input "text" at bounding box center [1424, 231] width 116 height 19
click at [1355, 228] on div at bounding box center [1355, 231] width 10 height 10
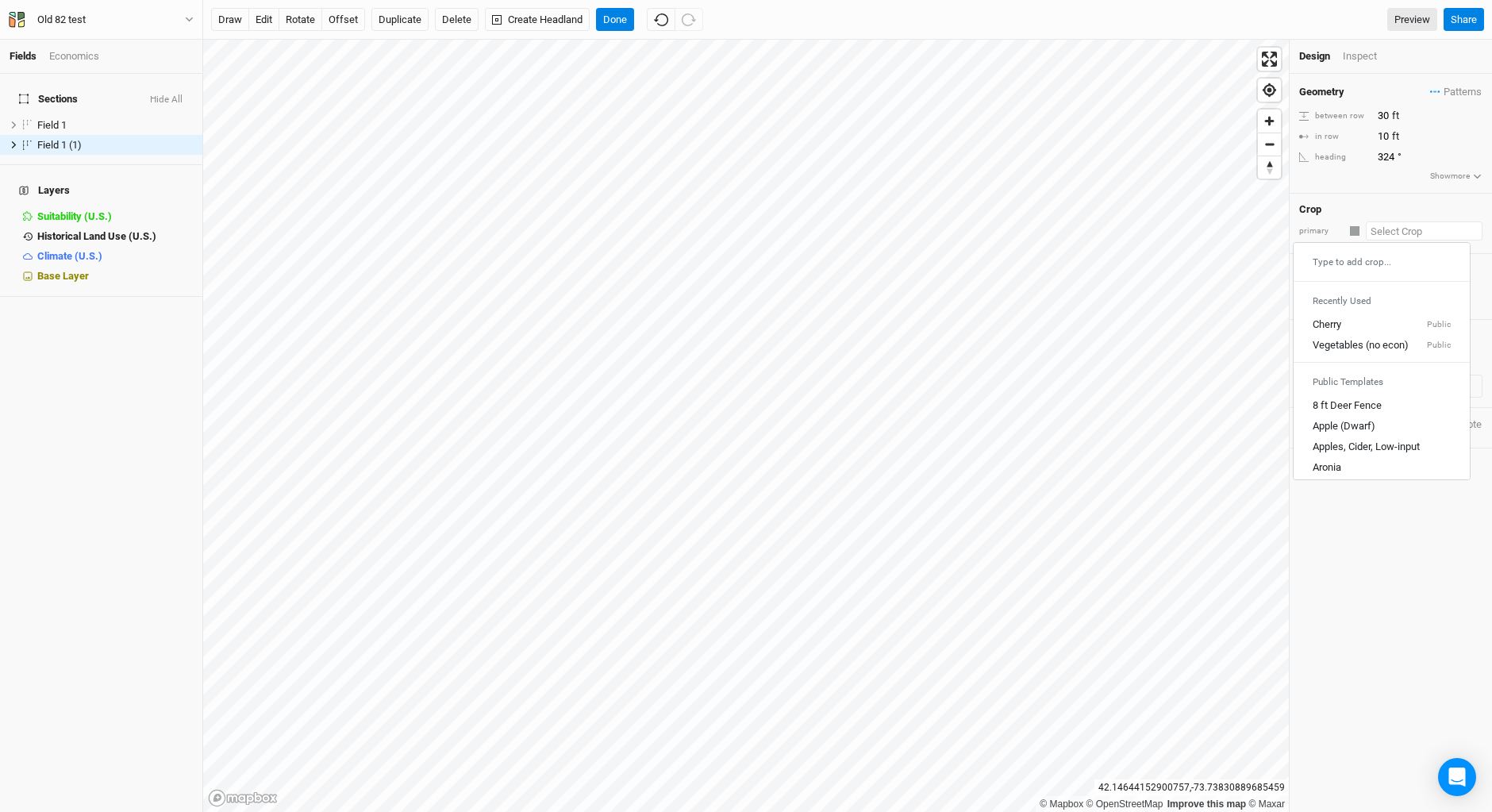
click at [1391, 230] on input "text" at bounding box center [1424, 231] width 116 height 19
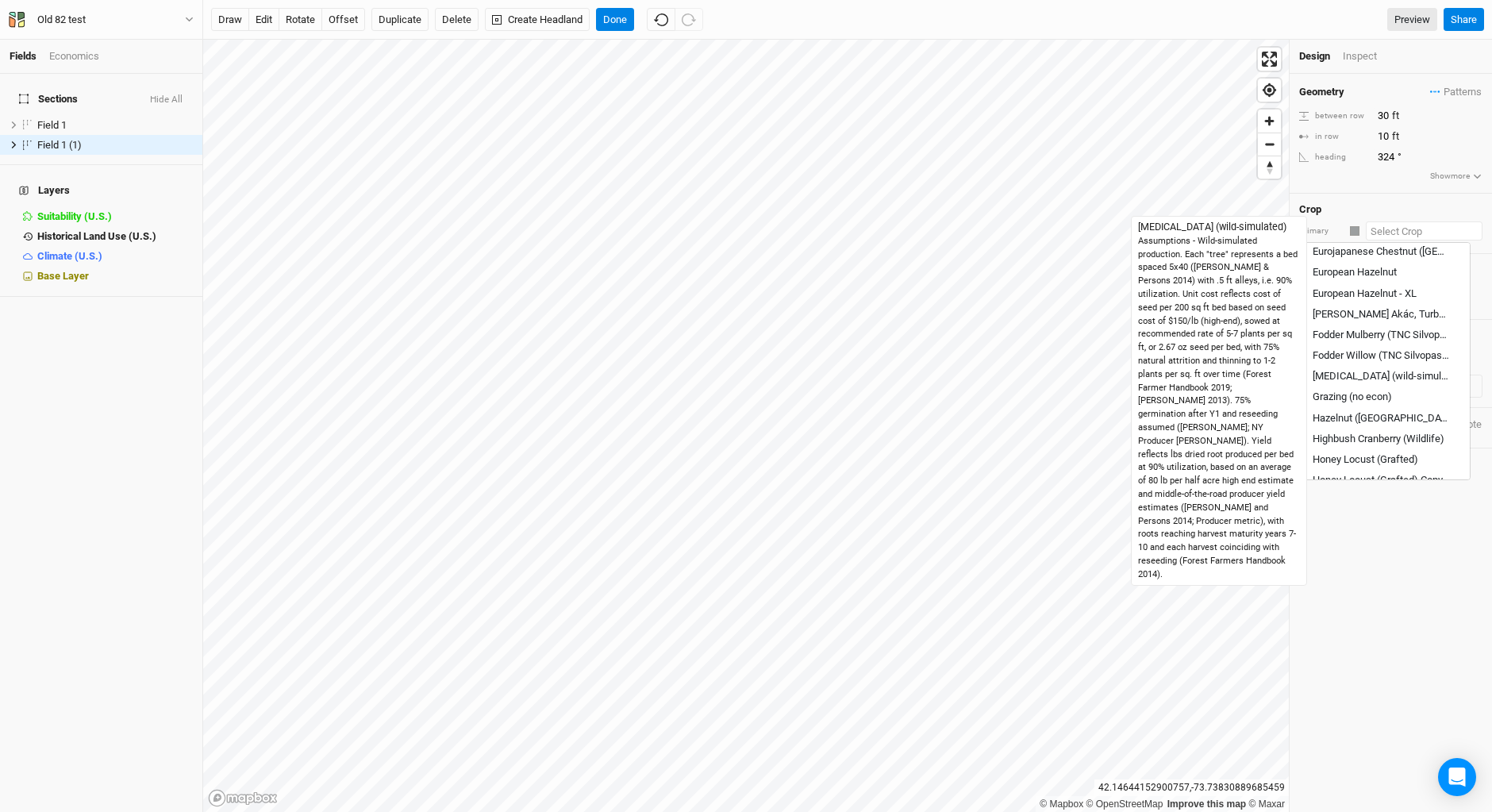
scroll to position [1111, 0]
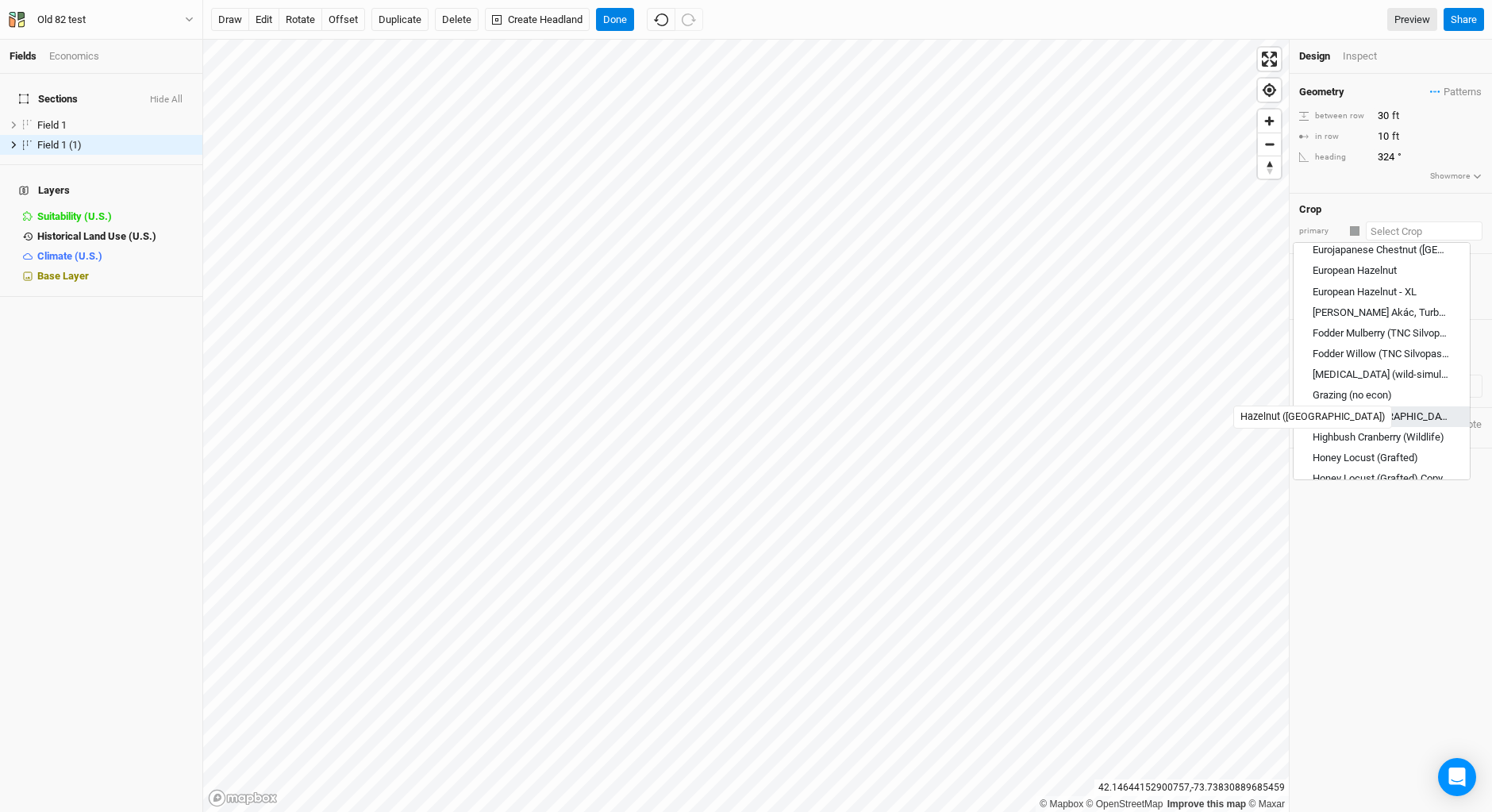
click at [1340, 414] on div "Hazelnut (EU)" at bounding box center [1382, 416] width 138 height 14
type input "Hazelnut (EU)"
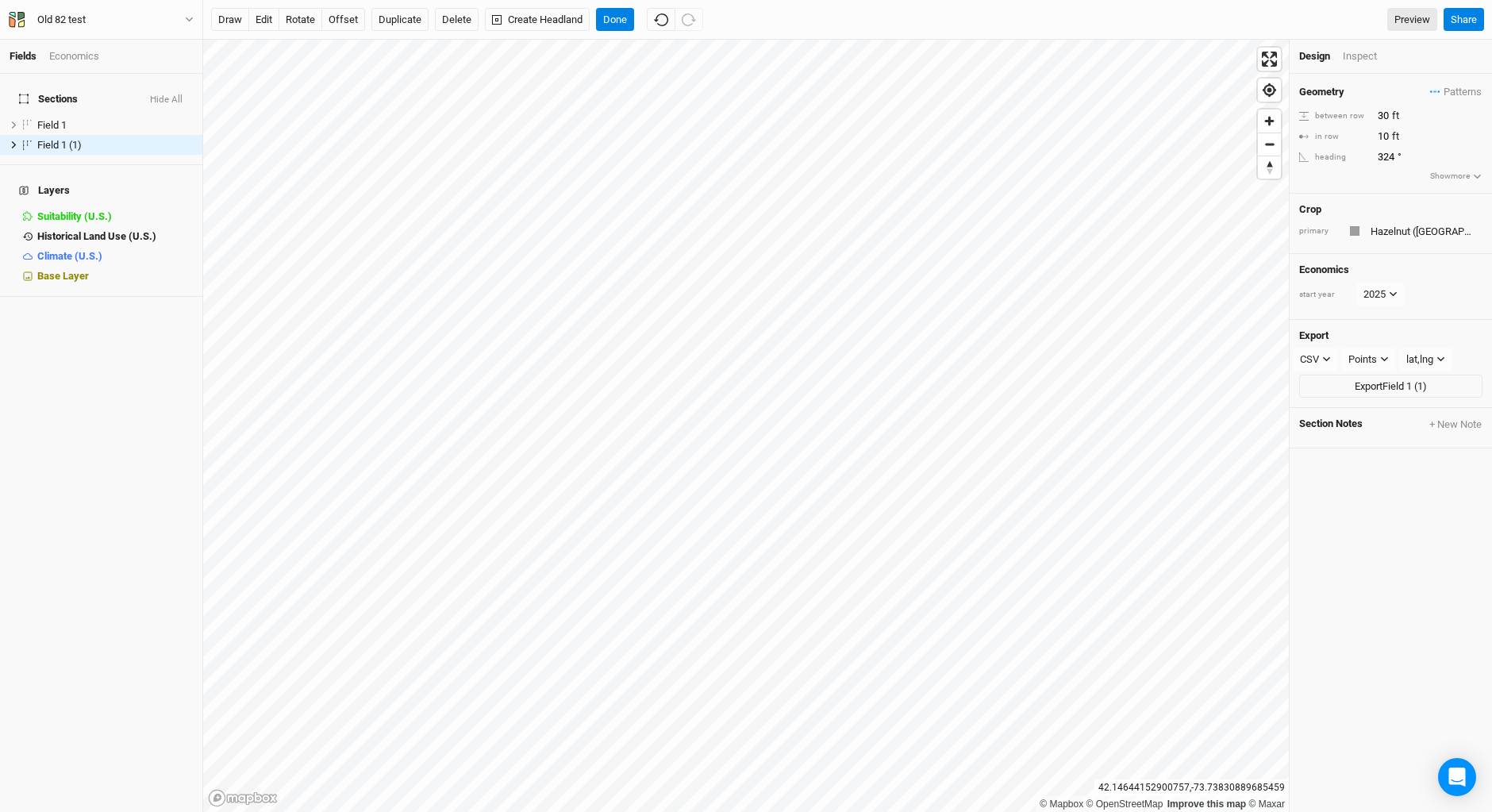
type input "21.3"
type input "16.4"
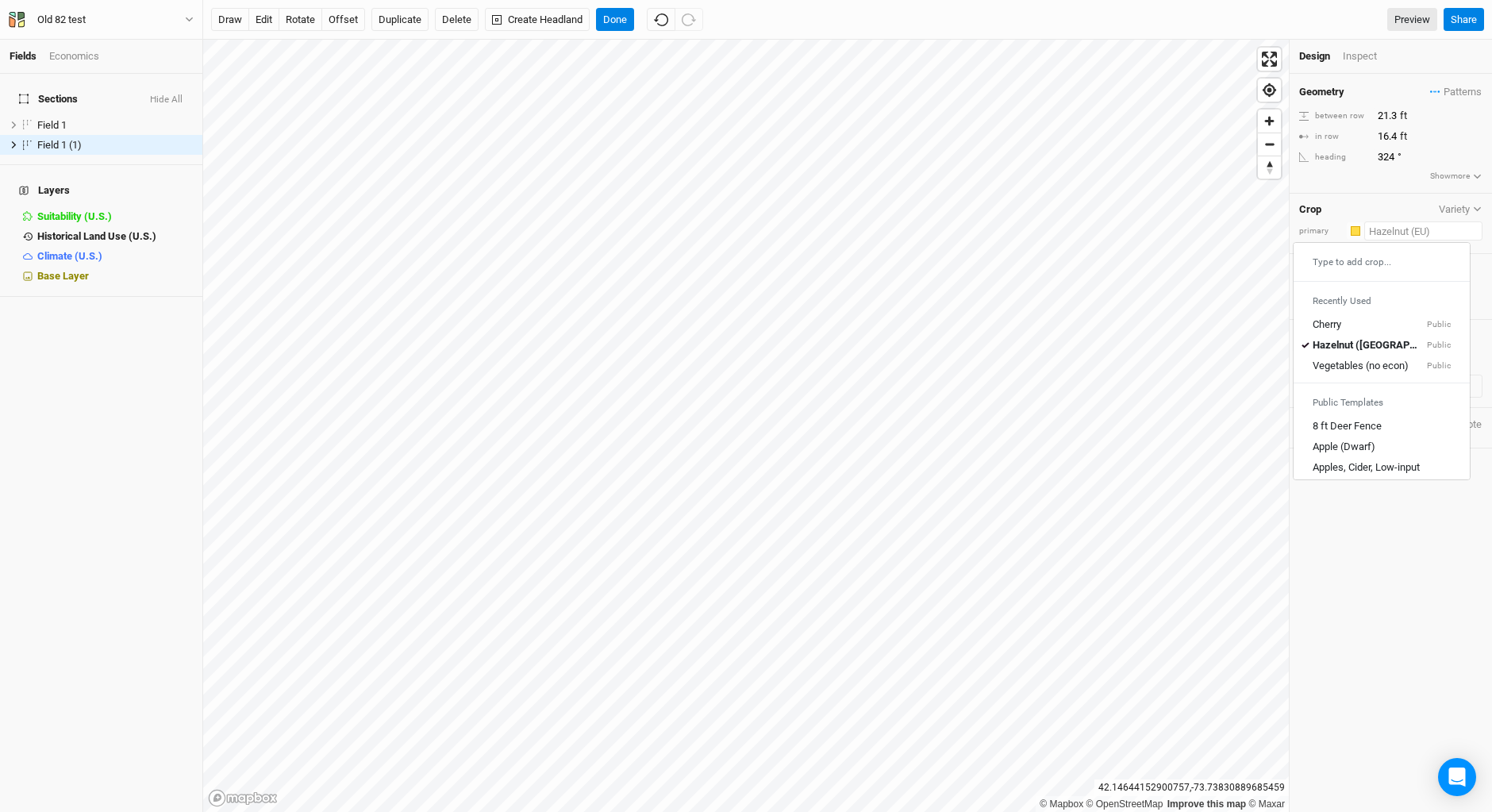
click at [1377, 233] on input "text" at bounding box center [1424, 231] width 118 height 19
click at [1390, 229] on input "text" at bounding box center [1424, 231] width 118 height 19
click at [1334, 233] on div "primary" at bounding box center [1319, 231] width 40 height 11
click at [1384, 230] on input "text" at bounding box center [1424, 231] width 118 height 19
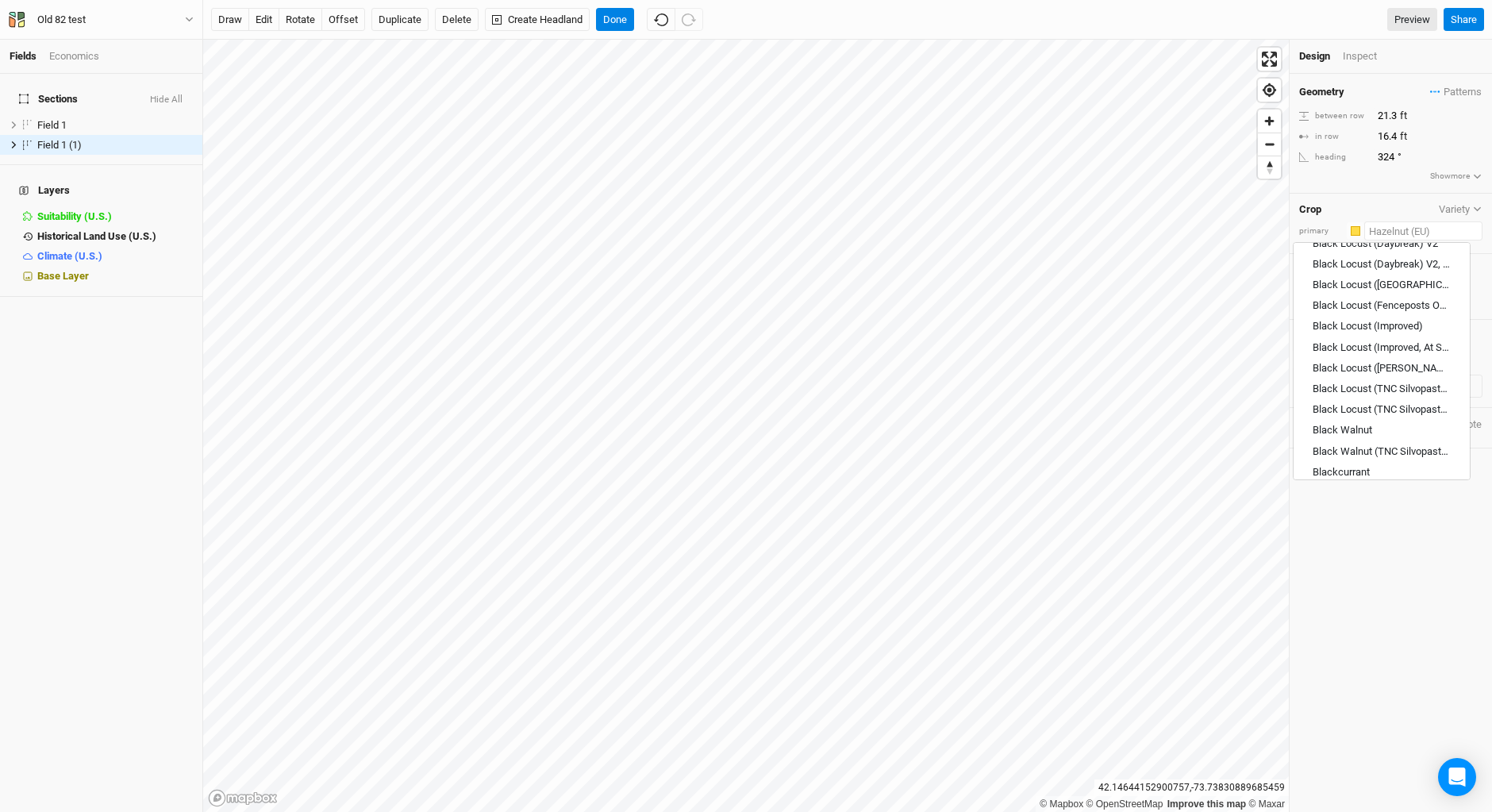
scroll to position [0, 0]
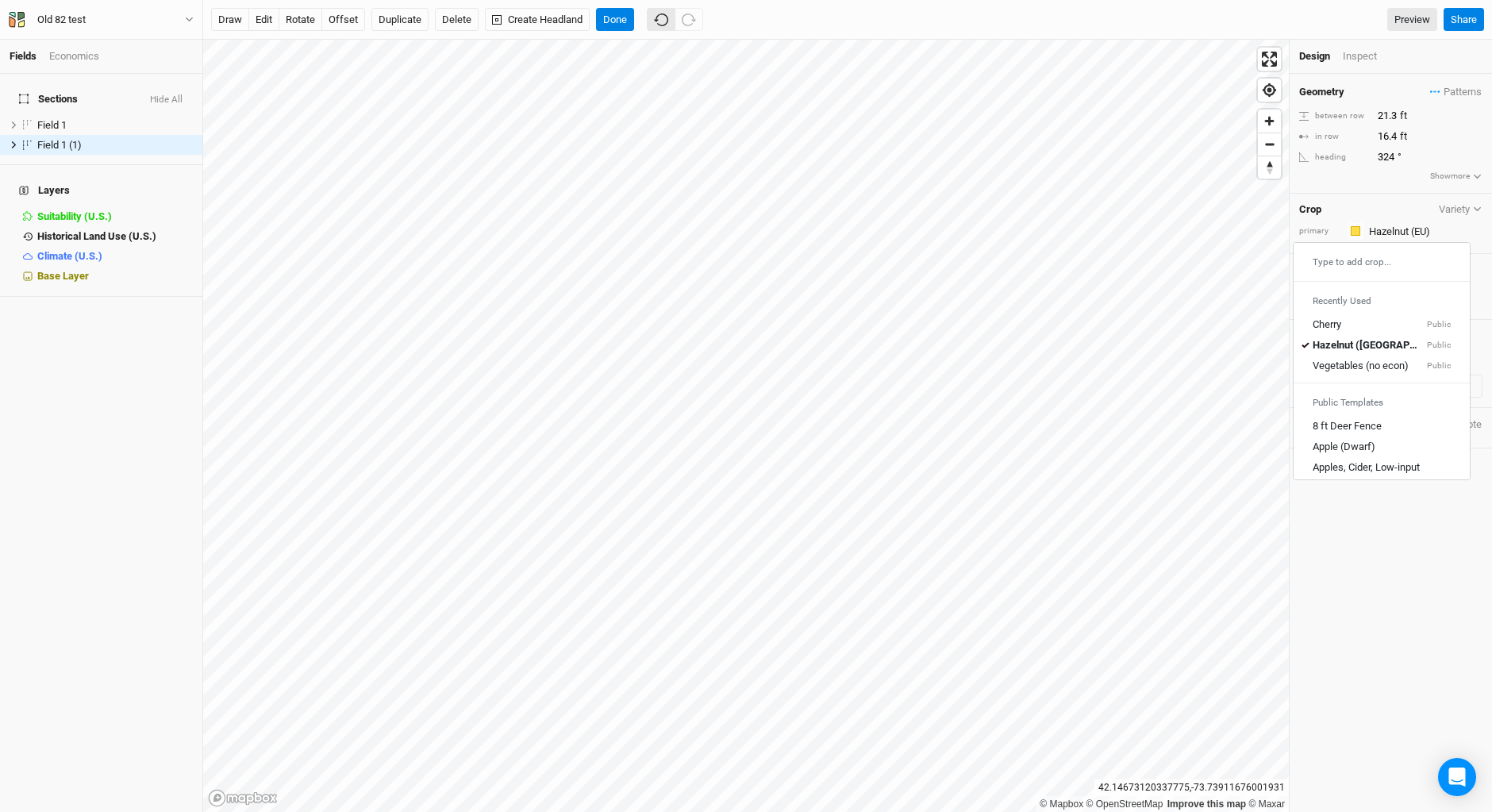
click at [661, 20] on icon "button" at bounding box center [661, 19] width 14 height 14
type input "30"
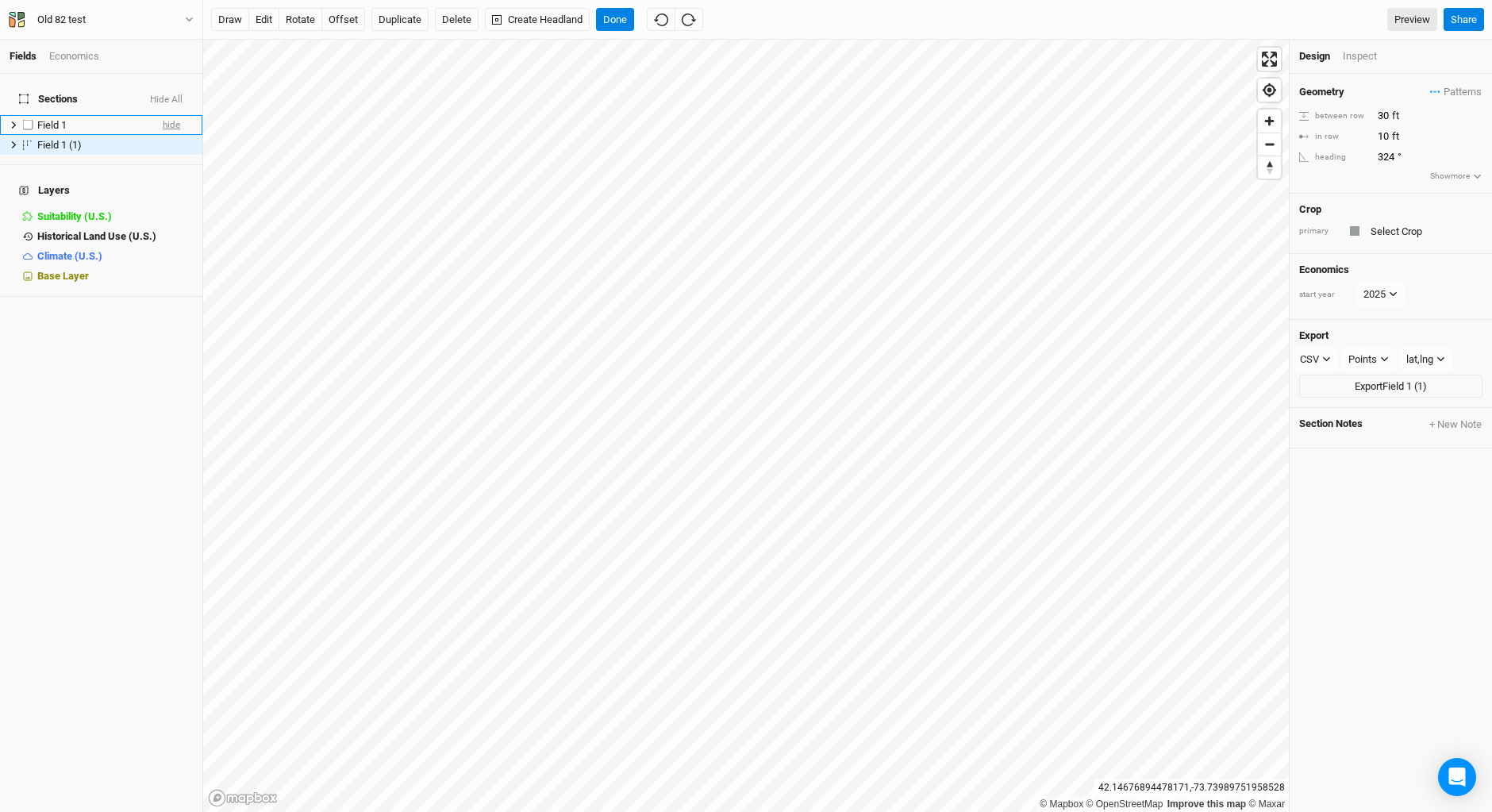
click at [165, 115] on span "hide" at bounding box center [171, 125] width 17 height 20
click at [165, 115] on span "show" at bounding box center [168, 125] width 22 height 20
click at [165, 115] on span "hide" at bounding box center [171, 125] width 17 height 20
click at [165, 115] on span "show" at bounding box center [168, 125] width 22 height 20
click at [1382, 135] on input "10" at bounding box center [1442, 136] width 138 height 17
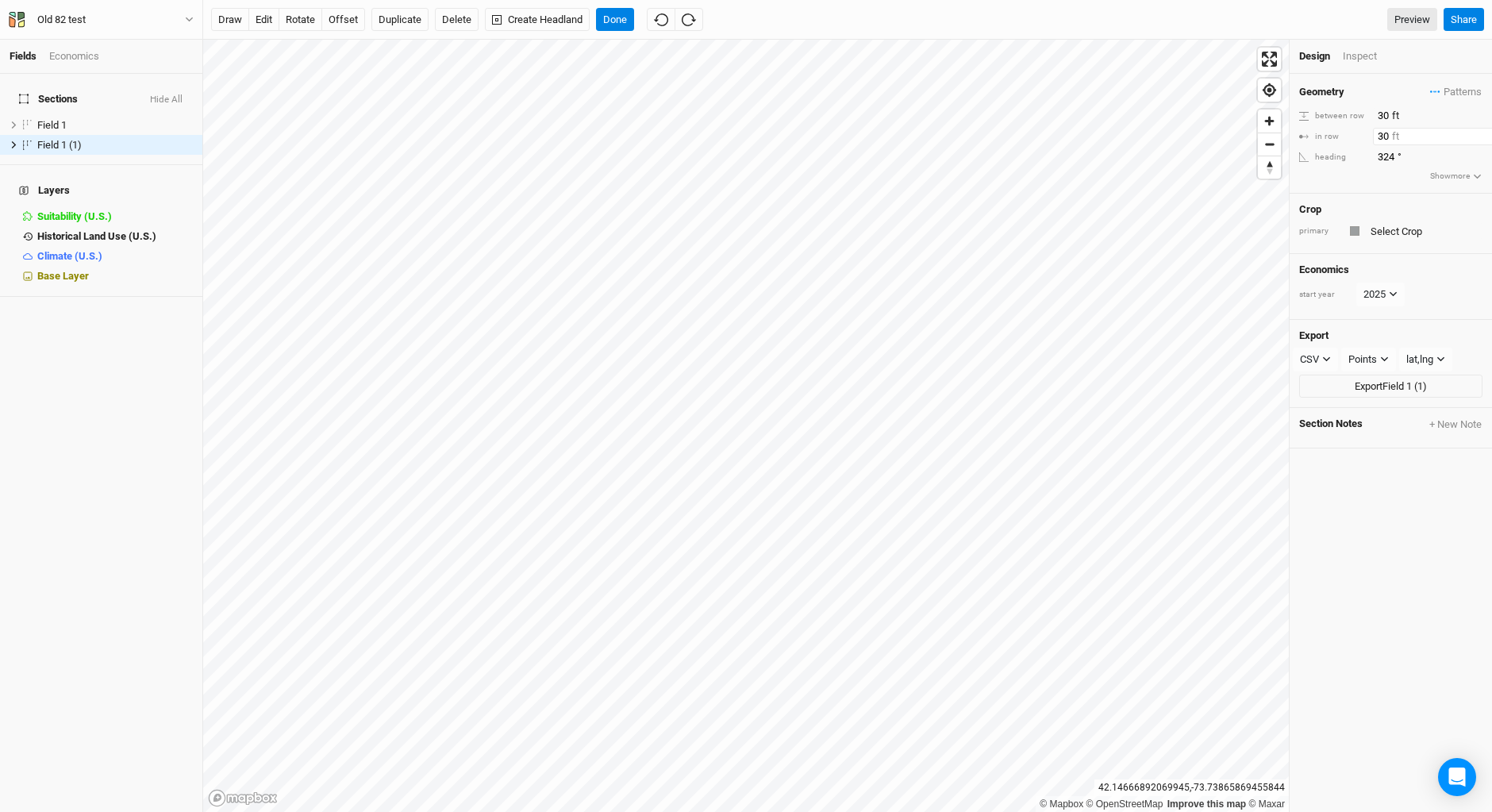
type input "30"
click at [162, 135] on span "hide" at bounding box center [171, 144] width 17 height 20
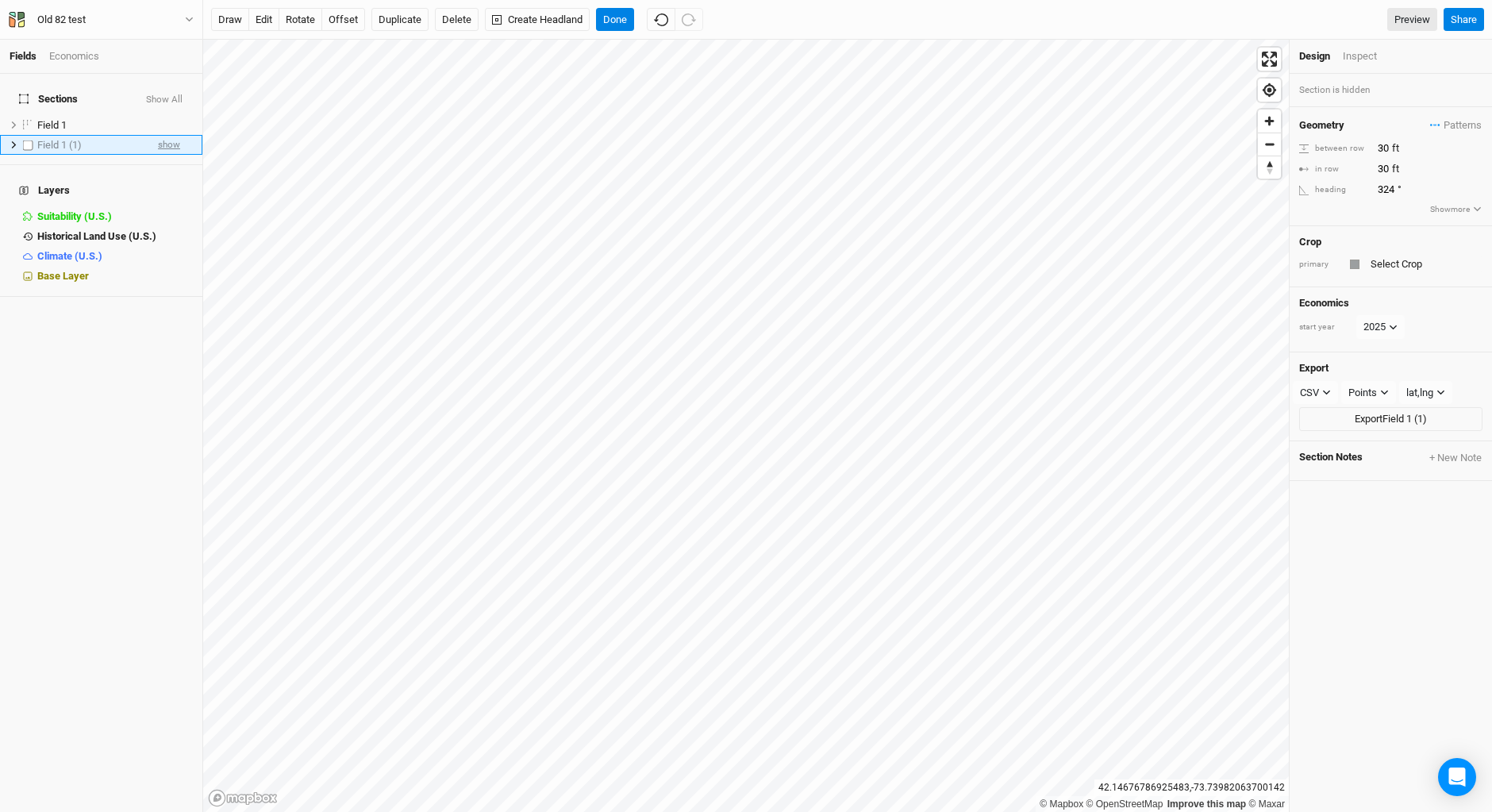
click at [162, 135] on span "show" at bounding box center [168, 144] width 22 height 20
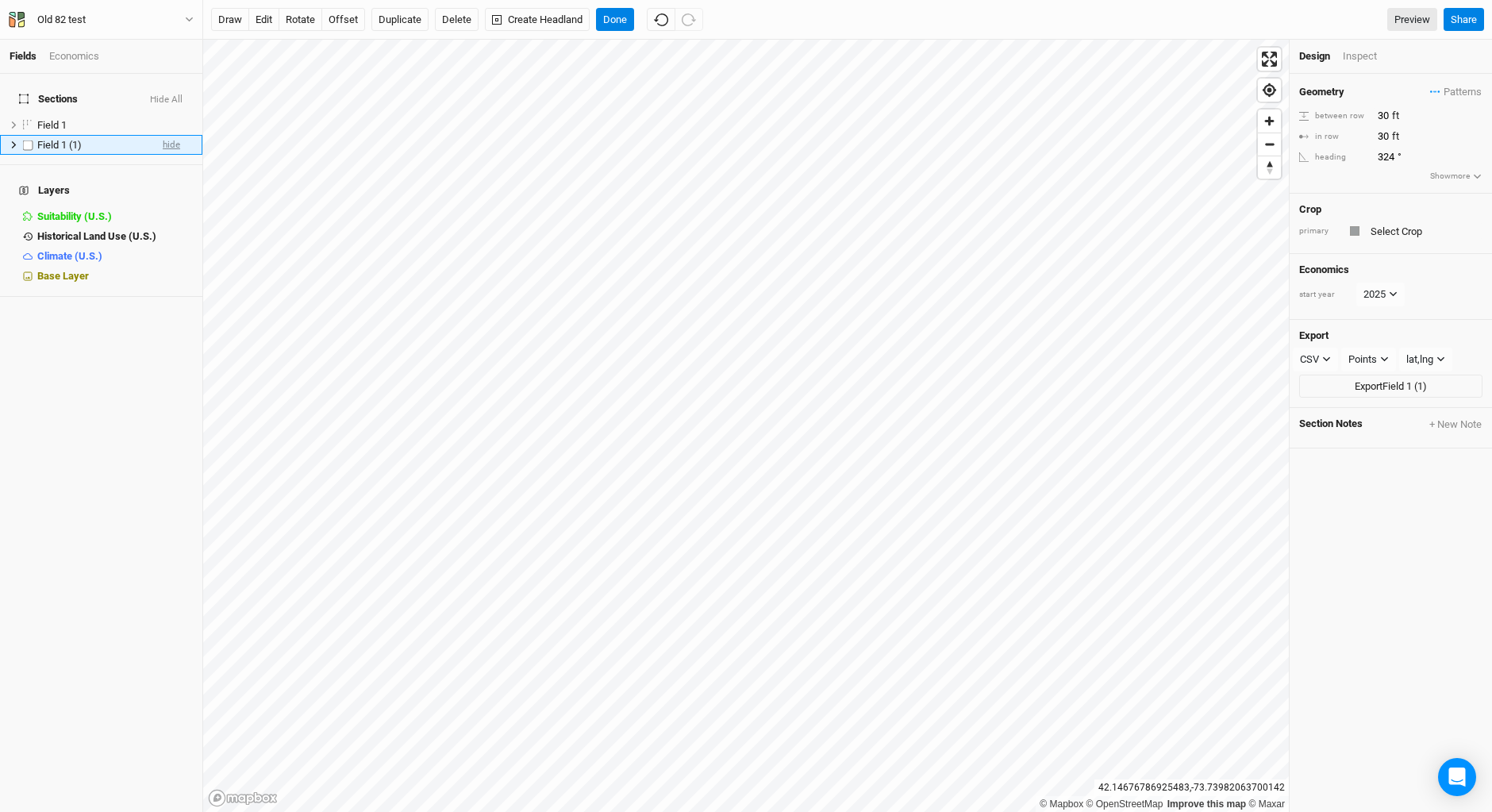
click at [162, 135] on span "hide" at bounding box center [171, 144] width 17 height 20
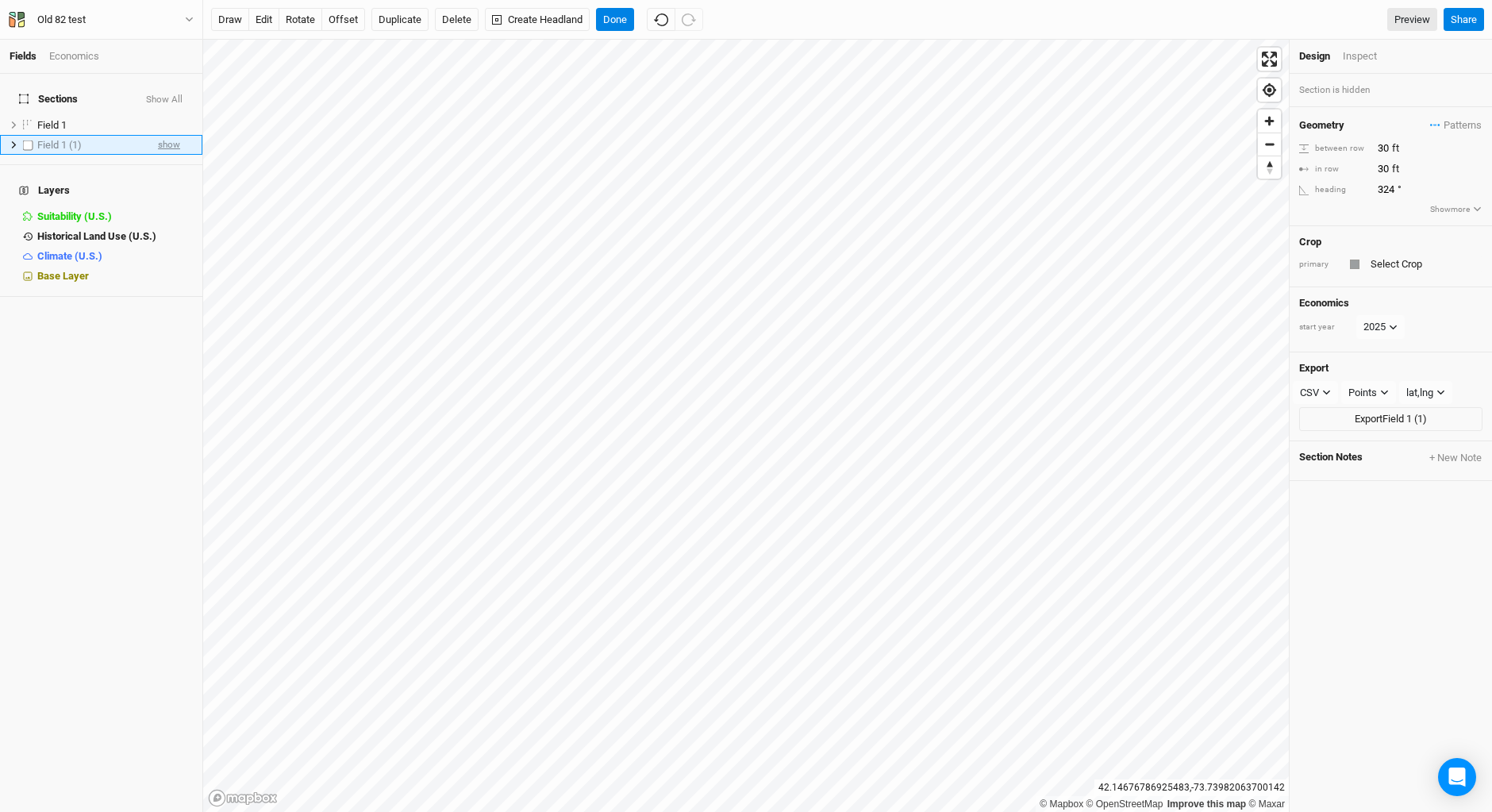
click at [162, 135] on span "show" at bounding box center [168, 144] width 22 height 20
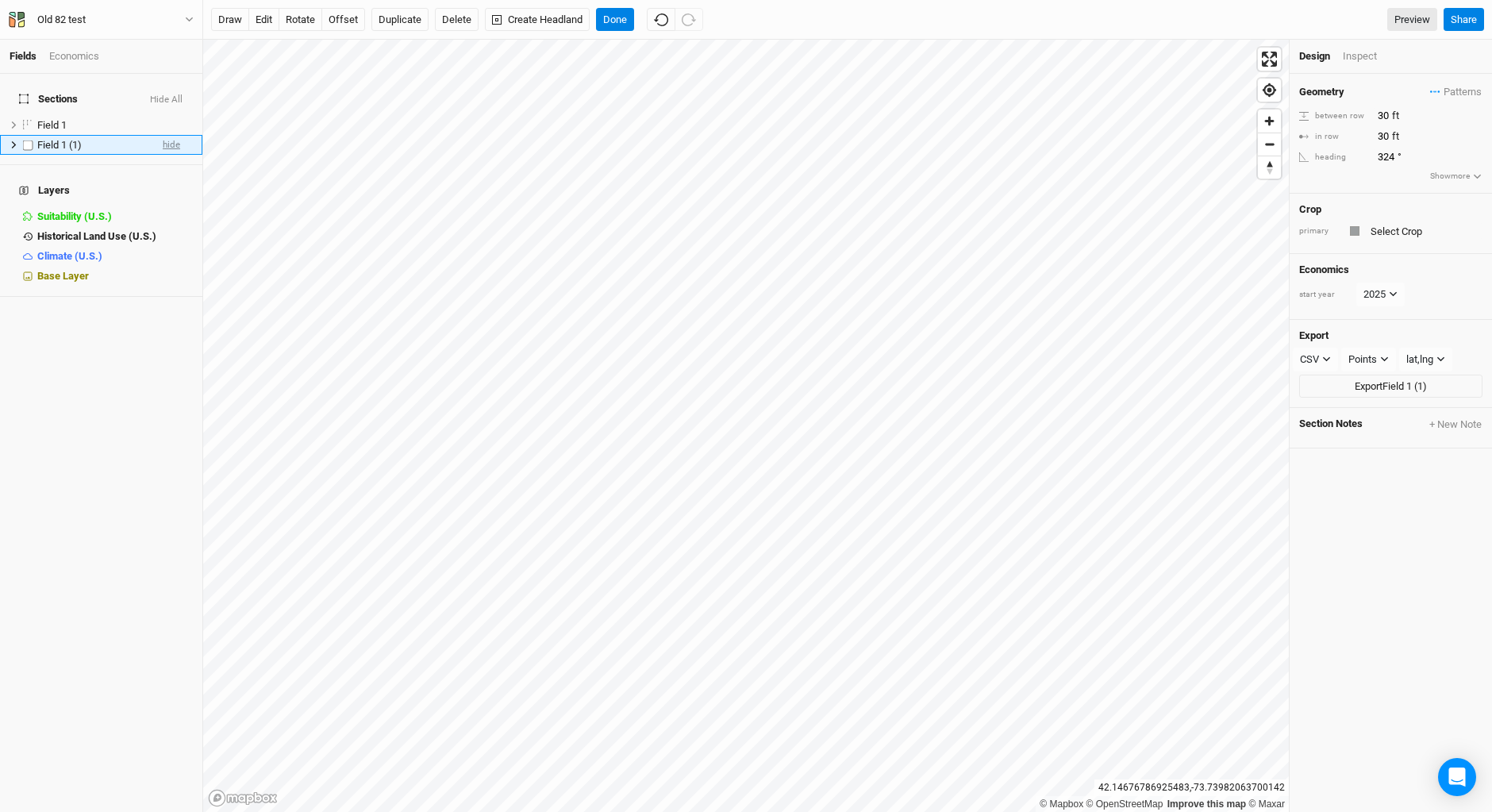
click at [162, 135] on span "hide" at bounding box center [171, 144] width 17 height 20
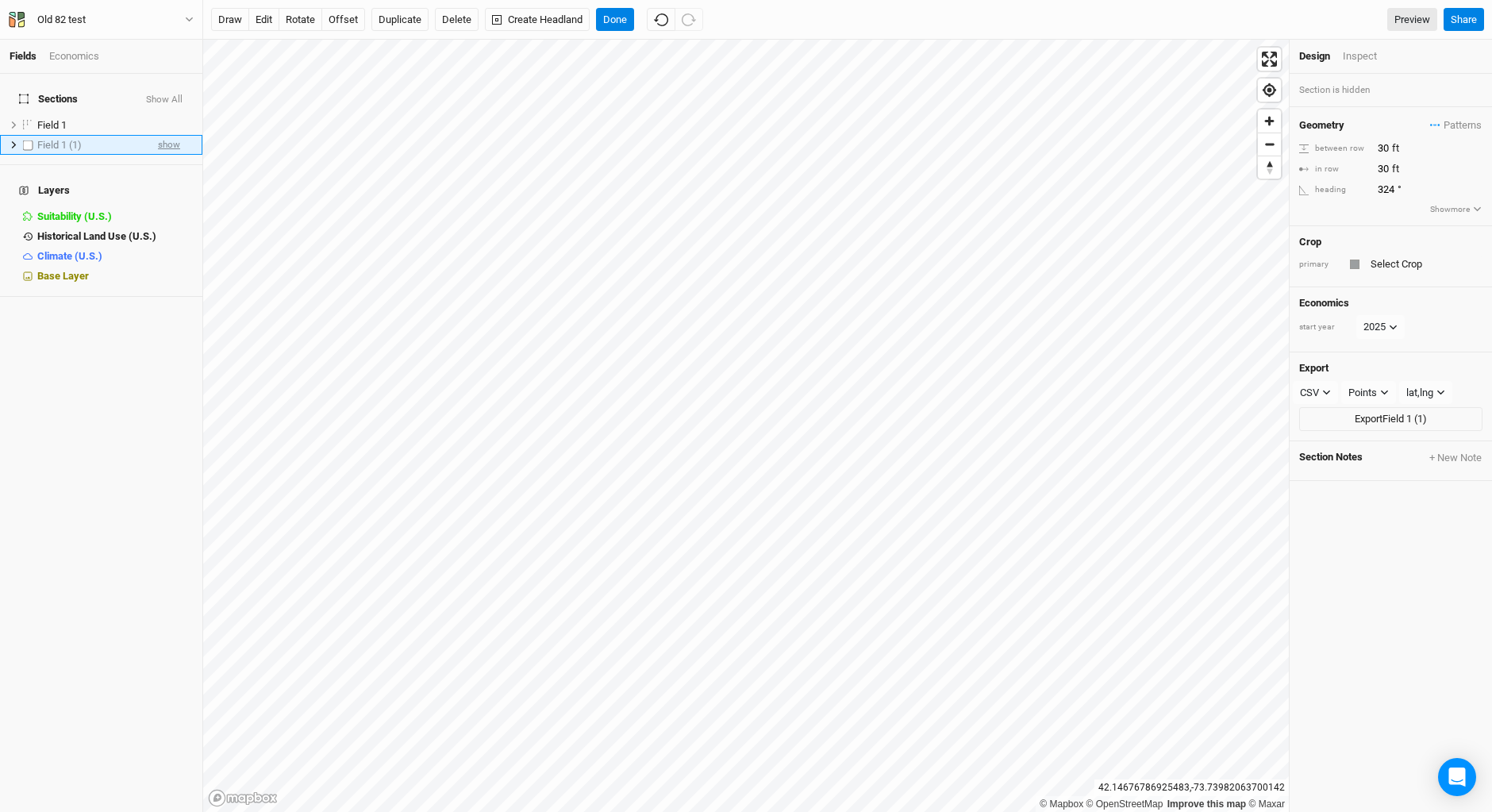
click at [162, 135] on span "show" at bounding box center [168, 144] width 22 height 20
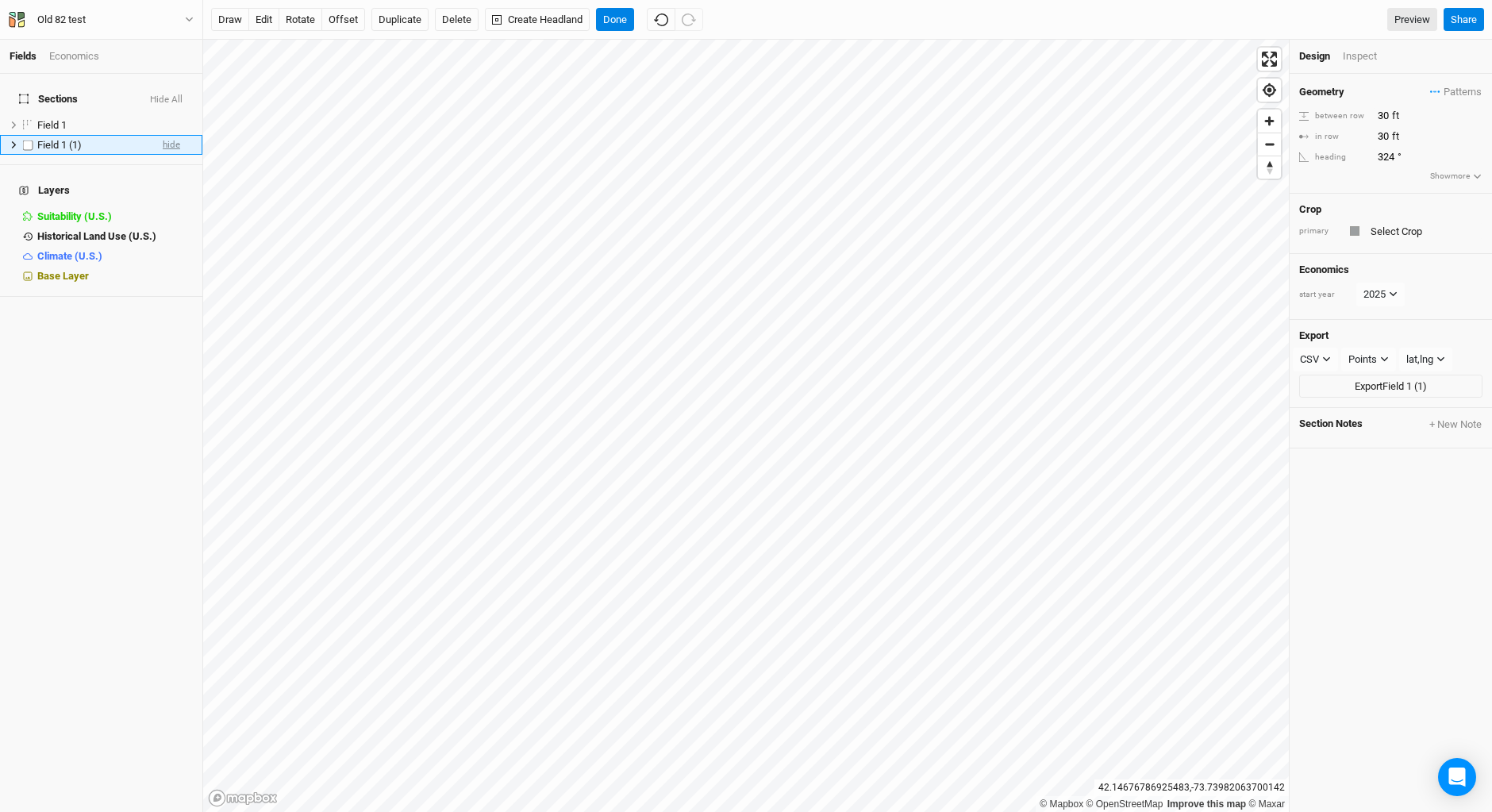
click at [162, 135] on span "hide" at bounding box center [171, 144] width 17 height 20
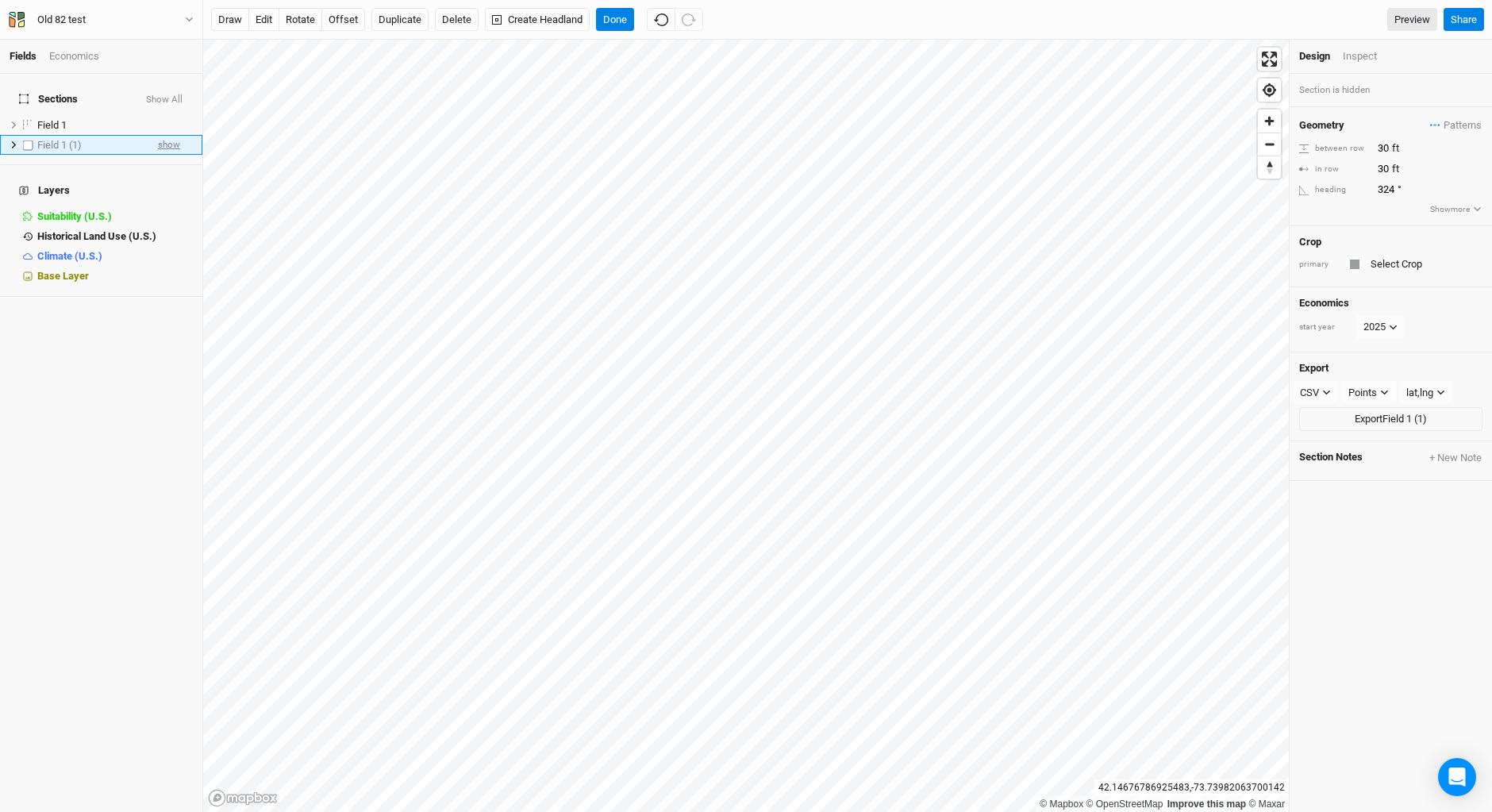
click at [162, 135] on span "show" at bounding box center [168, 144] width 22 height 20
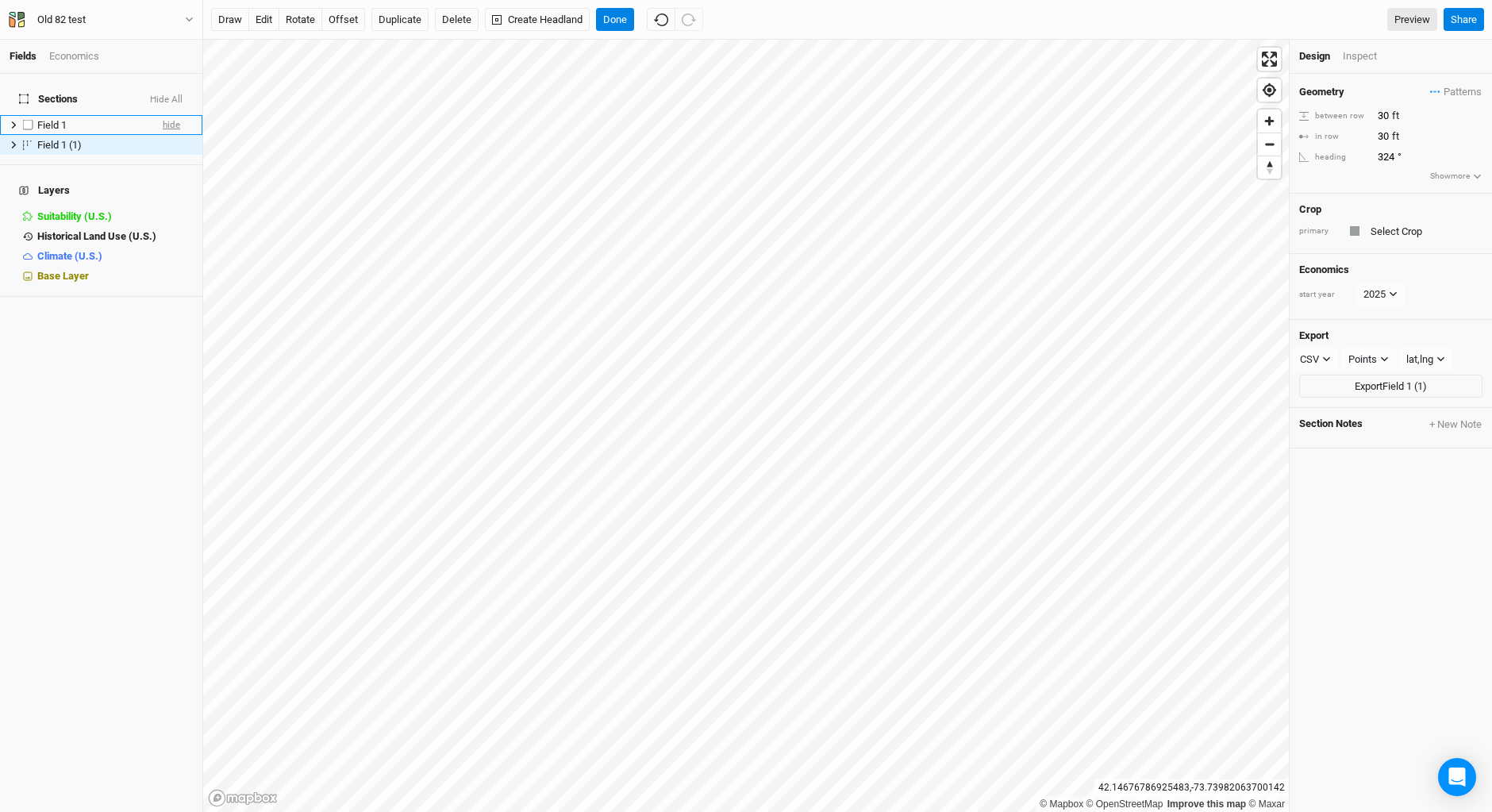
click at [162, 115] on span "hide" at bounding box center [171, 125] width 17 height 20
click at [158, 115] on span "show" at bounding box center [168, 125] width 22 height 20
click at [85, 139] on div "Field 1 (1)" at bounding box center [94, 145] width 113 height 12
click at [57, 115] on li "Field 1 hide" at bounding box center [101, 125] width 202 height 20
click at [70, 139] on span "Field 1 (1)" at bounding box center [59, 145] width 45 height 11
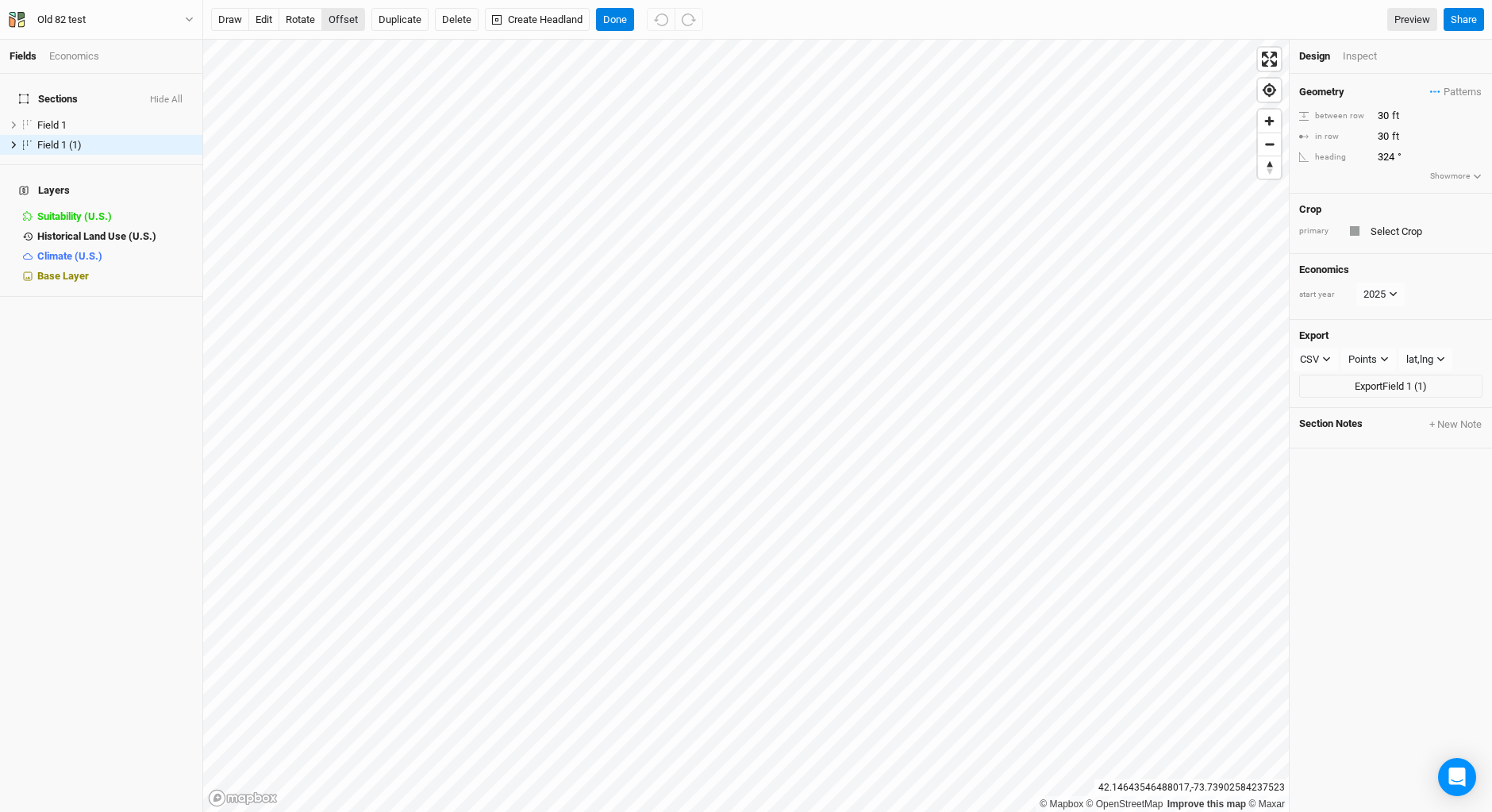
click at [349, 15] on button "offset" at bounding box center [344, 19] width 44 height 24
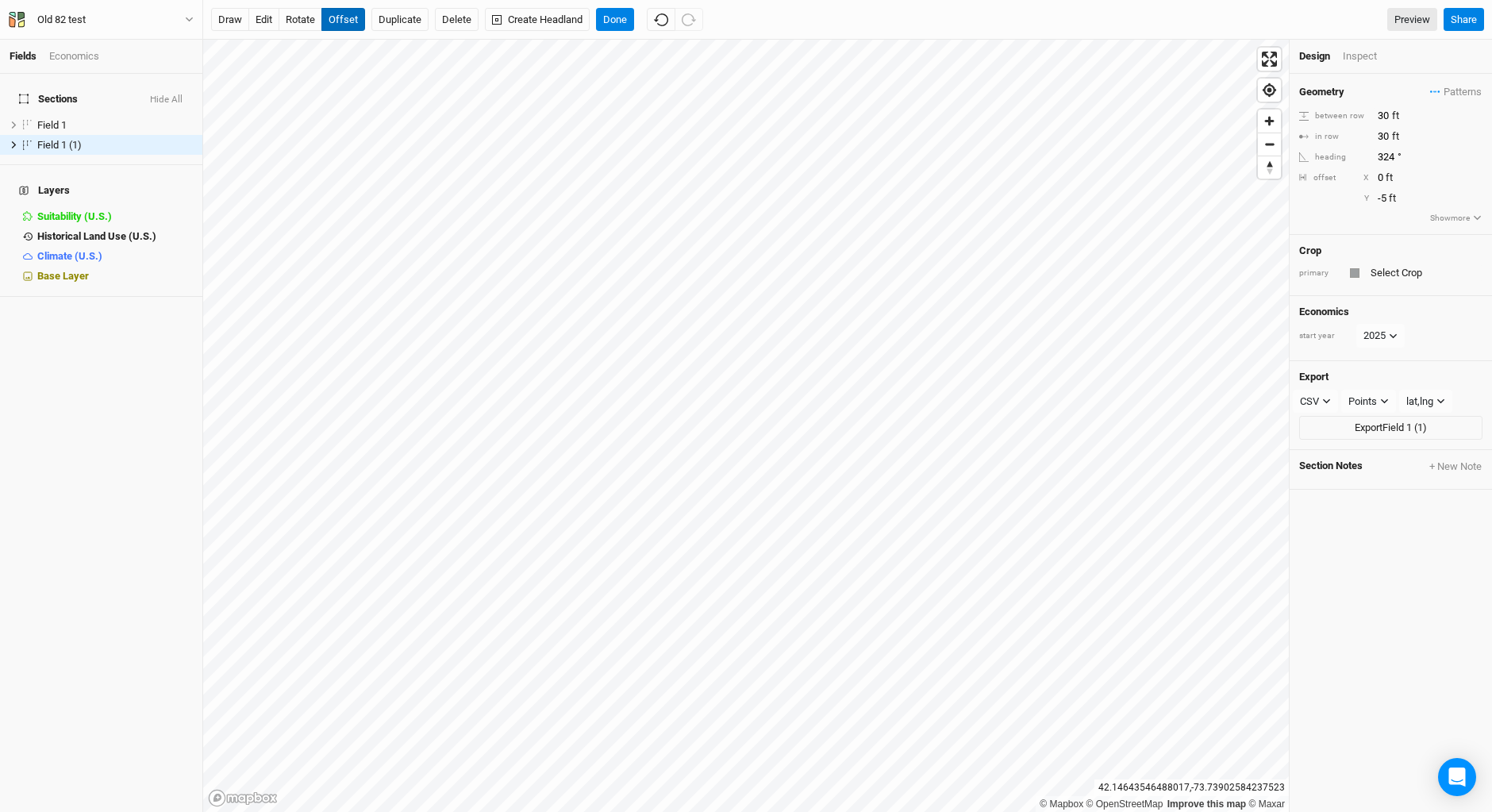
type input "-6"
type input "2"
type input "-5"
type input "4"
type input "-4"
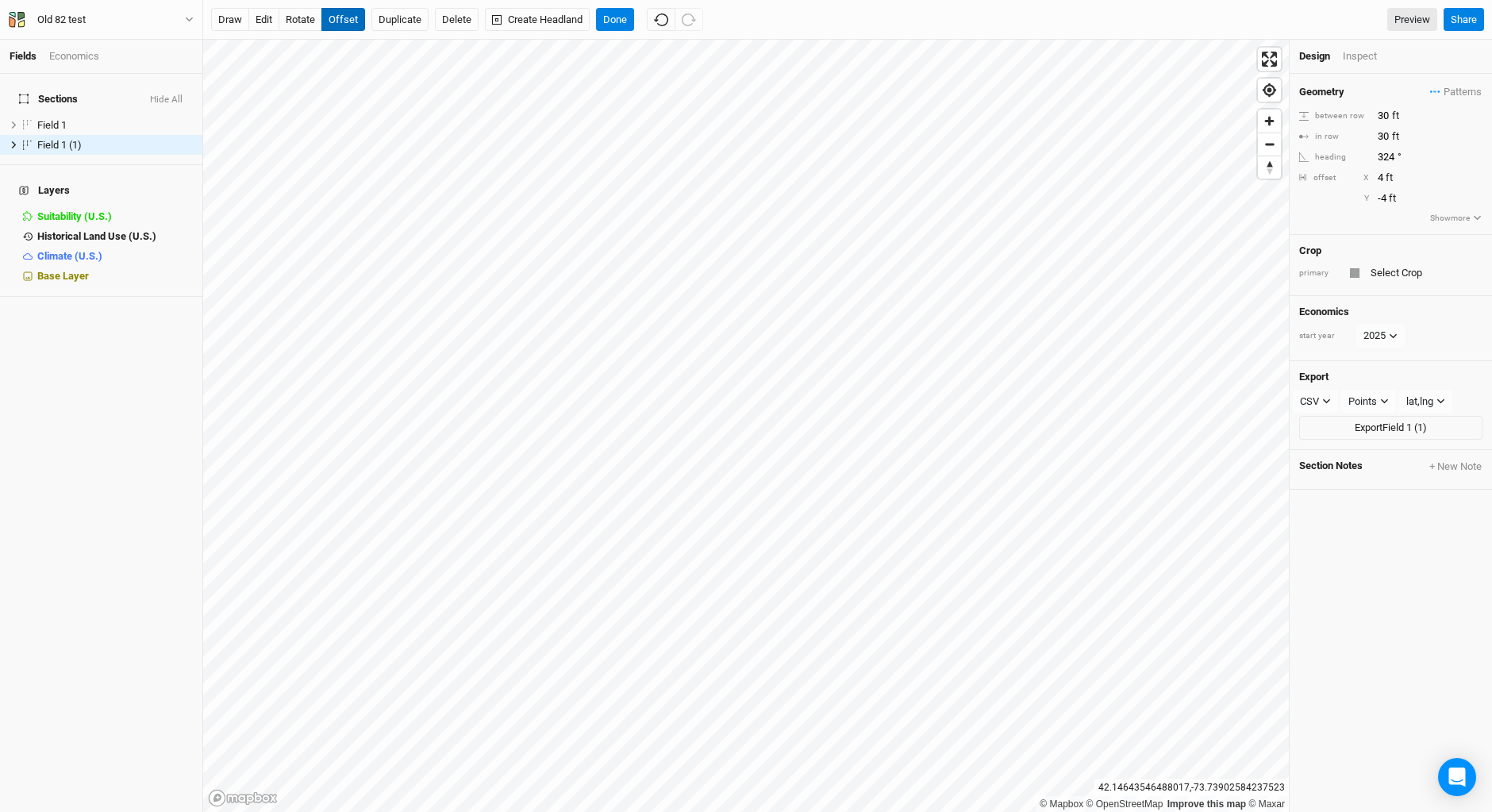
type input "3"
click at [172, 116] on li "Field 1 hide" at bounding box center [101, 125] width 202 height 20
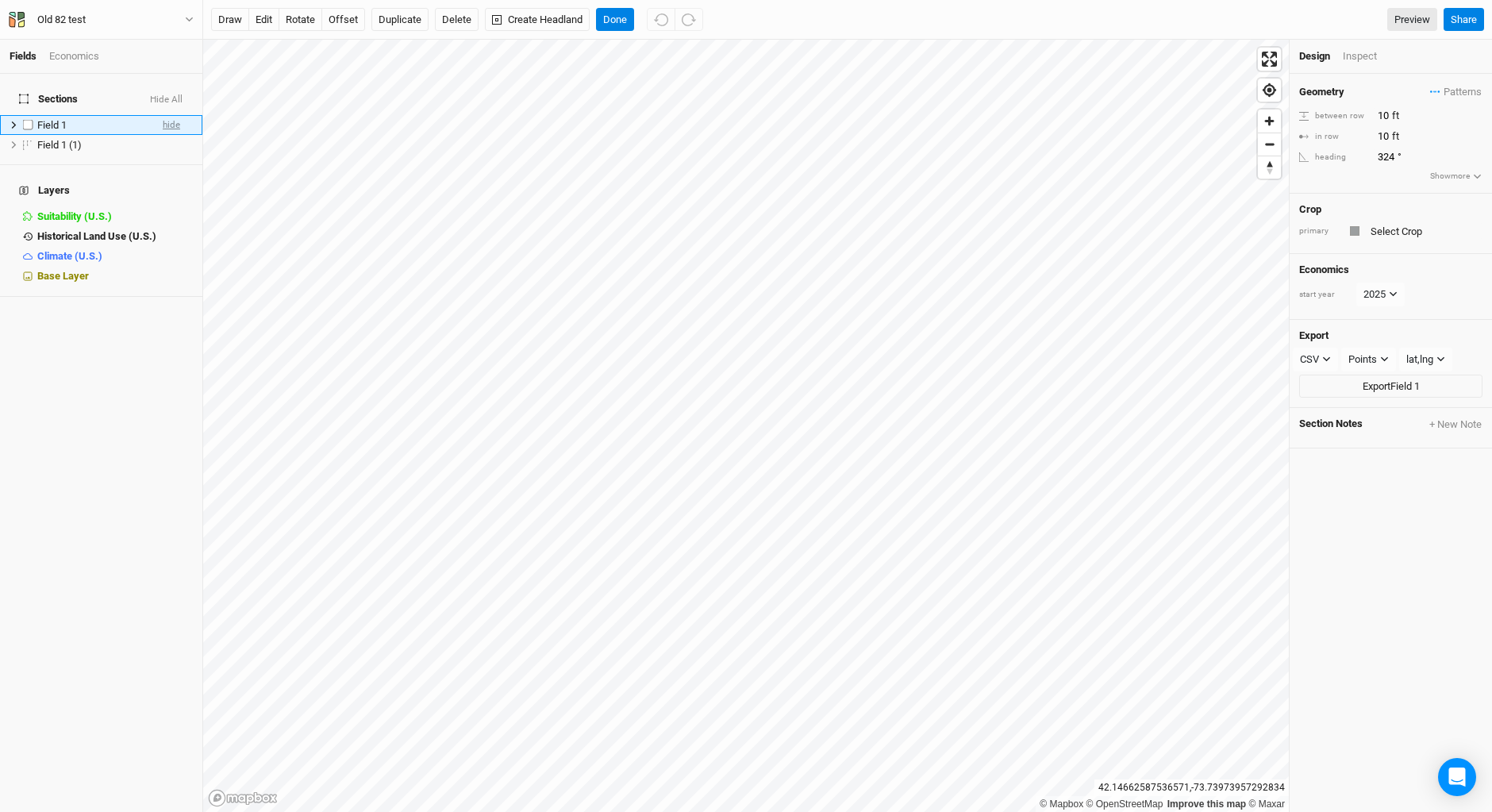
click at [162, 115] on span "hide" at bounding box center [171, 125] width 17 height 20
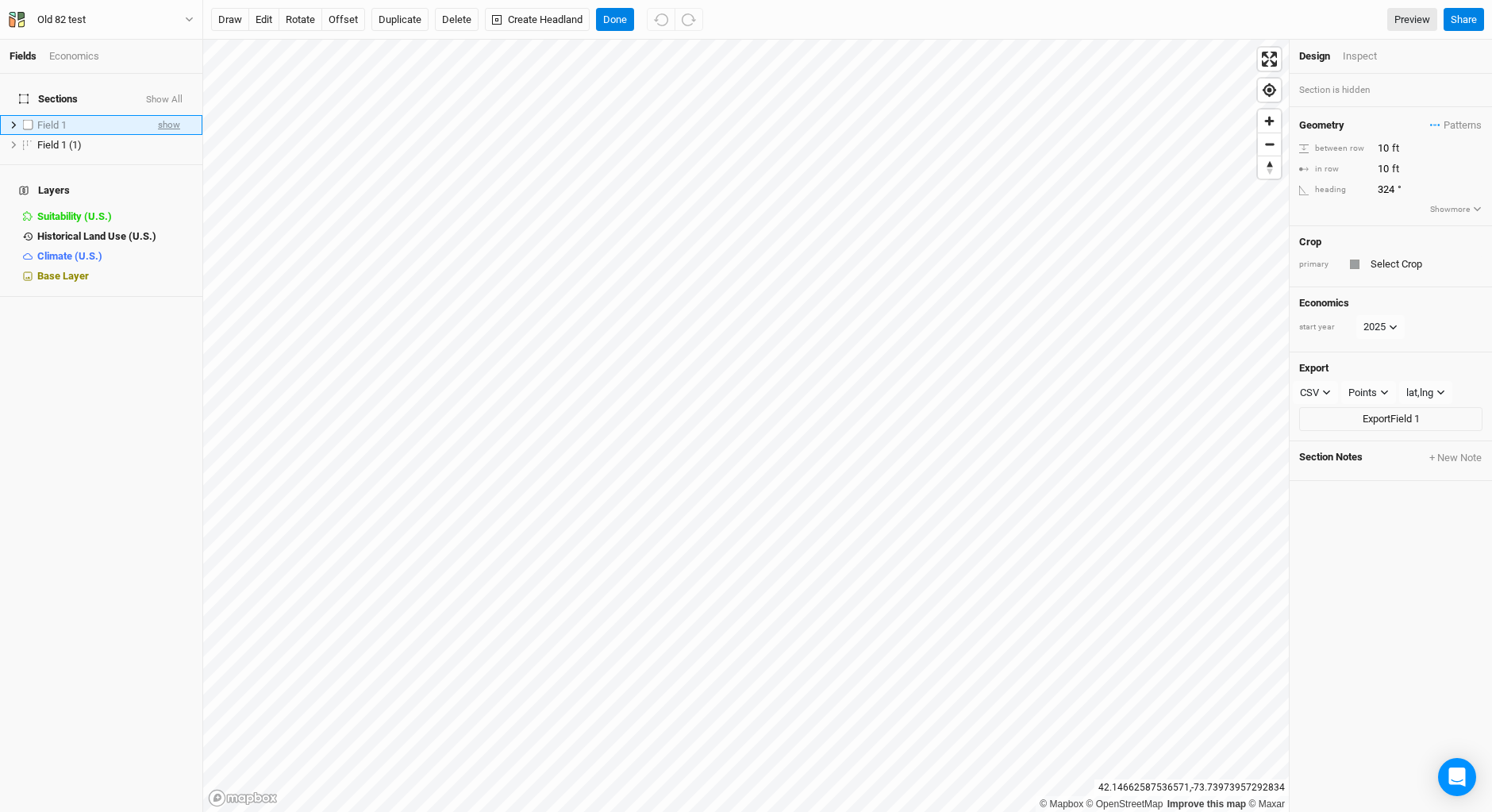
click at [161, 115] on span "show" at bounding box center [168, 125] width 22 height 20
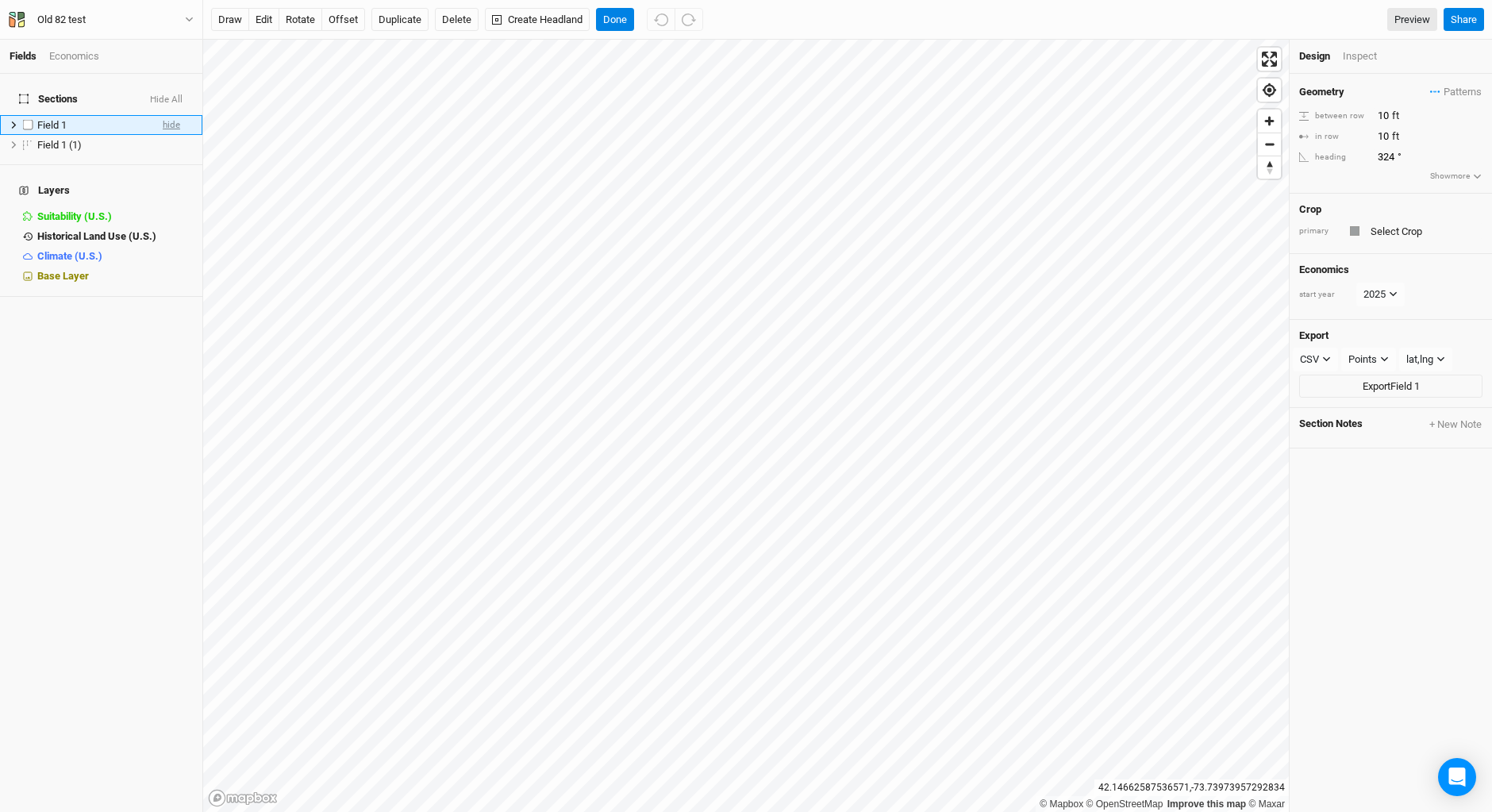
click at [162, 115] on span "hide" at bounding box center [171, 125] width 17 height 20
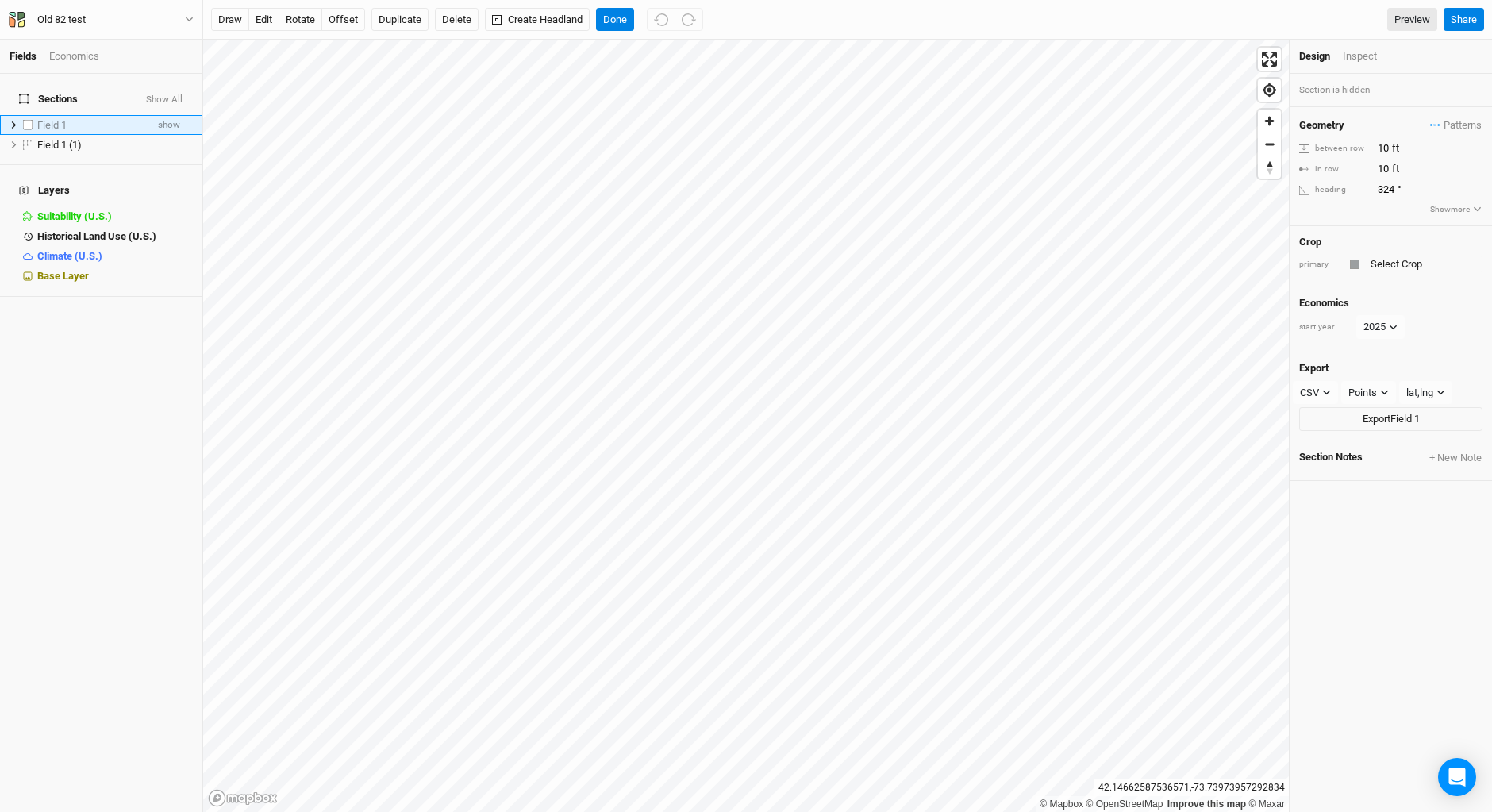
click at [161, 115] on span "show" at bounding box center [168, 125] width 22 height 20
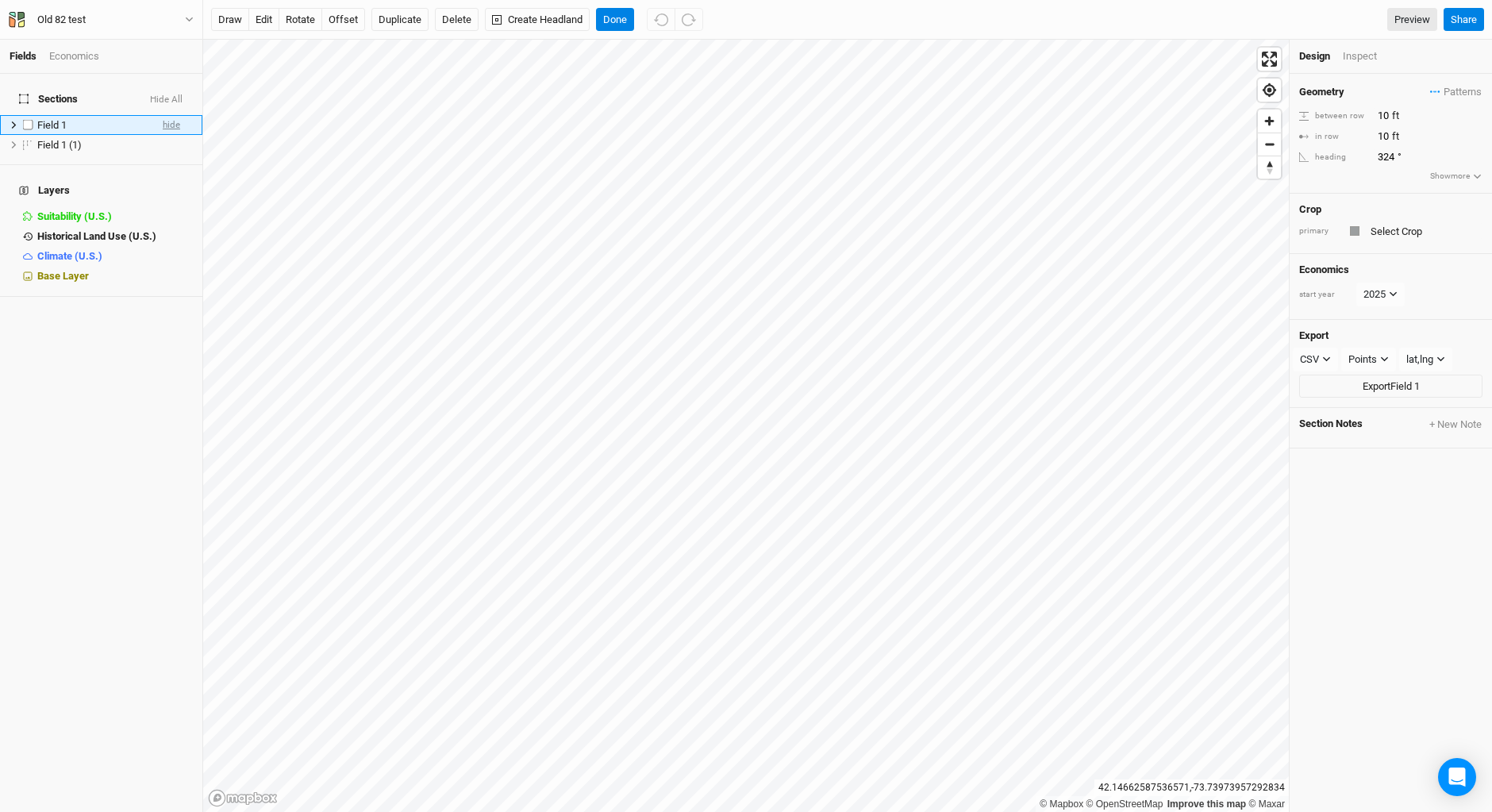
click at [162, 115] on span "hide" at bounding box center [171, 125] width 17 height 20
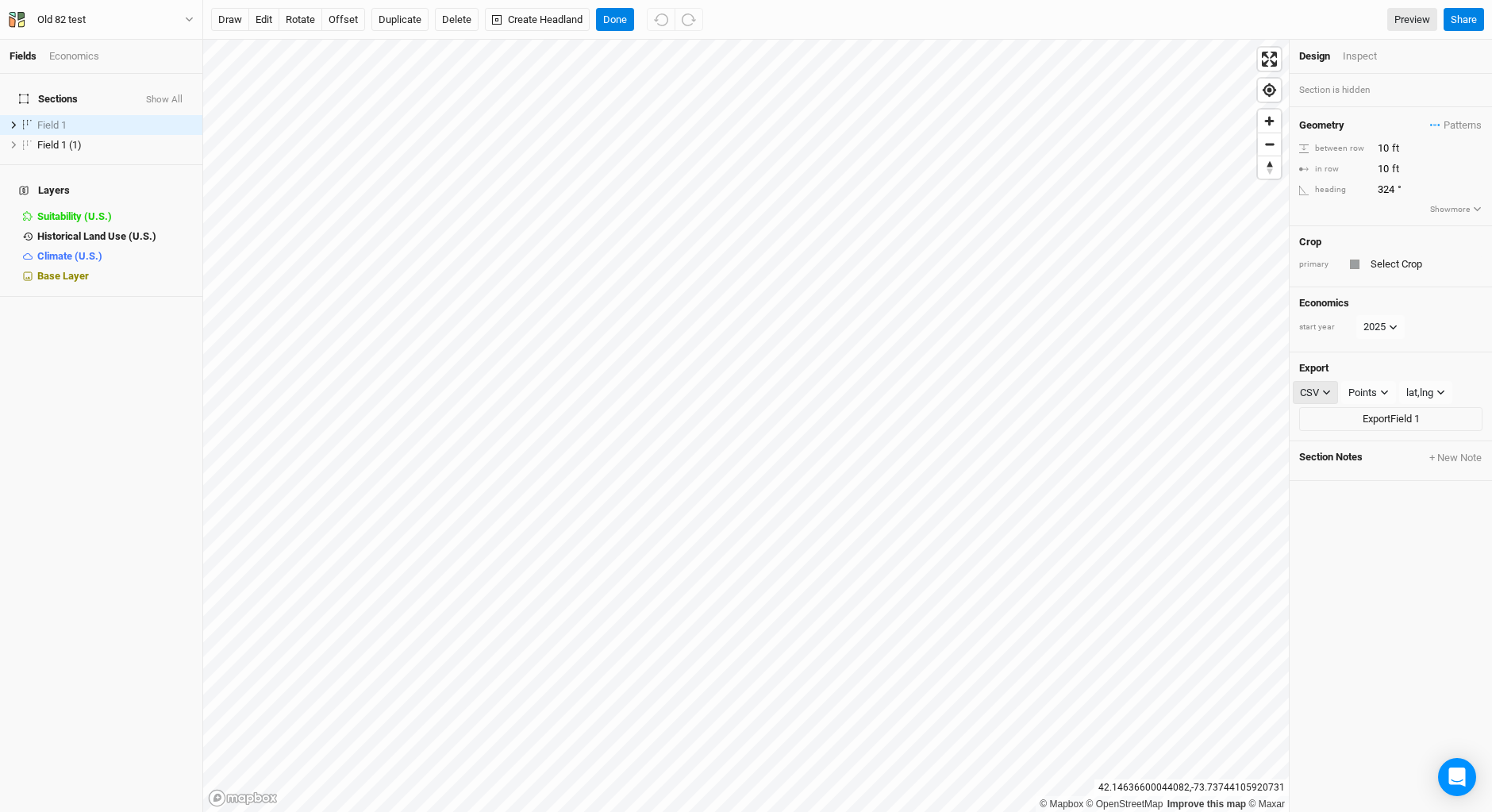
click at [1332, 388] on icon "button" at bounding box center [1326, 392] width 9 height 9
click at [65, 139] on span "Field 1 (1)" at bounding box center [59, 145] width 45 height 11
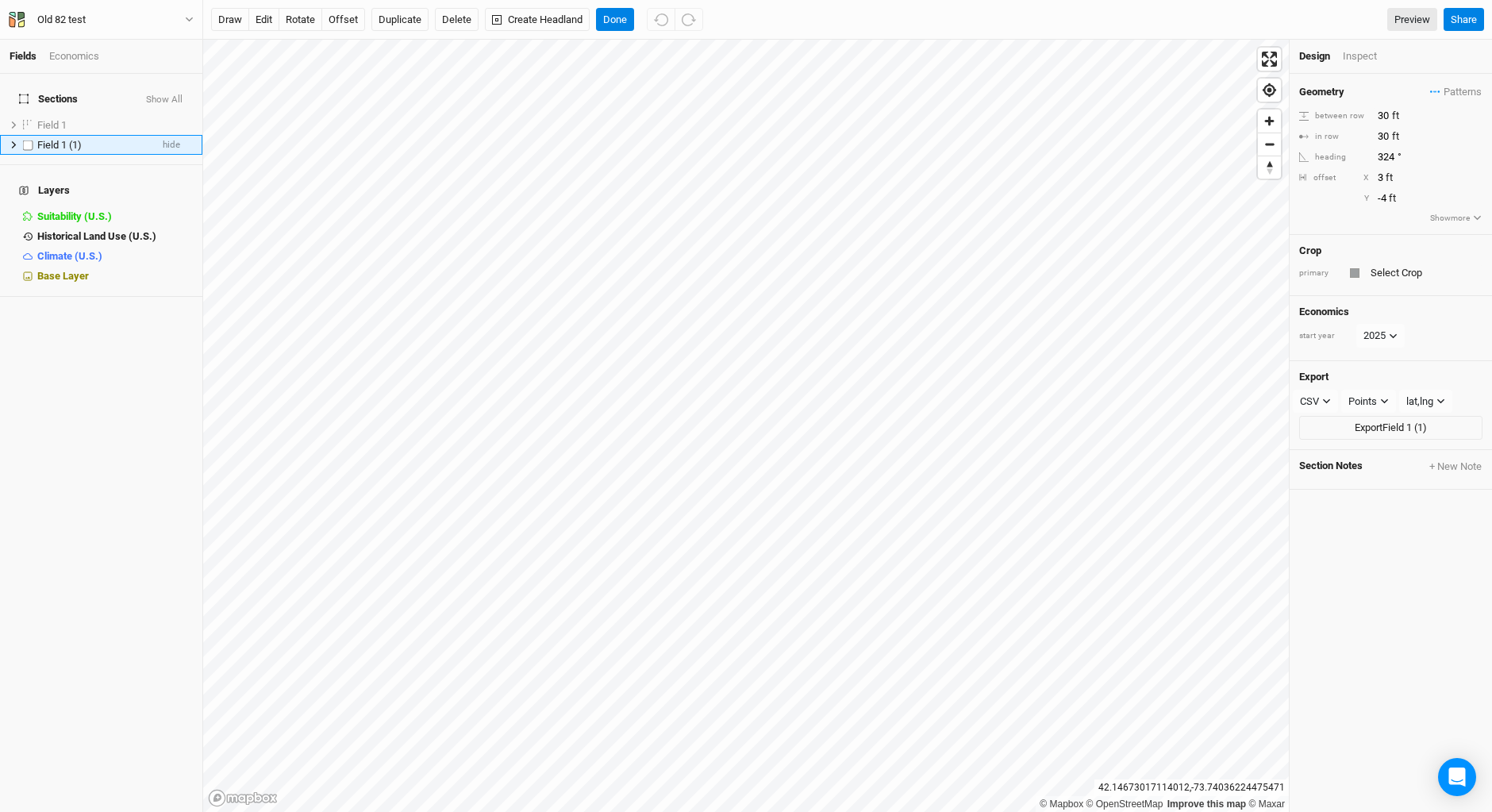
click at [65, 139] on span "Field 1 (1)" at bounding box center [59, 145] width 45 height 11
click at [91, 138] on input "Field 1 (1)" at bounding box center [89, 145] width 107 height 14
type input "Field 30"
click at [76, 139] on div "Field 1" at bounding box center [91, 145] width 108 height 12
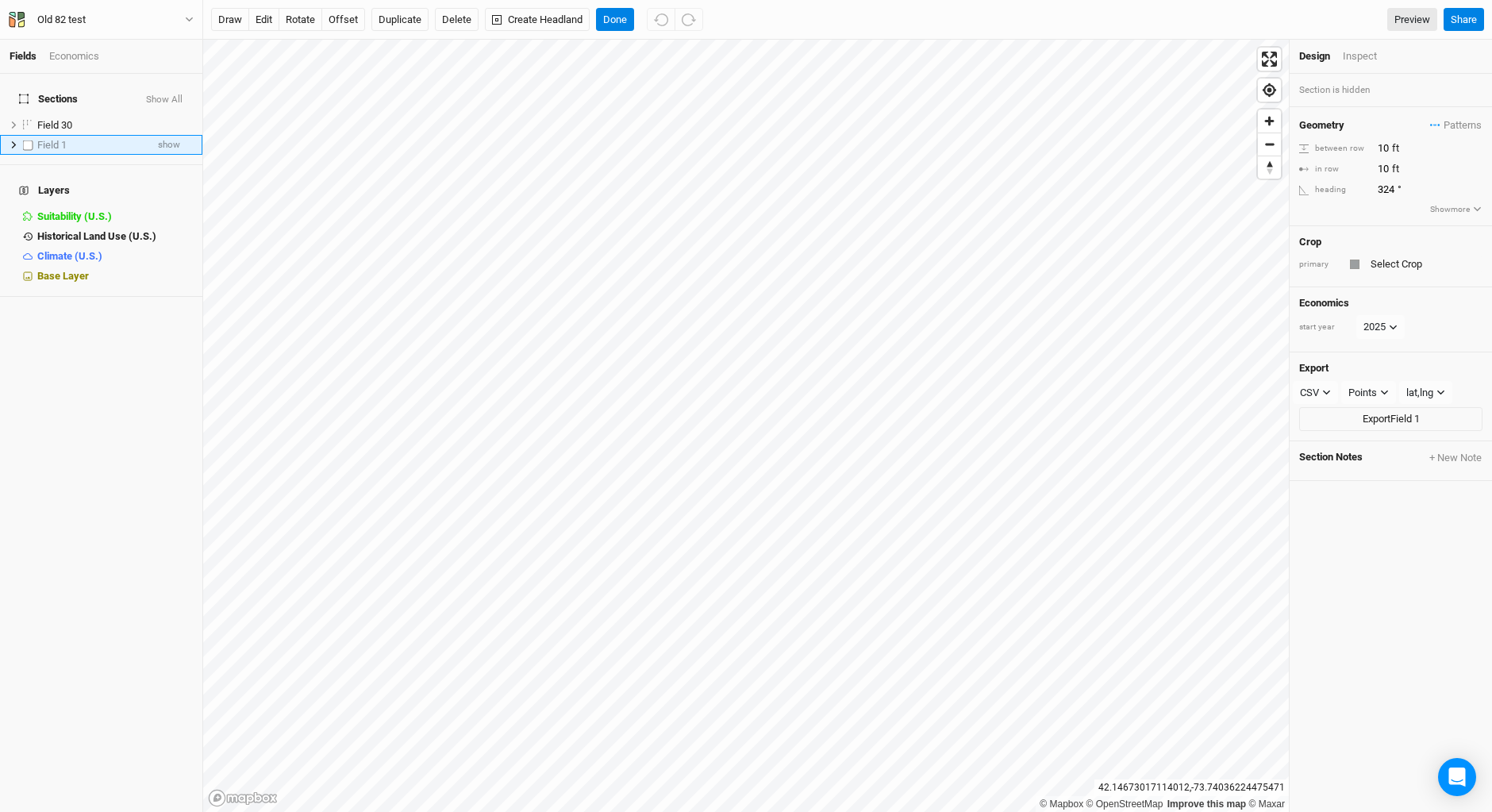
click at [77, 139] on div "Field 1" at bounding box center [91, 145] width 108 height 12
type input "0"
type input "Field 10"
click at [167, 175] on h4 "Layers" at bounding box center [101, 190] width 183 height 31
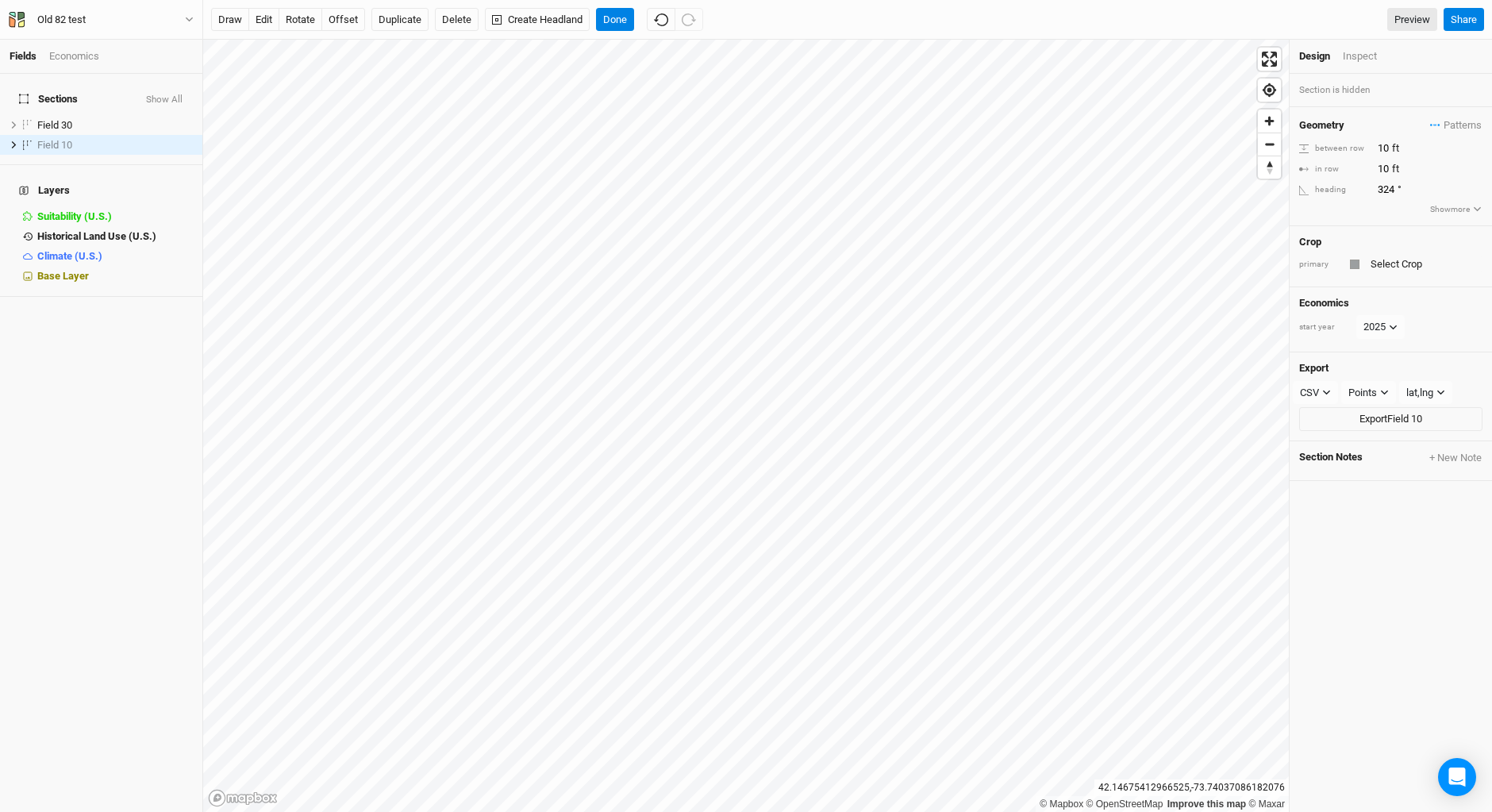
click at [71, 441] on div "Sections Show All Field 30 hide Field 10 show Layers Suitability (U.S.) hide Hi…" at bounding box center [101, 442] width 202 height 738
click at [108, 119] on div "Field 30" at bounding box center [94, 125] width 113 height 12
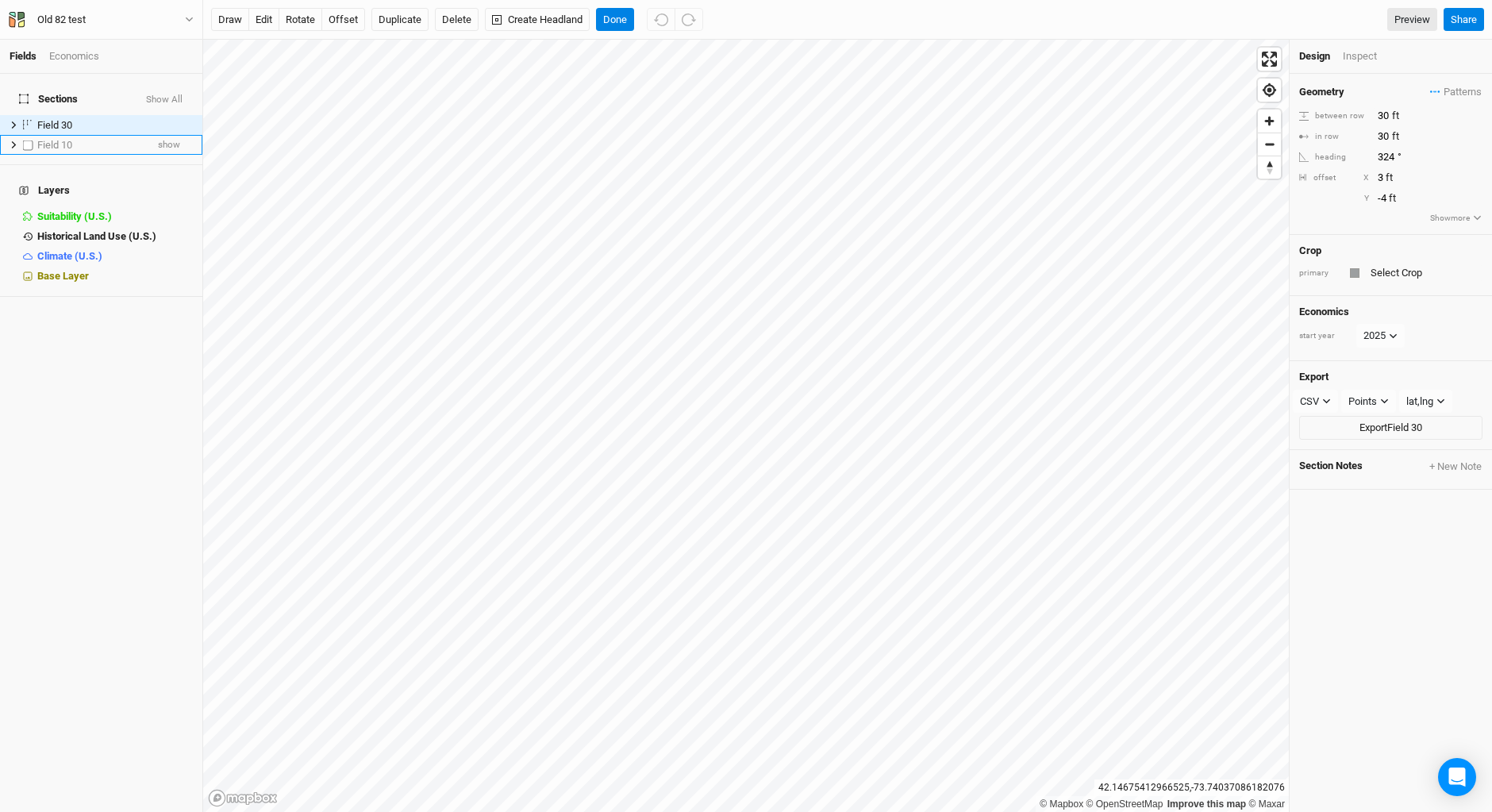
click at [111, 139] on div "Field 10" at bounding box center [91, 145] width 108 height 12
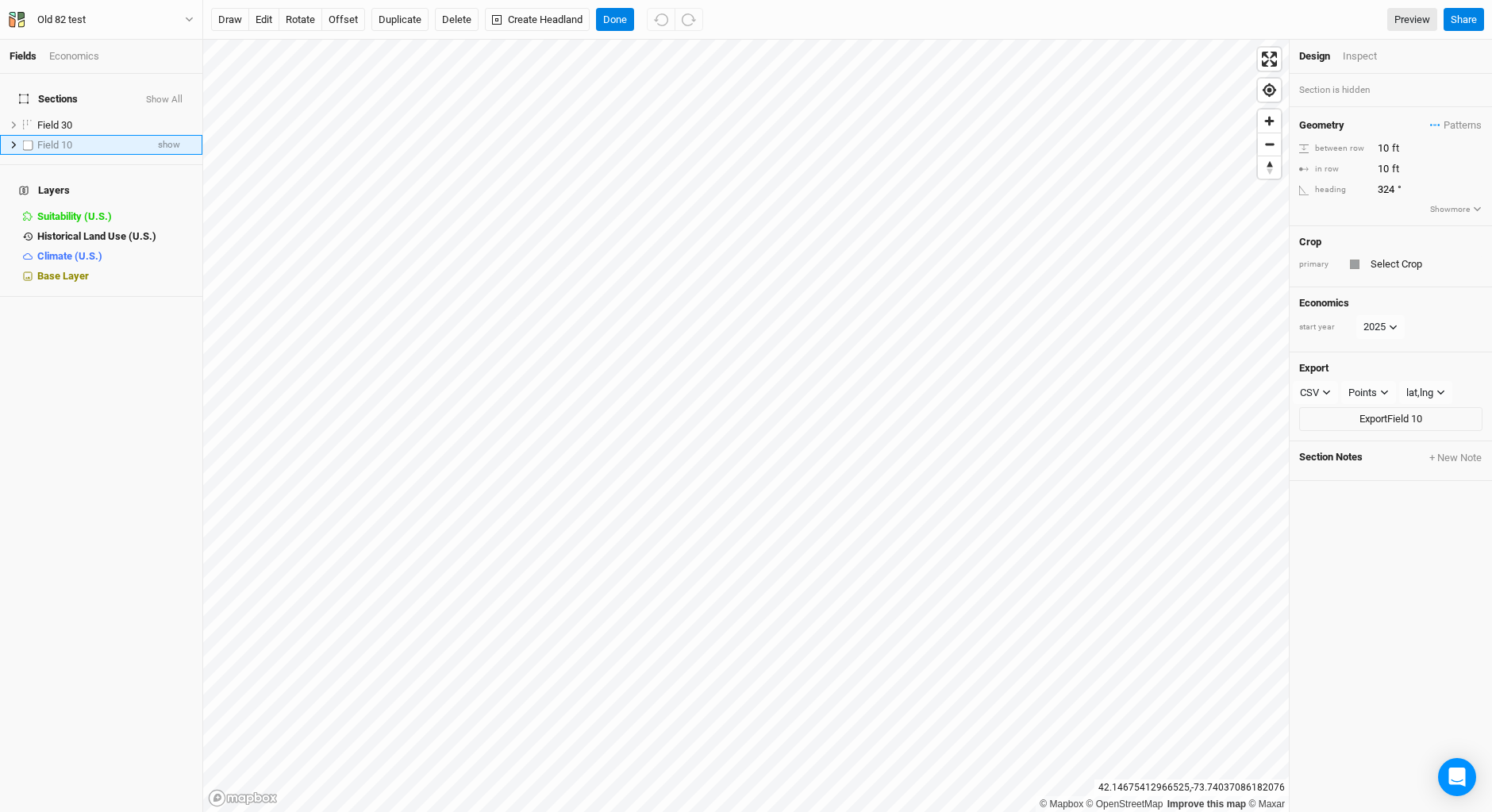
click at [100, 139] on div "Field 10" at bounding box center [91, 145] width 108 height 12
click at [158, 135] on span "show" at bounding box center [168, 144] width 22 height 20
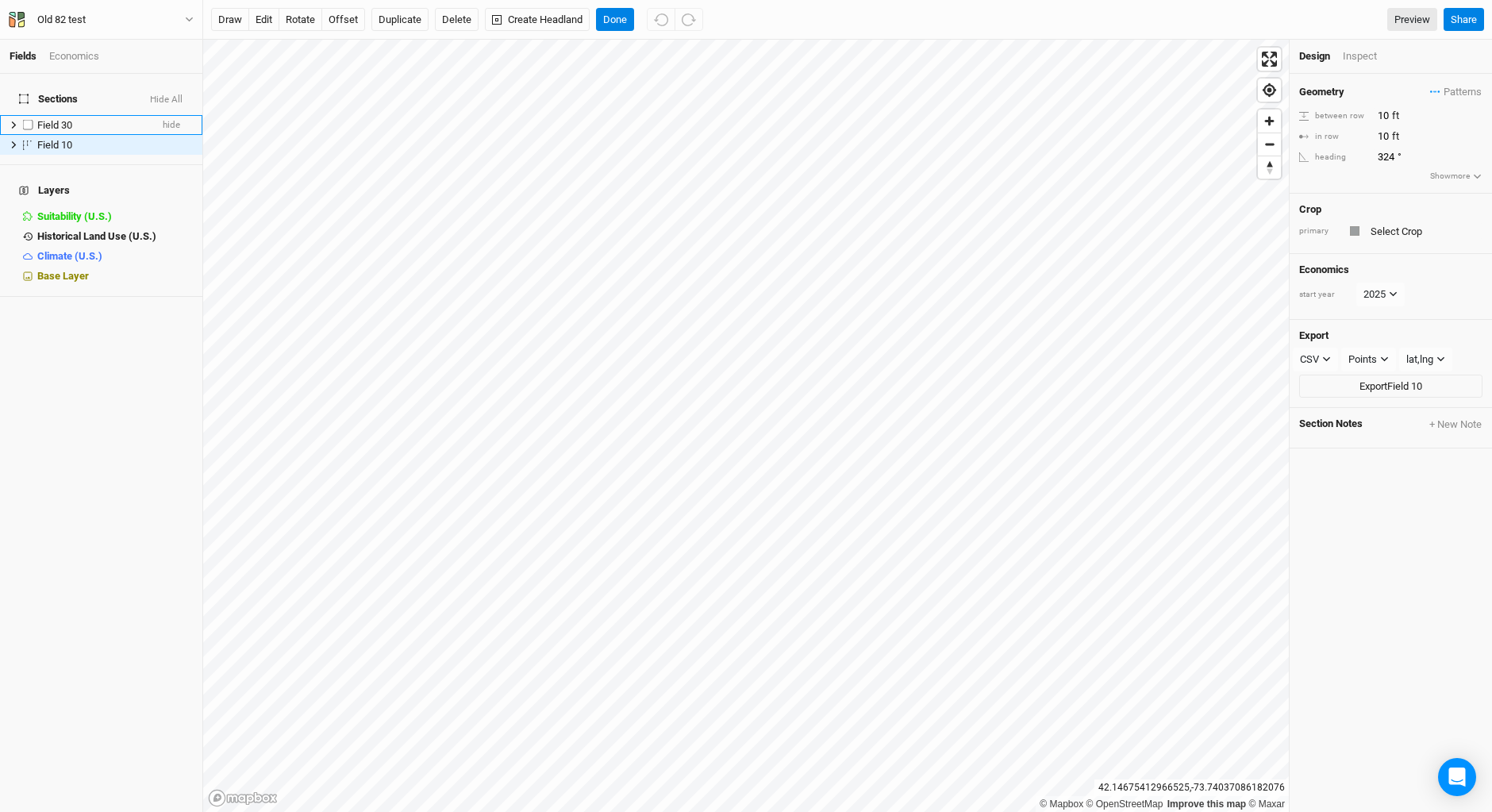
click at [116, 119] on div "Field 30" at bounding box center [94, 125] width 113 height 12
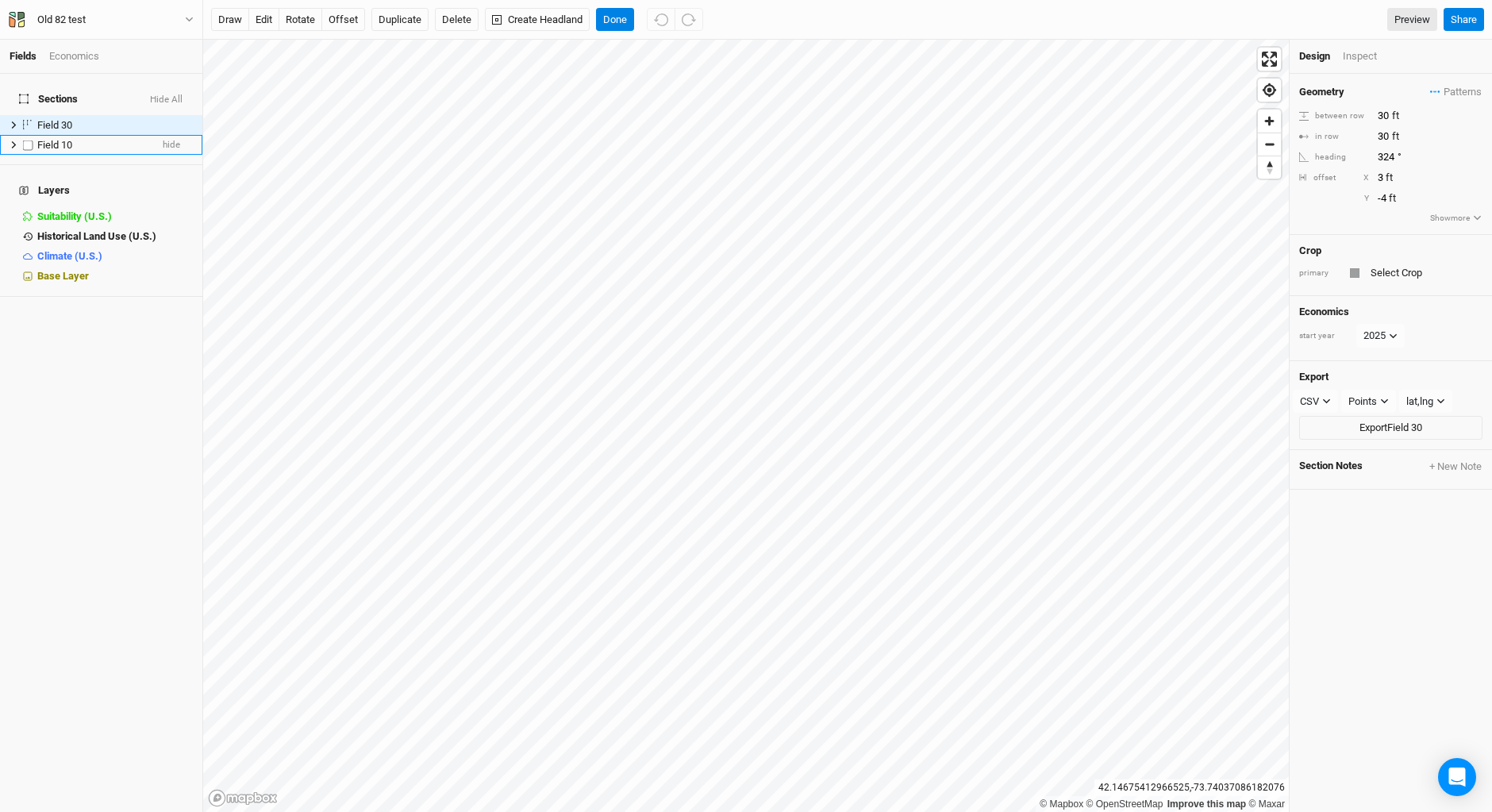
click at [118, 141] on div "Field 10" at bounding box center [94, 145] width 113 height 12
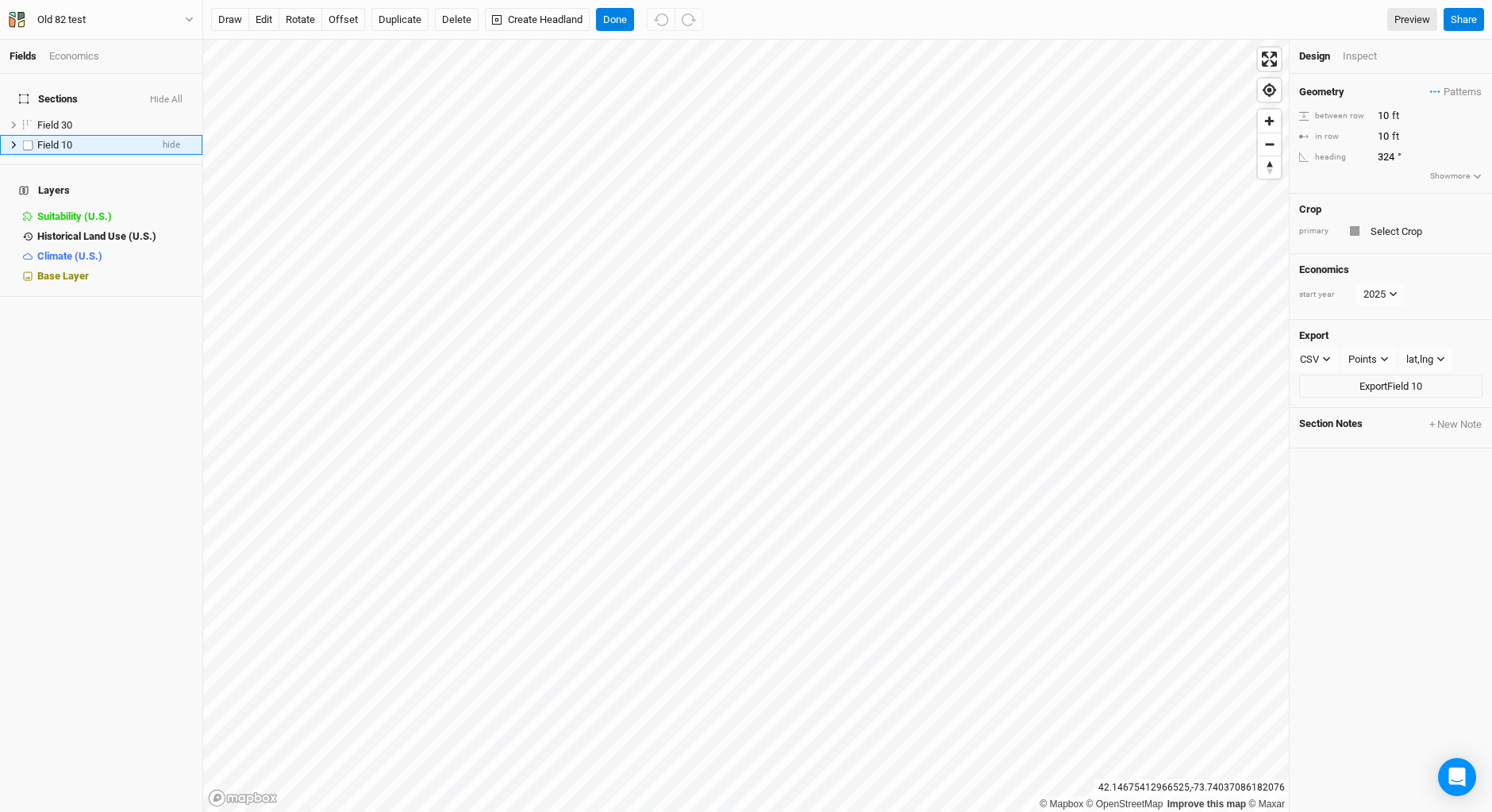
click at [116, 139] on div "Field 10" at bounding box center [94, 145] width 113 height 12
click at [162, 135] on span "hide" at bounding box center [171, 144] width 17 height 20
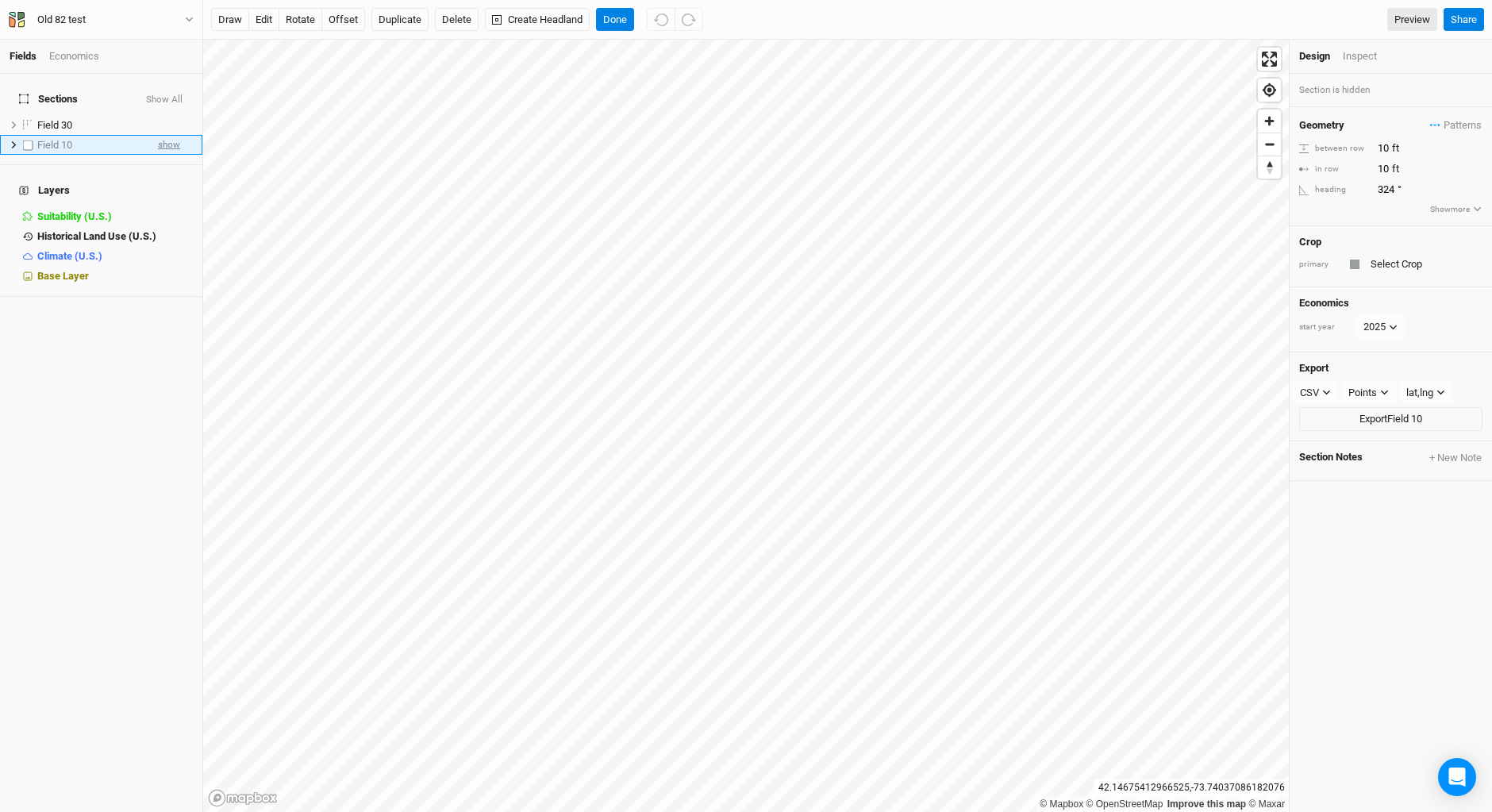
click at [158, 135] on span "show" at bounding box center [168, 144] width 22 height 20
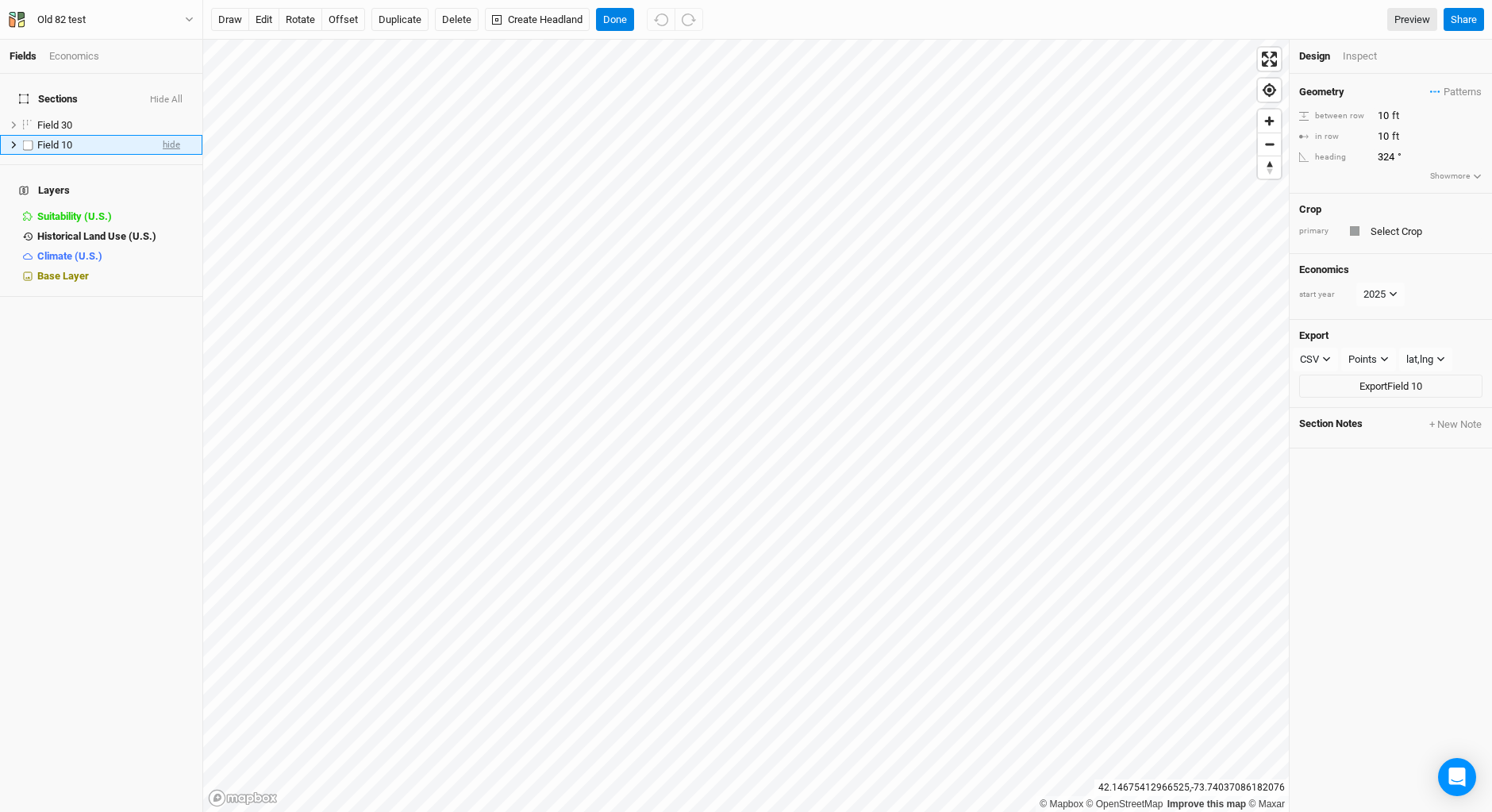
click at [162, 135] on span "hide" at bounding box center [171, 144] width 17 height 20
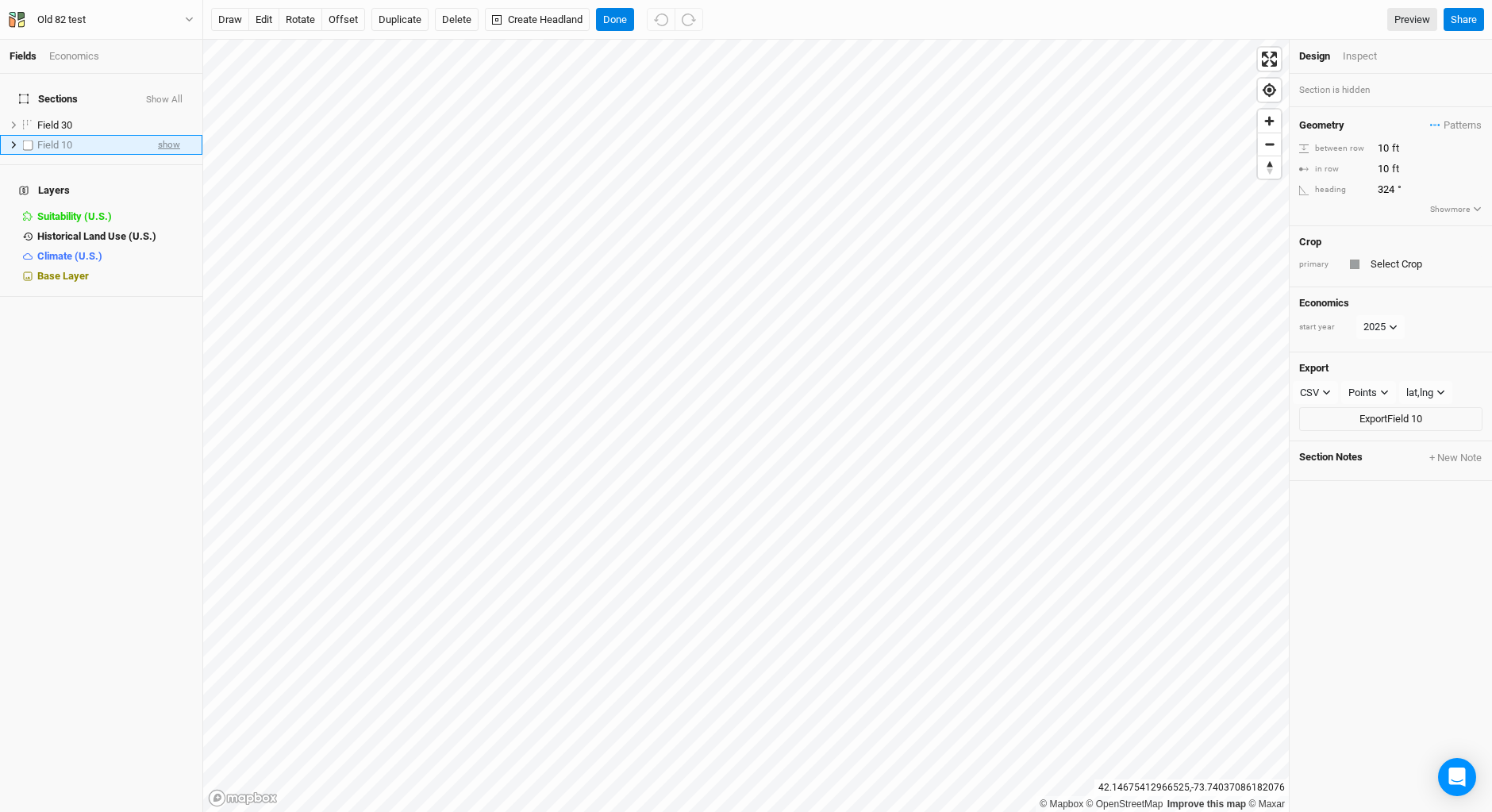
click at [158, 135] on span "show" at bounding box center [168, 144] width 22 height 20
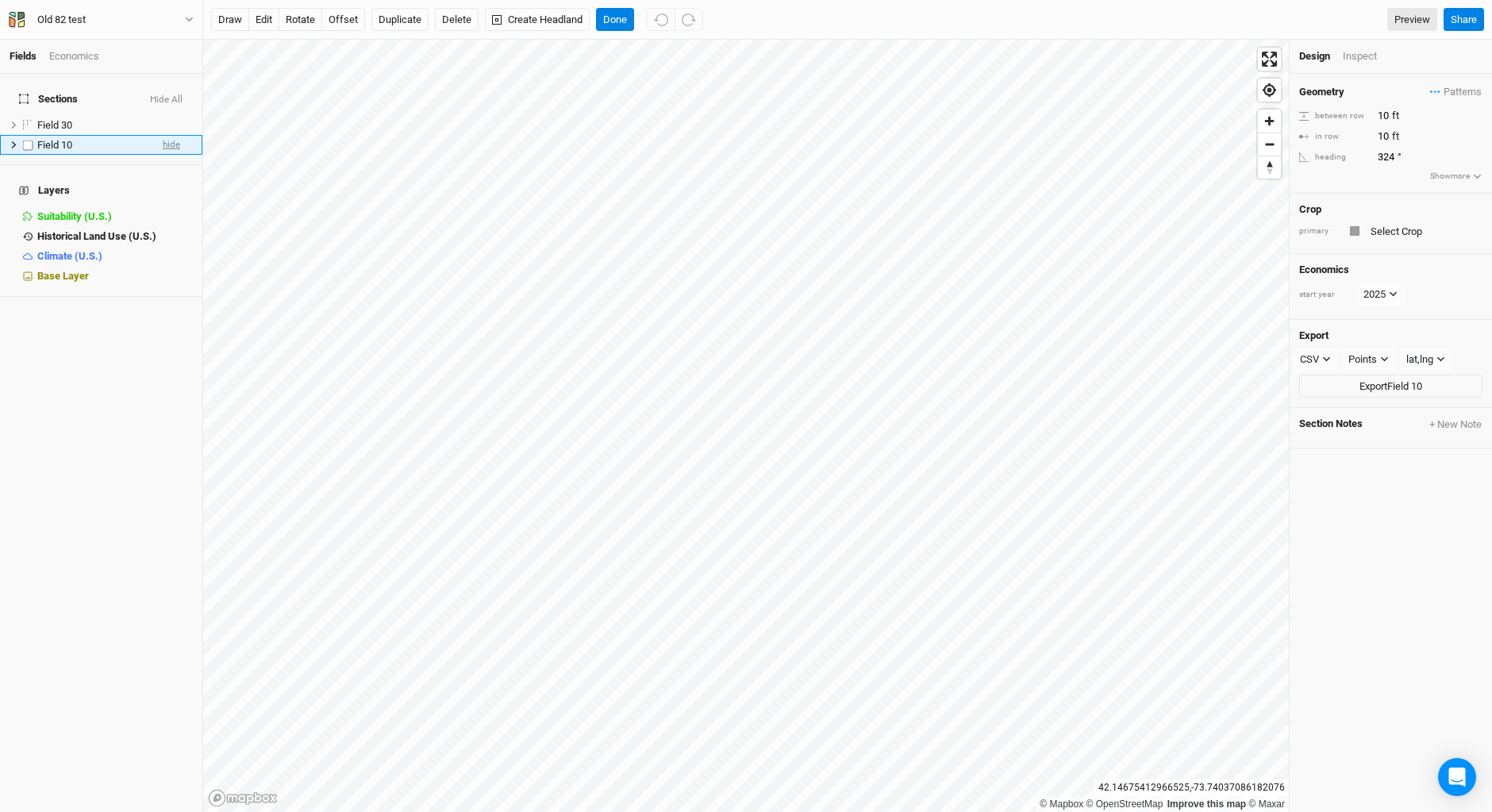
click at [162, 135] on span "hide" at bounding box center [171, 144] width 17 height 20
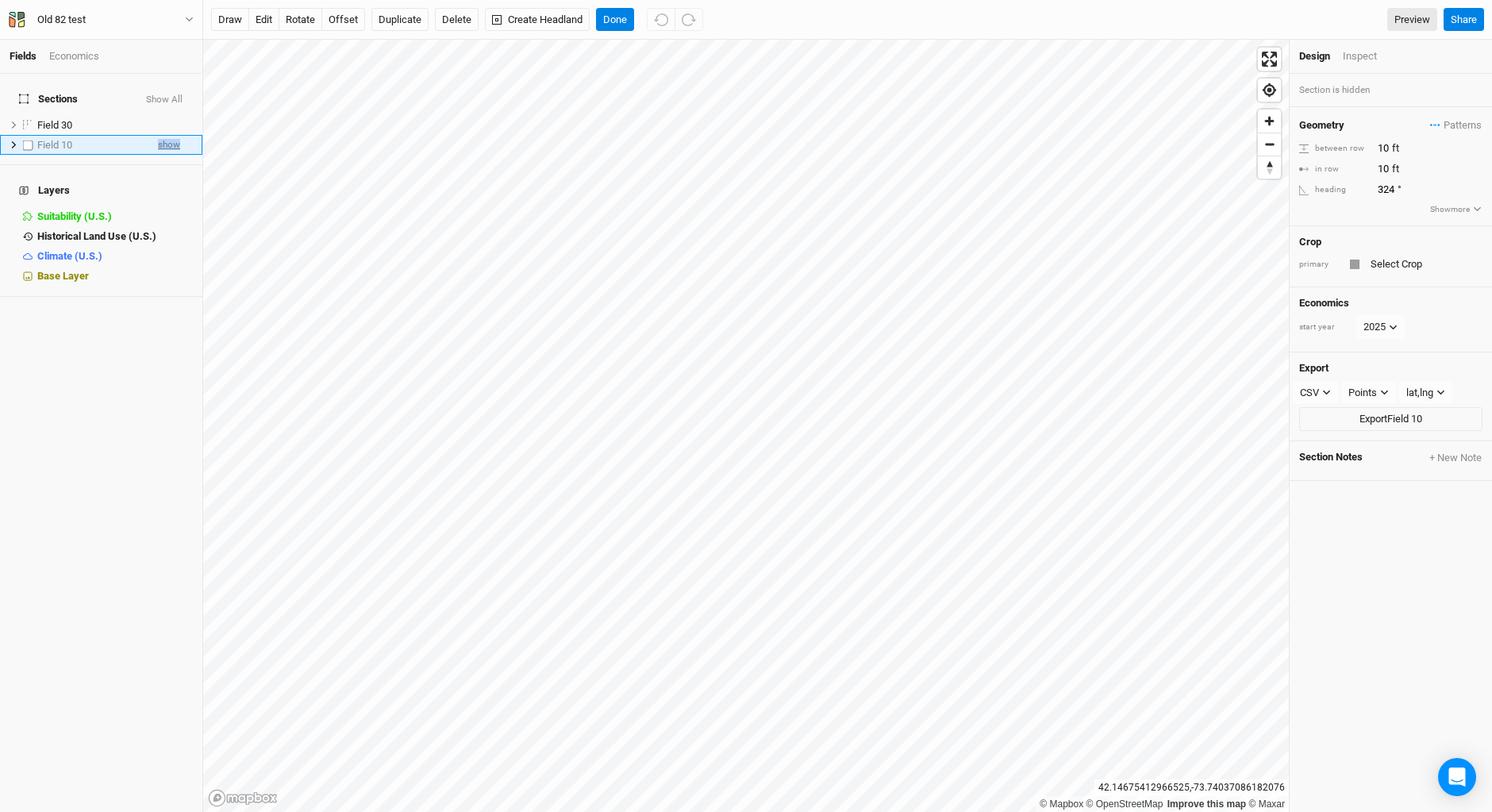
click at [158, 135] on span "show" at bounding box center [168, 144] width 22 height 20
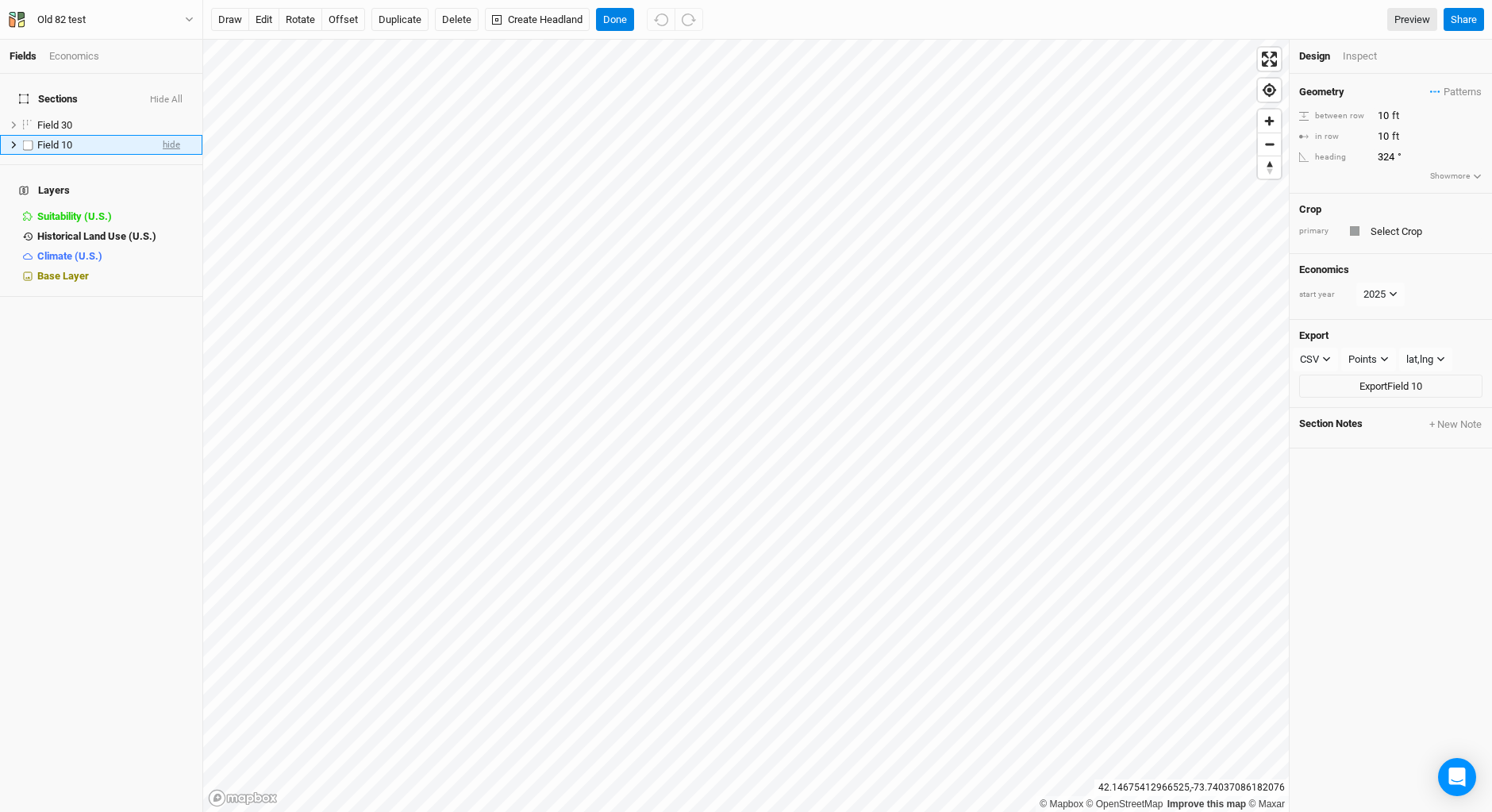
click at [162, 135] on span "hide" at bounding box center [171, 144] width 17 height 20
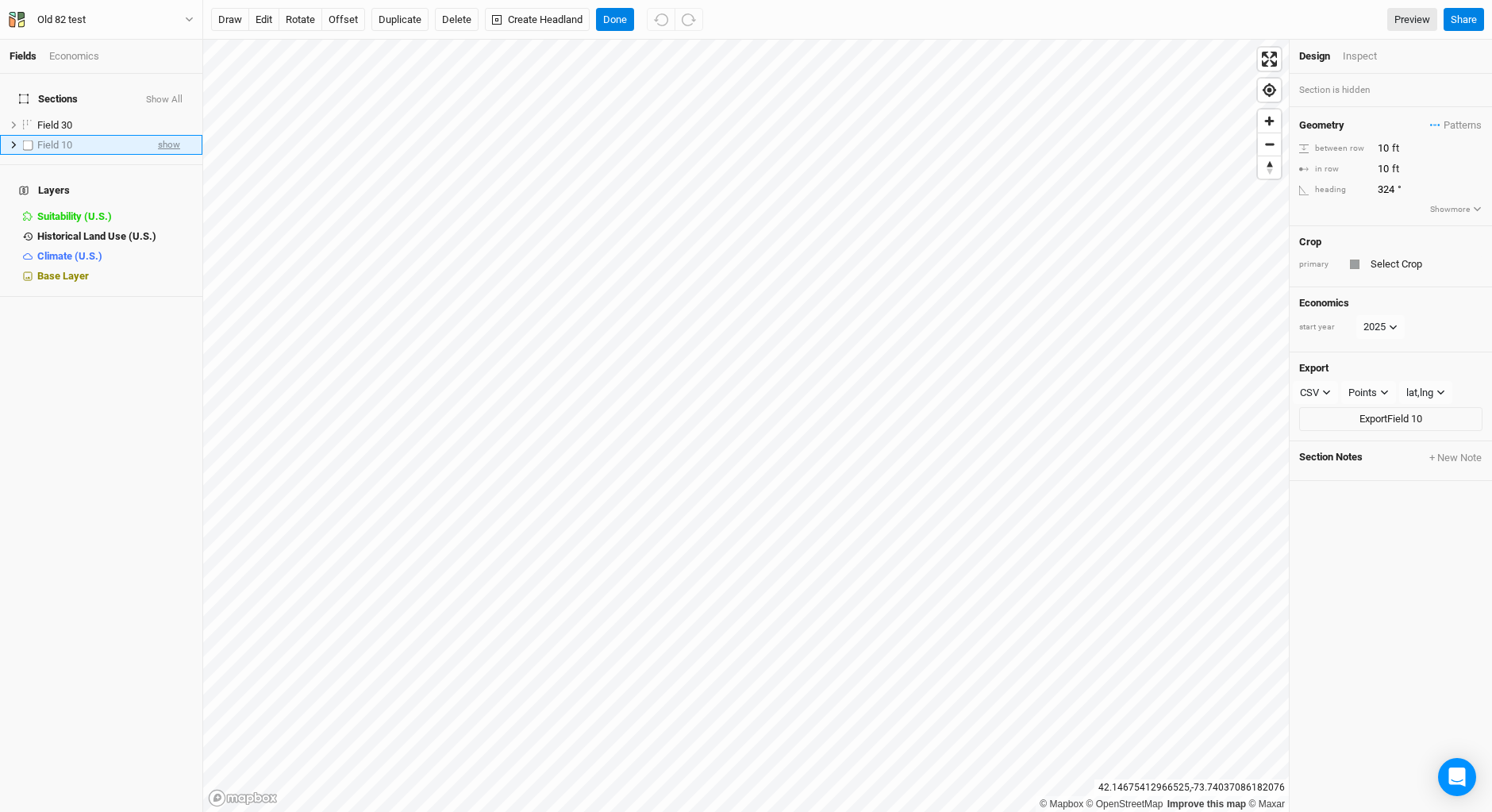
click at [158, 135] on span "show" at bounding box center [168, 144] width 22 height 20
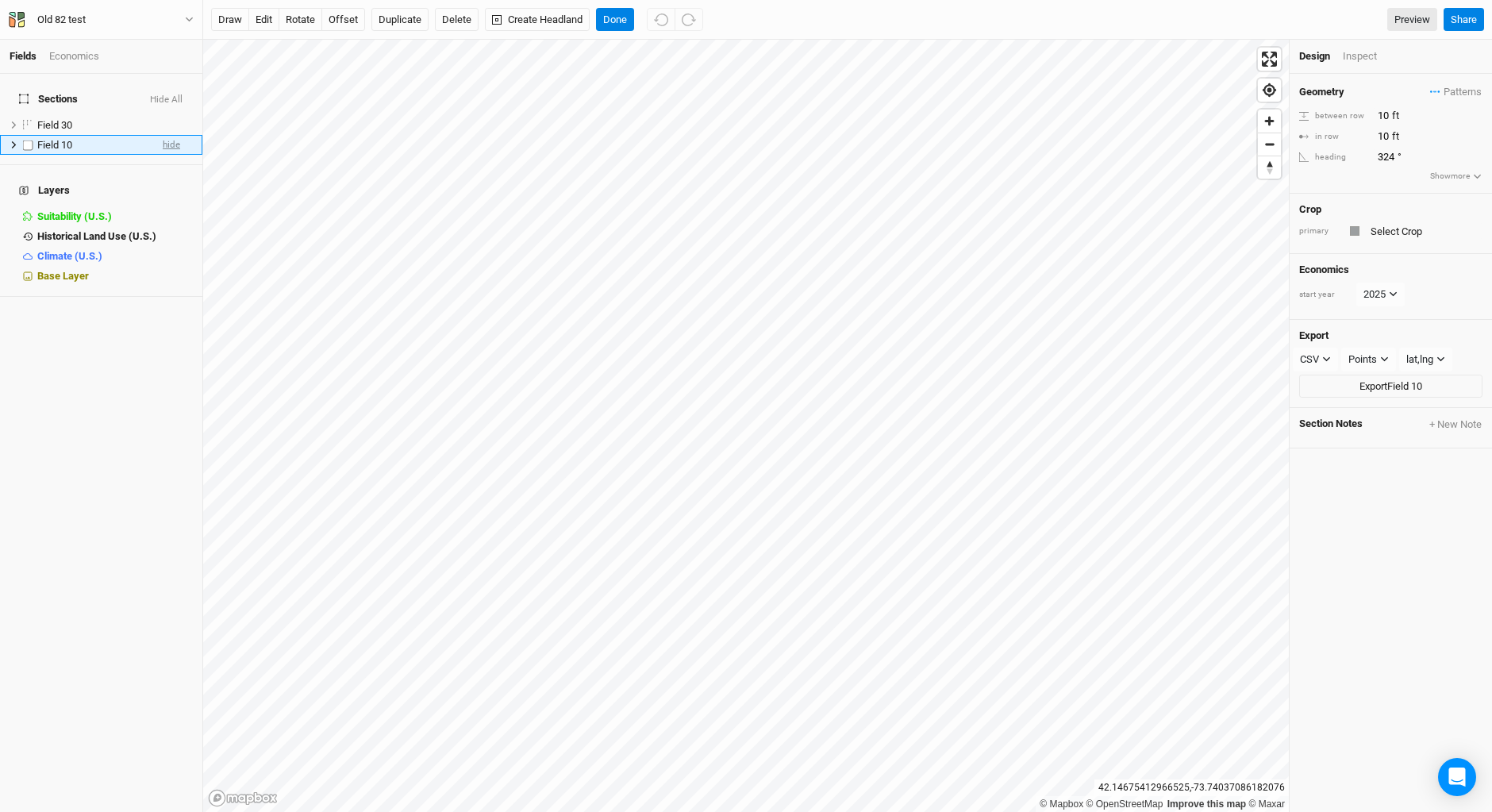
click at [162, 135] on span "hide" at bounding box center [171, 144] width 17 height 20
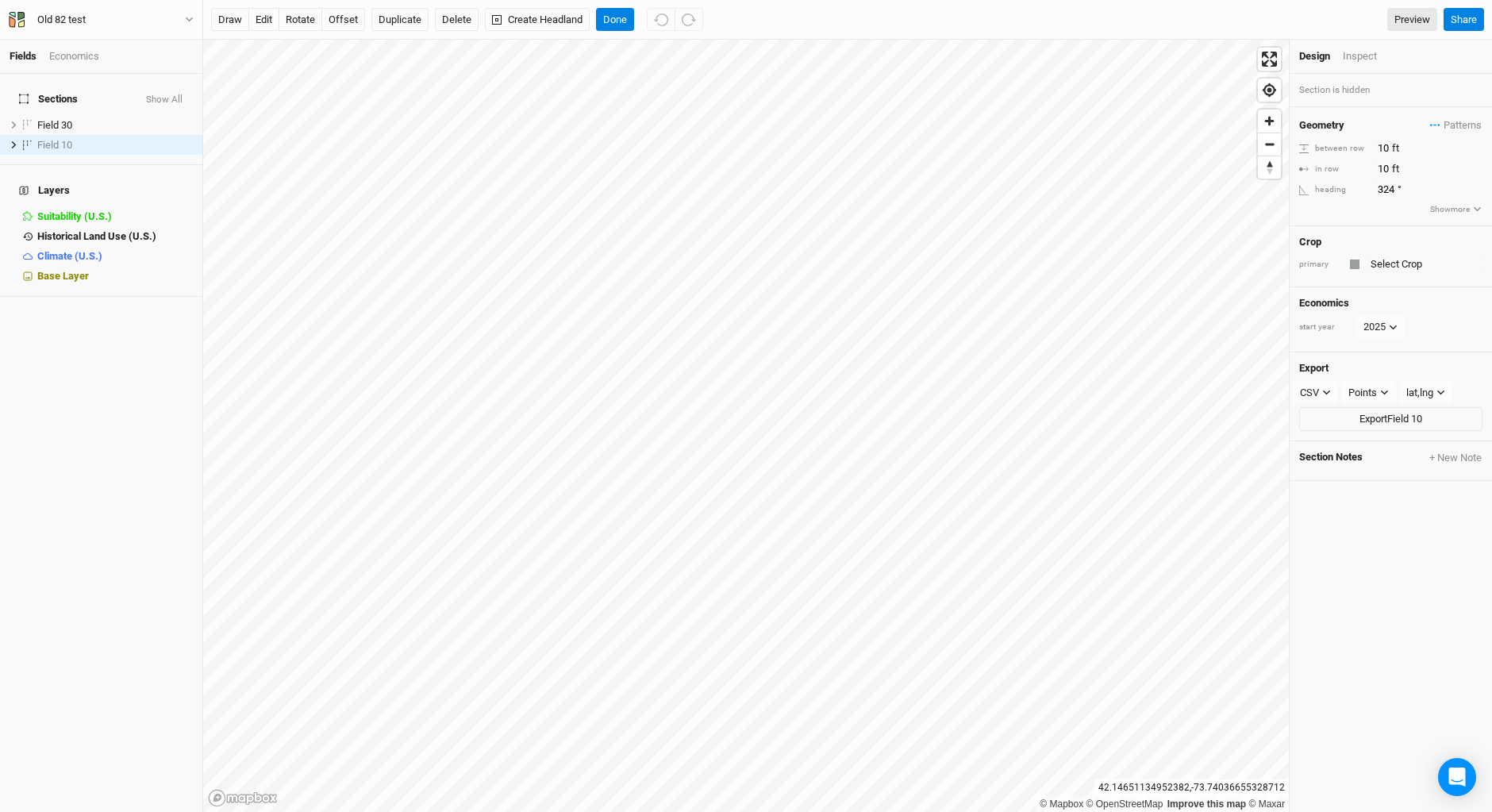
click at [138, 492] on div "Sections Show All Field 30 hide Field 10 show Layers Suitability (U.S.) hide Hi…" at bounding box center [101, 442] width 202 height 738
click at [1328, 388] on icon "button" at bounding box center [1326, 392] width 9 height 9
click at [1329, 519] on span "SHP" at bounding box center [1326, 522] width 26 height 18
click at [1384, 391] on icon "button" at bounding box center [1385, 391] width 7 height 5
click at [1379, 450] on span "Rows" at bounding box center [1377, 449] width 31 height 18
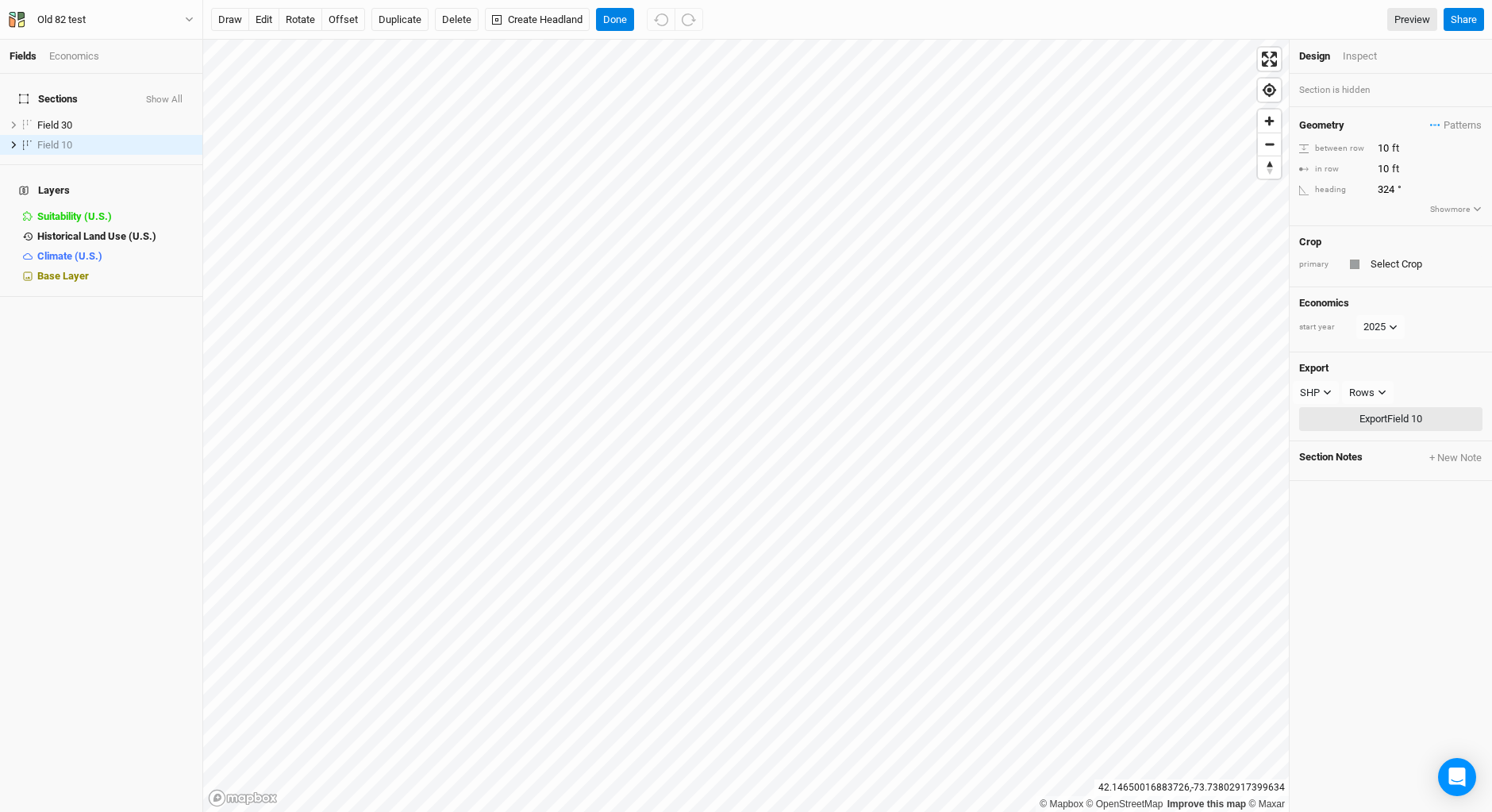
click at [1375, 417] on button "Export Field 10" at bounding box center [1391, 419] width 183 height 24
click at [1390, 385] on button "Rows" at bounding box center [1368, 392] width 52 height 24
click at [1376, 499] on span "Landmark lines" at bounding box center [1406, 497] width 88 height 18
click at [1377, 418] on button "Export Field 10" at bounding box center [1391, 419] width 183 height 24
click at [112, 139] on div "Field 10" at bounding box center [91, 145] width 108 height 12
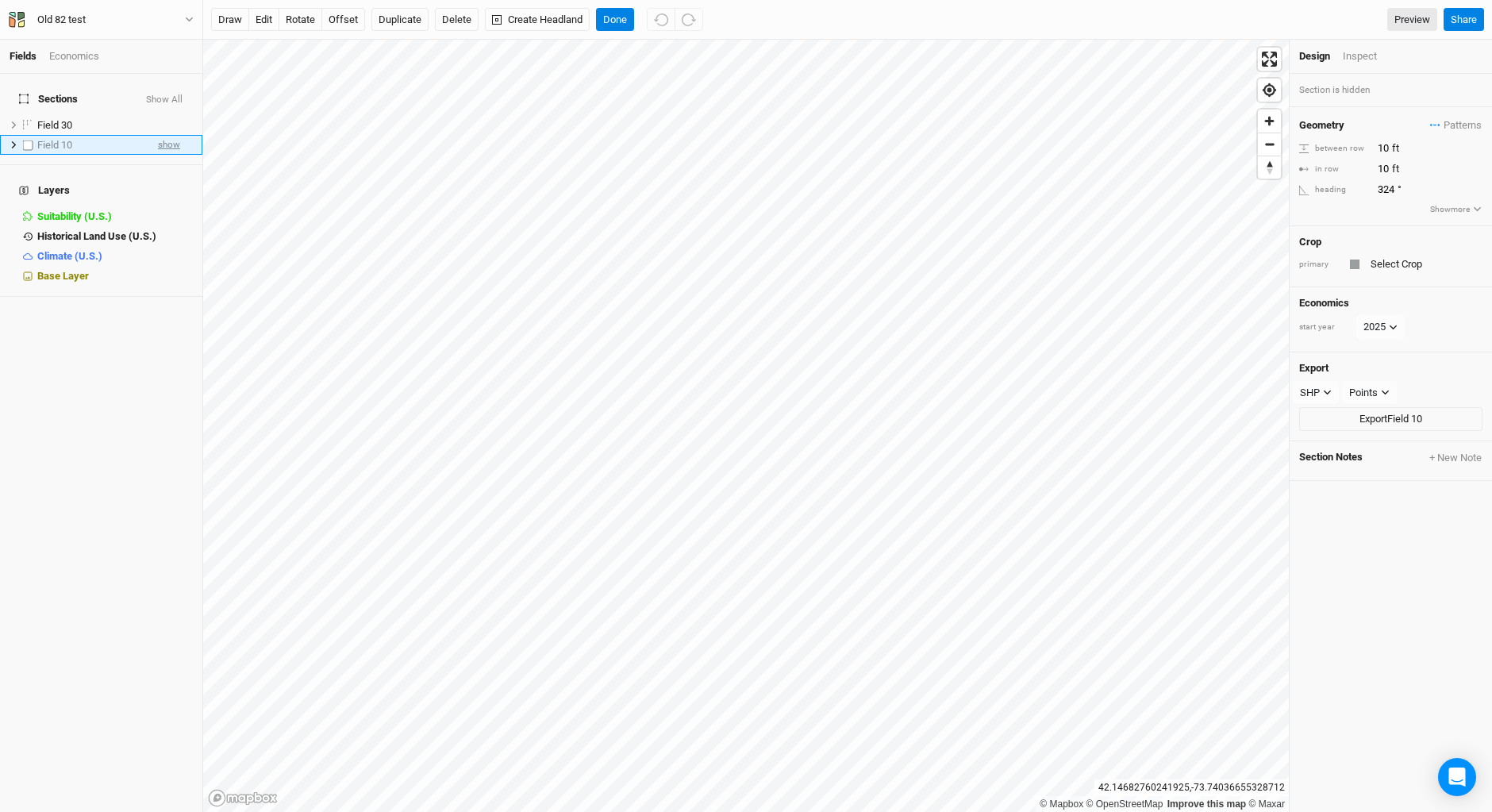
click at [159, 135] on span "show" at bounding box center [168, 144] width 22 height 20
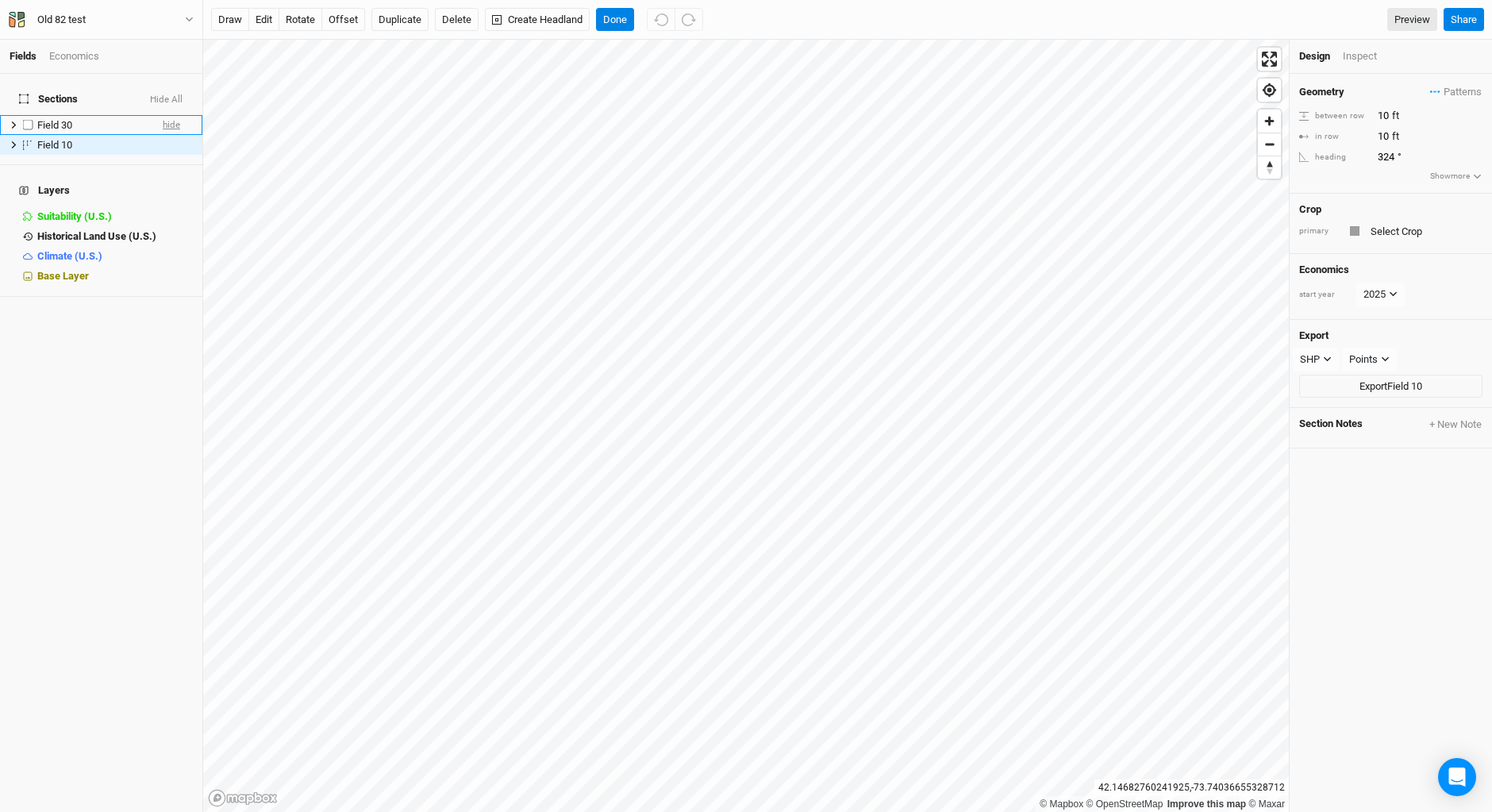
click at [162, 115] on span "hide" at bounding box center [171, 125] width 17 height 20
click at [1387, 357] on icon "button" at bounding box center [1385, 359] width 9 height 9
click at [1390, 414] on span "Rows" at bounding box center [1377, 416] width 31 height 18
click at [1383, 382] on button "Export Field 10" at bounding box center [1391, 386] width 183 height 24
click at [1378, 354] on button "Rows" at bounding box center [1368, 359] width 52 height 24
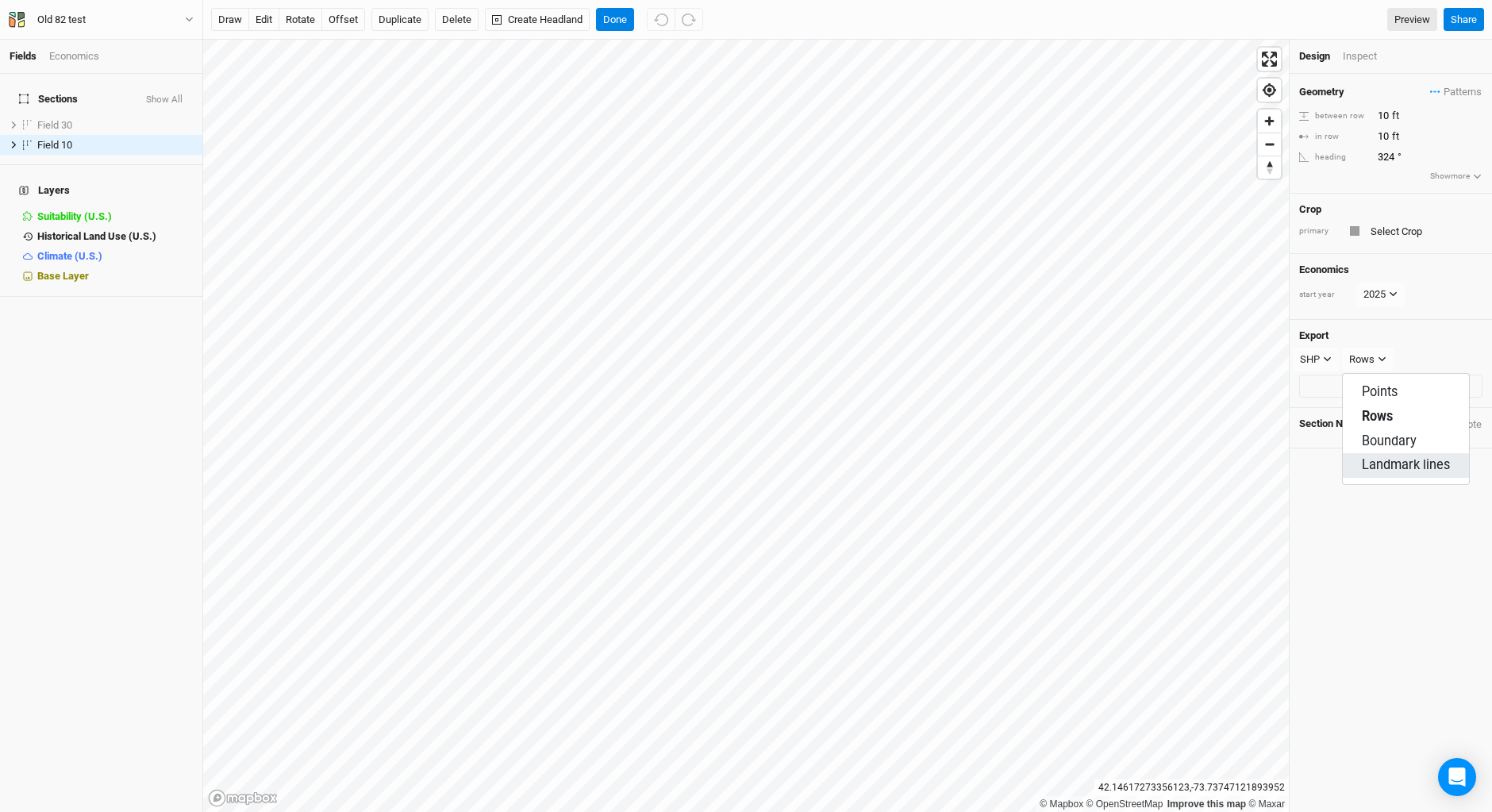
click at [1380, 459] on span "Landmark lines" at bounding box center [1406, 465] width 88 height 18
click at [1390, 385] on button "Export Field 10" at bounding box center [1391, 386] width 183 height 24
click at [162, 135] on span "hide" at bounding box center [171, 144] width 17 height 20
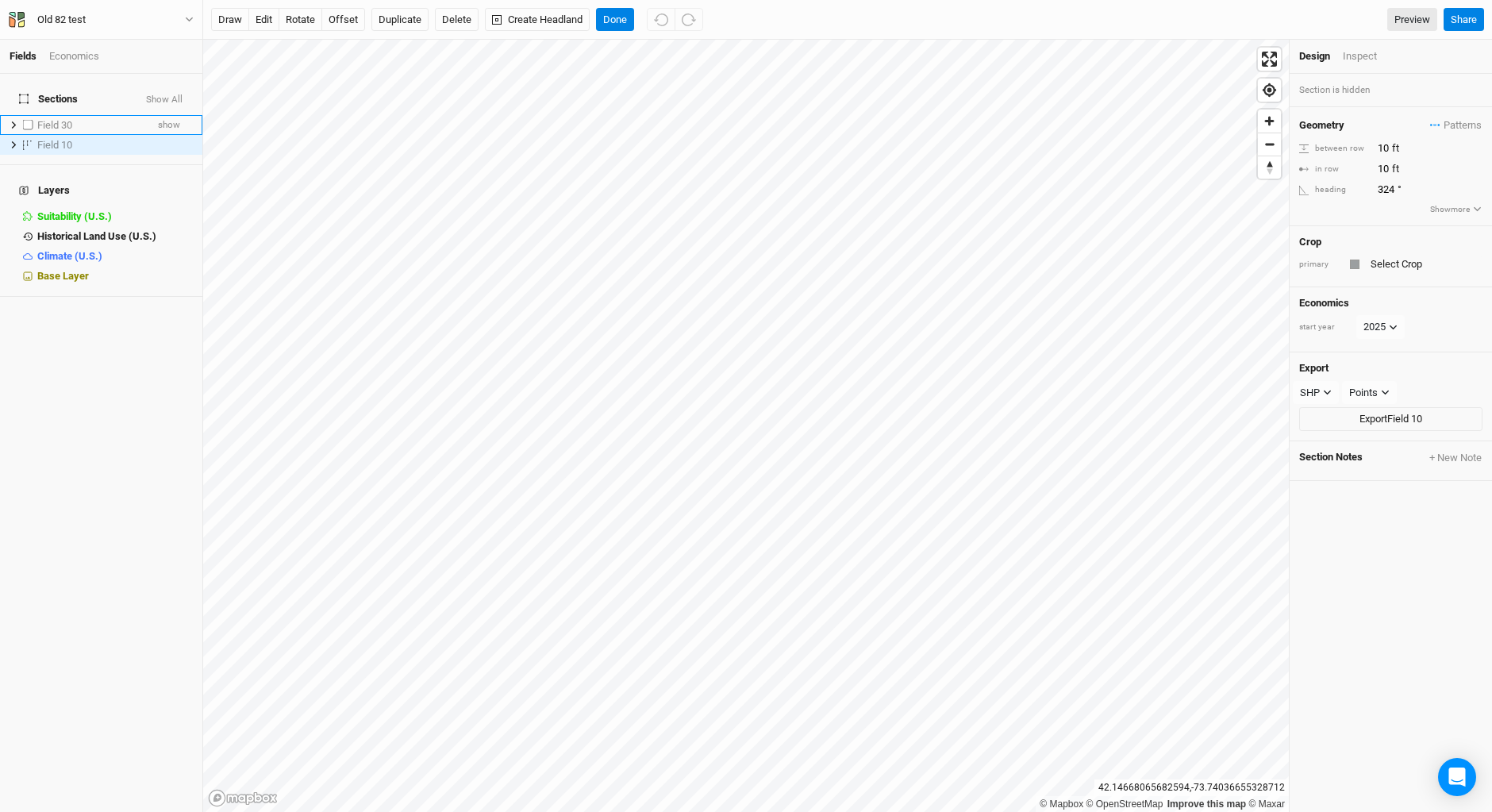
click at [120, 119] on div "Field 30" at bounding box center [91, 125] width 108 height 12
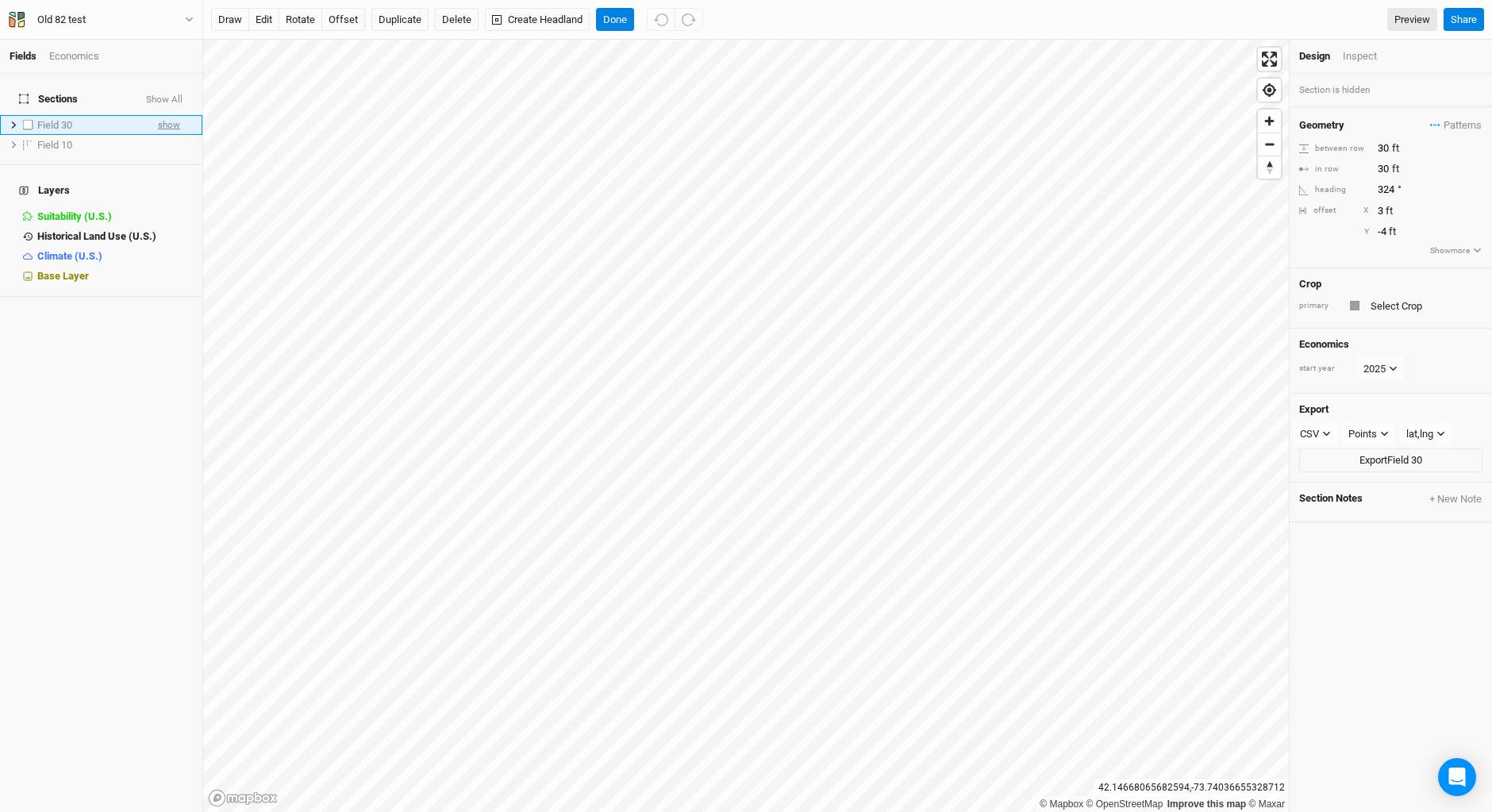
click at [162, 115] on span "show" at bounding box center [168, 125] width 22 height 20
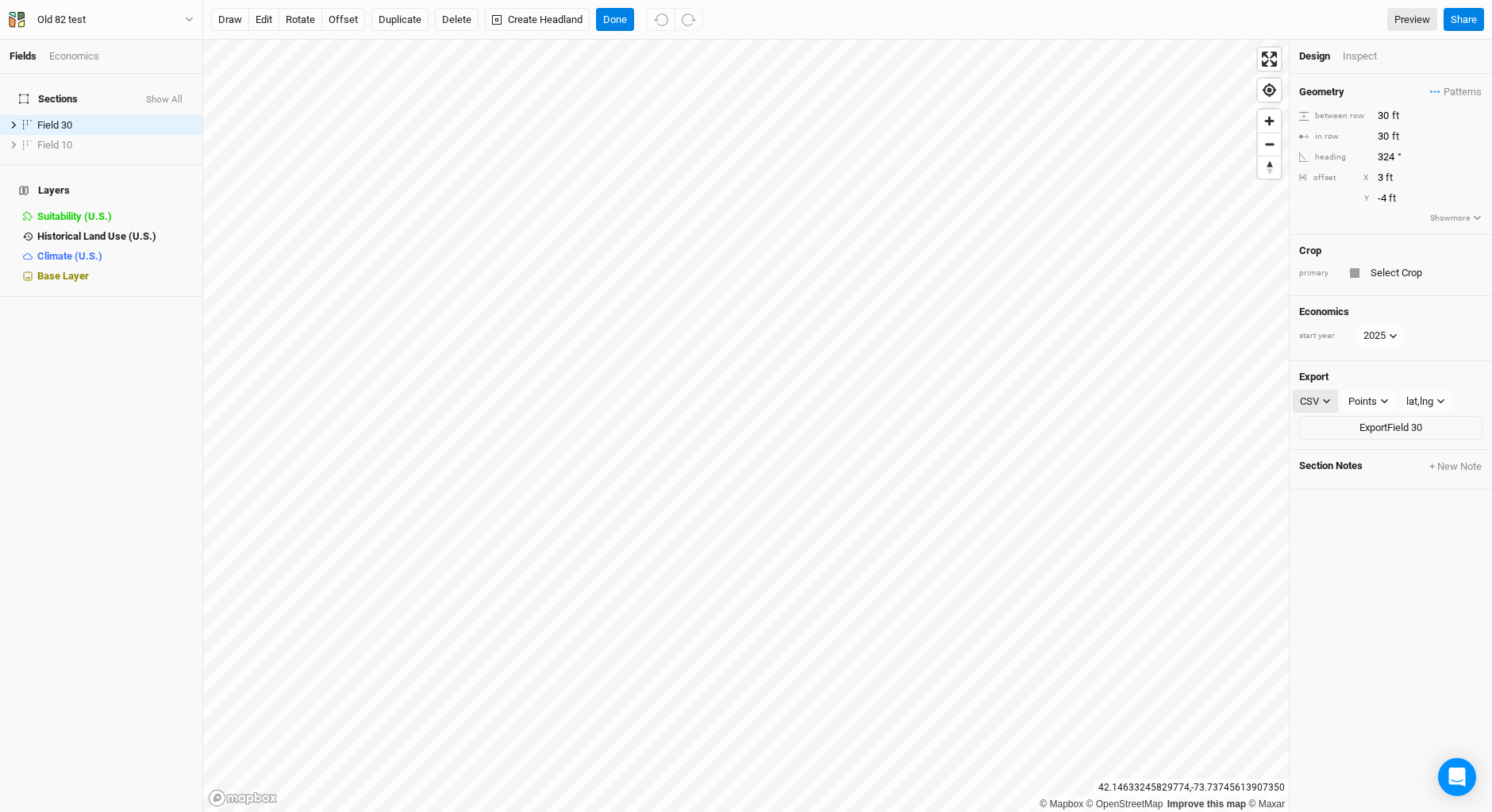
click at [1333, 399] on button "CSV" at bounding box center [1315, 401] width 45 height 24
click at [1340, 530] on button "SHP" at bounding box center [1356, 531] width 125 height 25
click at [1380, 399] on button "Points" at bounding box center [1369, 401] width 54 height 24
click at [1388, 460] on span "Rows" at bounding box center [1377, 458] width 31 height 18
click at [1362, 425] on button "Export Field 30" at bounding box center [1391, 427] width 183 height 24
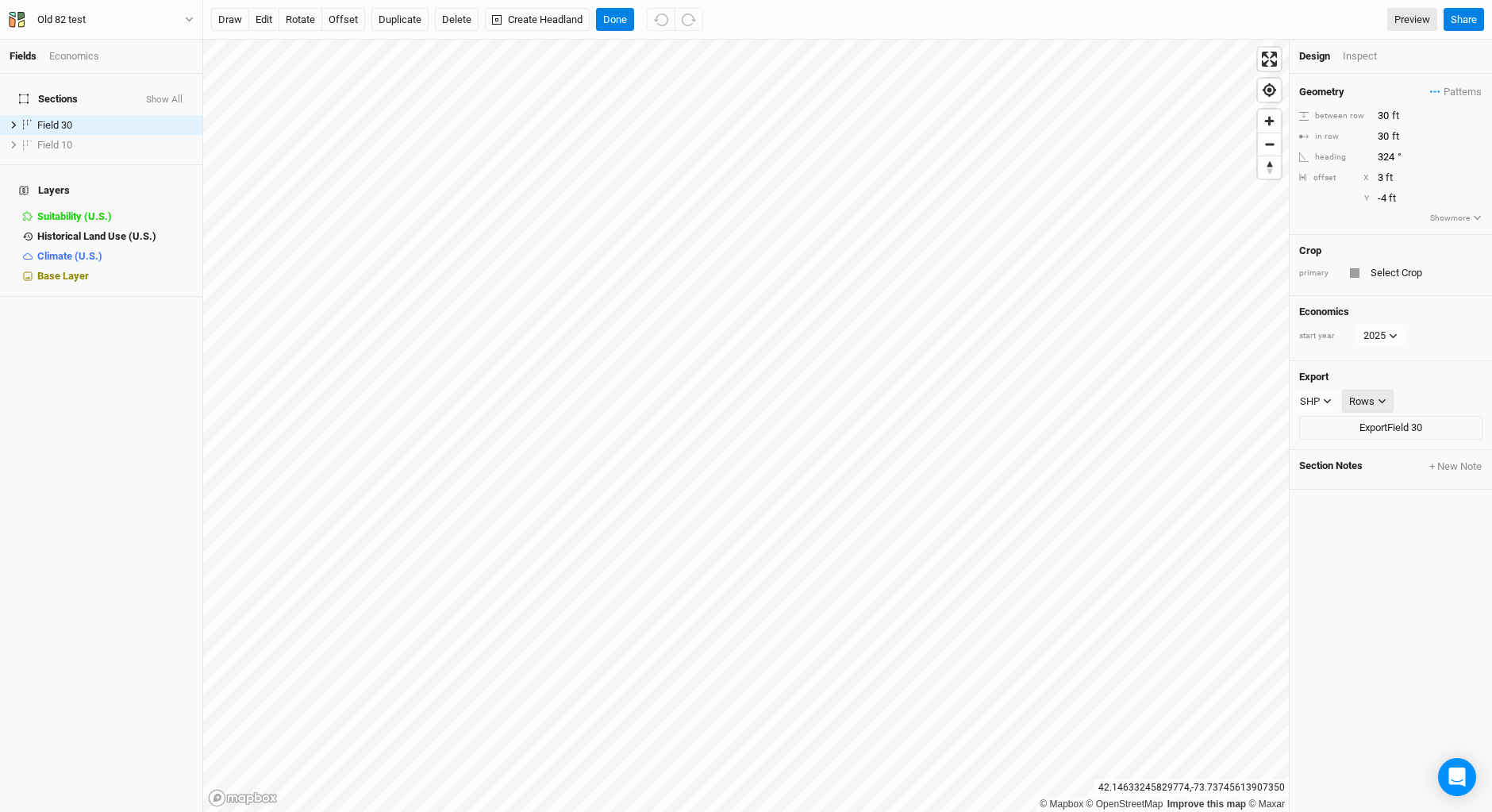
click at [1378, 393] on button "Rows" at bounding box center [1368, 401] width 52 height 24
click at [1389, 503] on span "Landmark lines" at bounding box center [1406, 506] width 88 height 18
click at [1376, 427] on button "Export Field 30" at bounding box center [1391, 427] width 183 height 24
click at [1431, 400] on icon "button" at bounding box center [1425, 401] width 9 height 9
click at [1398, 488] on span "Boundary" at bounding box center [1389, 482] width 54 height 18
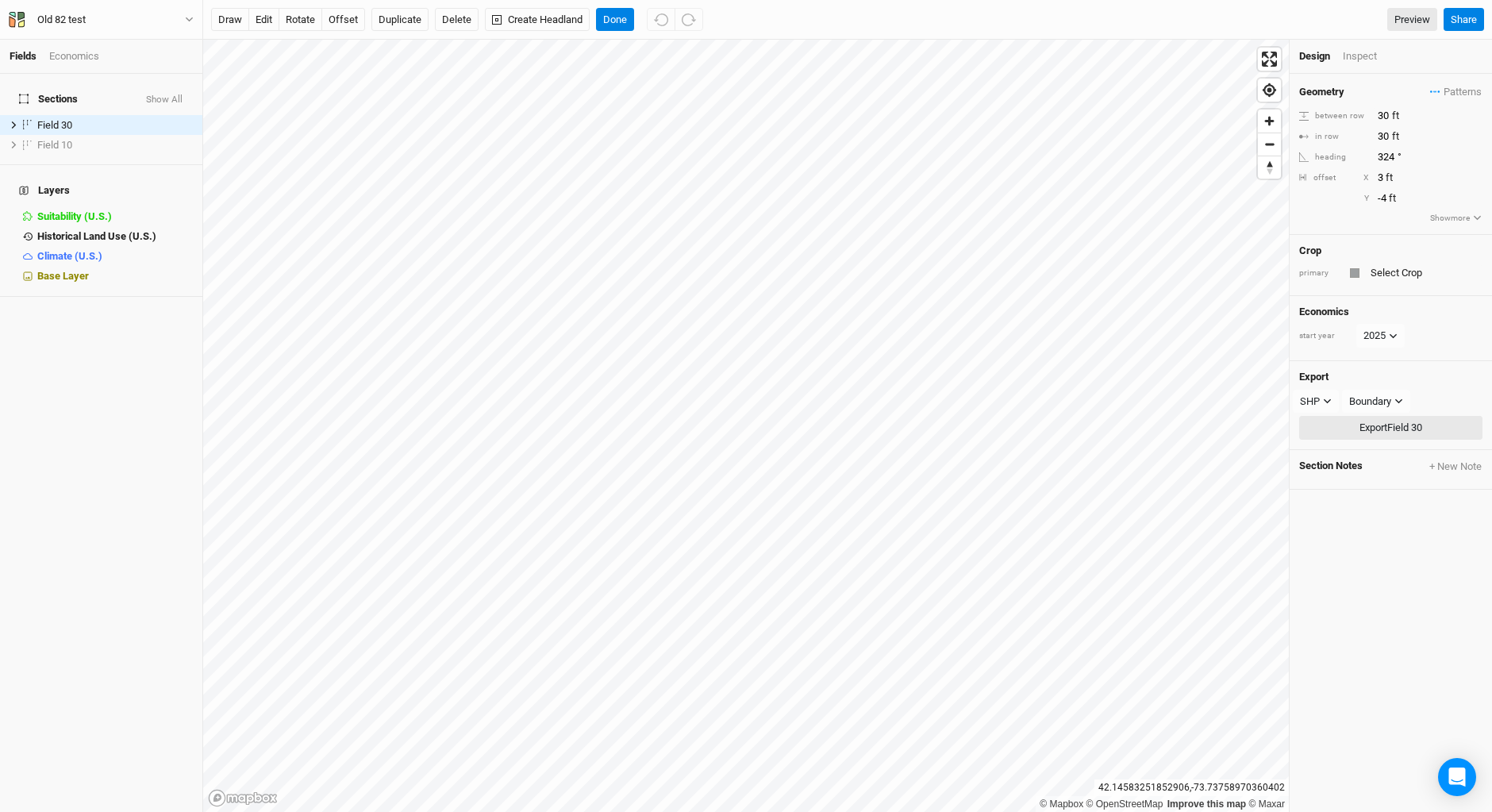
click at [1392, 426] on button "Export Field 30" at bounding box center [1391, 427] width 183 height 24
click at [96, 139] on div "Field 10" at bounding box center [91, 145] width 108 height 12
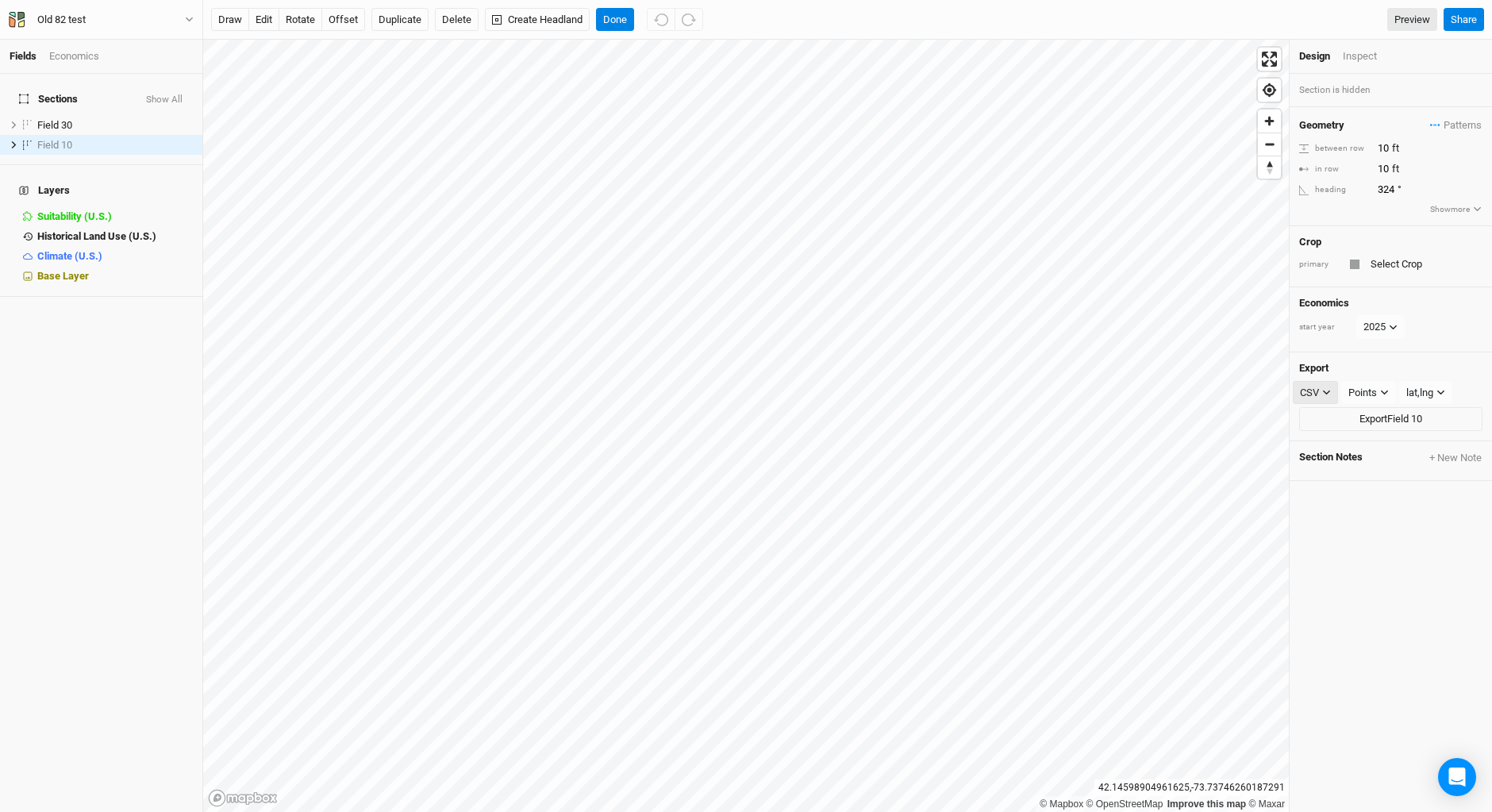
click at [1329, 392] on icon "button" at bounding box center [1326, 391] width 7 height 5
click at [1320, 525] on span "SHP" at bounding box center [1326, 522] width 26 height 18
click at [1378, 388] on div "Points" at bounding box center [1364, 392] width 29 height 16
click at [1382, 477] on span "Boundary" at bounding box center [1389, 473] width 54 height 18
click at [1381, 420] on button "Export Field 10" at bounding box center [1391, 419] width 183 height 24
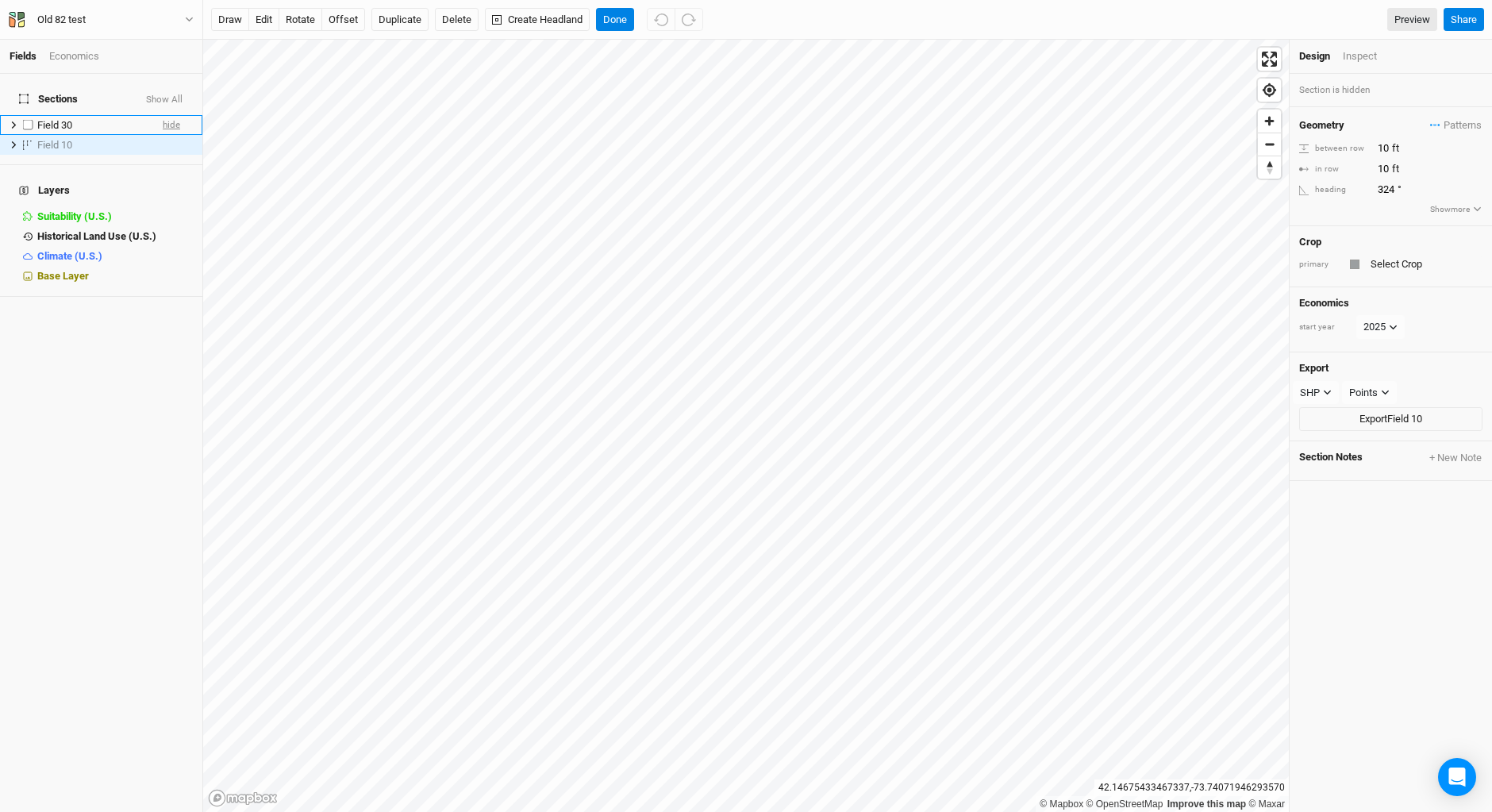
click at [162, 115] on span "hide" at bounding box center [171, 125] width 17 height 20
click at [158, 115] on span "show" at bounding box center [168, 125] width 22 height 20
click at [162, 138] on span "show" at bounding box center [168, 144] width 22 height 20
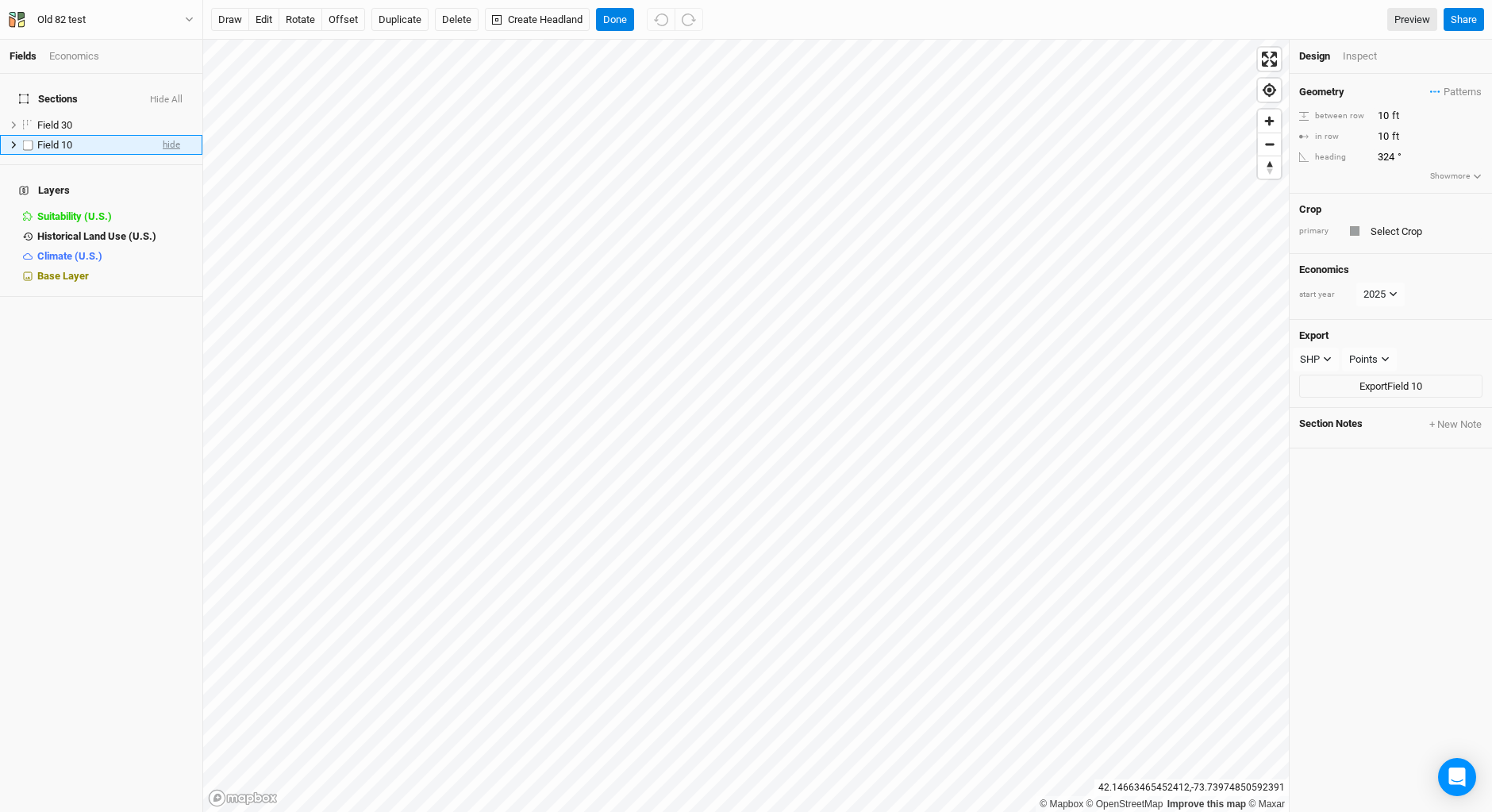
click at [163, 135] on span "hide" at bounding box center [171, 144] width 17 height 20
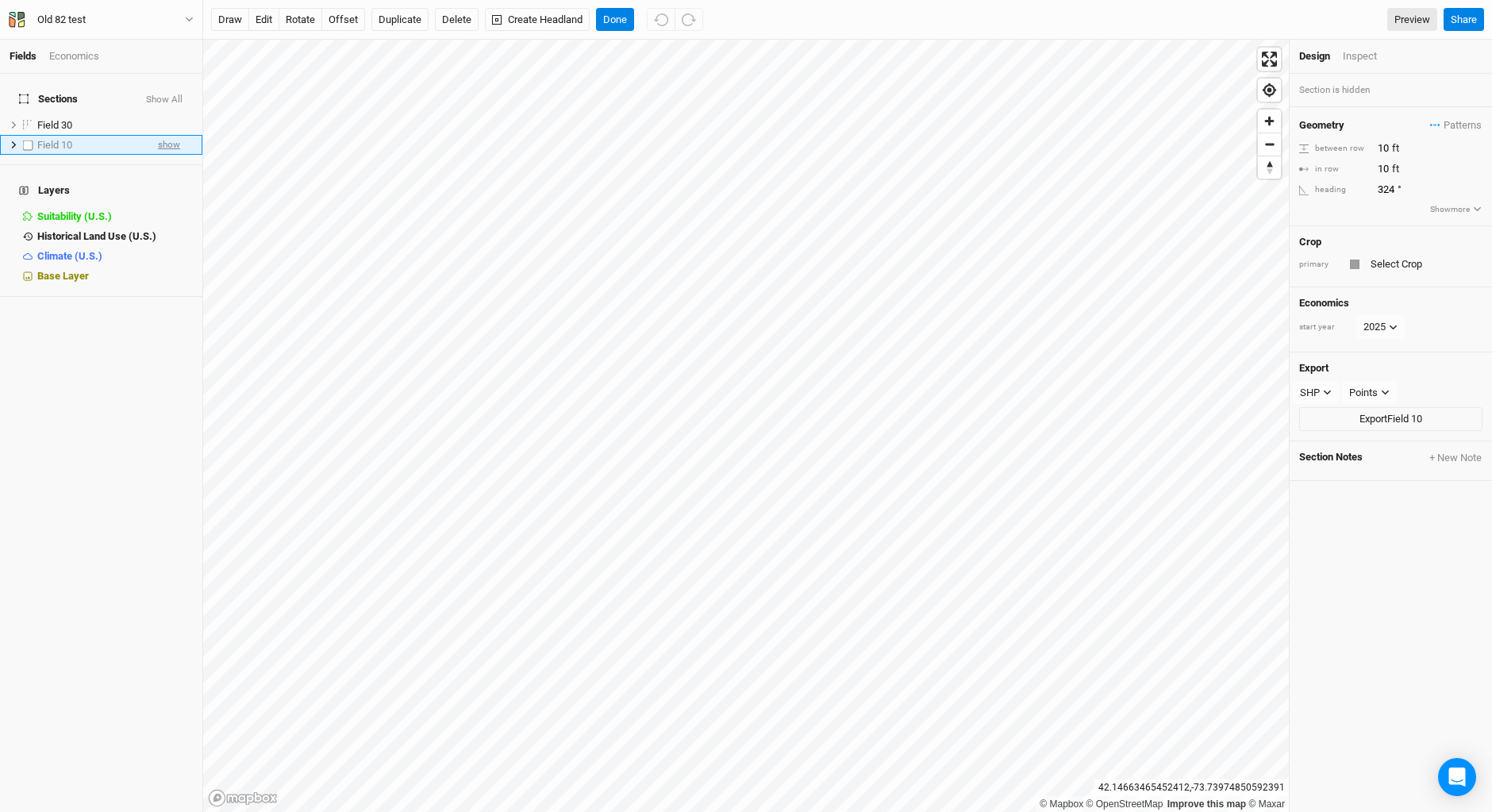
click at [163, 135] on span "show" at bounding box center [168, 144] width 22 height 20
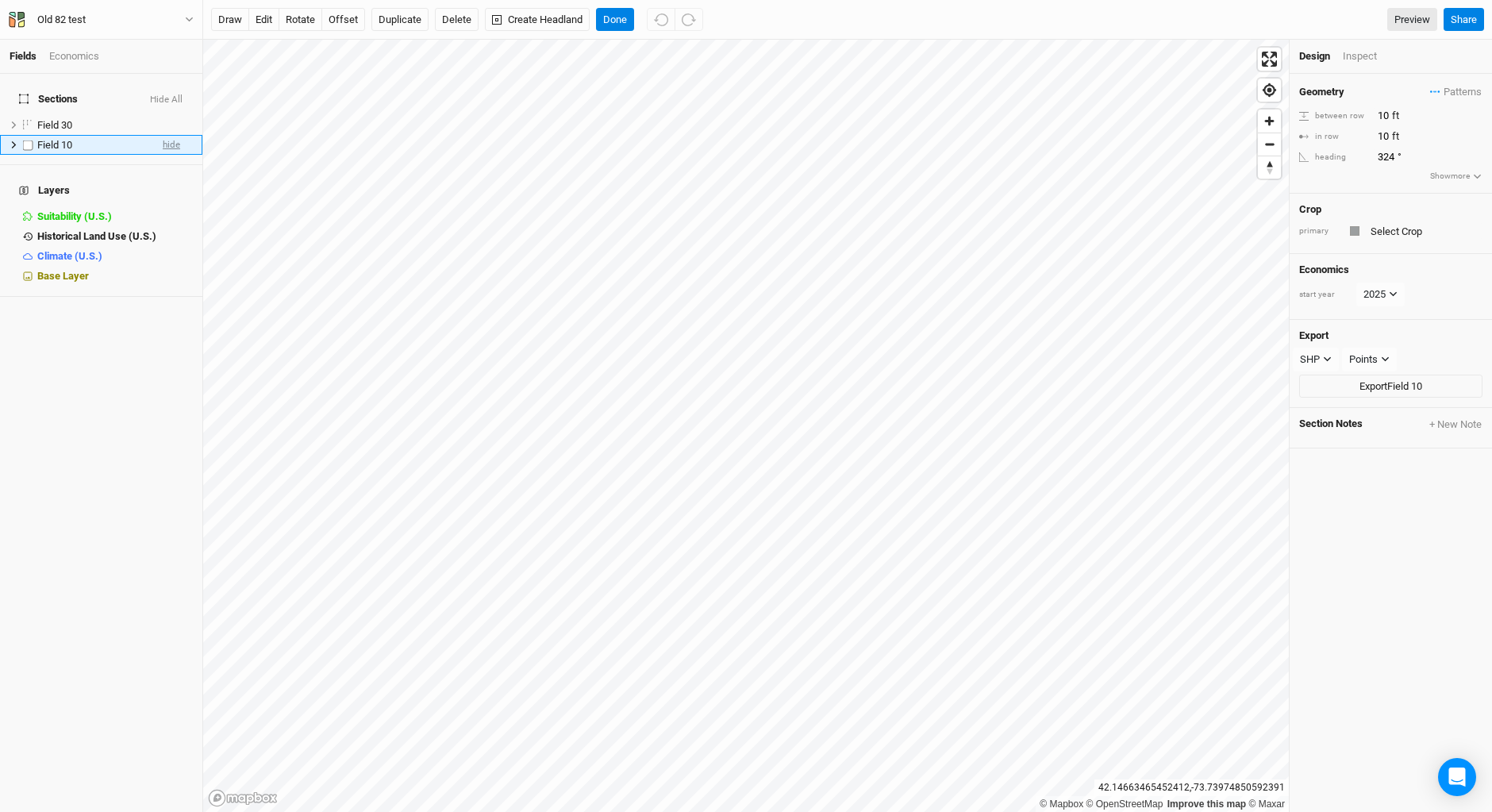
click at [163, 135] on span "hide" at bounding box center [171, 144] width 17 height 20
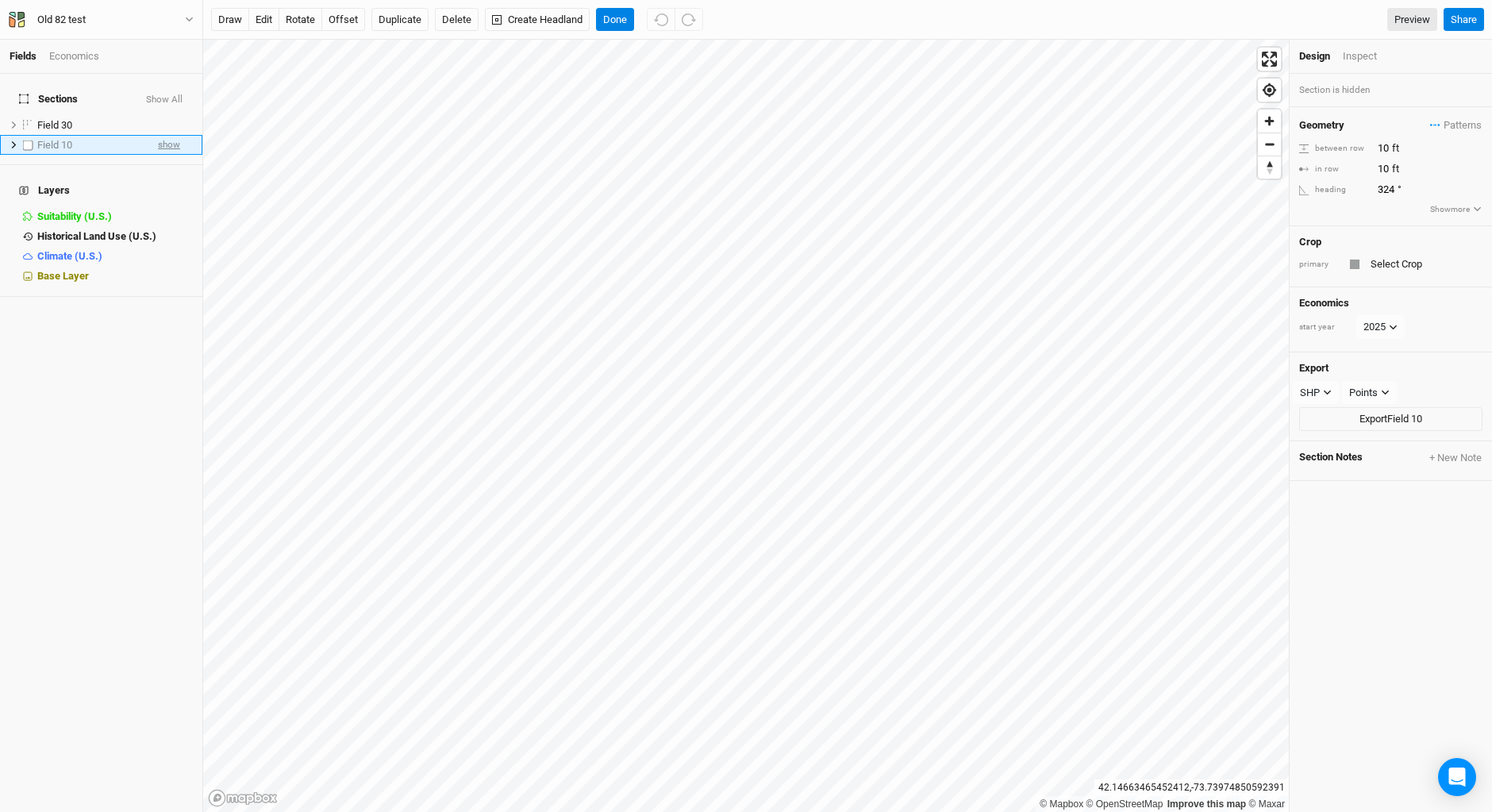
click at [163, 135] on span "show" at bounding box center [168, 144] width 22 height 20
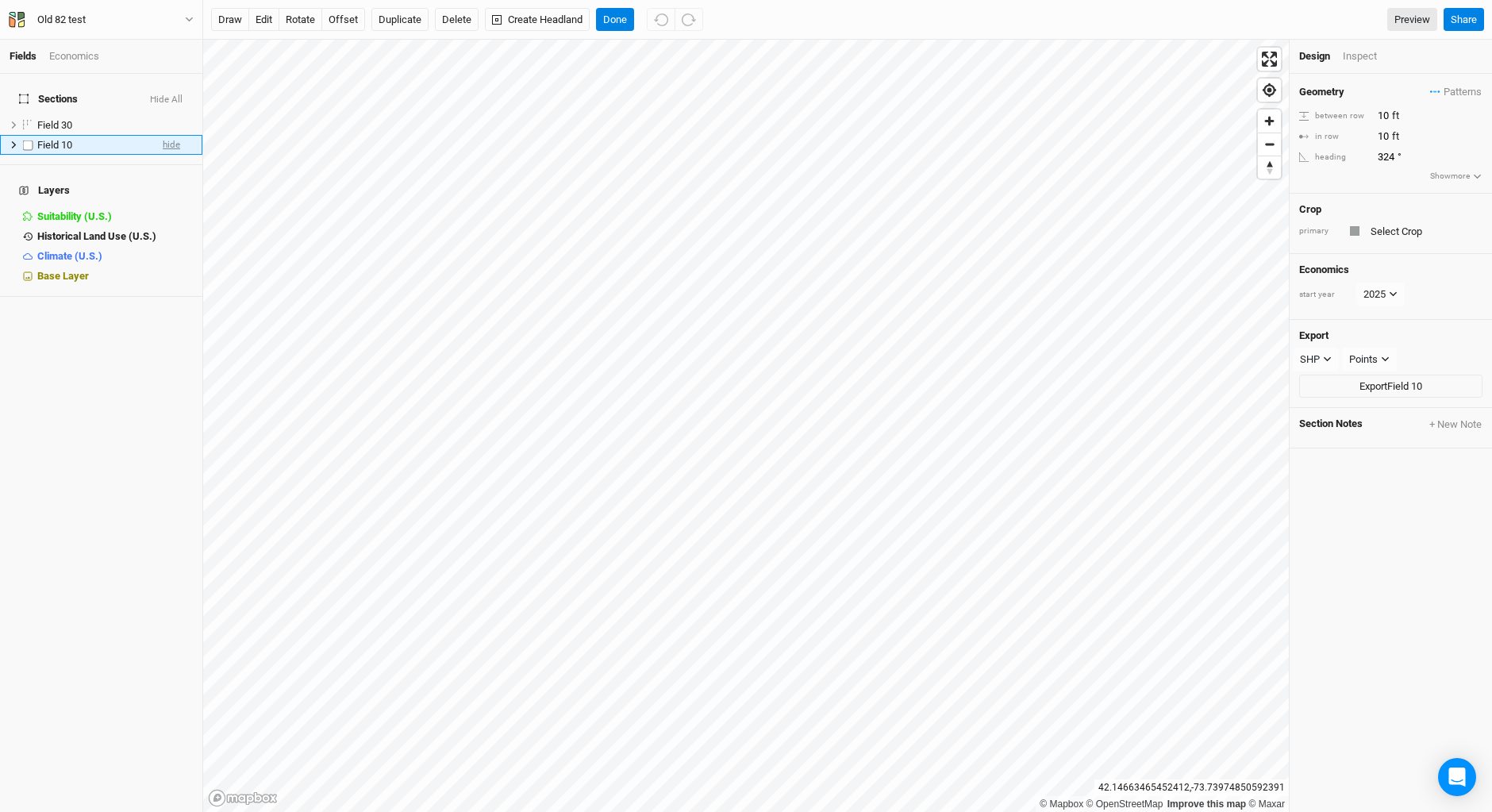
click at [163, 135] on span "hide" at bounding box center [171, 144] width 17 height 20
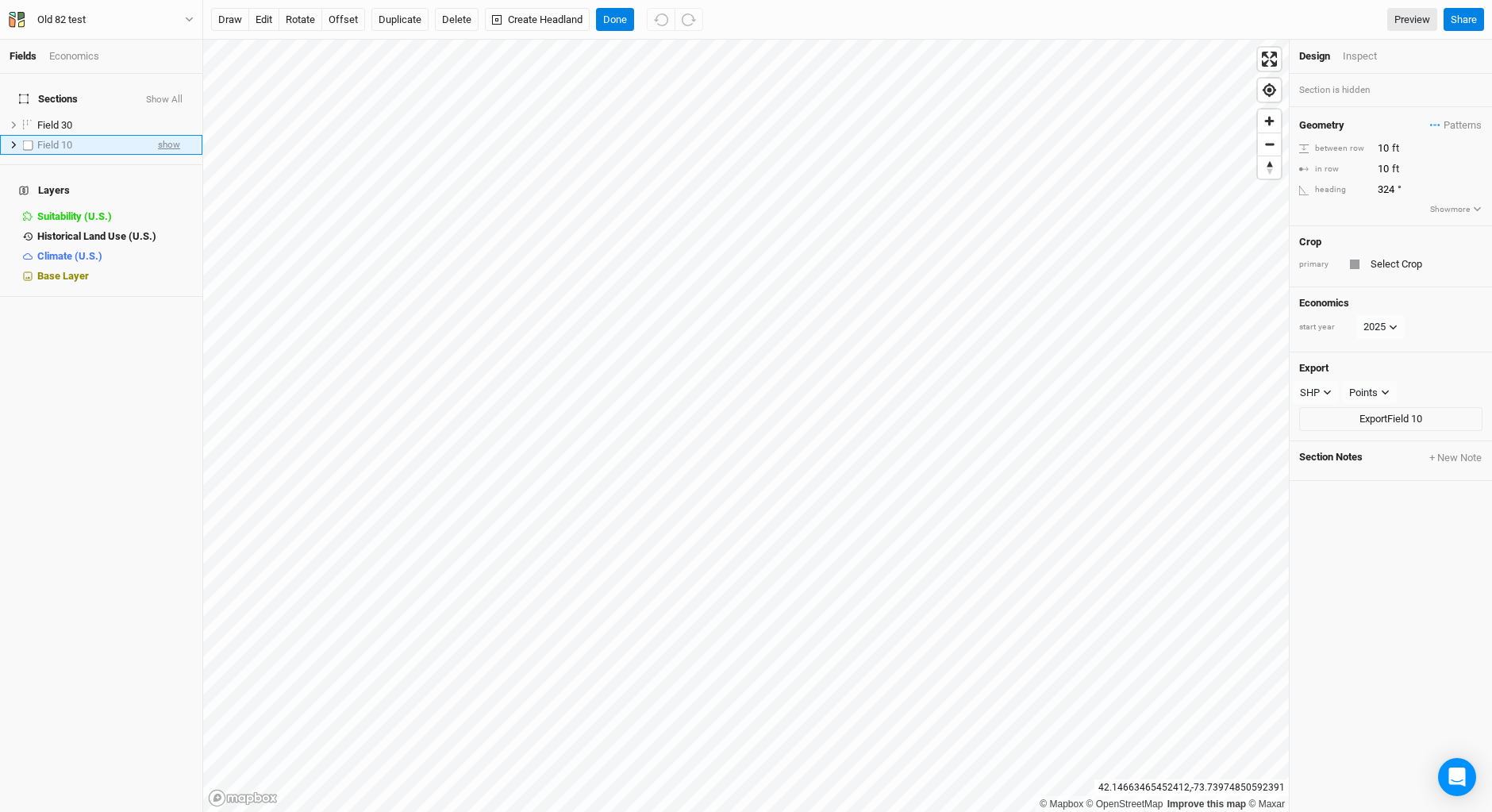
click at [163, 135] on span "show" at bounding box center [168, 144] width 22 height 20
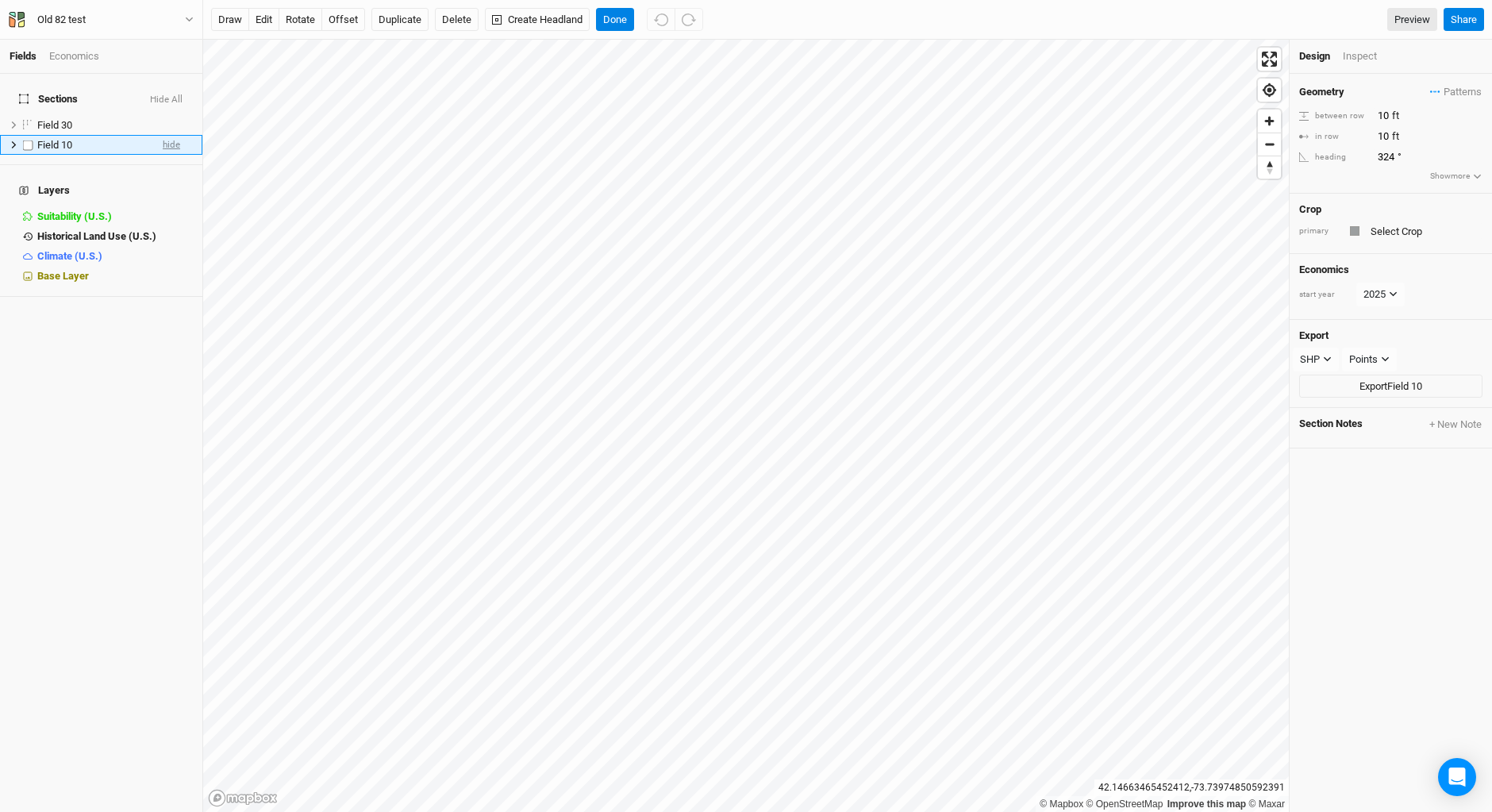
click at [163, 135] on span "hide" at bounding box center [171, 144] width 17 height 20
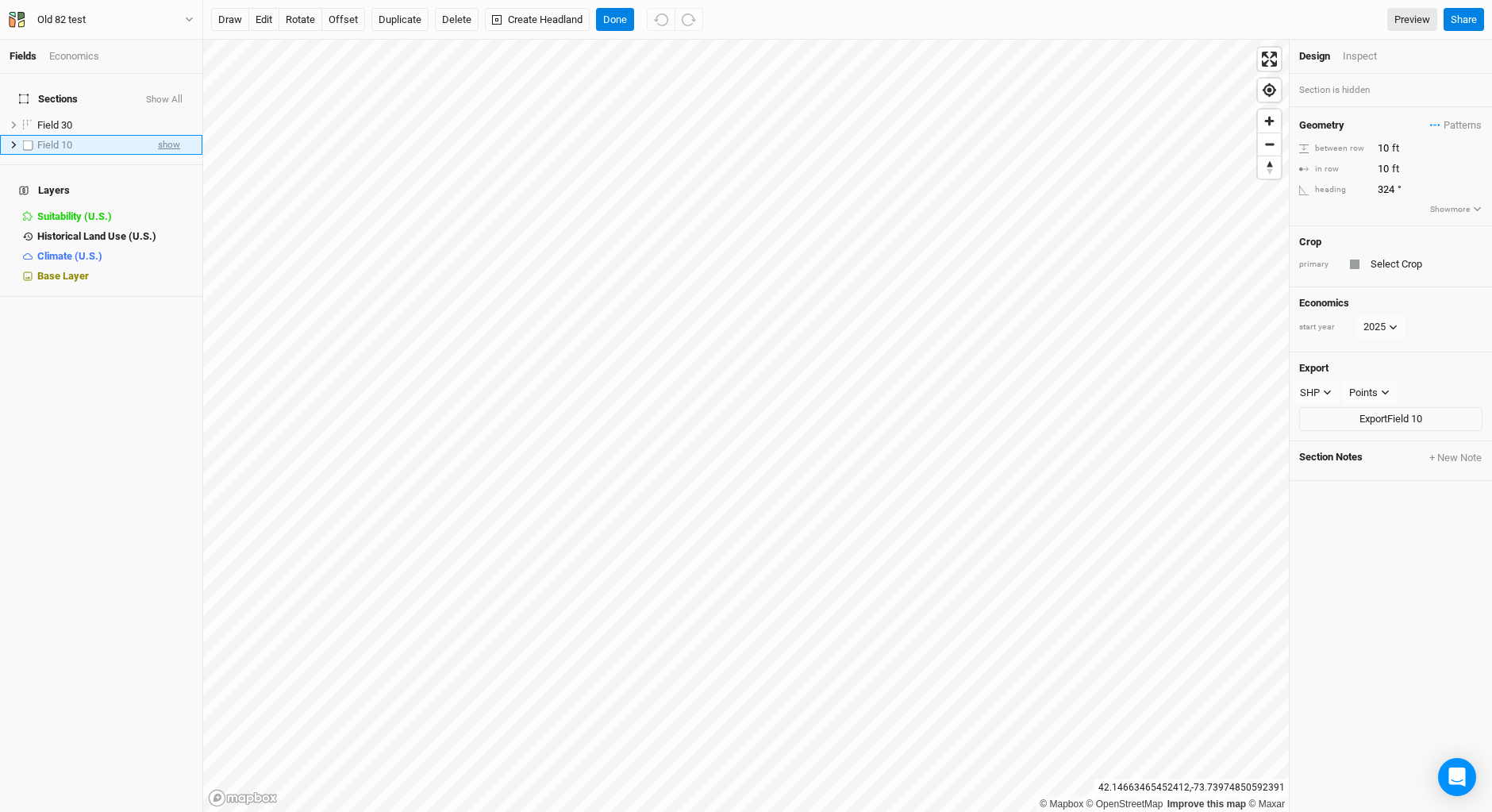
click at [163, 135] on span "show" at bounding box center [168, 144] width 22 height 20
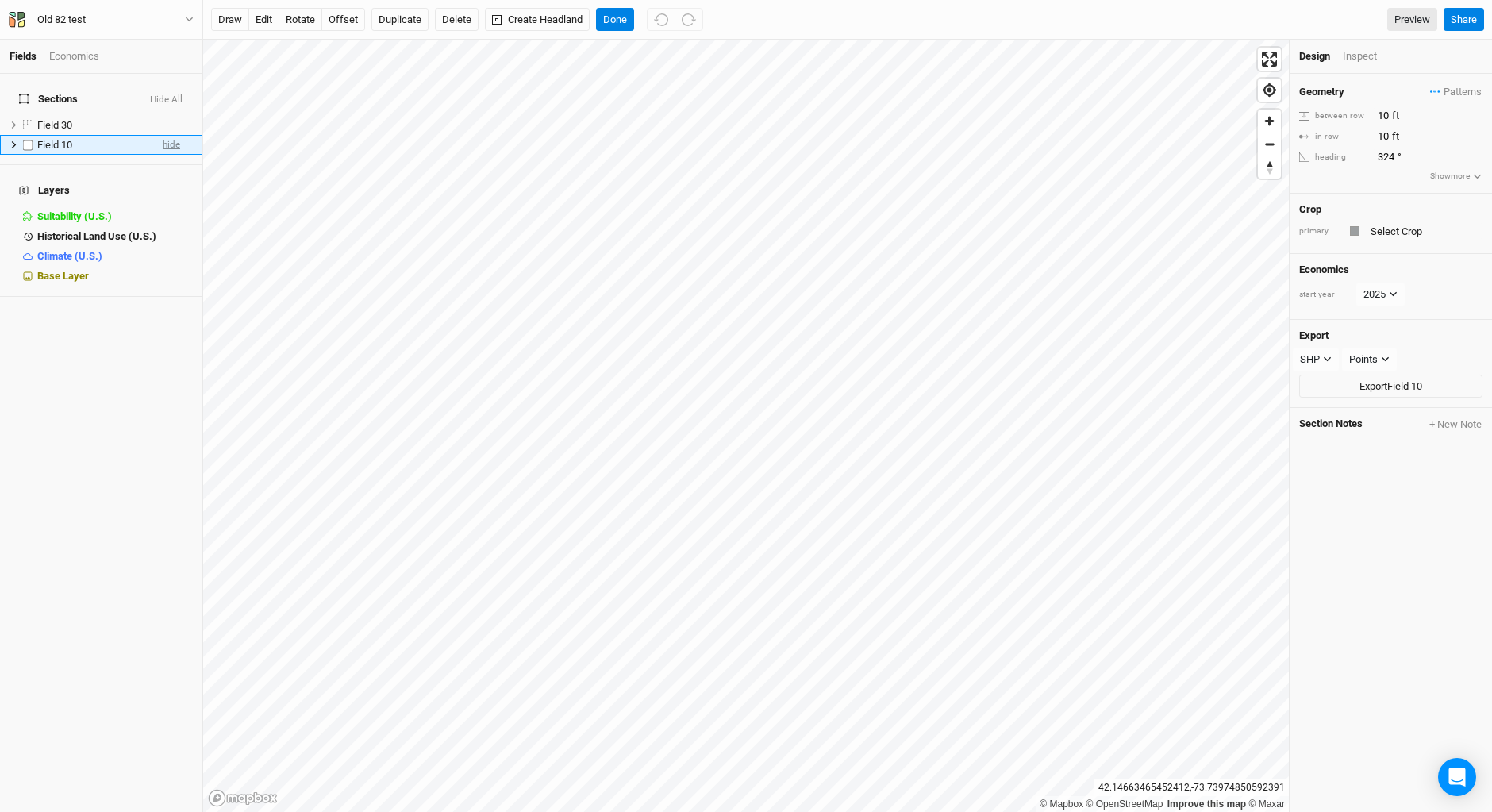
click at [163, 135] on span "hide" at bounding box center [171, 144] width 17 height 20
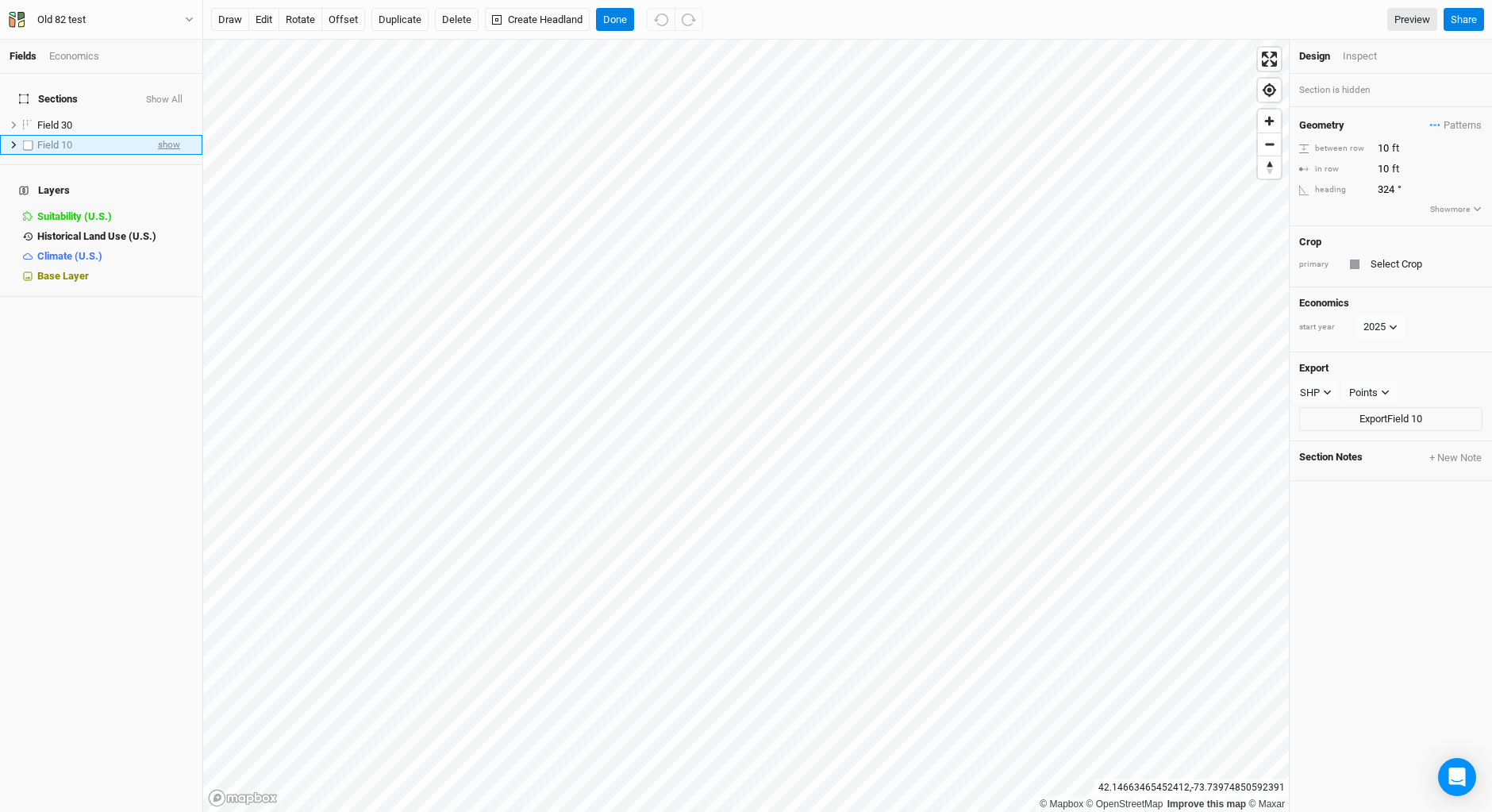
click at [163, 135] on span "show" at bounding box center [168, 144] width 22 height 20
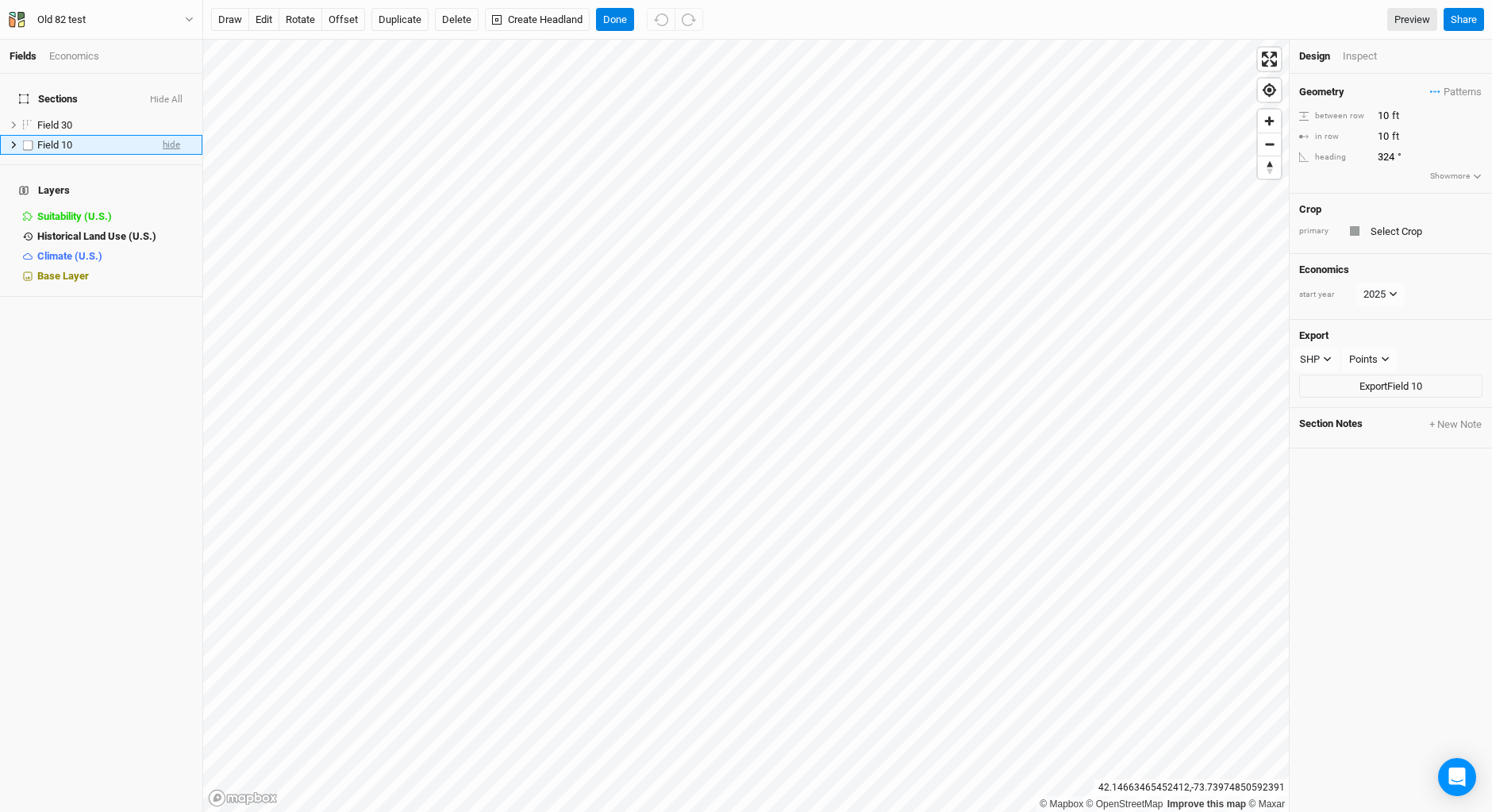
click at [163, 135] on span "hide" at bounding box center [171, 144] width 17 height 20
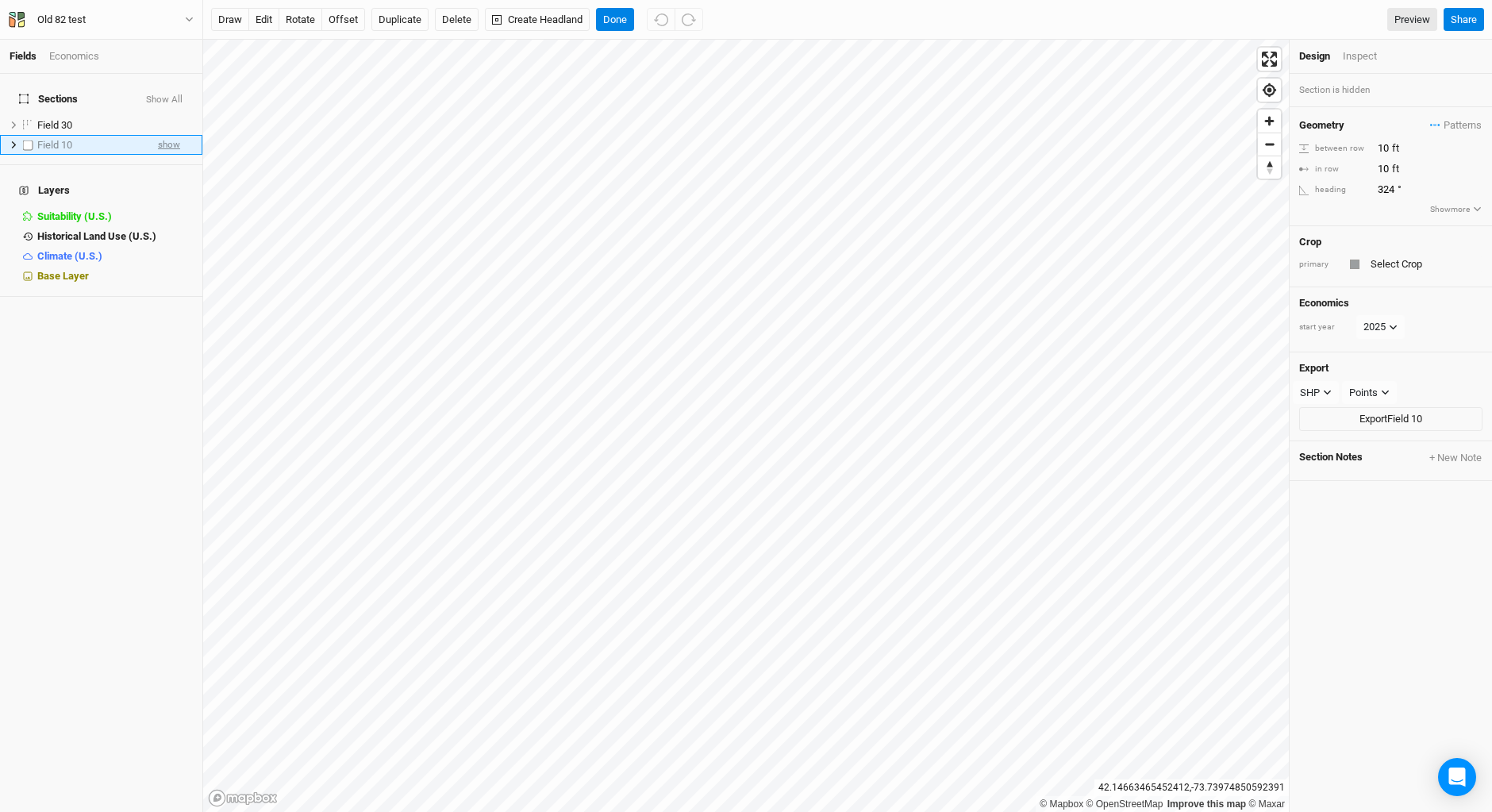
click at [163, 135] on span "show" at bounding box center [168, 144] width 22 height 20
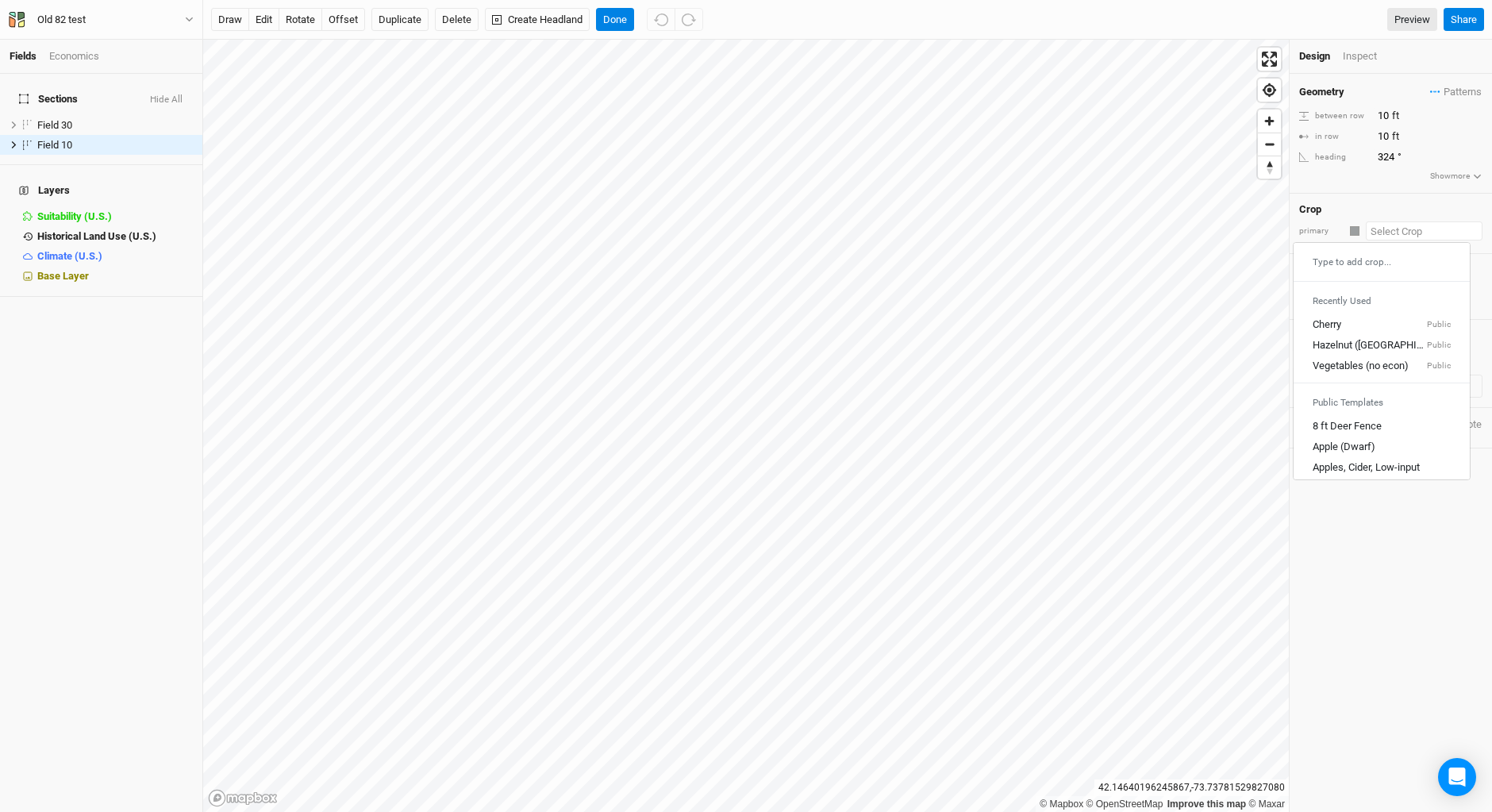
click at [1394, 231] on input "text" at bounding box center [1424, 231] width 116 height 19
click at [1357, 229] on div at bounding box center [1355, 231] width 10 height 10
click at [1348, 229] on div "primary" at bounding box center [1391, 231] width 183 height 19
click at [1474, 172] on icon "button" at bounding box center [1478, 176] width 9 height 9
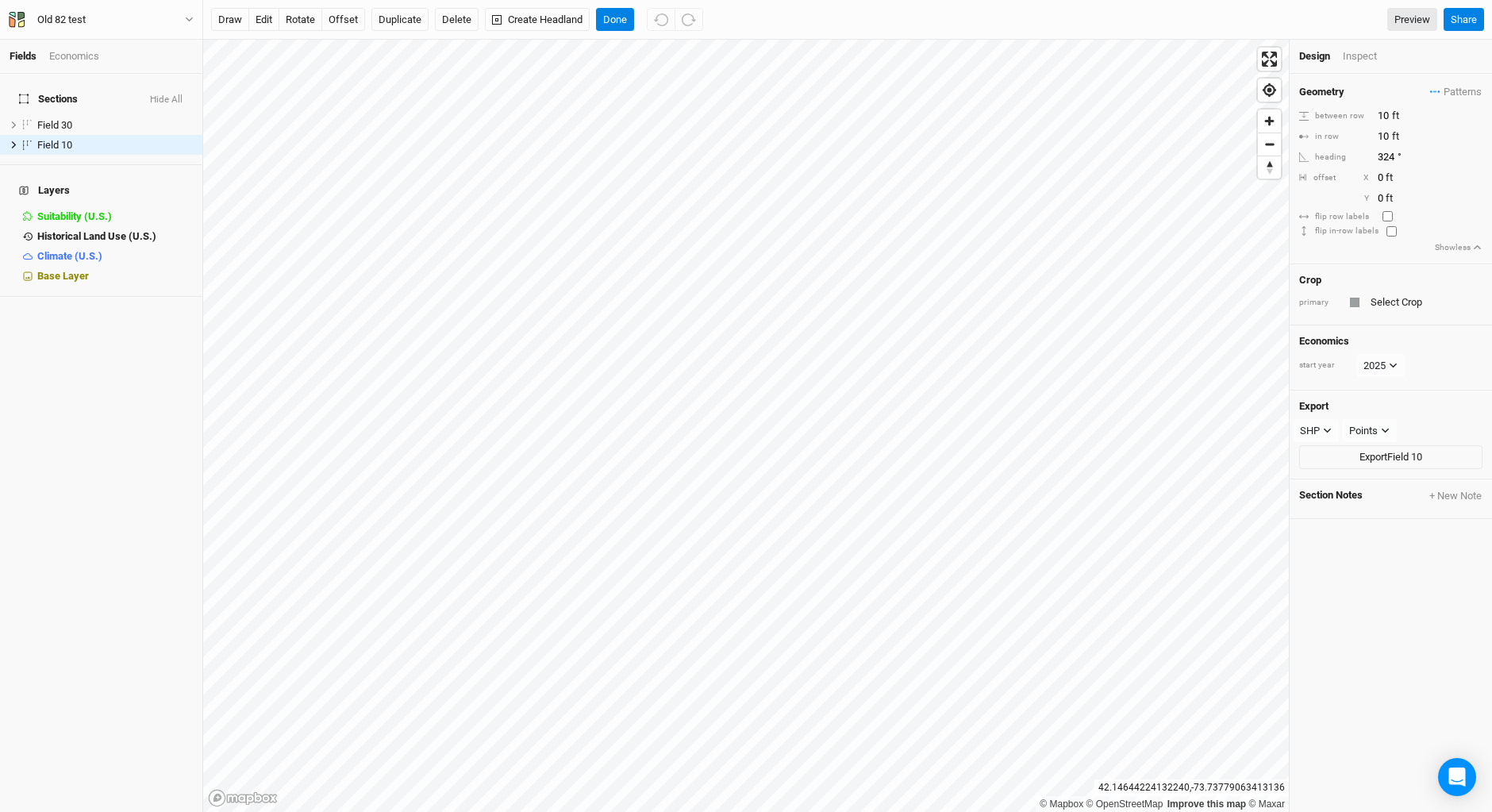
click at [1353, 296] on div "primary" at bounding box center [1391, 302] width 183 height 19
click at [1357, 300] on div at bounding box center [1355, 302] width 10 height 10
click at [1389, 299] on input "text" at bounding box center [1424, 302] width 116 height 19
click at [1399, 330] on div "Type to add crop..." at bounding box center [1382, 333] width 177 height 26
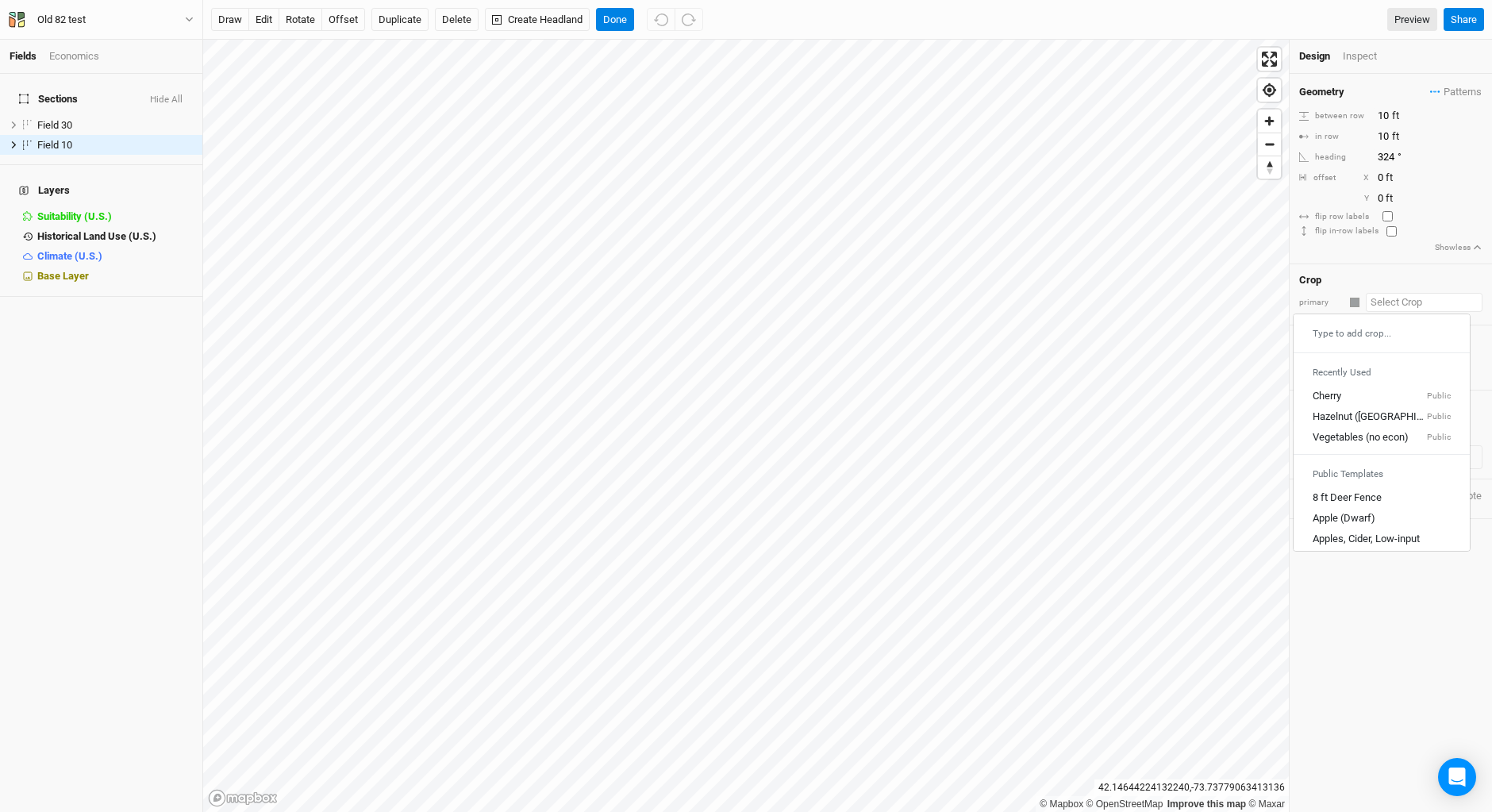
click at [1357, 334] on div "Type to add crop..." at bounding box center [1382, 333] width 177 height 26
click at [1402, 334] on div "Type to add crop..." at bounding box center [1382, 333] width 177 height 26
click at [1396, 301] on input "text" at bounding box center [1424, 302] width 116 height 19
type input "t"
click at [1414, 325] on mark "Test 10" at bounding box center [1422, 330] width 33 height 11
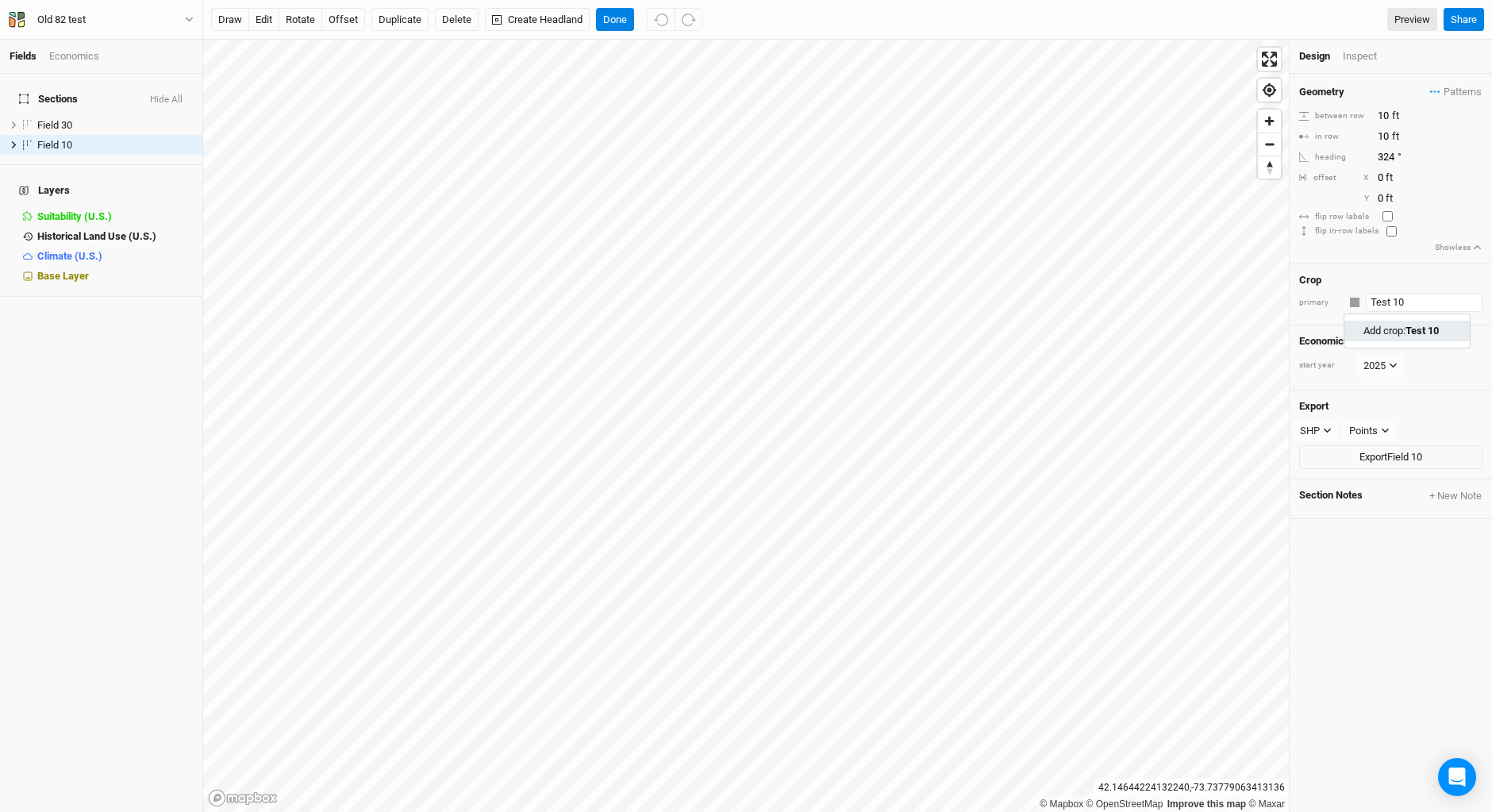
type input "Test 10"
type input "20"
type input "30"
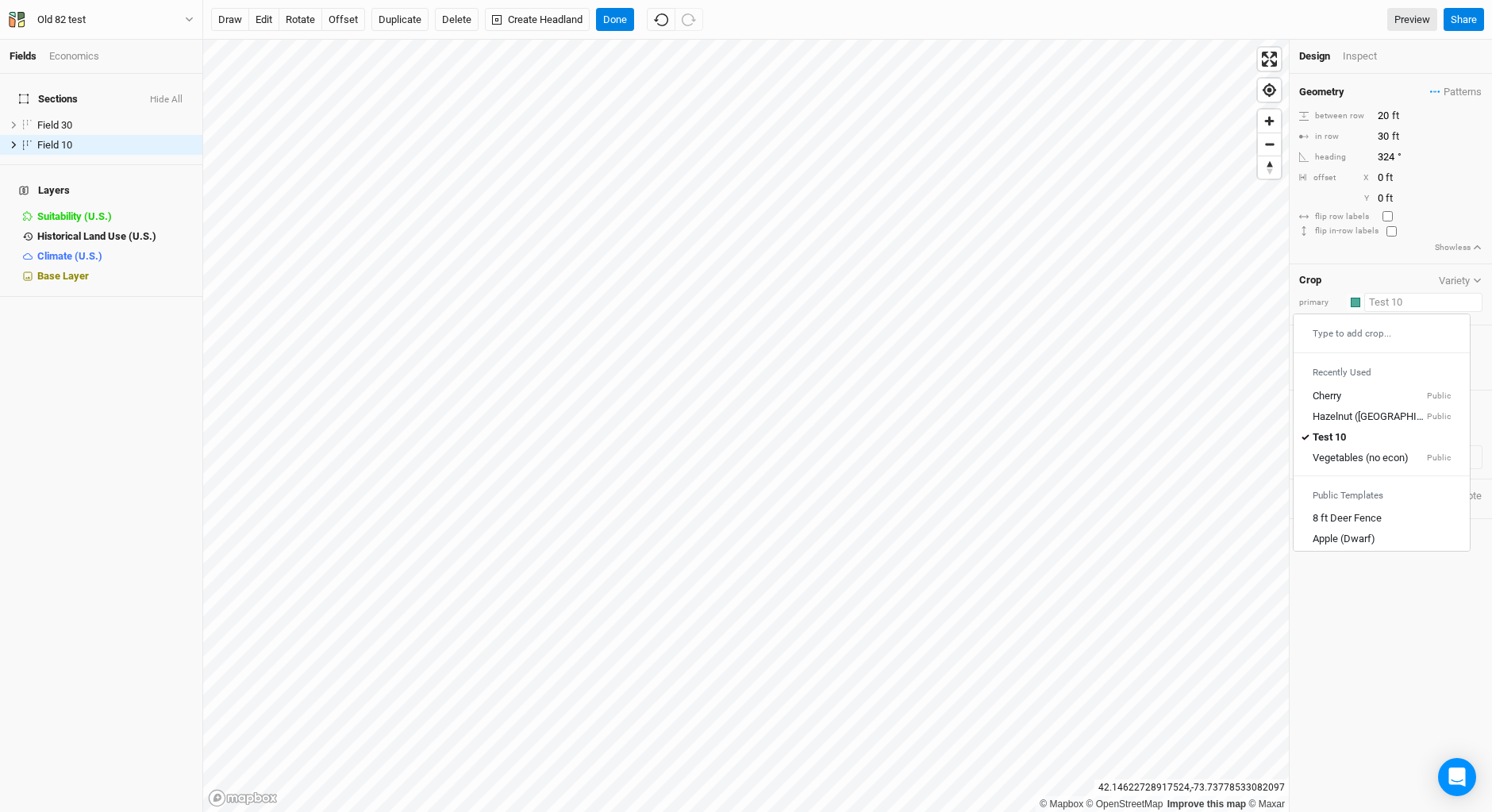
click at [1381, 304] on input "text" at bounding box center [1424, 302] width 118 height 19
click at [1306, 437] on icon "menu-options" at bounding box center [1306, 437] width 7 height 5
click at [657, 20] on icon "button" at bounding box center [661, 19] width 14 height 12
click at [665, 15] on icon "button" at bounding box center [661, 19] width 14 height 14
type input "10"
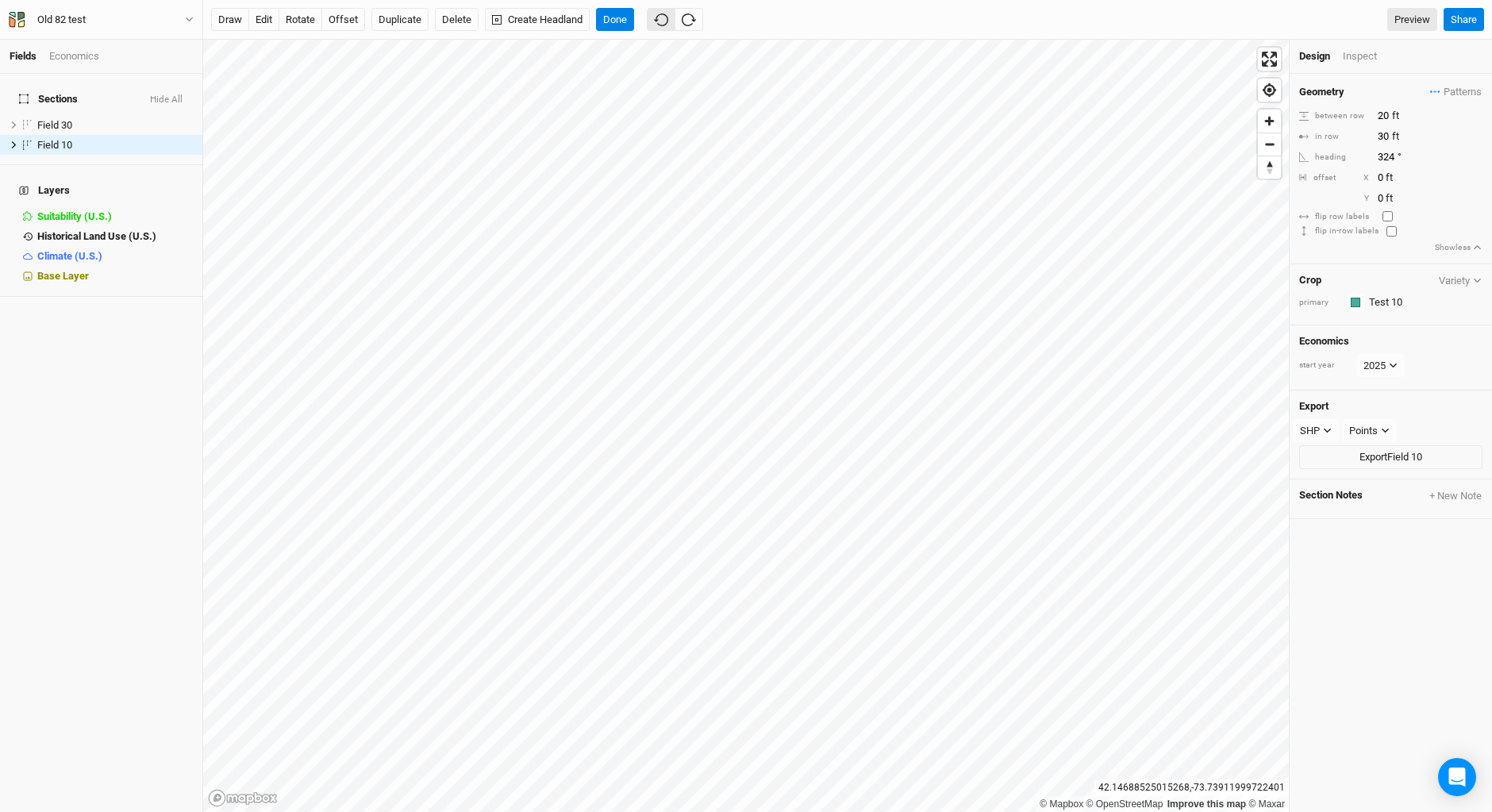
type input "10"
click at [616, 20] on button "Done" at bounding box center [616, 19] width 38 height 24
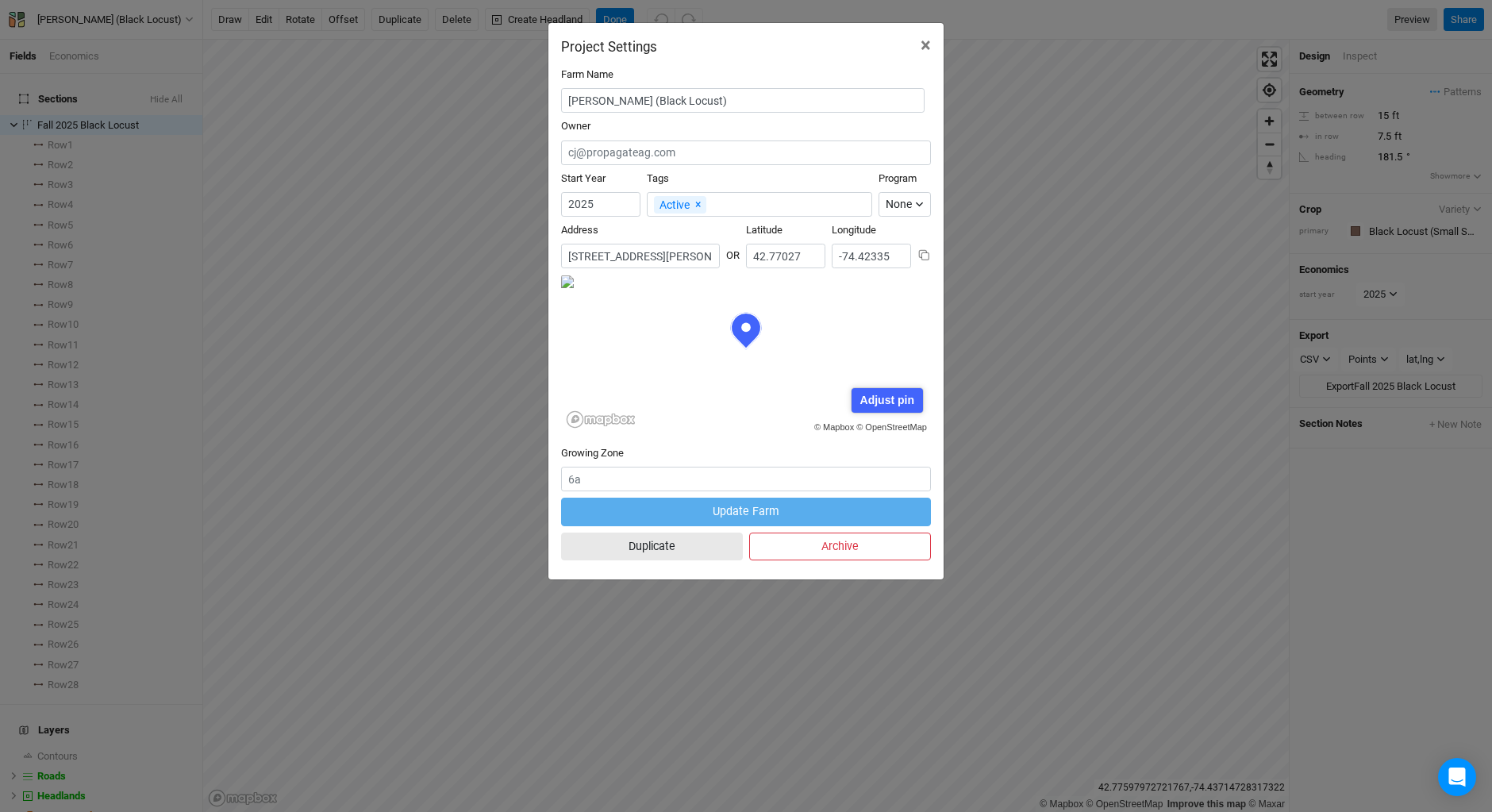
scroll to position [79, 185]
click at [926, 40] on span "×" at bounding box center [926, 45] width 11 height 22
